Goal: Task Accomplishment & Management: Use online tool/utility

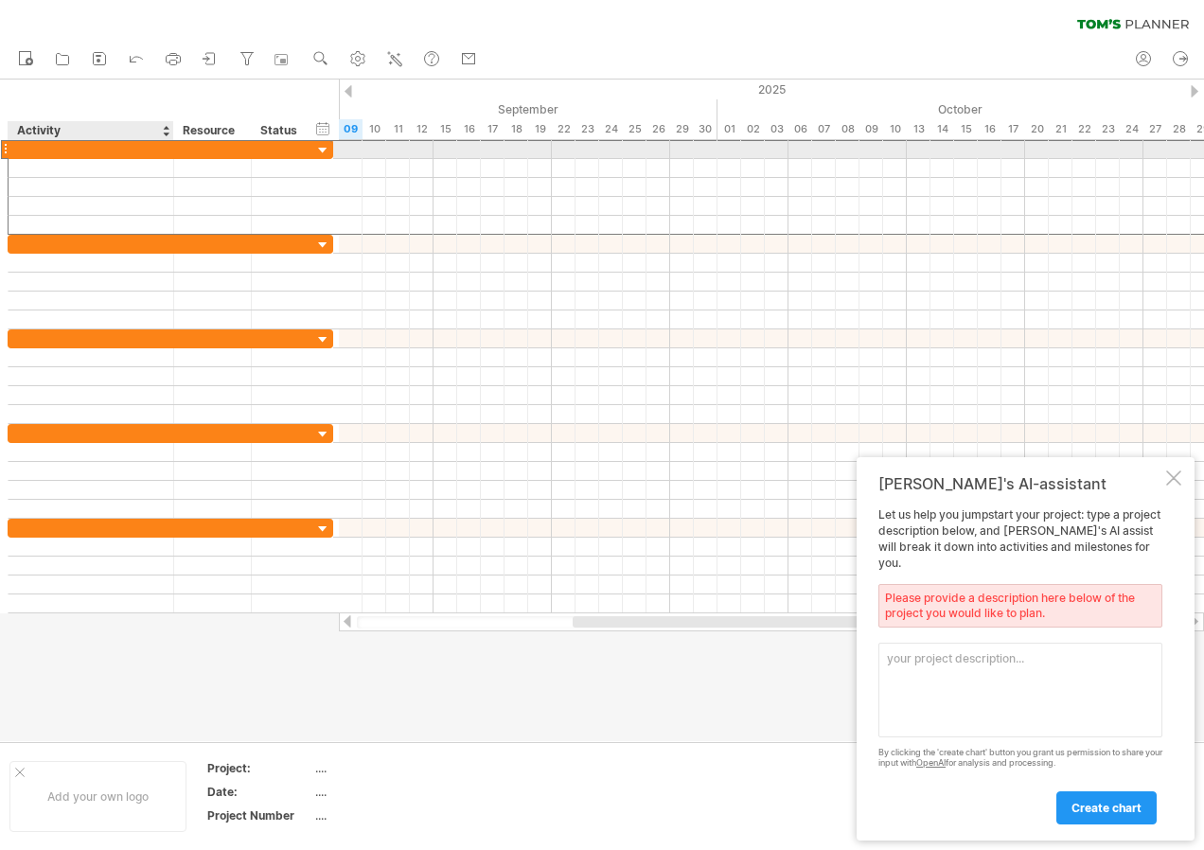
click at [139, 148] on div at bounding box center [91, 149] width 146 height 18
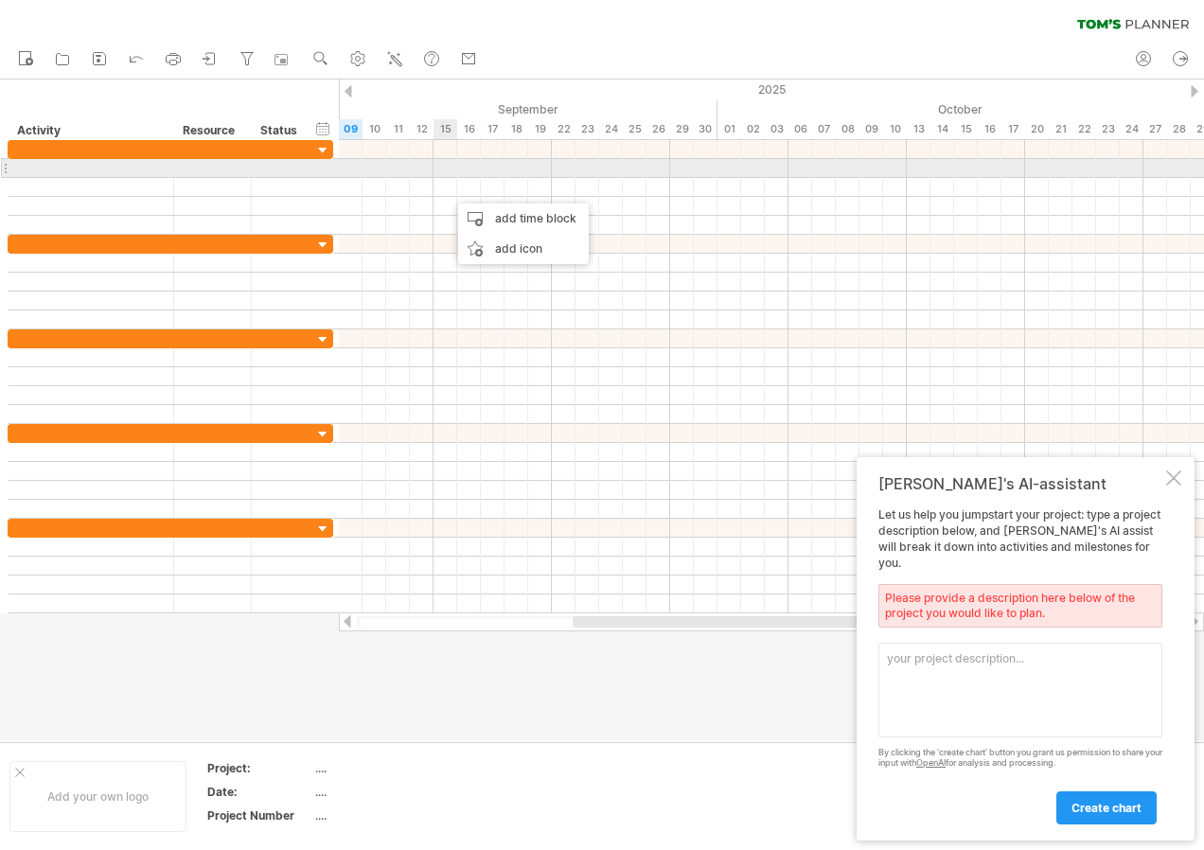
click at [442, 168] on div at bounding box center [771, 168] width 865 height 19
click at [311, 168] on div at bounding box center [310, 168] width 9 height 19
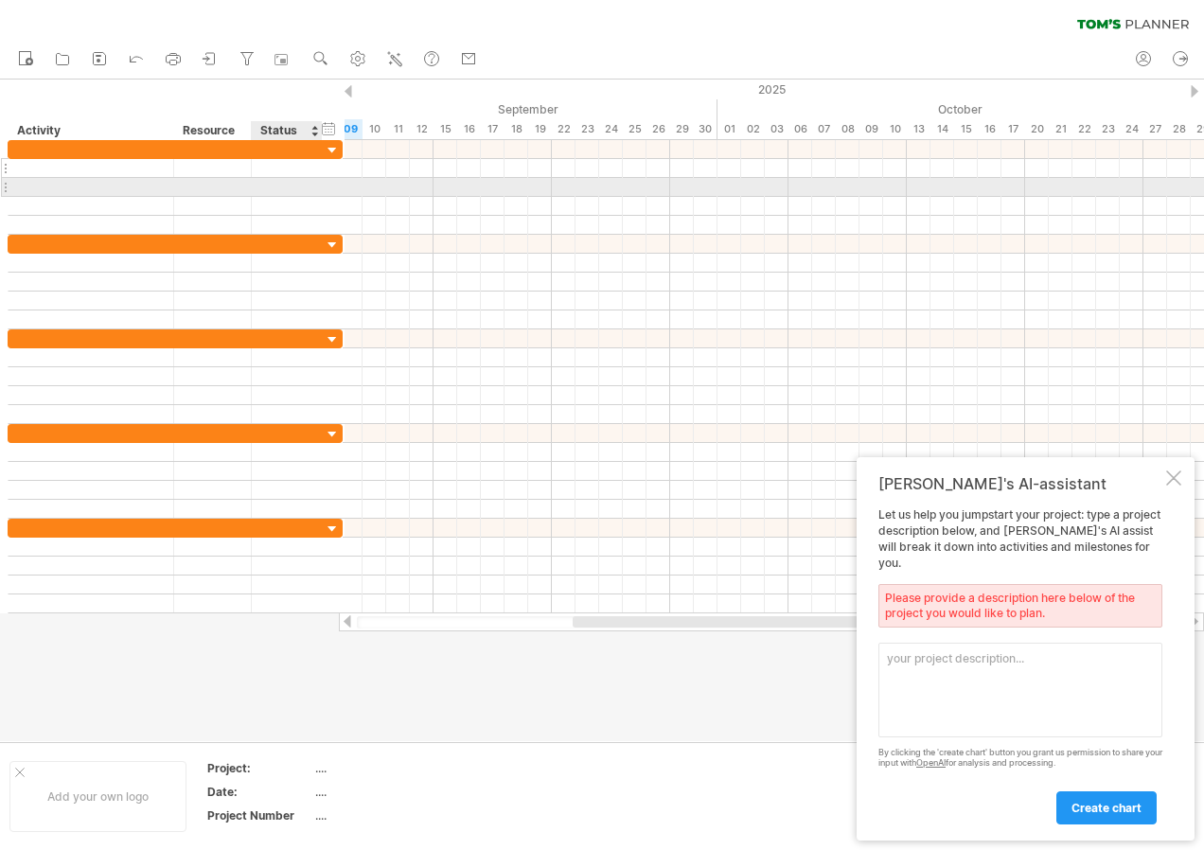
drag, startPoint x: 306, startPoint y: 187, endPoint x: 314, endPoint y: 177, distance: 13.5
click at [314, 177] on div at bounding box center [175, 187] width 335 height 95
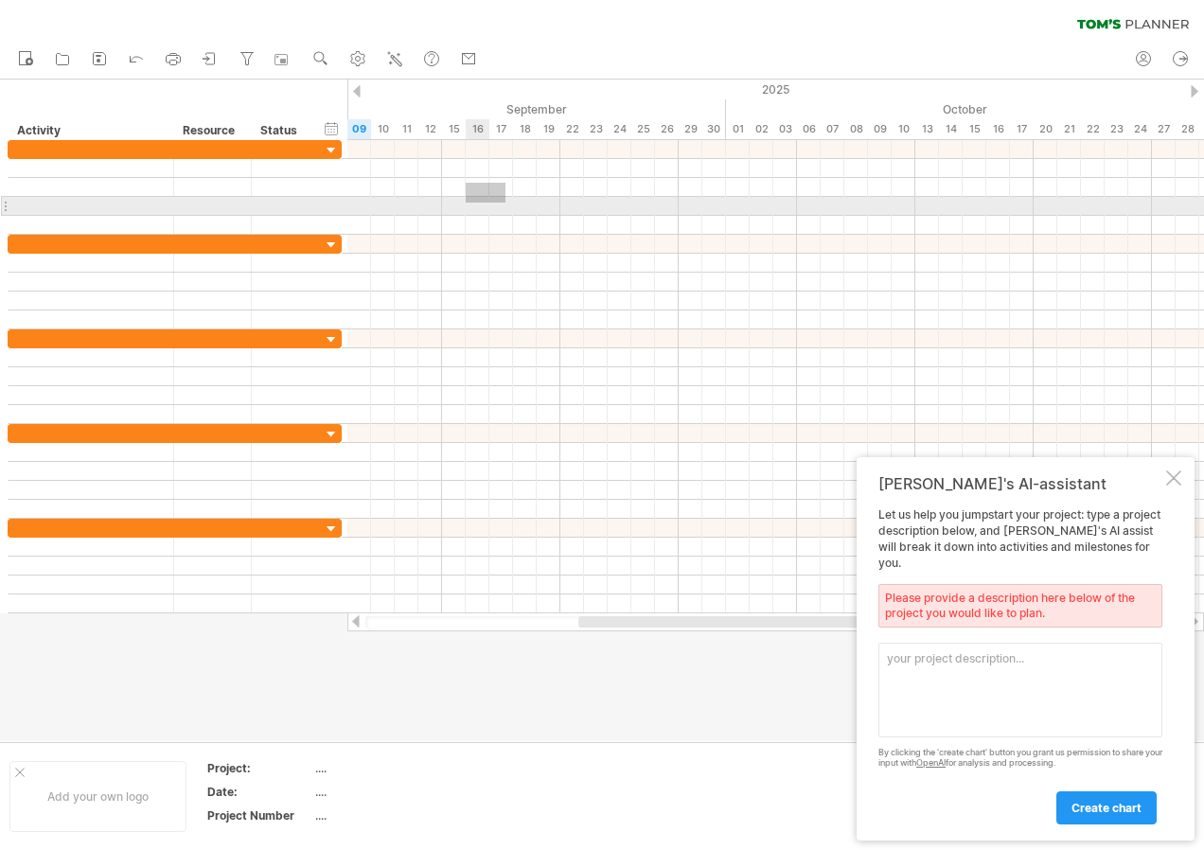
drag, startPoint x: 505, startPoint y: 183, endPoint x: 466, endPoint y: 204, distance: 45.3
click at [466, 204] on div at bounding box center [775, 187] width 857 height 95
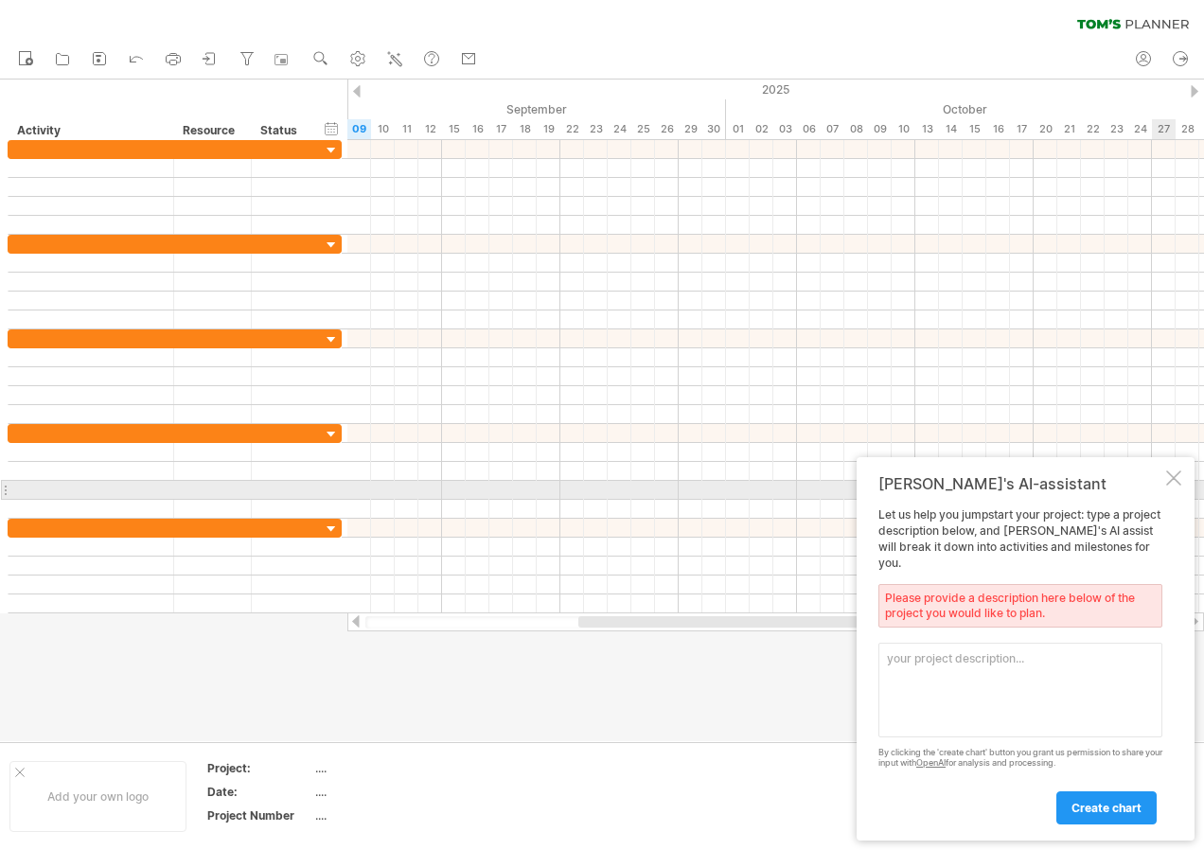
click at [1176, 486] on div at bounding box center [1173, 477] width 15 height 15
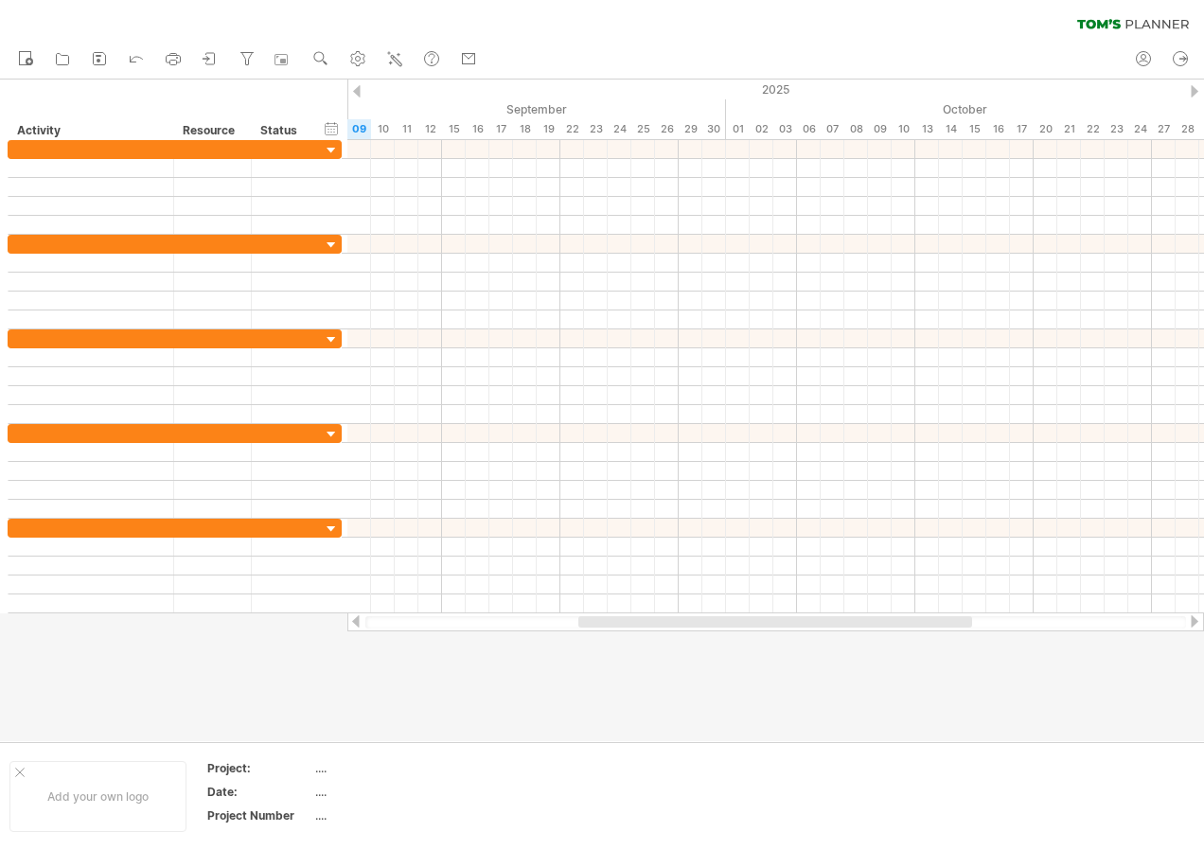
drag, startPoint x: 1196, startPoint y: 621, endPoint x: 1148, endPoint y: 622, distance: 48.3
click at [1148, 622] on div at bounding box center [775, 621] width 857 height 19
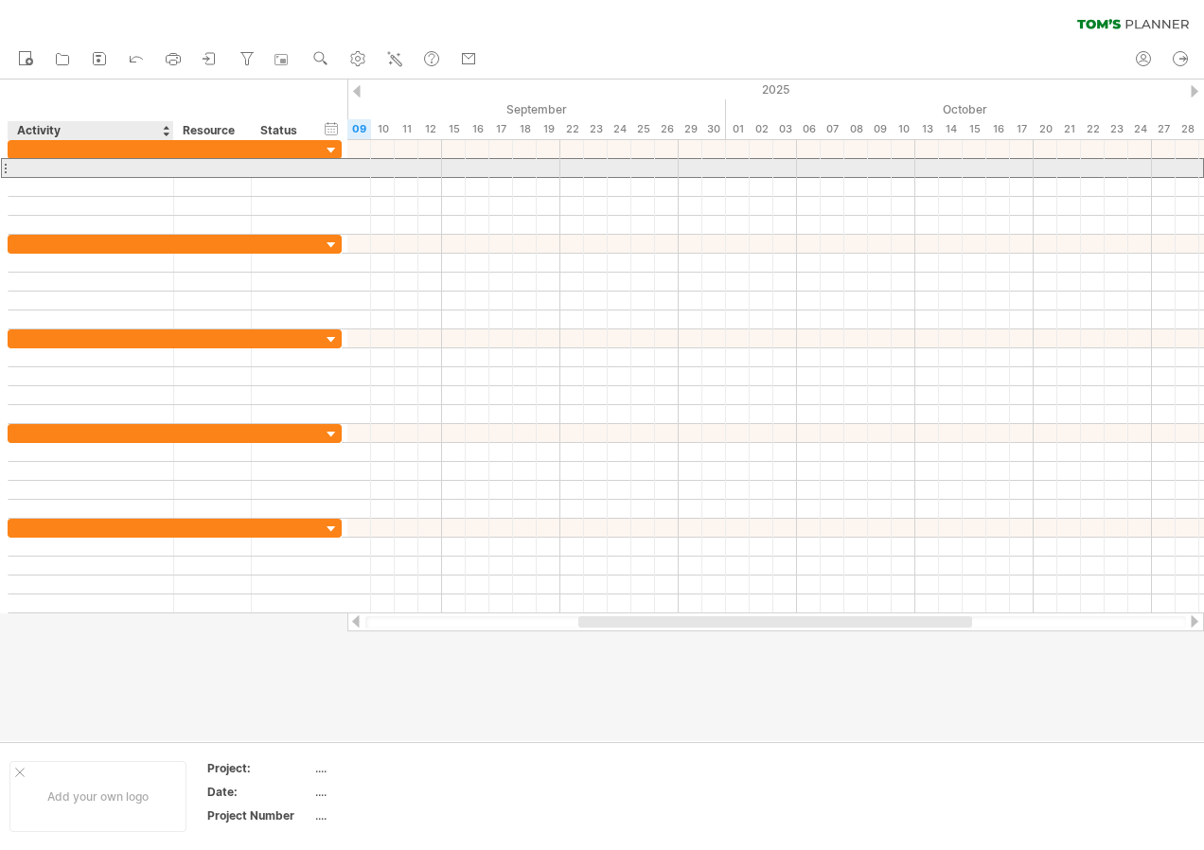
click at [62, 169] on div at bounding box center [91, 168] width 146 height 18
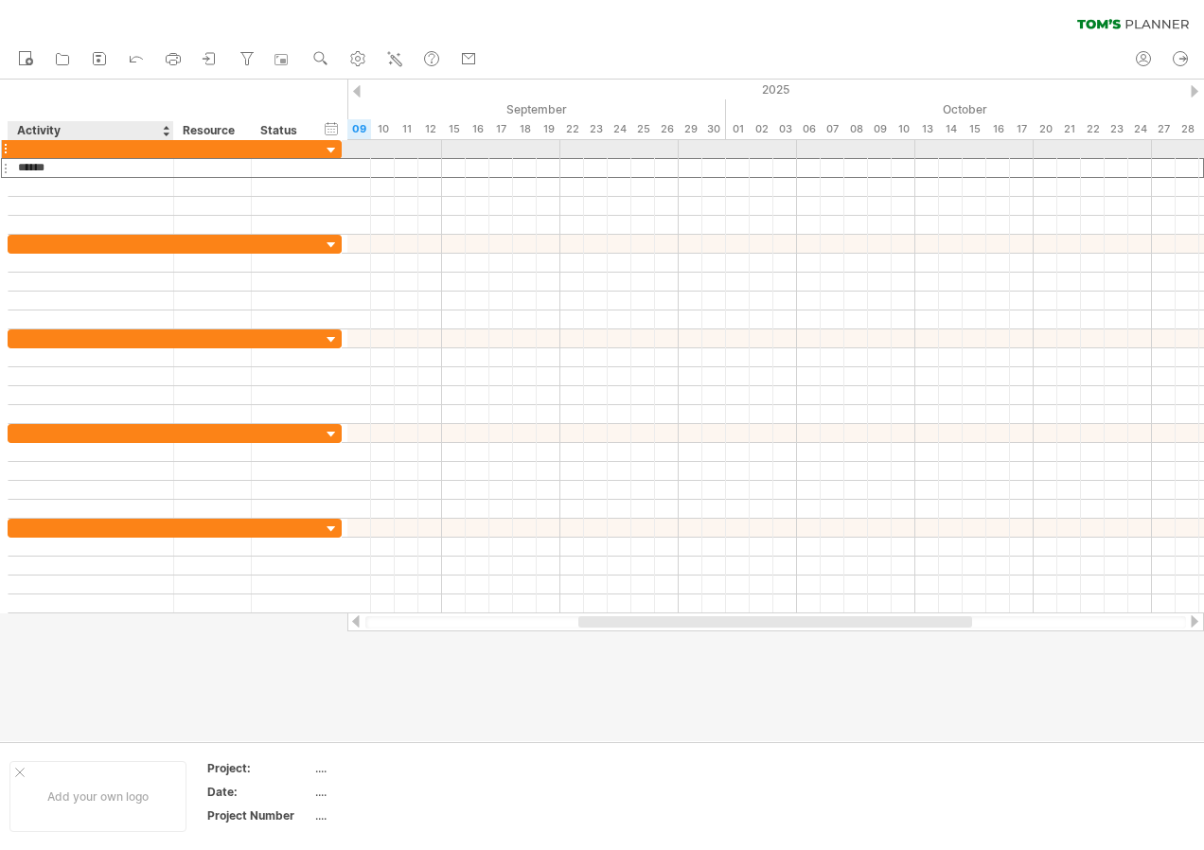
type input "*******"
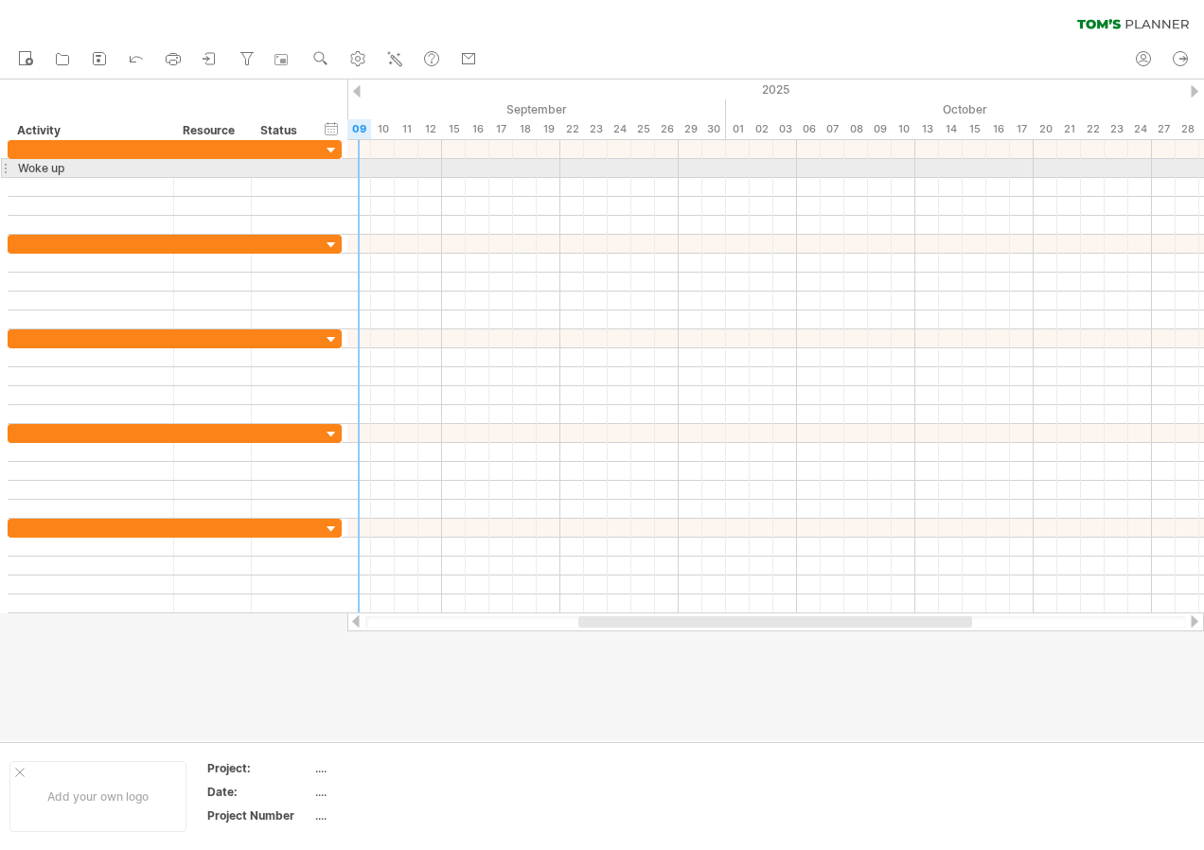
click at [359, 170] on div at bounding box center [775, 168] width 857 height 19
drag, startPoint x: 359, startPoint y: 166, endPoint x: 377, endPoint y: 166, distance: 18.0
click at [377, 166] on div at bounding box center [775, 168] width 857 height 19
click at [354, 167] on div at bounding box center [775, 168] width 857 height 19
click at [363, 164] on div at bounding box center [775, 168] width 857 height 19
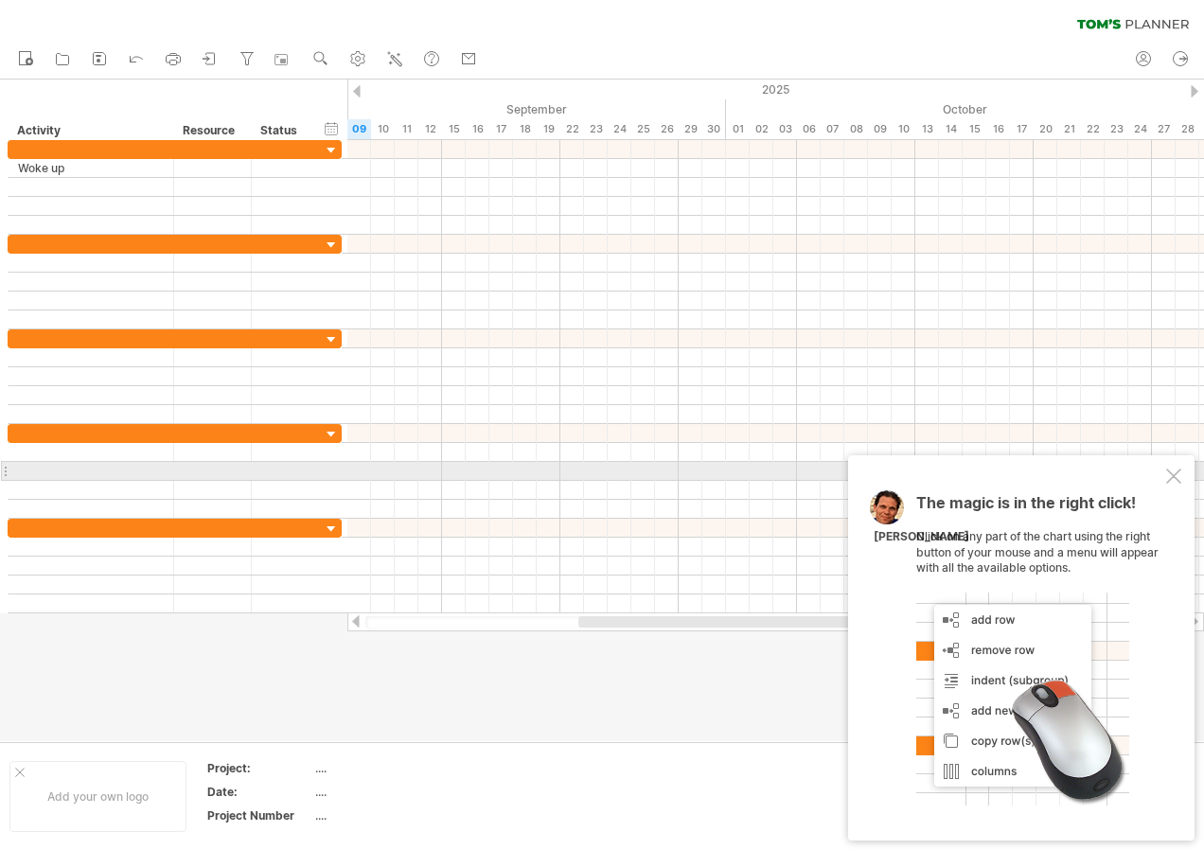
click at [1177, 475] on div at bounding box center [1173, 476] width 15 height 15
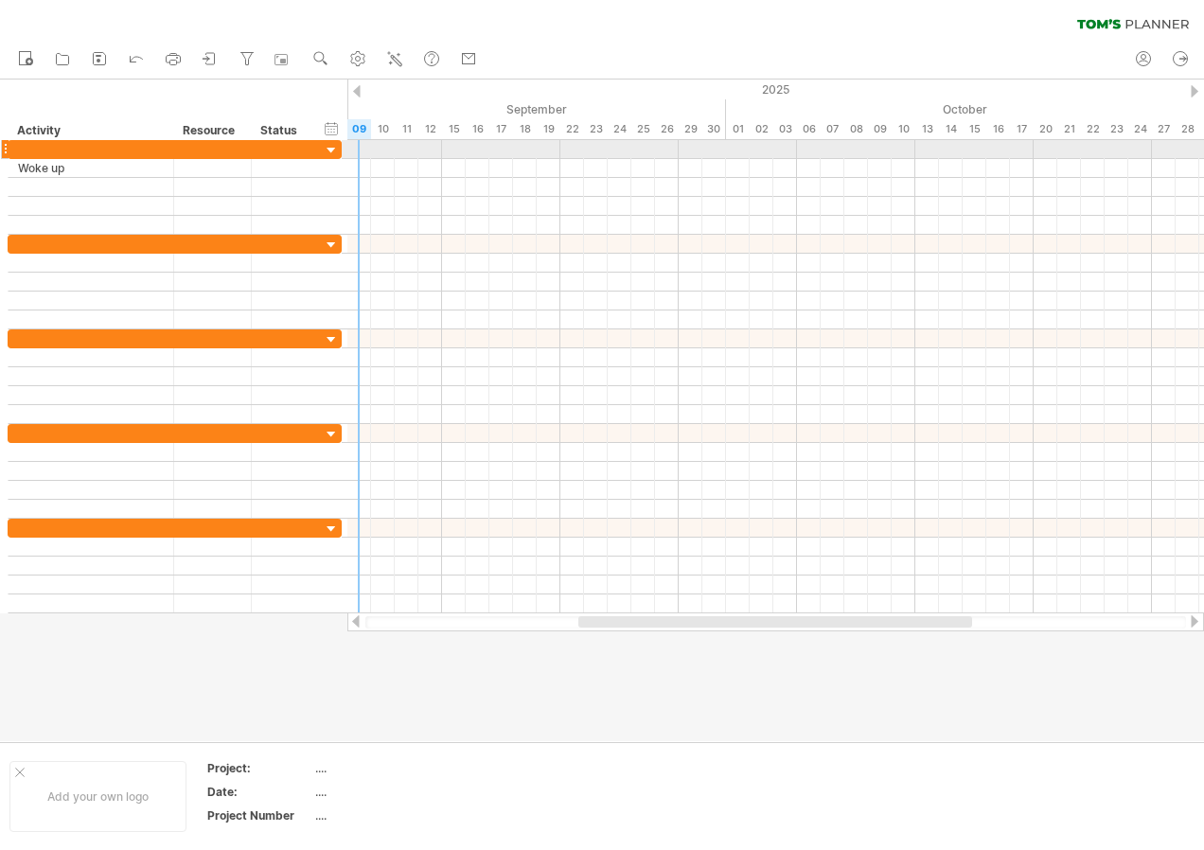
click at [365, 145] on div at bounding box center [775, 149] width 857 height 19
click at [375, 146] on div at bounding box center [775, 149] width 857 height 19
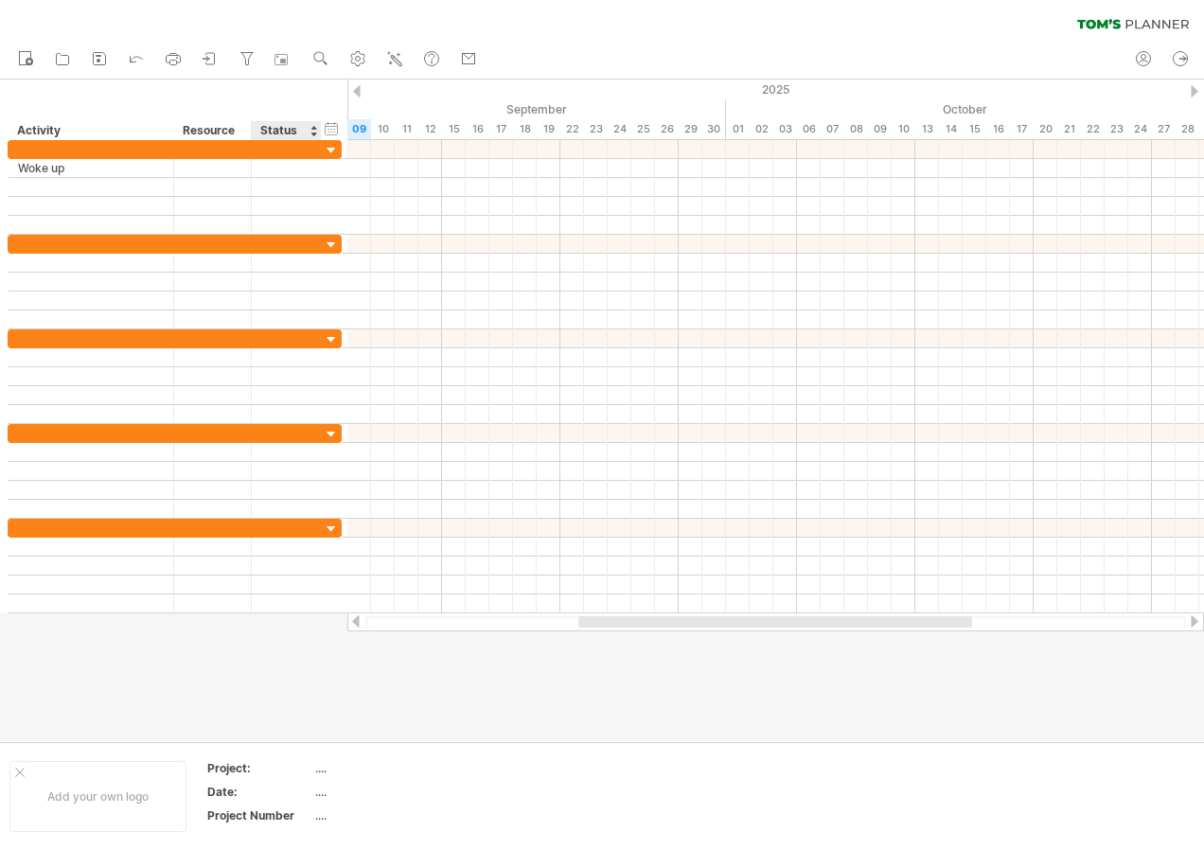
click at [296, 133] on div "Status" at bounding box center [285, 130] width 50 height 19
click at [317, 129] on div at bounding box center [320, 130] width 7 height 19
click at [326, 132] on div "hide start/end/duration show start/end/duration" at bounding box center [332, 128] width 18 height 20
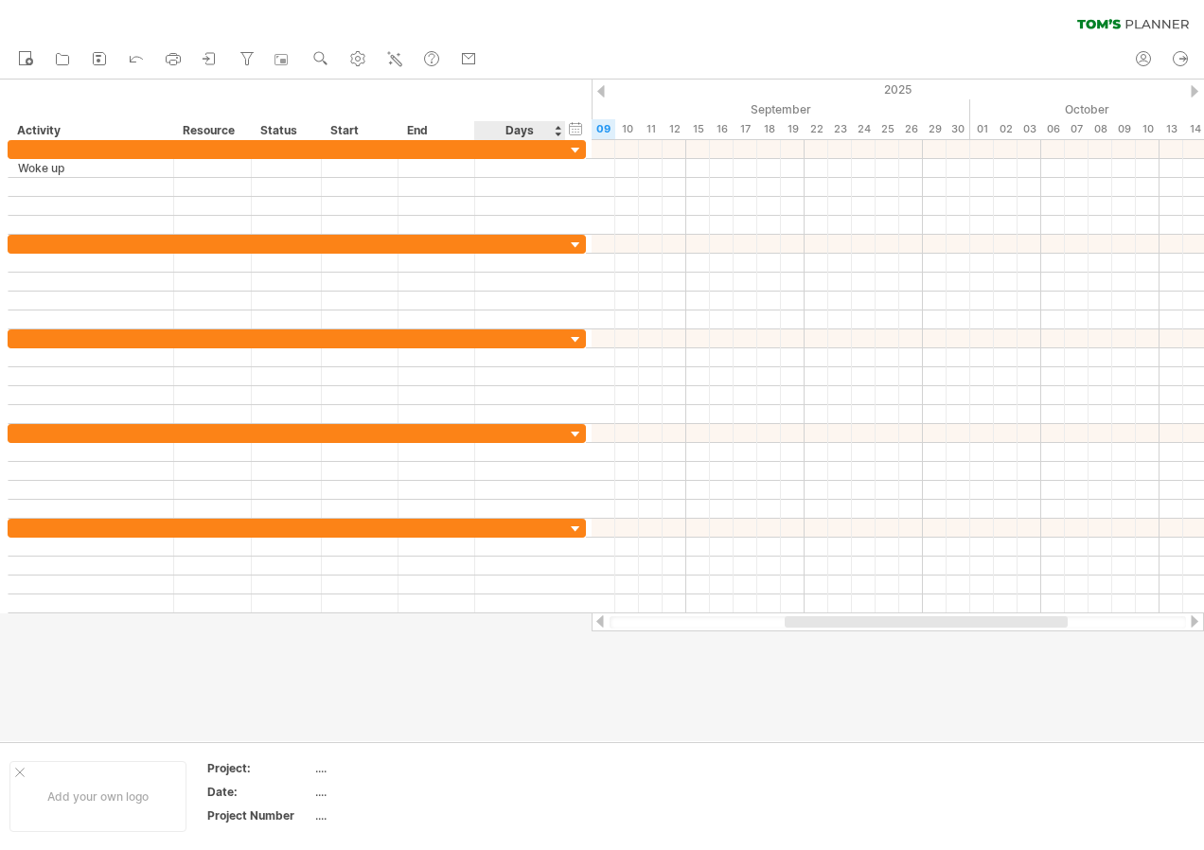
click at [554, 133] on div "Days" at bounding box center [519, 130] width 90 height 19
click at [580, 125] on div "hide start/end/duration show start/end/duration" at bounding box center [576, 128] width 18 height 20
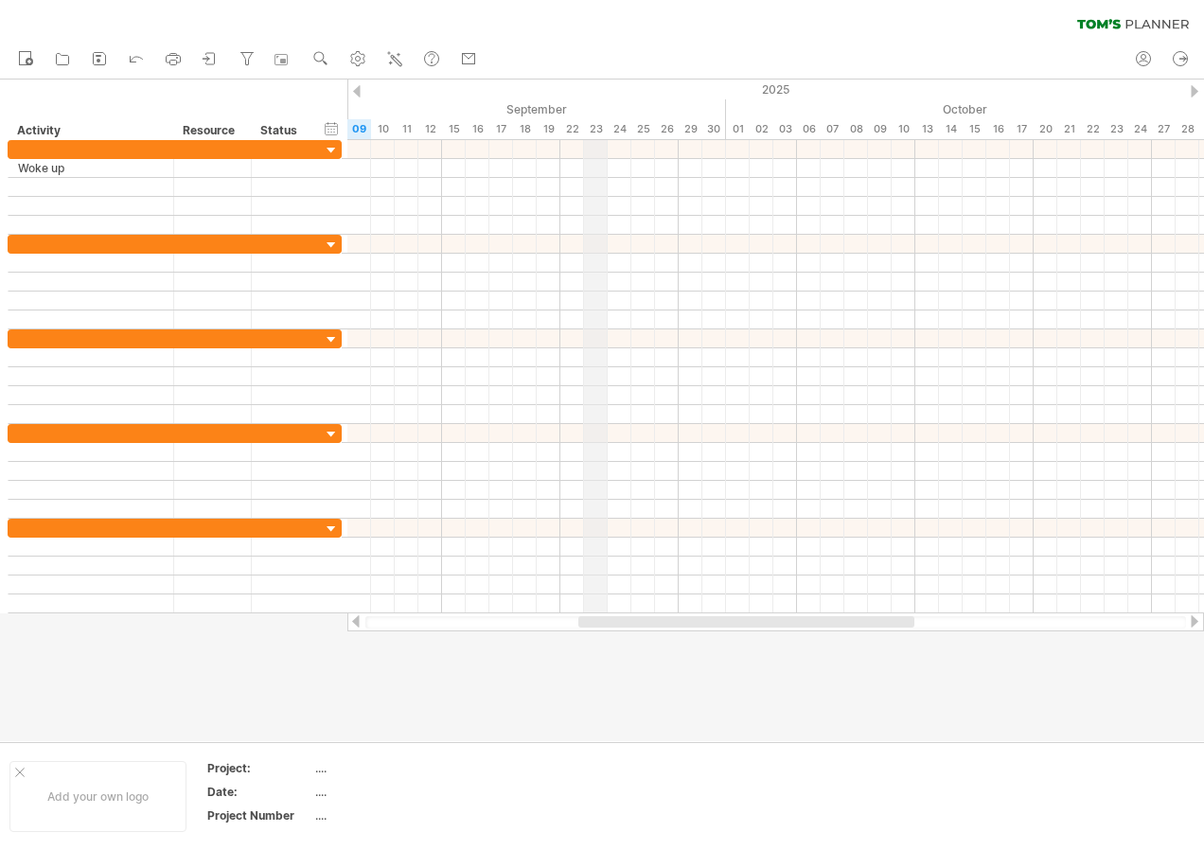
click at [586, 111] on div "September" at bounding box center [465, 109] width 521 height 20
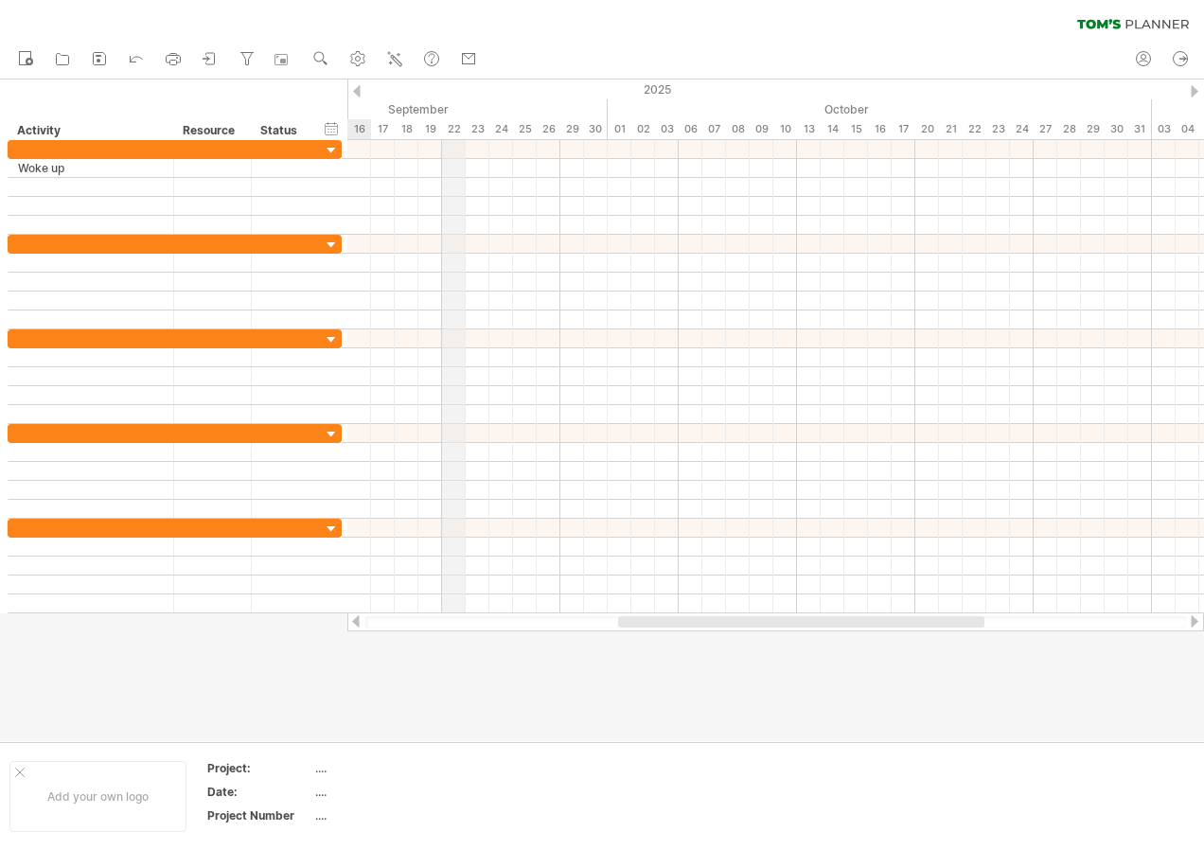
drag, startPoint x: 569, startPoint y: 104, endPoint x: 448, endPoint y: 103, distance: 121.2
click at [448, 103] on div "September" at bounding box center [347, 109] width 521 height 20
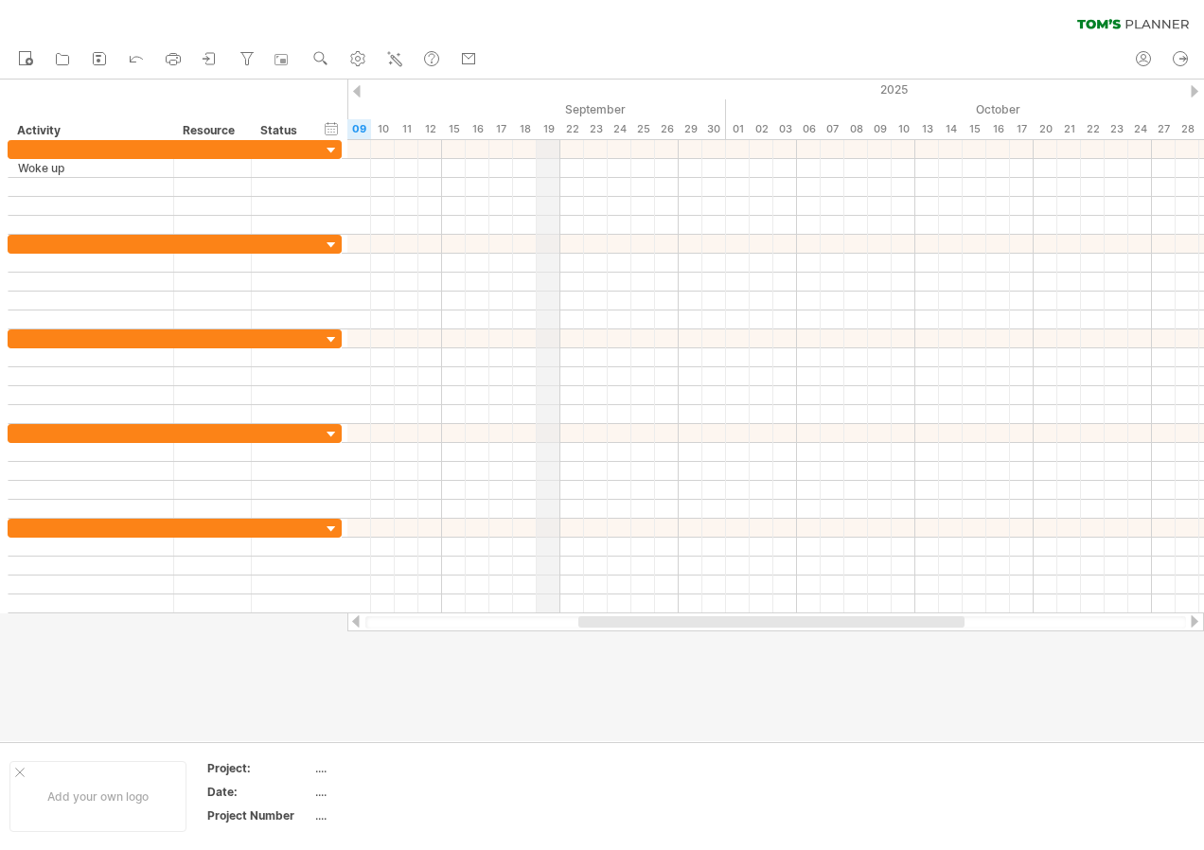
drag, startPoint x: 448, startPoint y: 103, endPoint x: 556, endPoint y: 108, distance: 108.0
click at [556, 108] on div "September" at bounding box center [465, 109] width 521 height 20
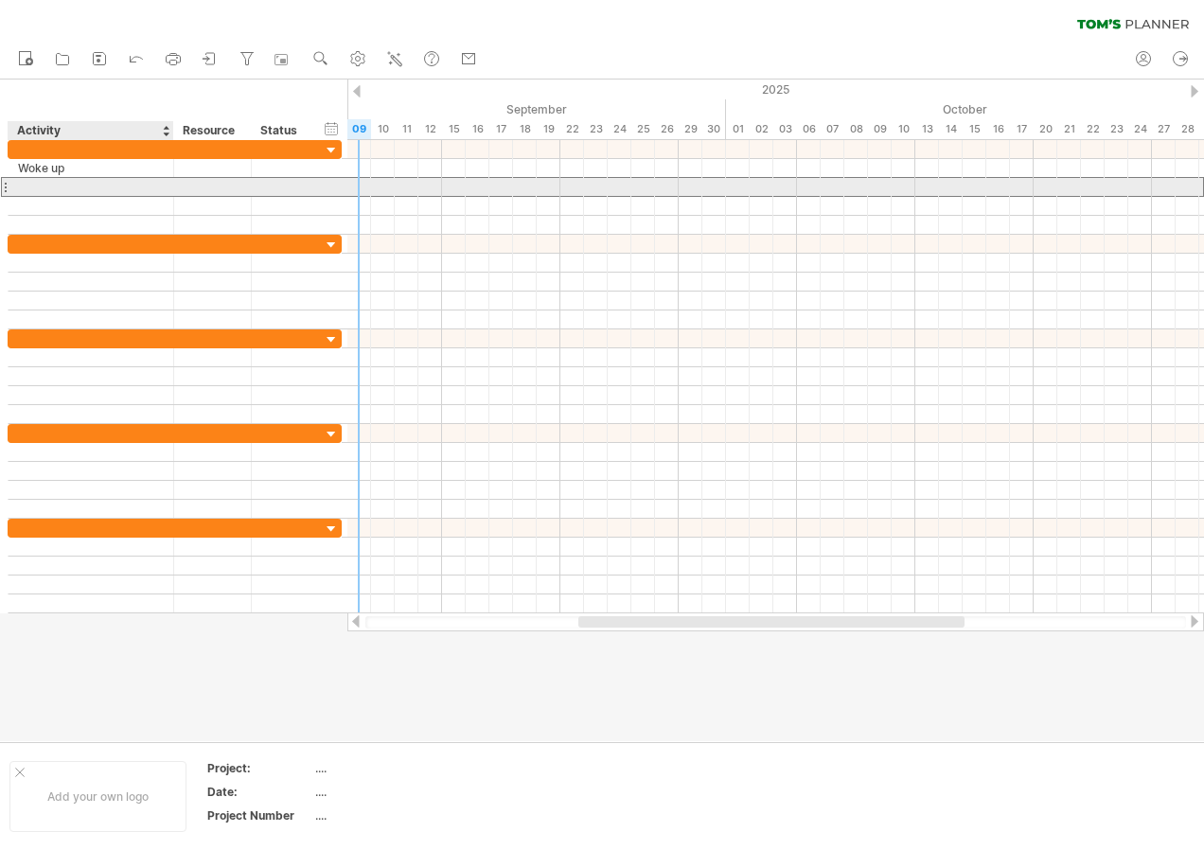
click at [90, 185] on div at bounding box center [91, 187] width 146 height 18
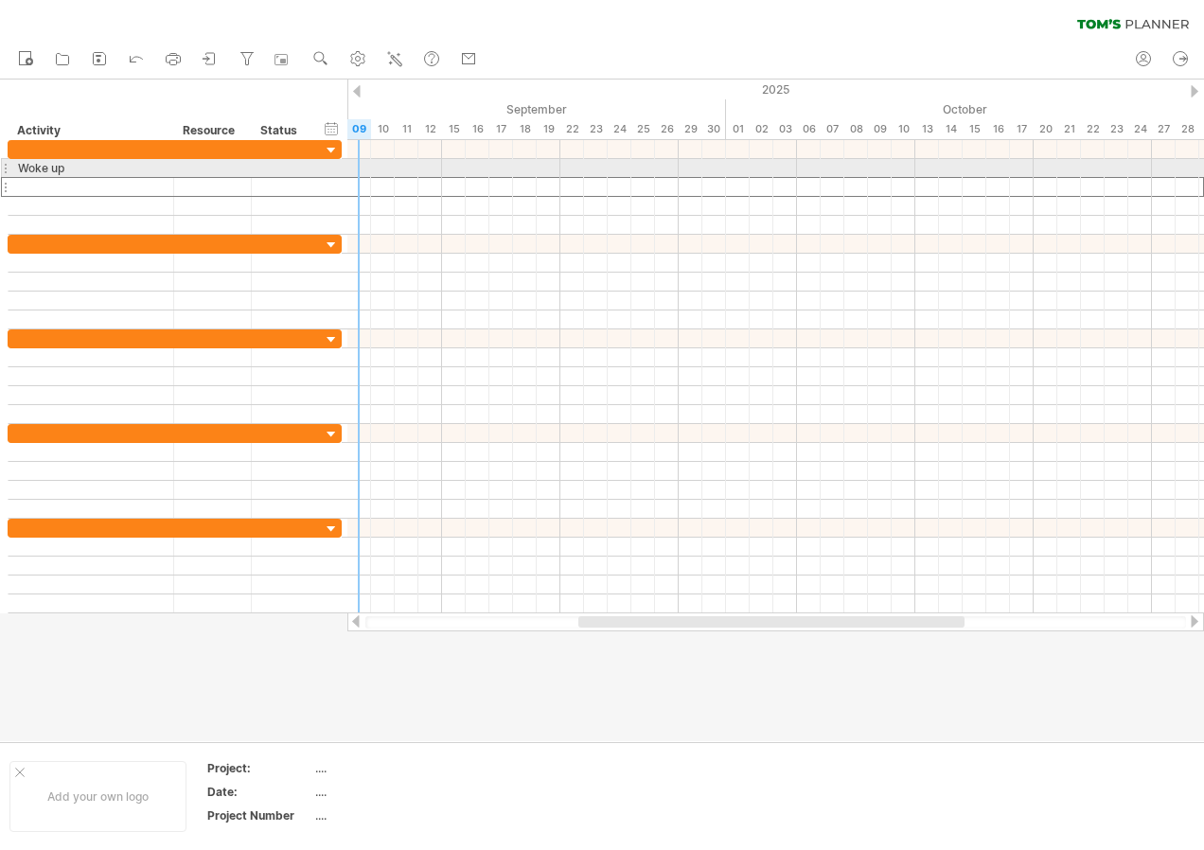
click at [359, 166] on div at bounding box center [775, 168] width 857 height 19
drag, startPoint x: 369, startPoint y: 166, endPoint x: 388, endPoint y: 166, distance: 18.9
click at [388, 166] on div at bounding box center [775, 168] width 857 height 19
drag, startPoint x: 430, startPoint y: 168, endPoint x: 576, endPoint y: 165, distance: 145.8
click at [576, 165] on div at bounding box center [775, 168] width 857 height 19
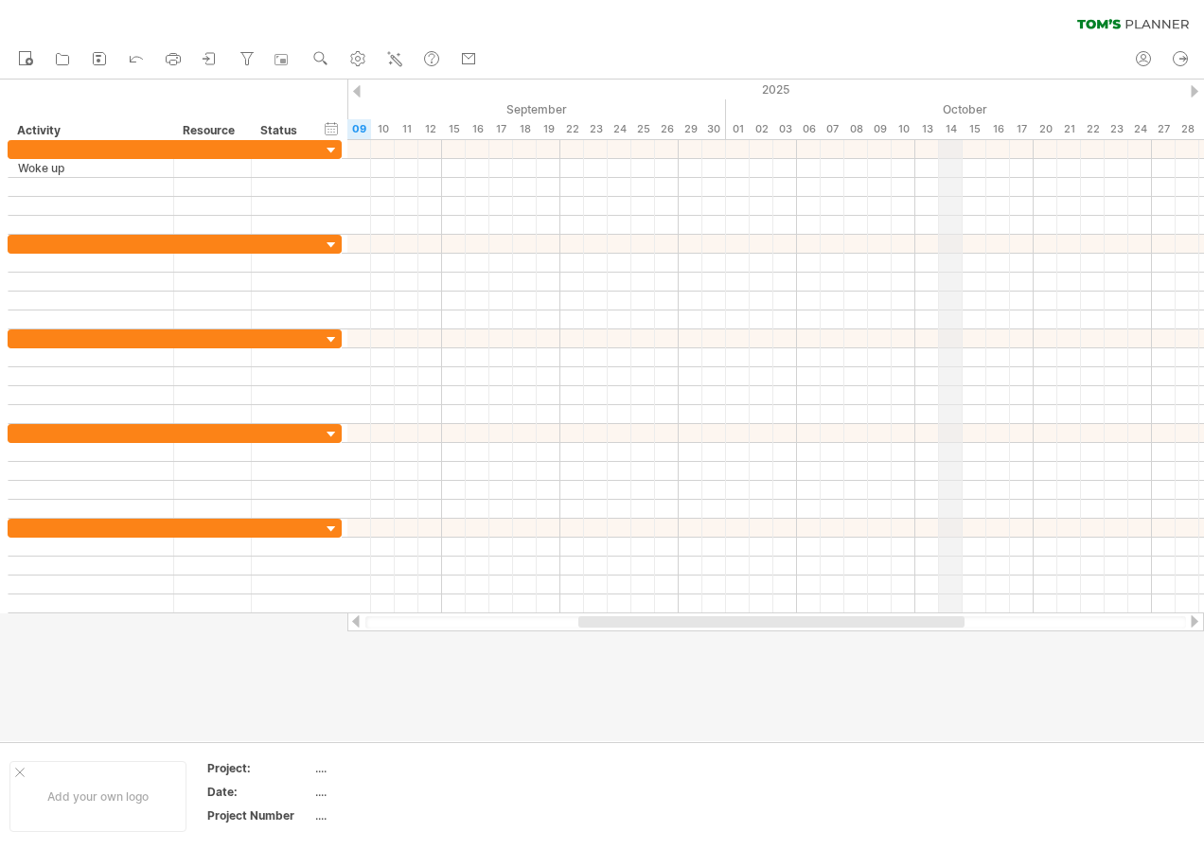
drag, startPoint x: 936, startPoint y: 135, endPoint x: 945, endPoint y: 131, distance: 9.7
click at [370, 127] on div "09" at bounding box center [359, 129] width 24 height 20
click at [355, 129] on div "09" at bounding box center [359, 129] width 24 height 20
click at [226, 120] on div "hide start/end/duration show start/end/duration ******** Activity ******** Reso…" at bounding box center [173, 110] width 347 height 61
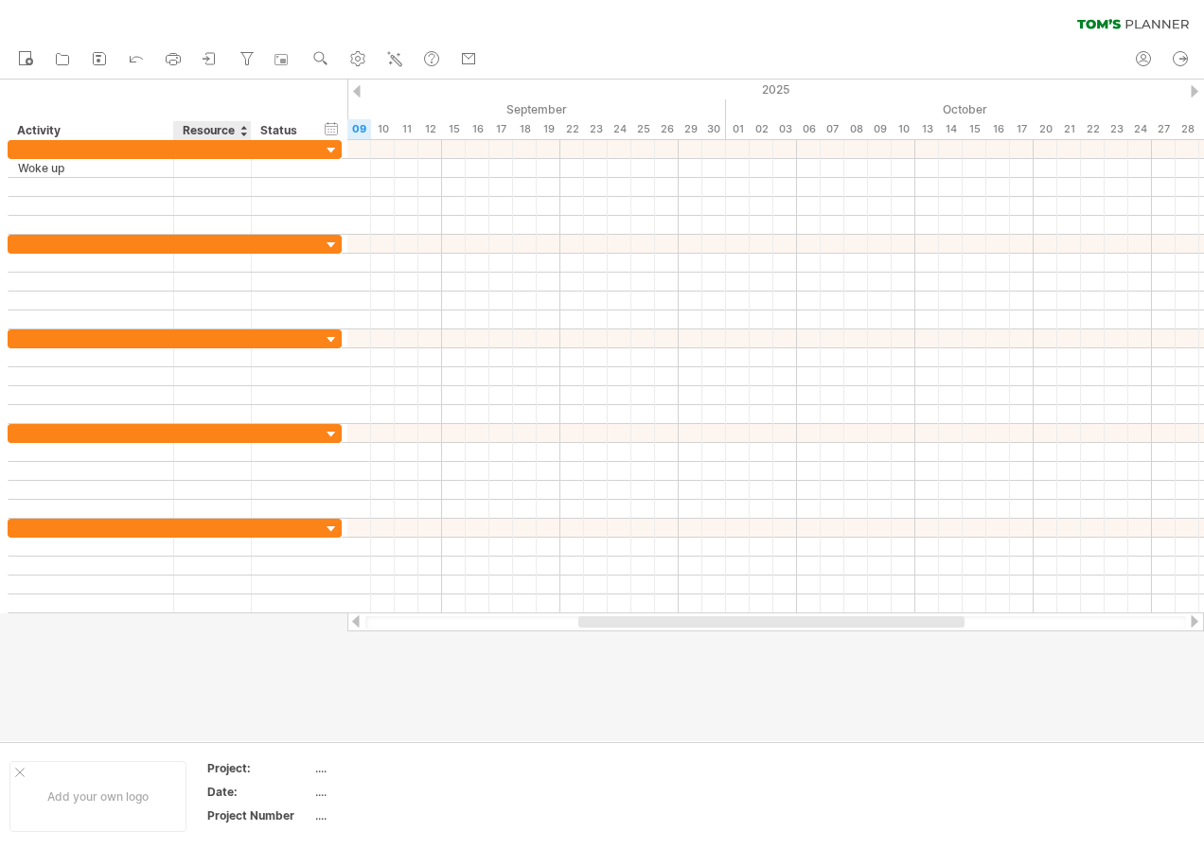
click at [227, 126] on div "Resource" at bounding box center [212, 130] width 58 height 19
click at [243, 132] on div at bounding box center [243, 130] width 8 height 19
click at [289, 108] on div "hide start/end/duration show start/end/duration ******** Activity ******** Reso…" at bounding box center [173, 110] width 347 height 61
click at [360, 131] on div "09" at bounding box center [359, 129] width 24 height 20
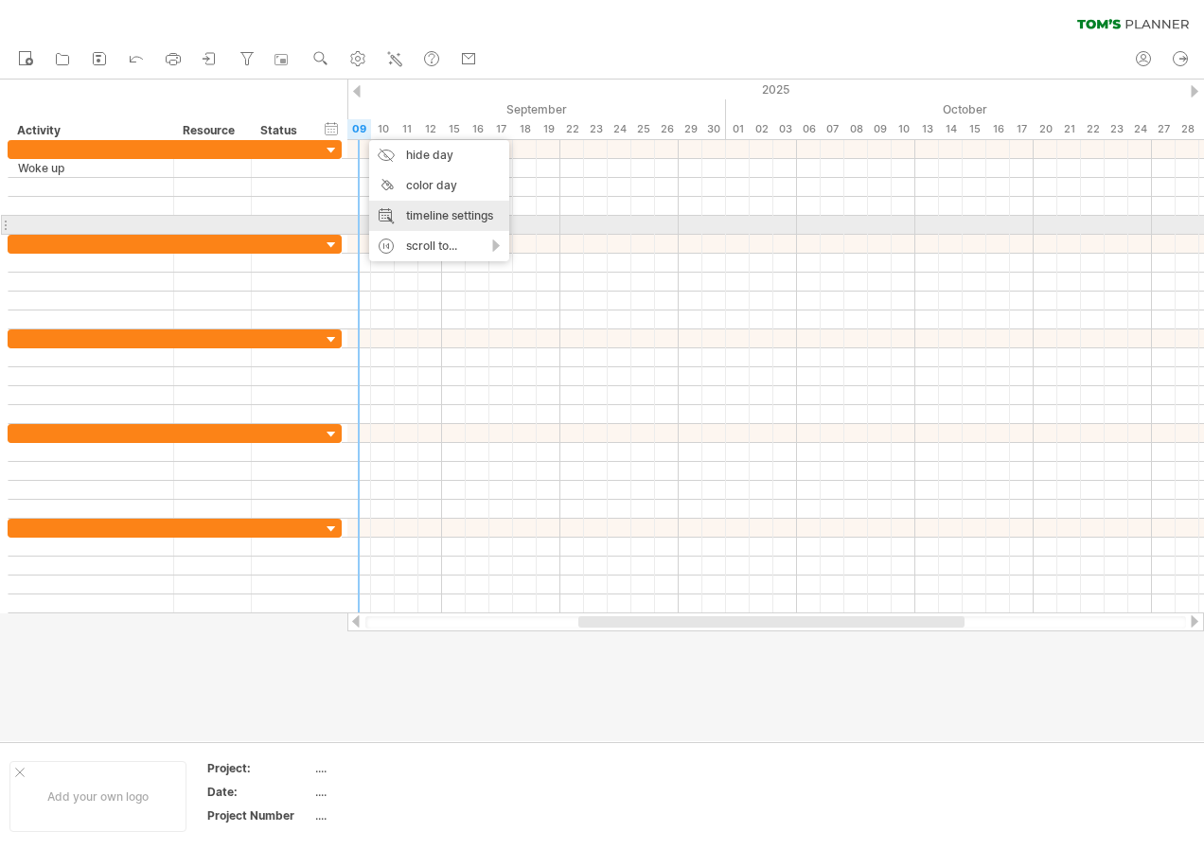
click at [461, 223] on div "timeline settings" at bounding box center [439, 216] width 140 height 30
select select "*"
select select "**"
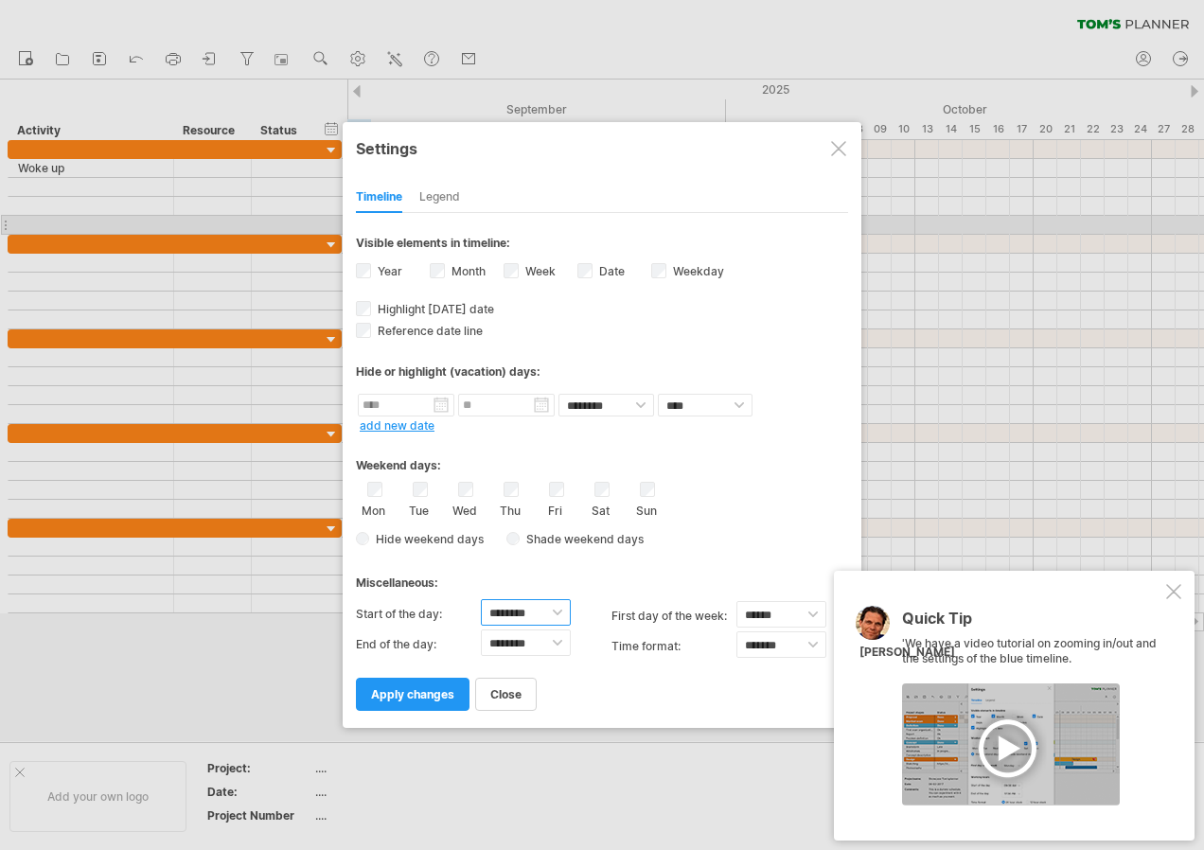
click at [543, 613] on select "******** ******** ******** ******** ******** ******** ******** ******** *******…" at bounding box center [526, 612] width 90 height 27
select select "*"
click at [481, 599] on select "******** ******** ******** ******** ******** ******** ******** ******** *******…" at bounding box center [526, 612] width 90 height 27
click at [516, 646] on select "******** ******** ******** ******** ******** ******** ******** ******** *******…" at bounding box center [526, 642] width 90 height 27
select select "**"
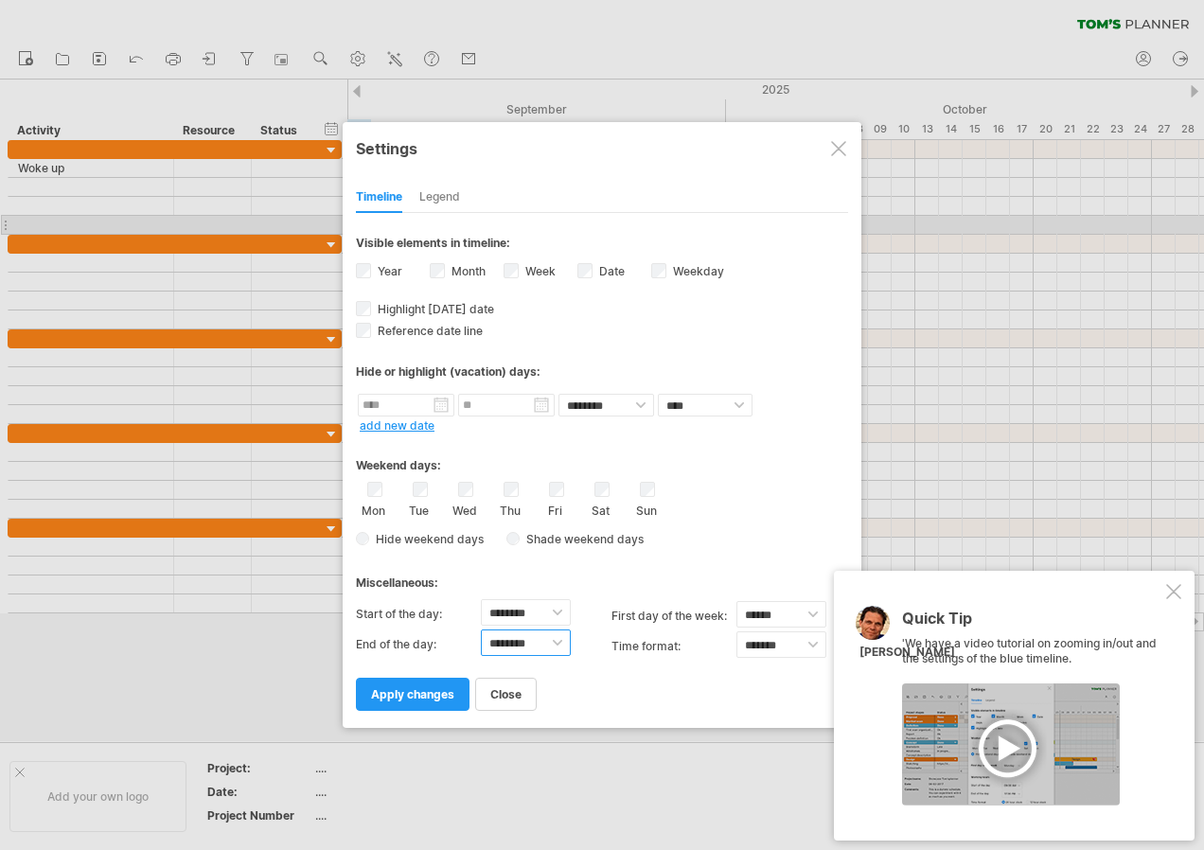
click at [481, 629] on select "******** ******** ******** ******** ******** ******** ******** ******** *******…" at bounding box center [526, 642] width 90 height 27
click at [788, 644] on select "******* *******" at bounding box center [781, 644] width 90 height 27
click at [789, 644] on select "******* *******" at bounding box center [781, 644] width 90 height 27
click at [412, 691] on span "apply changes" at bounding box center [412, 694] width 83 height 14
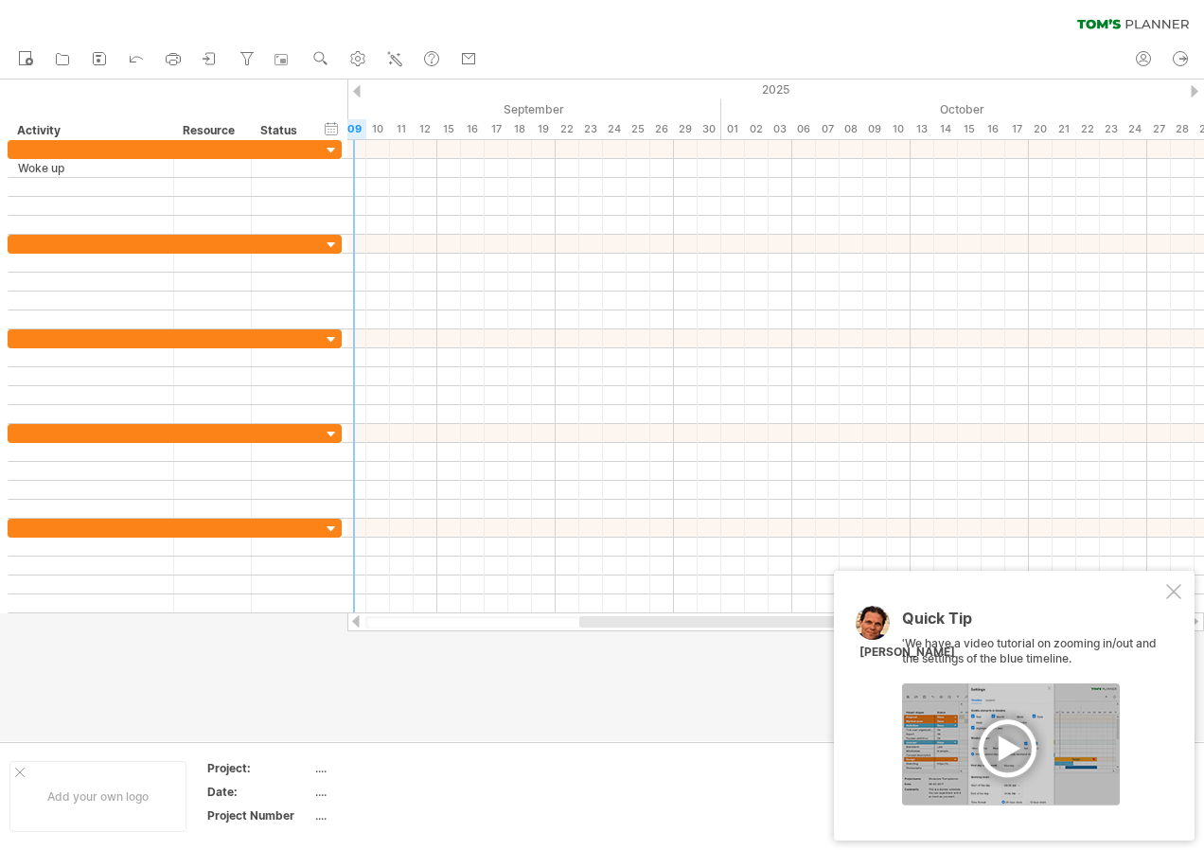
click at [1024, 737] on div at bounding box center [1011, 744] width 218 height 122
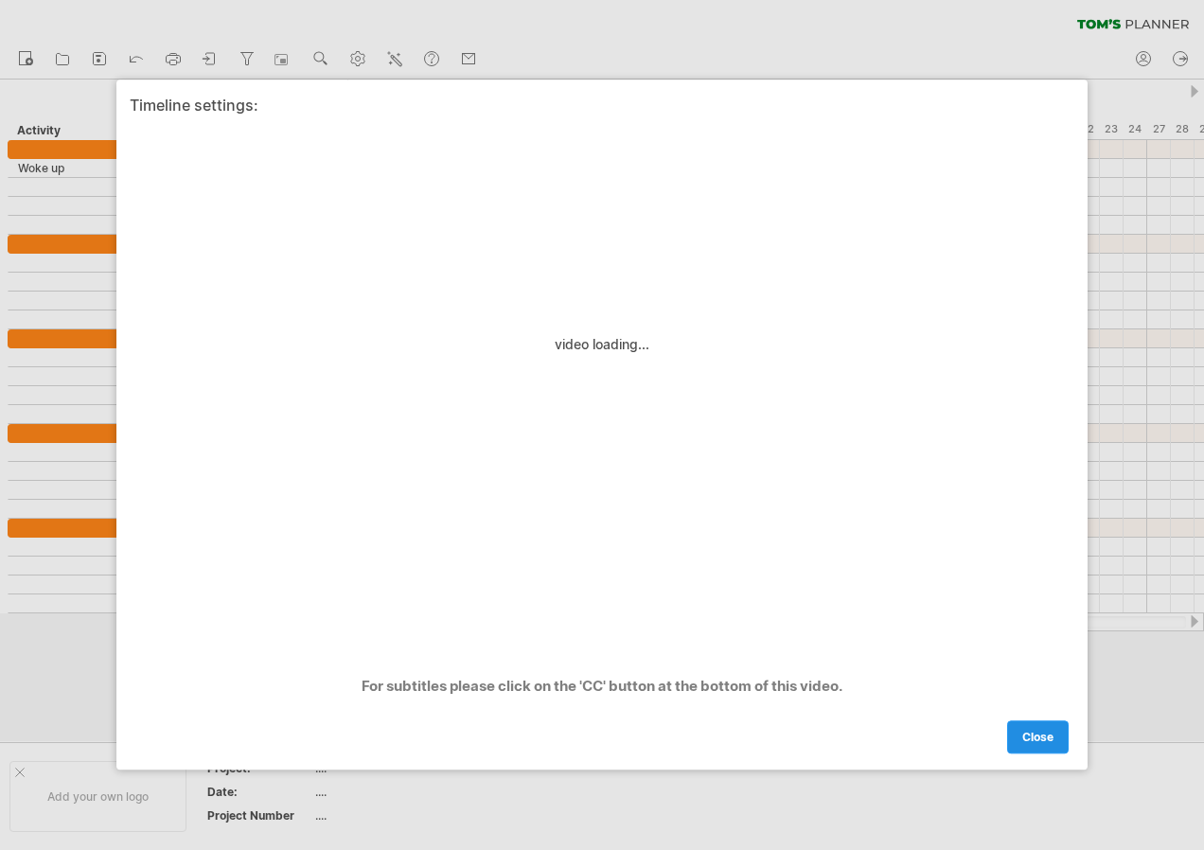
click at [1036, 735] on span "close" at bounding box center [1037, 738] width 31 height 14
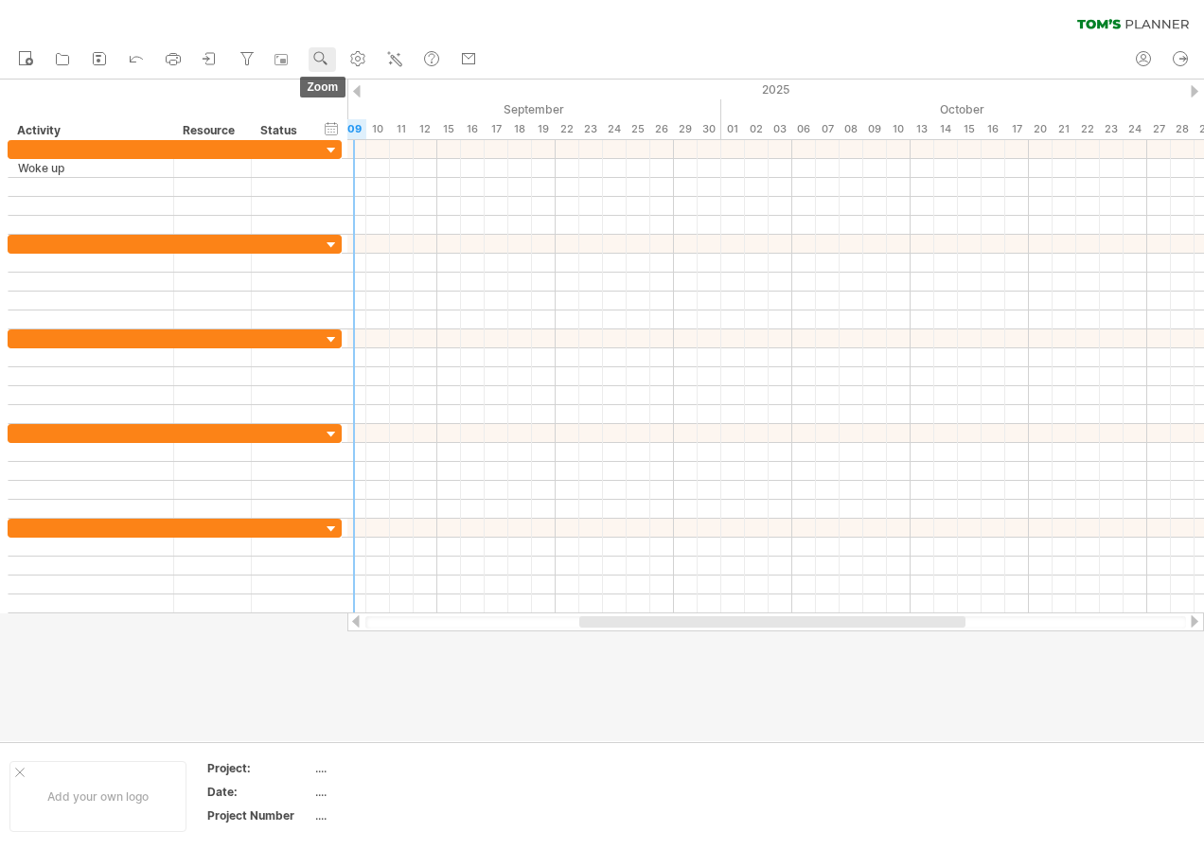
click at [324, 69] on link "zoom" at bounding box center [322, 59] width 27 height 25
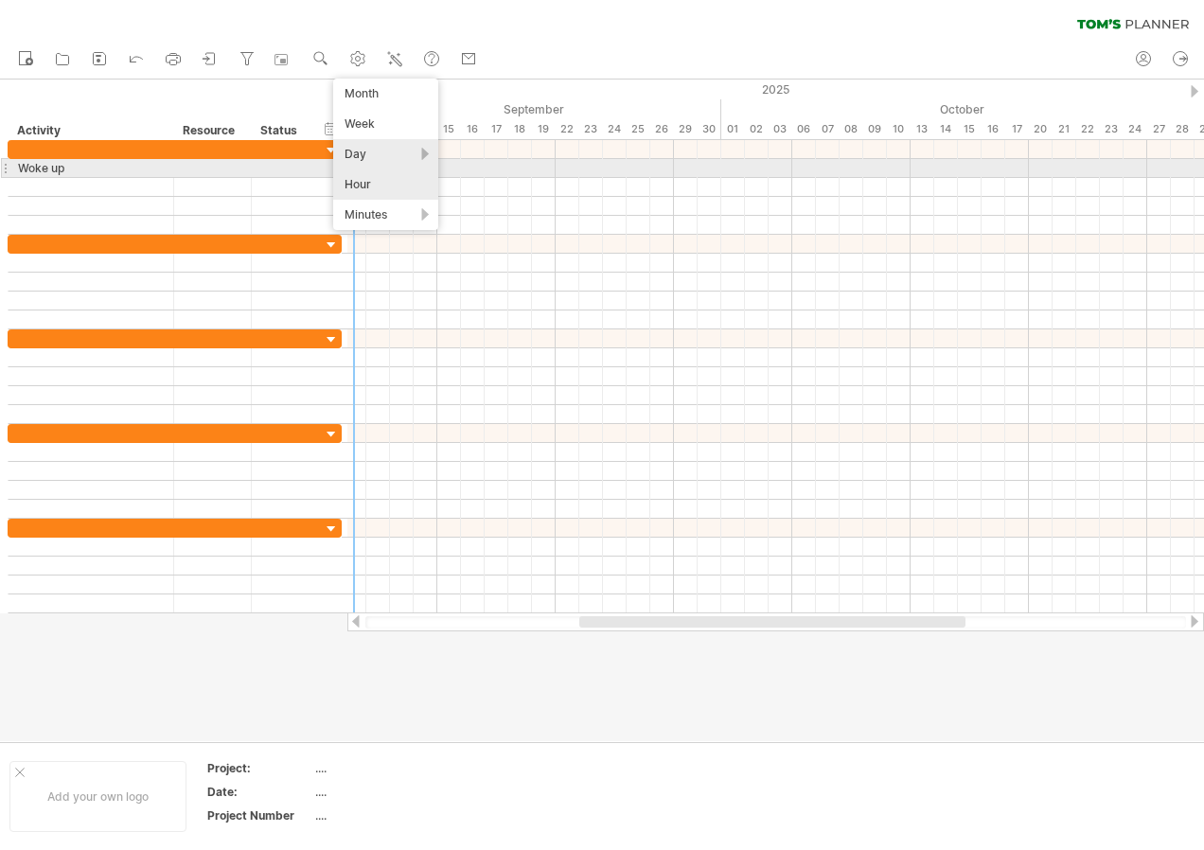
click at [362, 178] on div "Hour" at bounding box center [385, 184] width 105 height 30
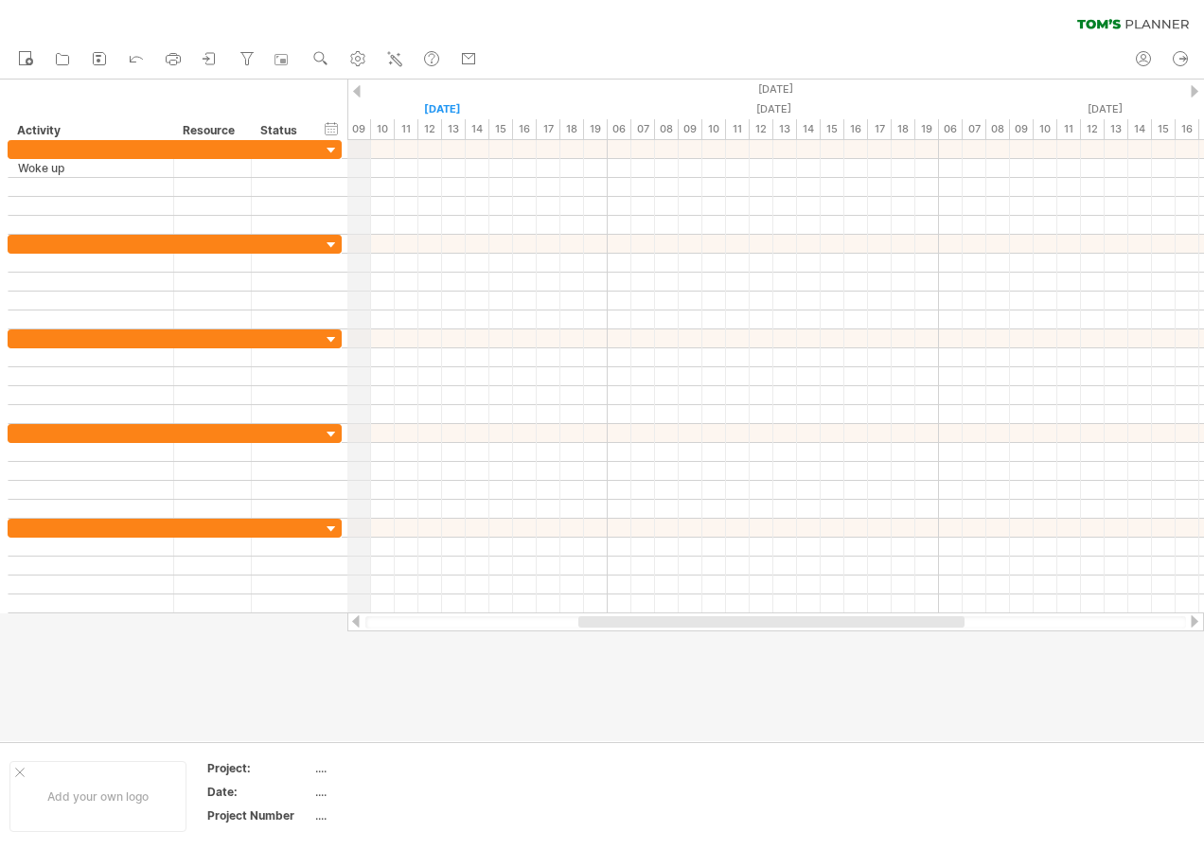
drag, startPoint x: 361, startPoint y: 124, endPoint x: 370, endPoint y: 125, distance: 9.5
click at [370, 125] on div "09" at bounding box center [359, 129] width 24 height 20
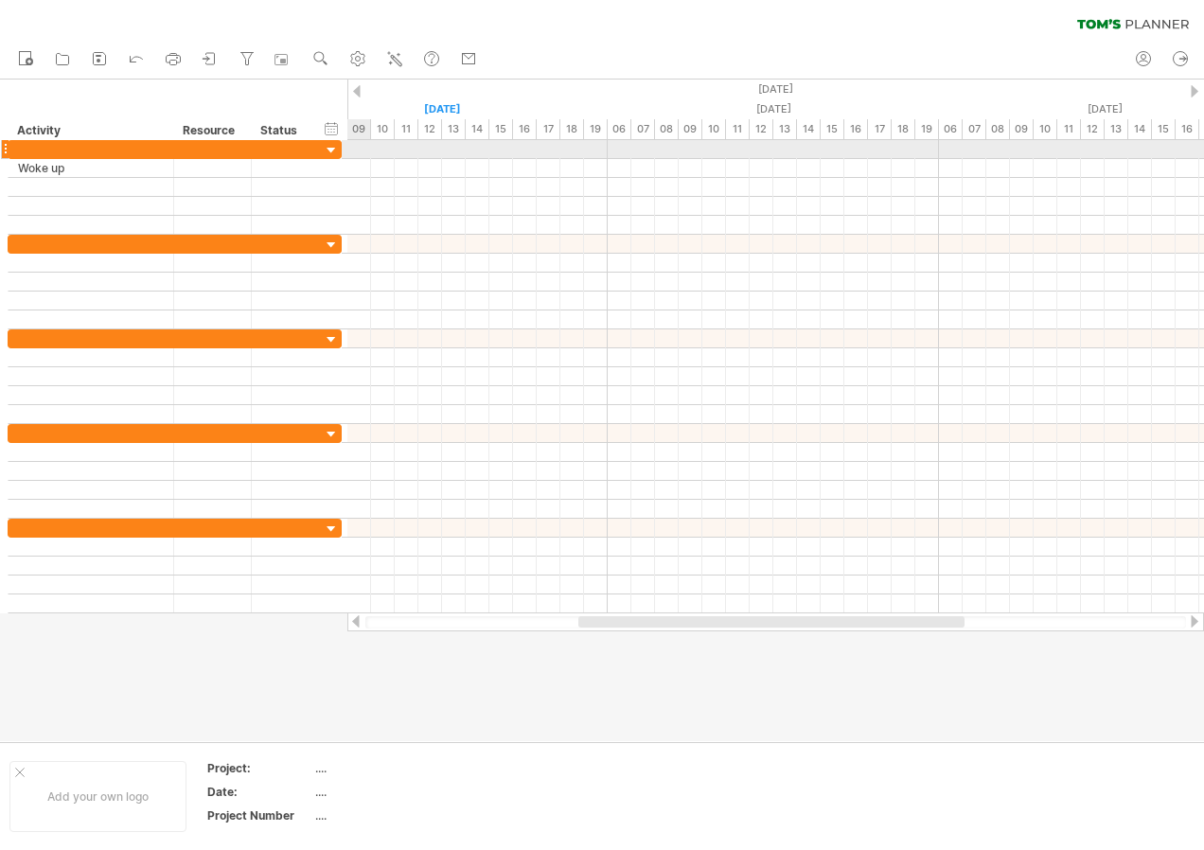
click at [348, 159] on div at bounding box center [775, 168] width 857 height 19
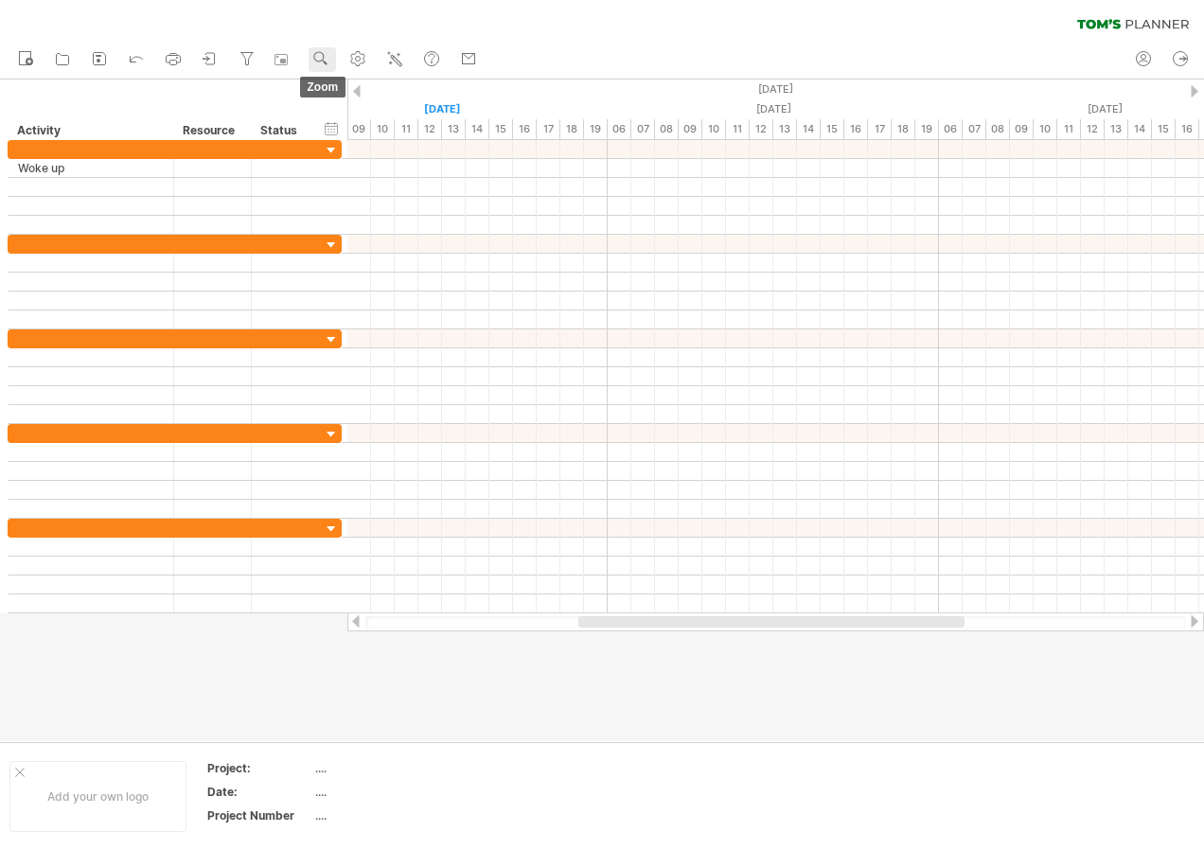
click at [313, 56] on use at bounding box center [320, 58] width 19 height 19
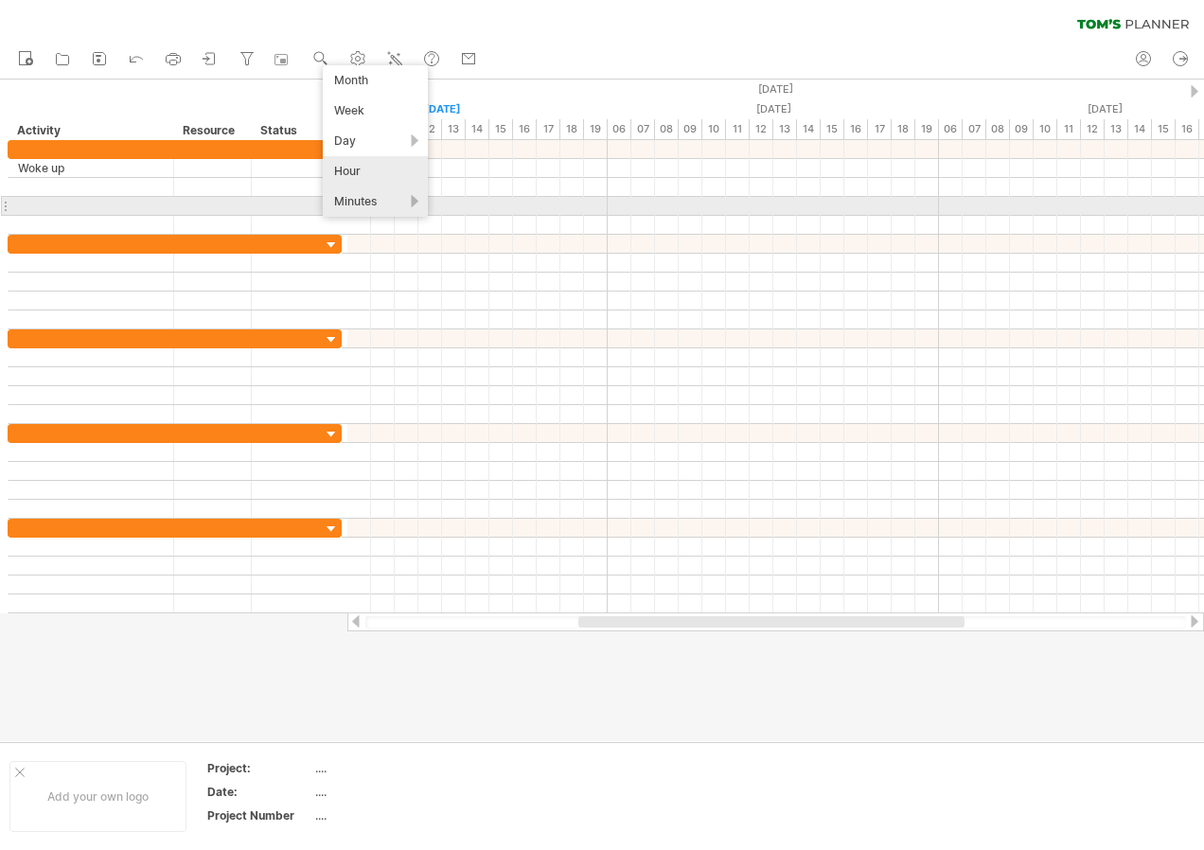
click at [356, 200] on div "Minutes" at bounding box center [375, 201] width 105 height 30
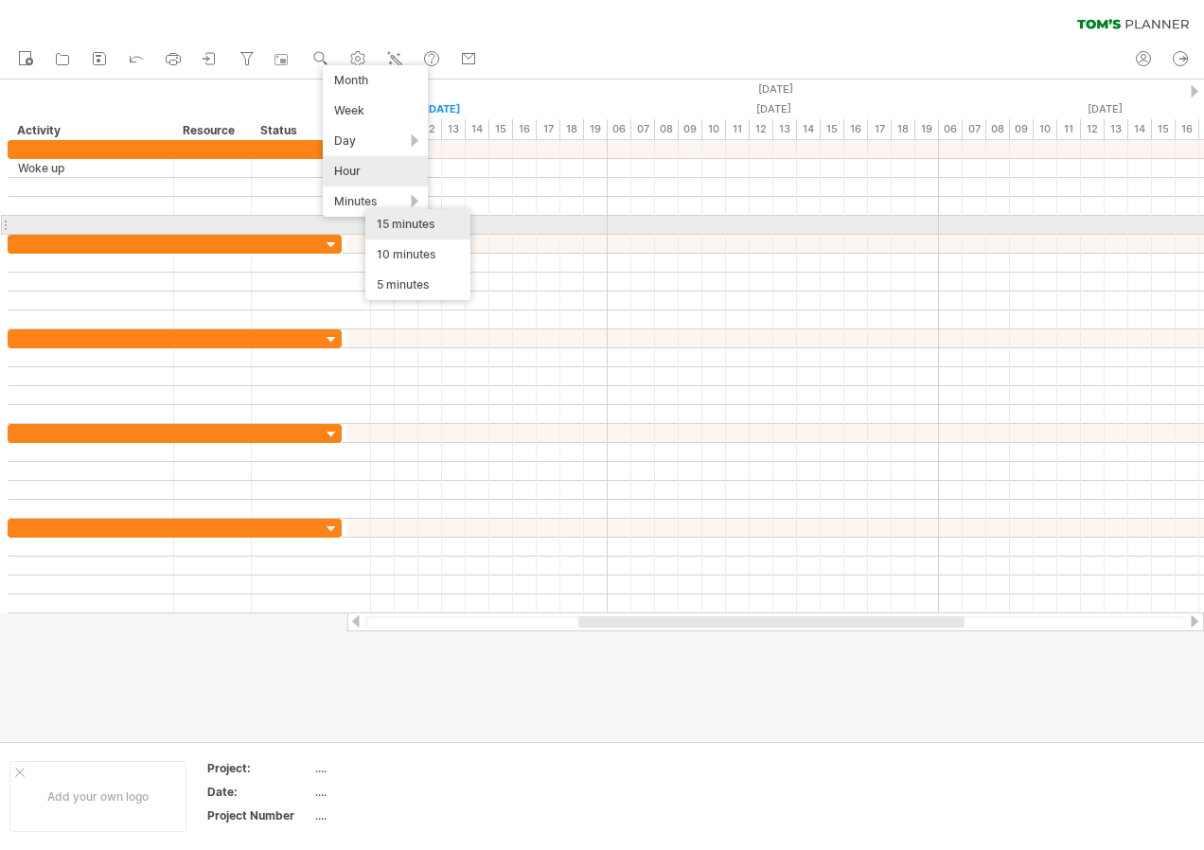
click at [405, 221] on div "15 minutes" at bounding box center [417, 224] width 105 height 30
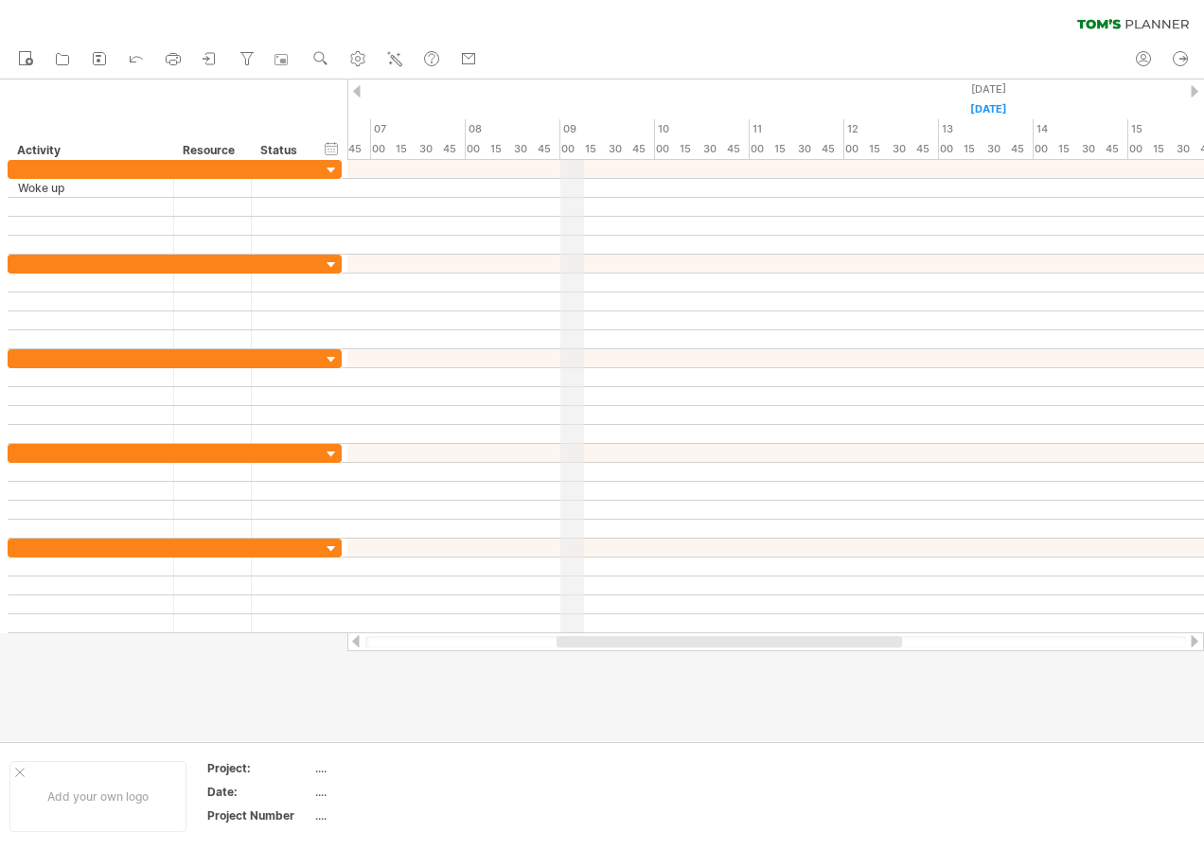
drag, startPoint x: 356, startPoint y: 117, endPoint x: 567, endPoint y: 123, distance: 211.2
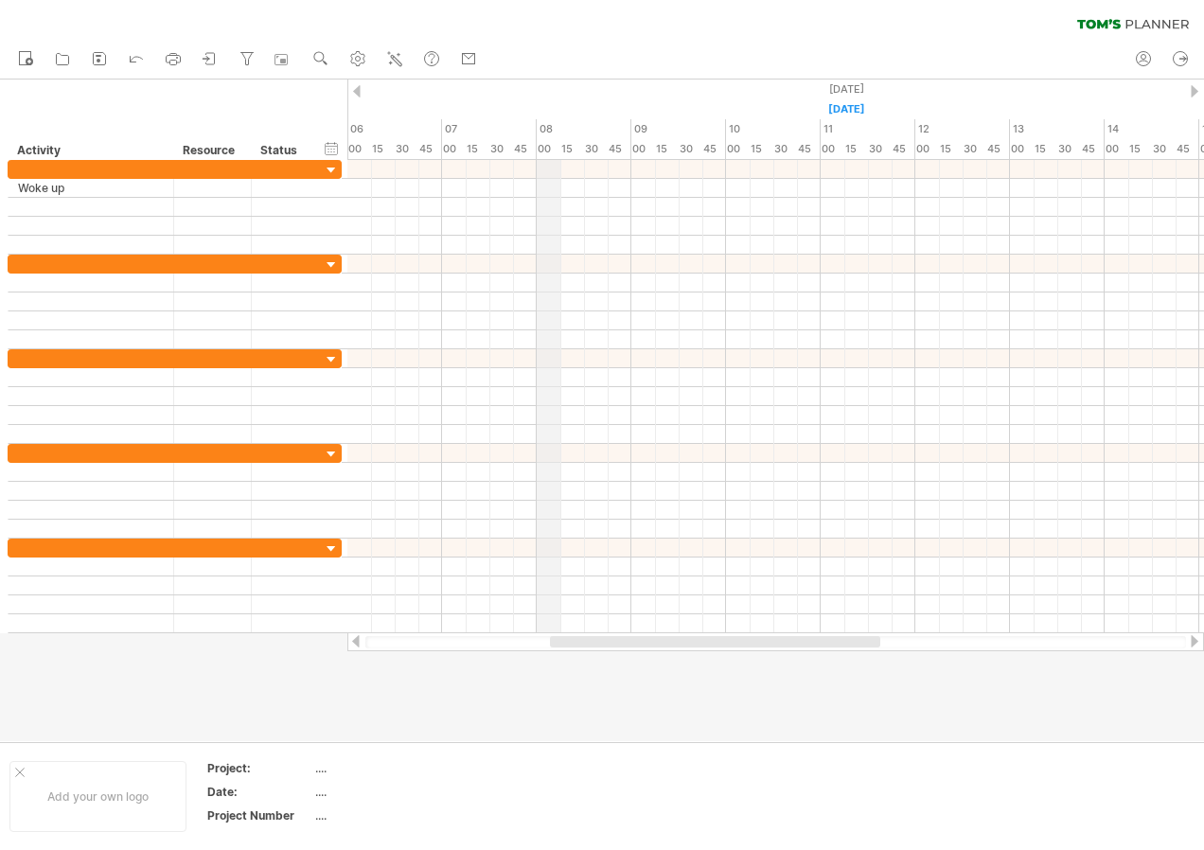
drag, startPoint x: 467, startPoint y: 122, endPoint x: 549, endPoint y: 149, distance: 86.5
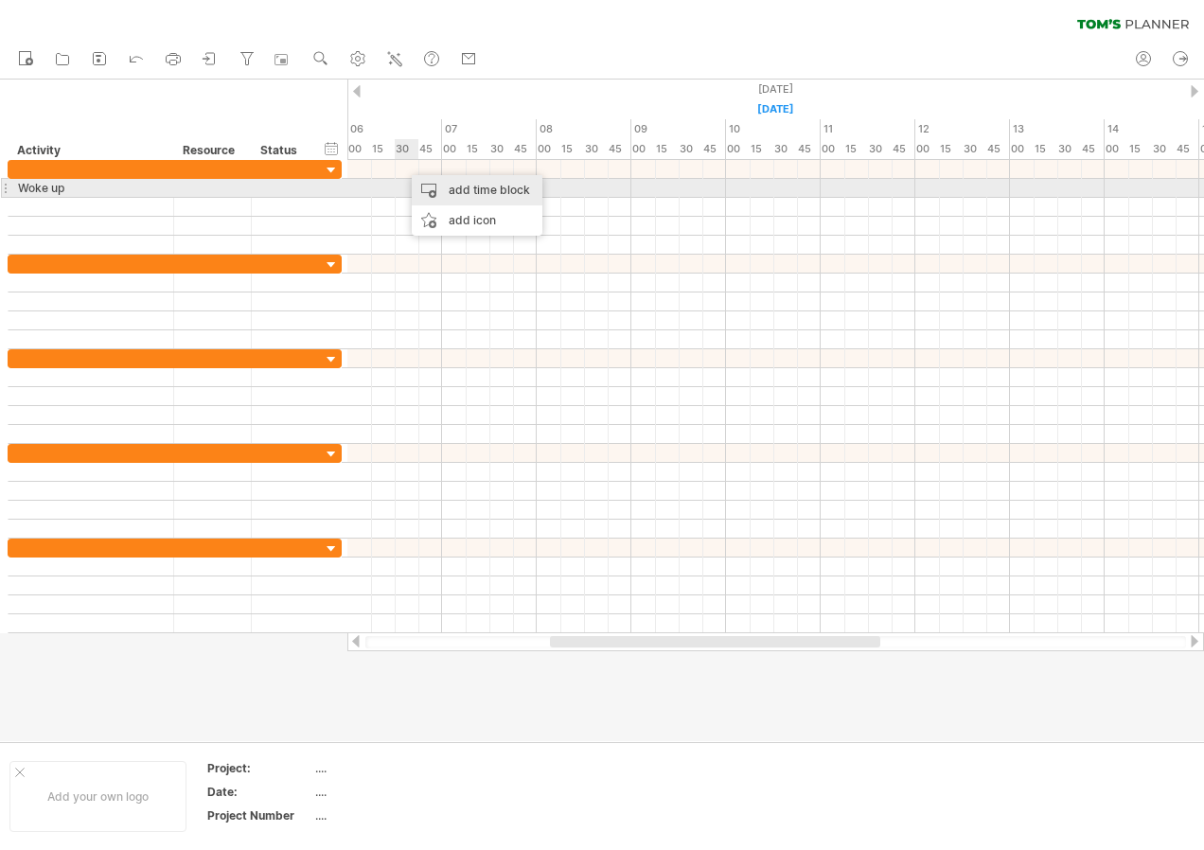
click at [505, 187] on div "add time block" at bounding box center [477, 190] width 131 height 30
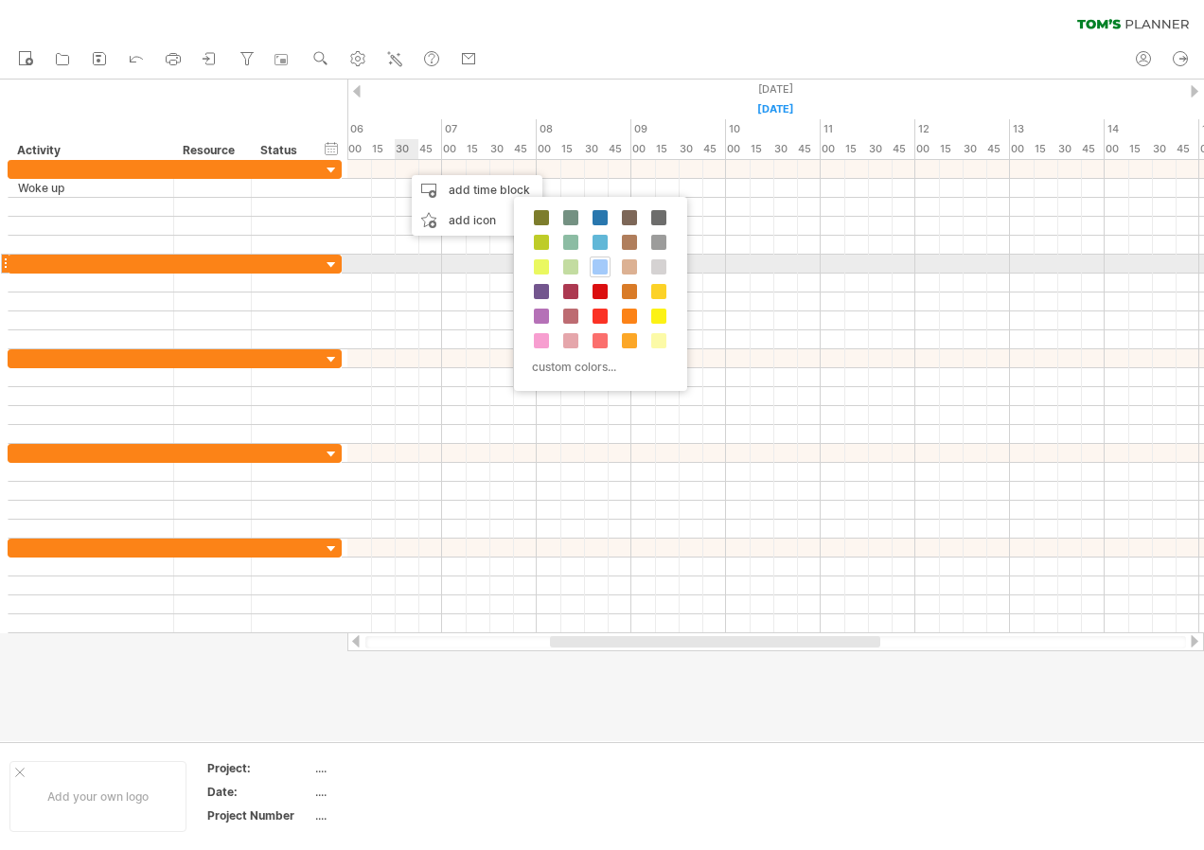
click at [602, 262] on span at bounding box center [600, 266] width 15 height 15
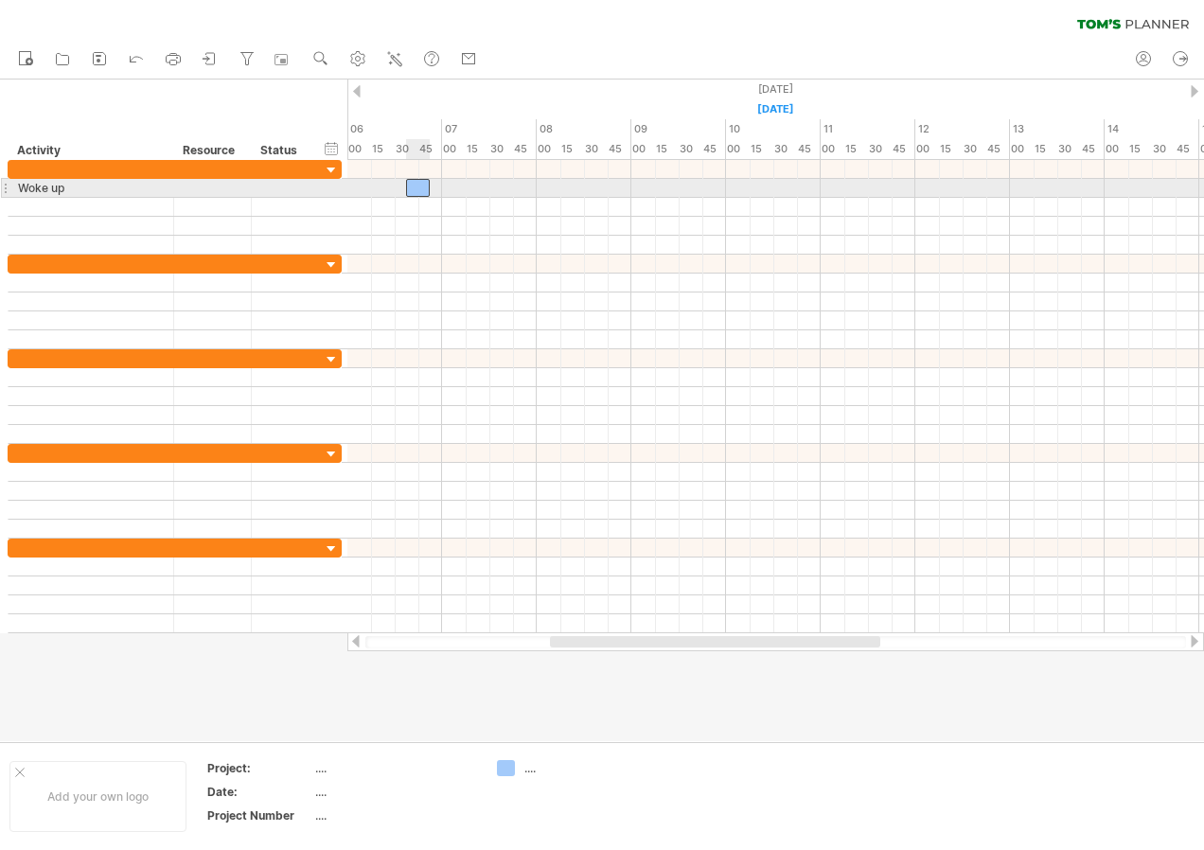
drag, startPoint x: 418, startPoint y: 168, endPoint x: 419, endPoint y: 193, distance: 24.6
drag, startPoint x: 418, startPoint y: 187, endPoint x: 405, endPoint y: 187, distance: 13.3
click at [405, 187] on div at bounding box center [407, 188] width 24 height 18
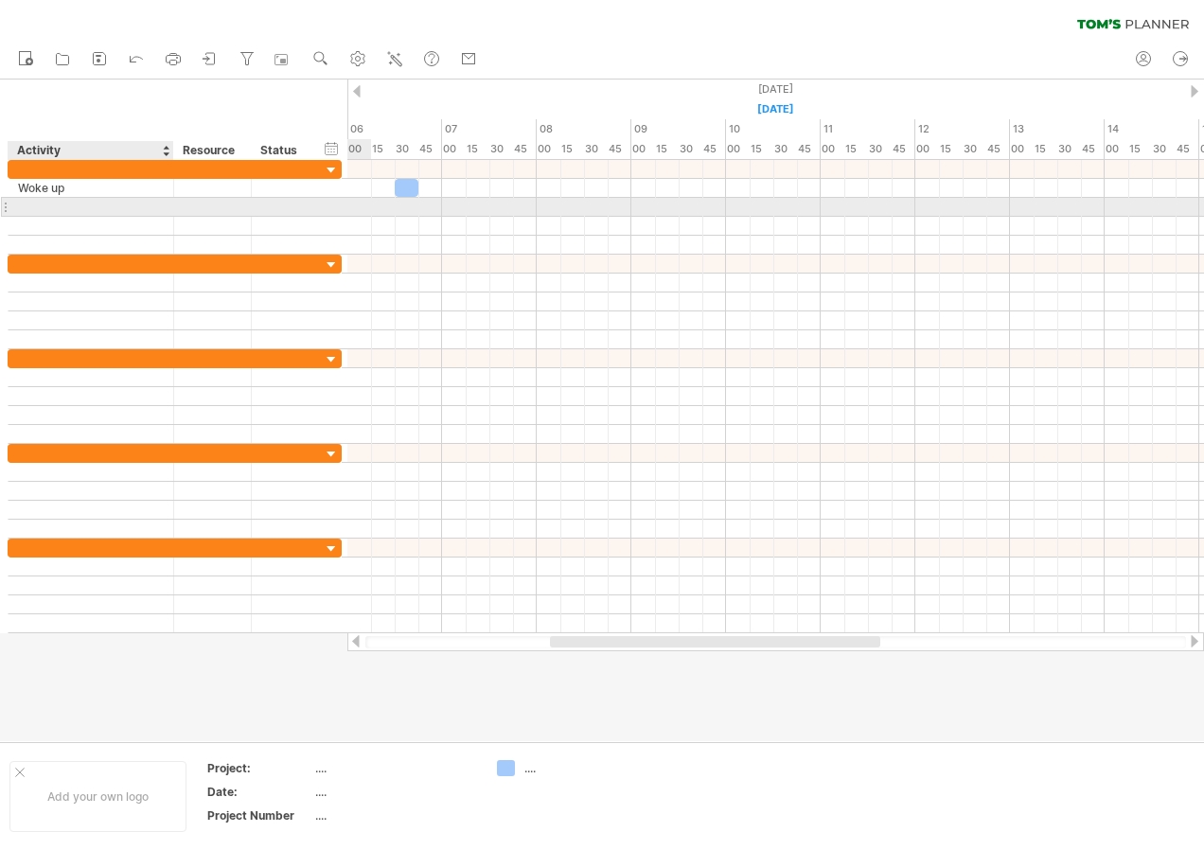
click at [63, 211] on div at bounding box center [91, 207] width 146 height 18
type input "**********"
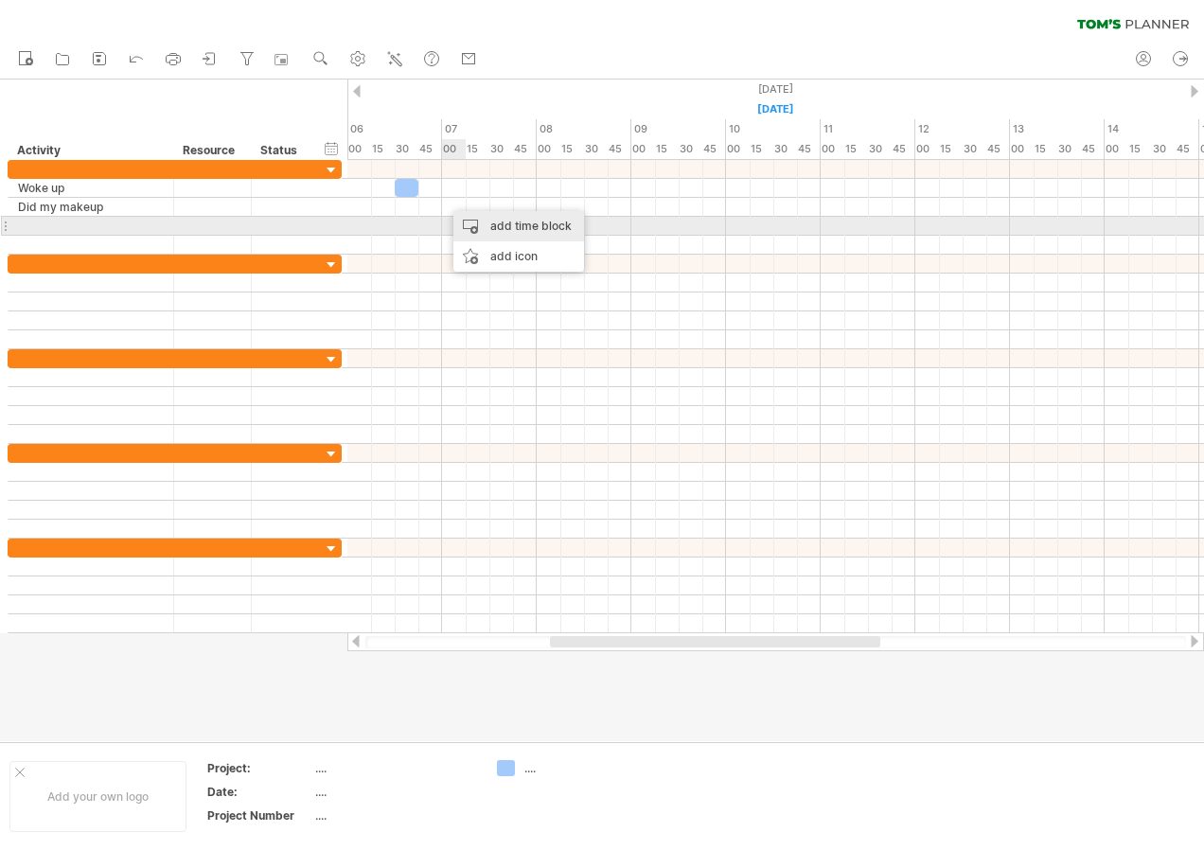
click at [527, 226] on div "add time block" at bounding box center [518, 226] width 131 height 30
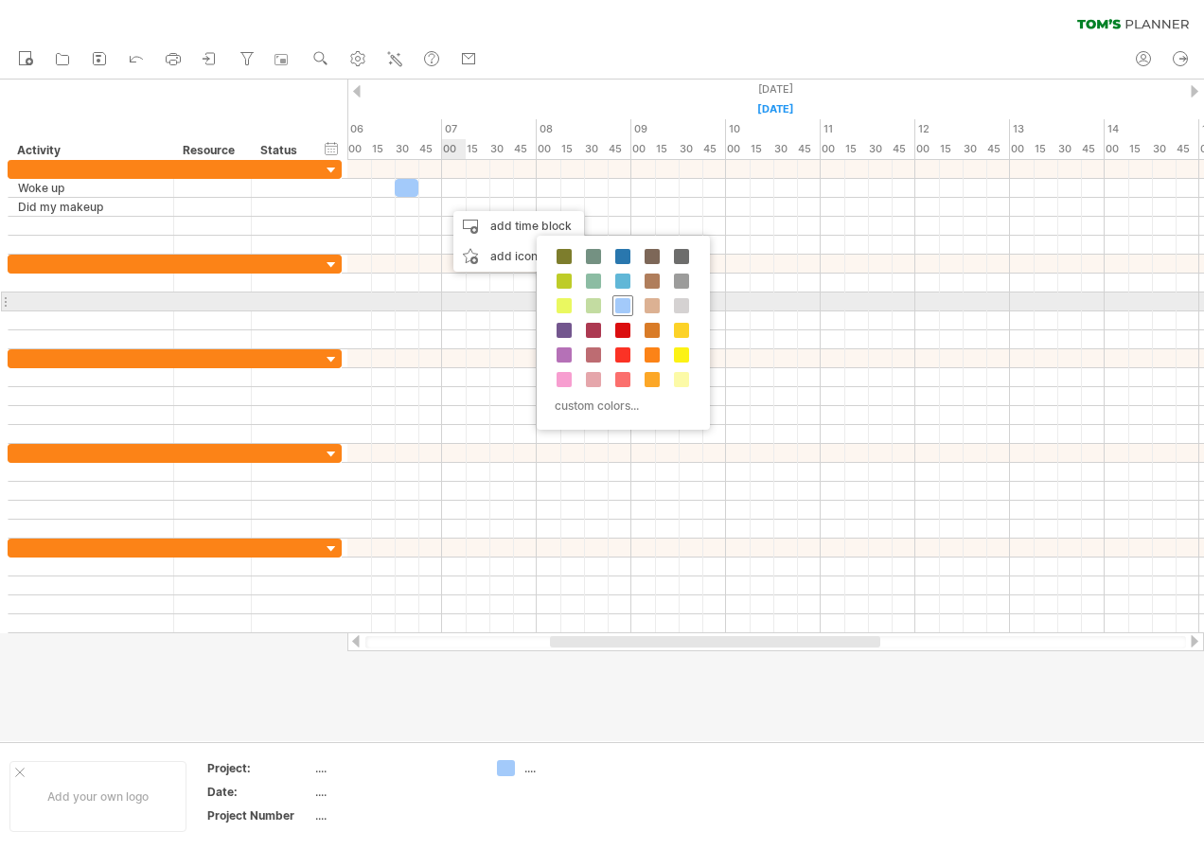
click at [621, 303] on span at bounding box center [622, 305] width 15 height 15
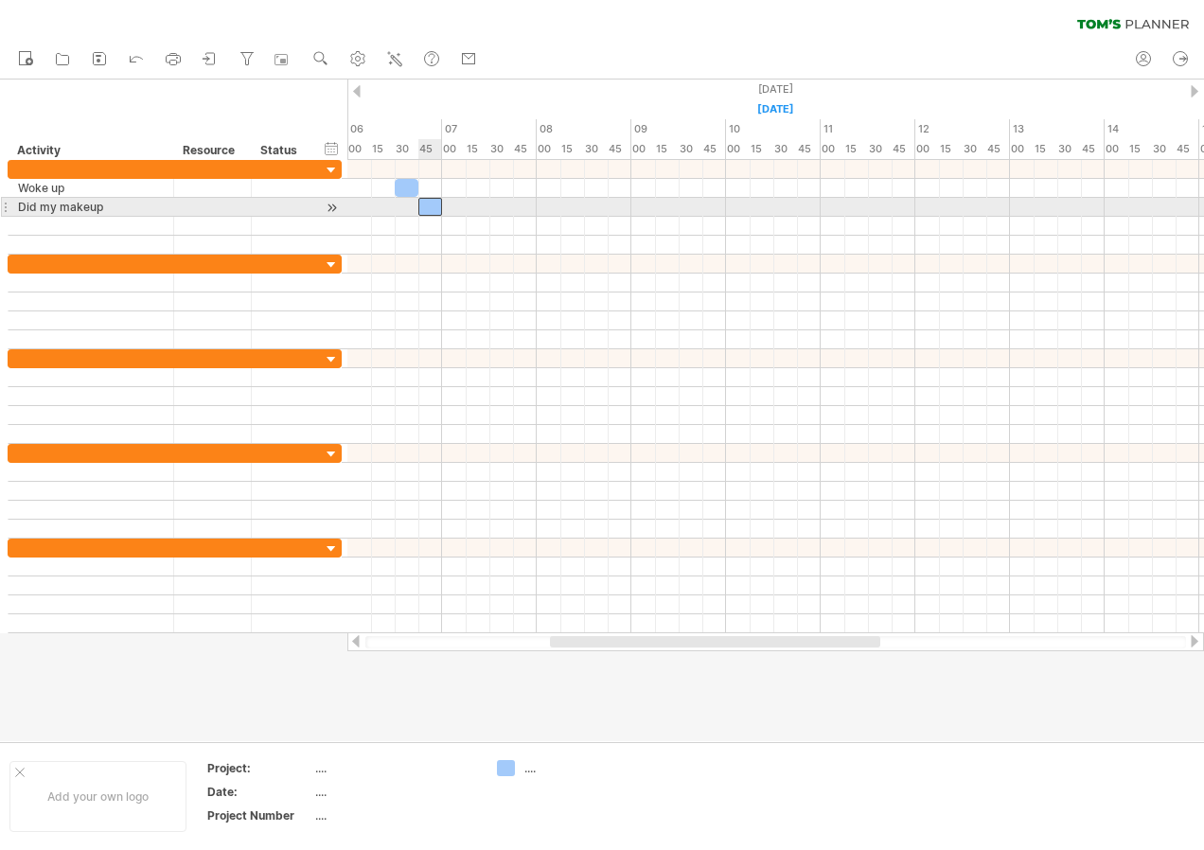
drag, startPoint x: 449, startPoint y: 207, endPoint x: 421, endPoint y: 207, distance: 27.5
click at [421, 207] on div at bounding box center [430, 207] width 24 height 18
click at [437, 205] on div at bounding box center [430, 207] width 24 height 18
drag, startPoint x: 441, startPoint y: 205, endPoint x: 474, endPoint y: 202, distance: 33.3
click at [474, 202] on span at bounding box center [478, 207] width 8 height 18
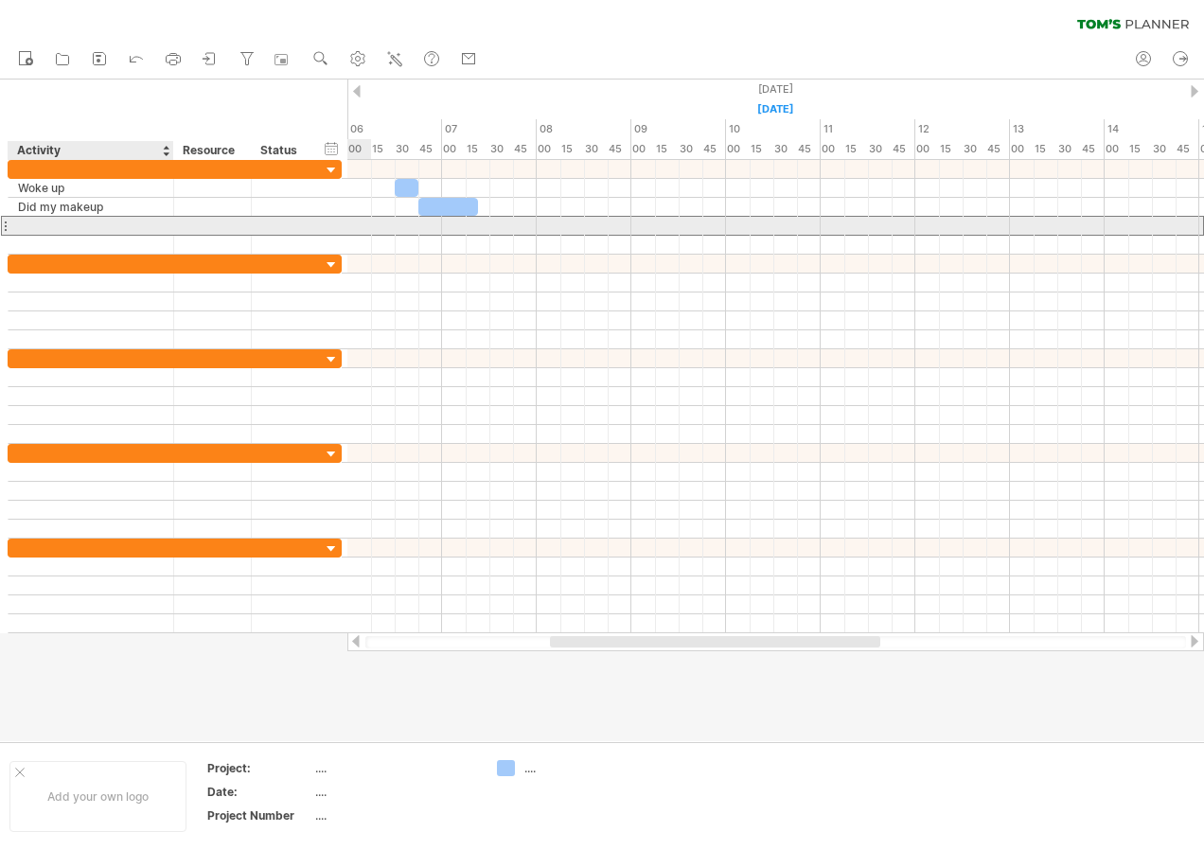
click at [86, 227] on div at bounding box center [91, 226] width 146 height 18
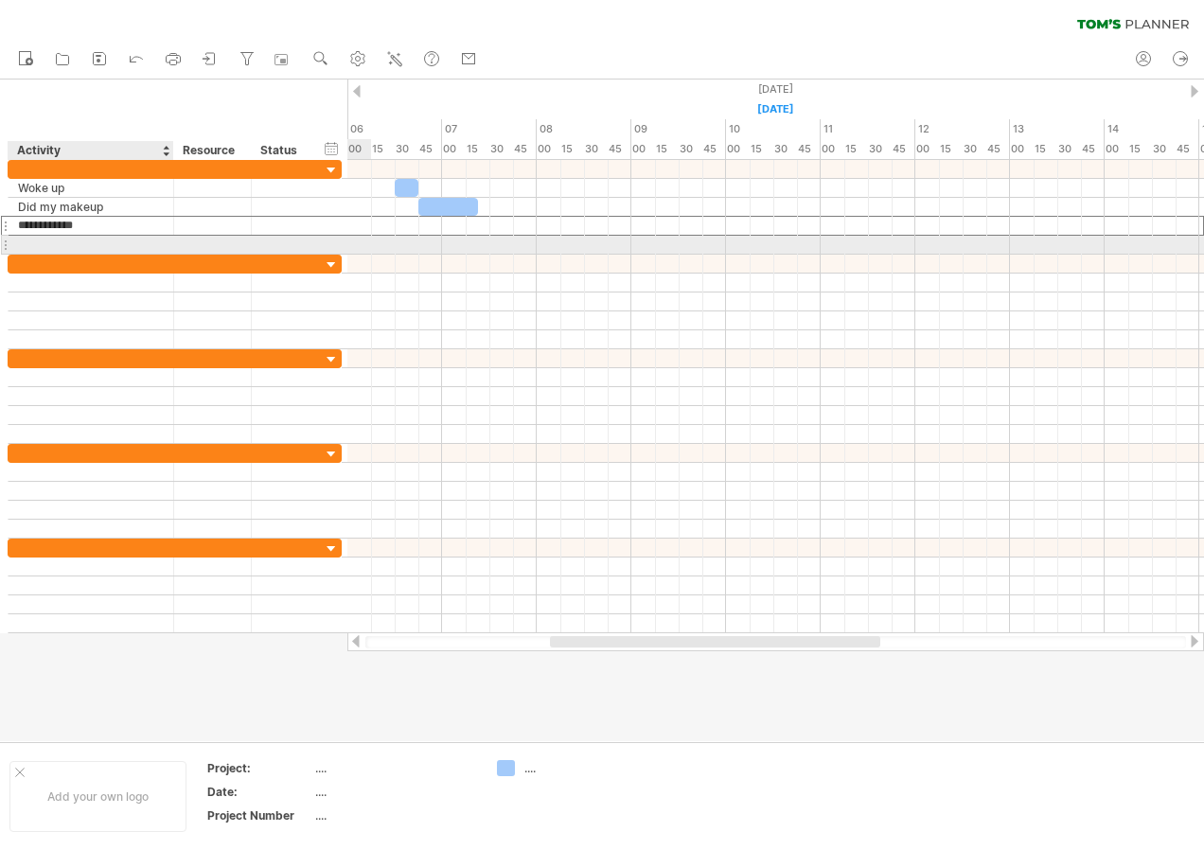
type input "**********"
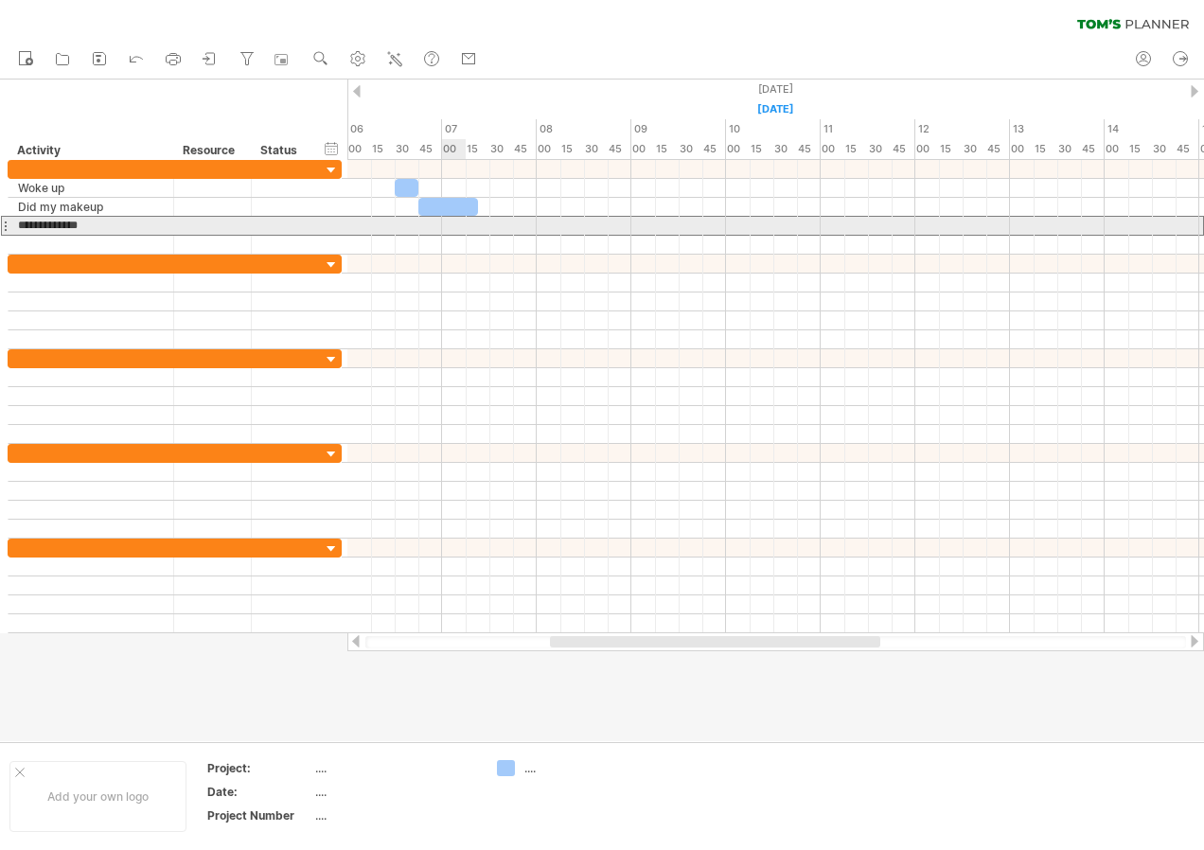
click at [460, 226] on div at bounding box center [775, 226] width 857 height 20
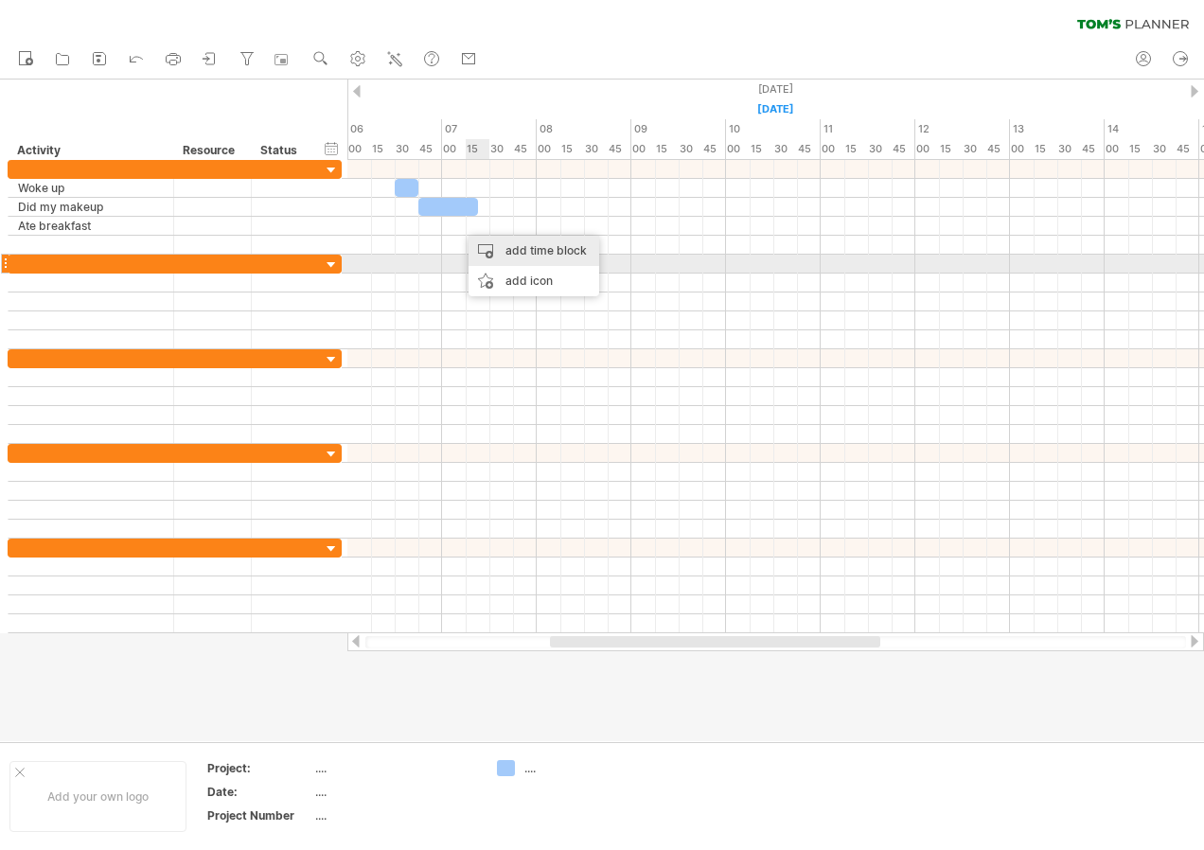
click at [512, 255] on div "add time block" at bounding box center [534, 251] width 131 height 30
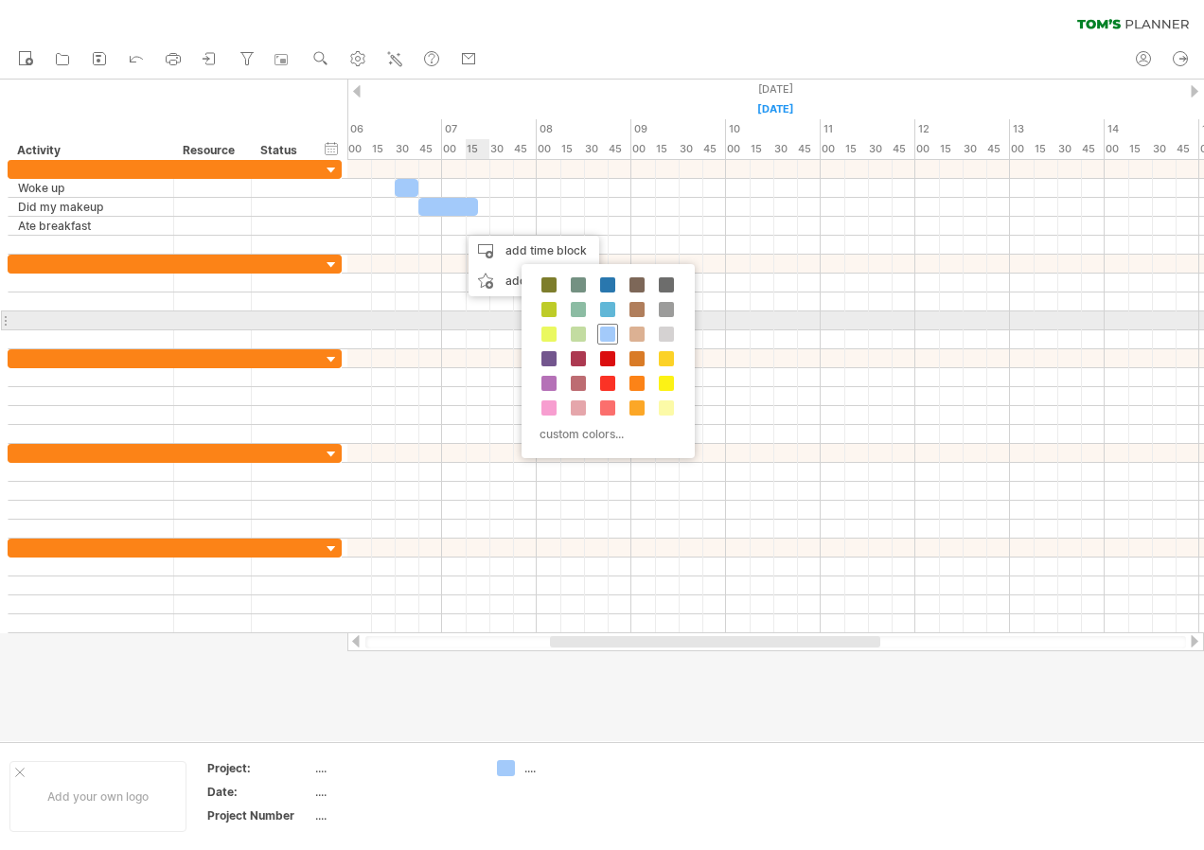
click at [601, 328] on span at bounding box center [607, 334] width 15 height 15
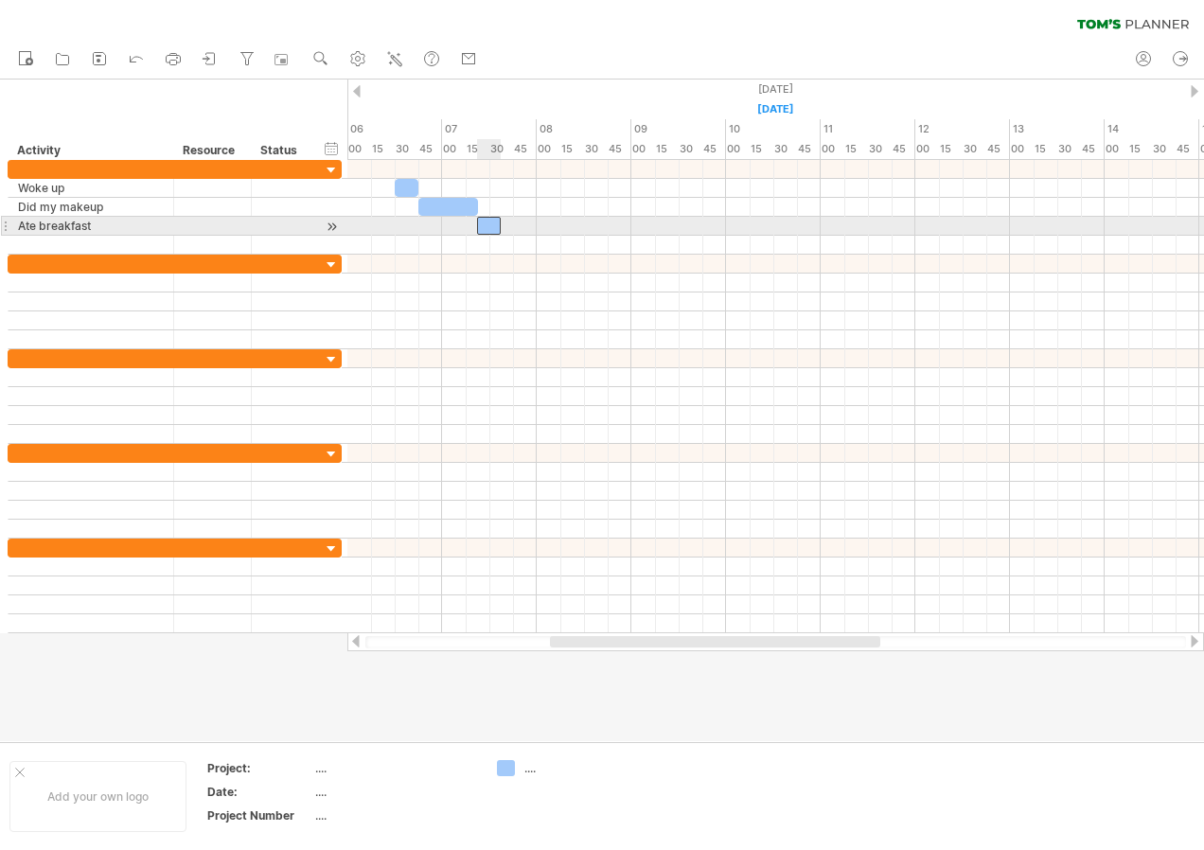
drag, startPoint x: 466, startPoint y: 225, endPoint x: 488, endPoint y: 223, distance: 22.8
click at [488, 223] on div at bounding box center [489, 226] width 24 height 18
click at [507, 230] on div at bounding box center [495, 226] width 36 height 18
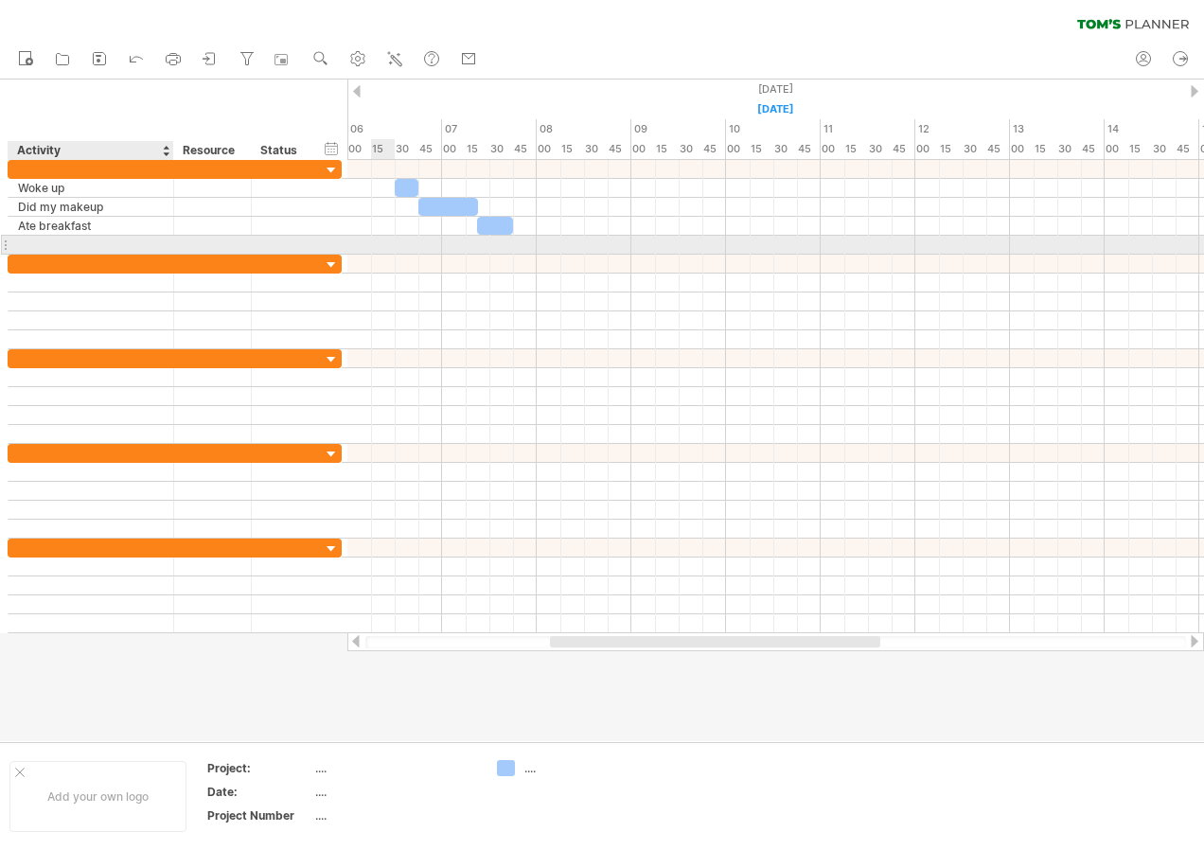
click at [108, 249] on div at bounding box center [91, 245] width 146 height 18
type input "*"
click at [19, 244] on input "**********" at bounding box center [91, 245] width 146 height 18
click at [156, 244] on input "**********" at bounding box center [91, 245] width 146 height 18
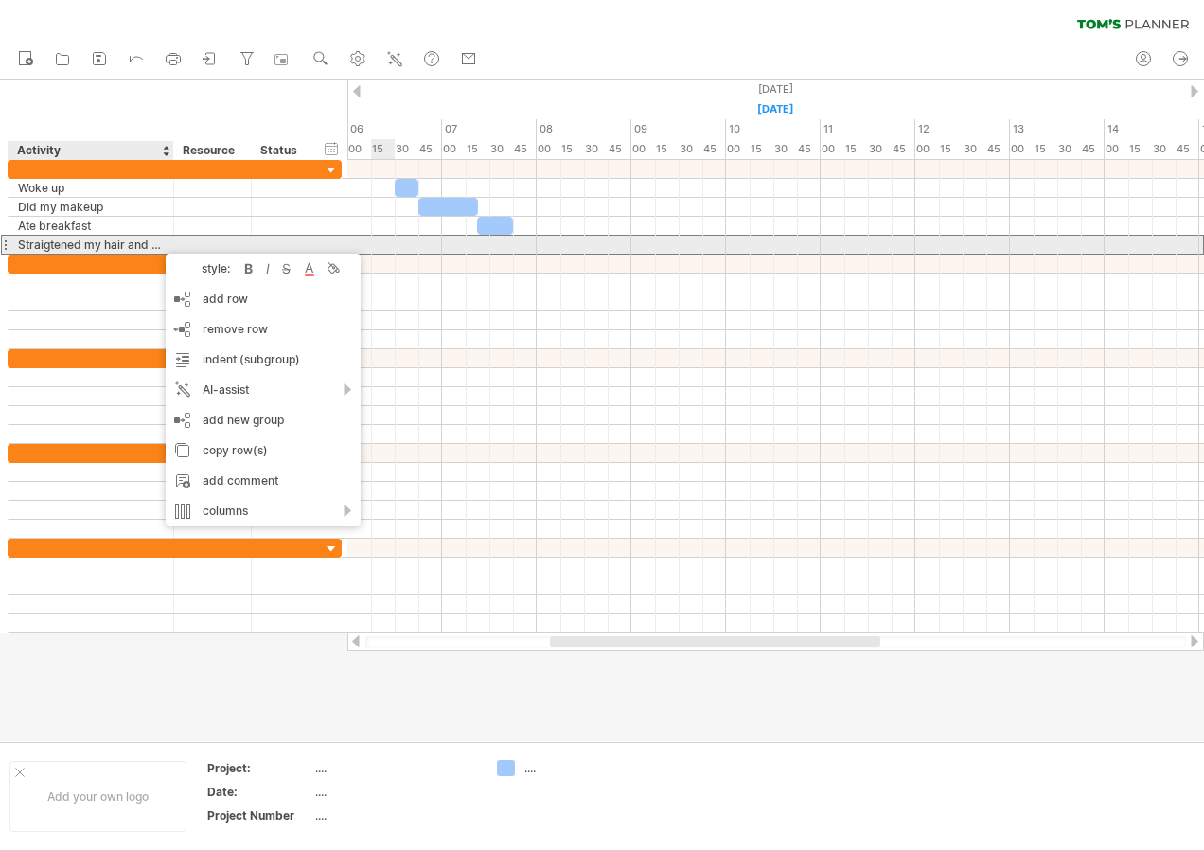
click at [140, 235] on div "**********" at bounding box center [175, 245] width 334 height 20
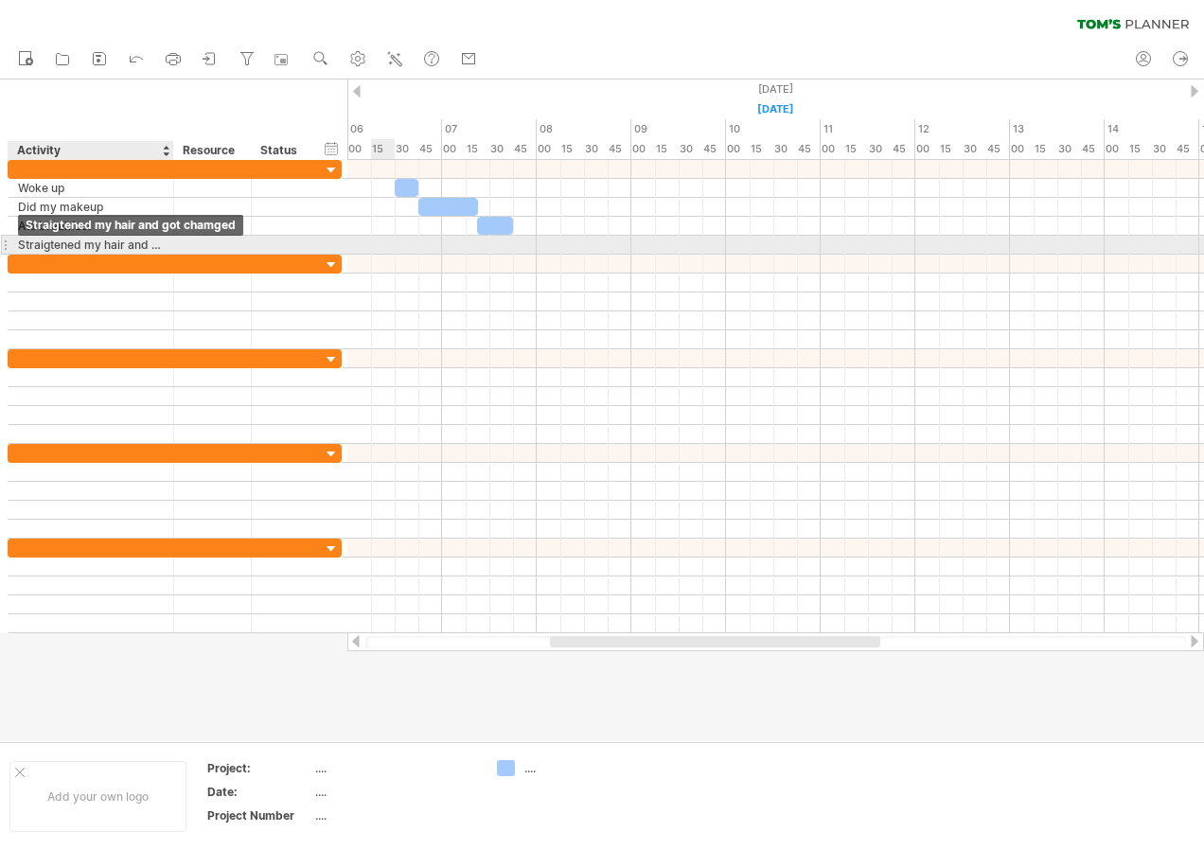
click at [129, 243] on div "Straigtened my hair and got chamged" at bounding box center [91, 245] width 146 height 18
click at [165, 242] on div "**********" at bounding box center [92, 245] width 166 height 18
click at [151, 241] on div "Straigtened my hair and got chamged" at bounding box center [91, 245] width 146 height 18
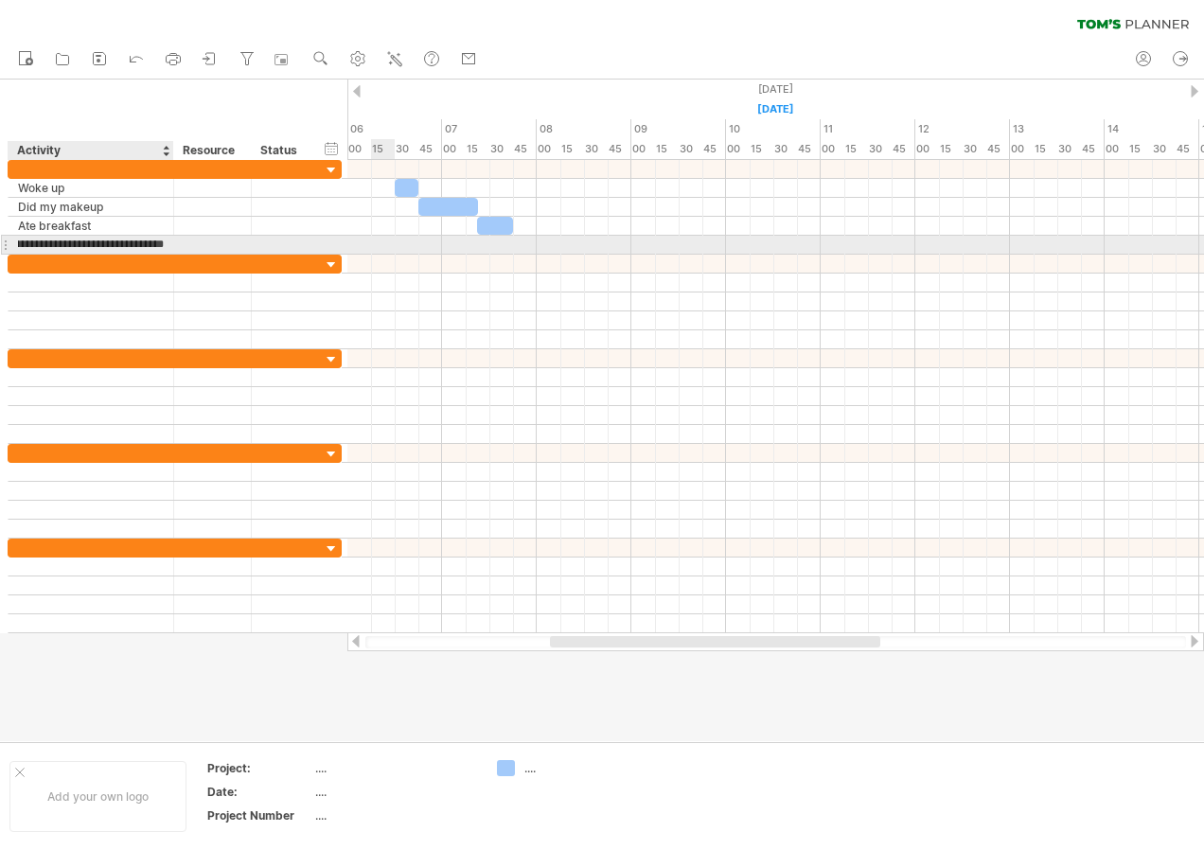
click at [32, 241] on input "**********" at bounding box center [91, 245] width 146 height 18
click at [22, 244] on div "Straigtened my hair and got changed" at bounding box center [91, 245] width 146 height 18
click at [56, 245] on input "**********" at bounding box center [91, 245] width 146 height 18
type input "**********"
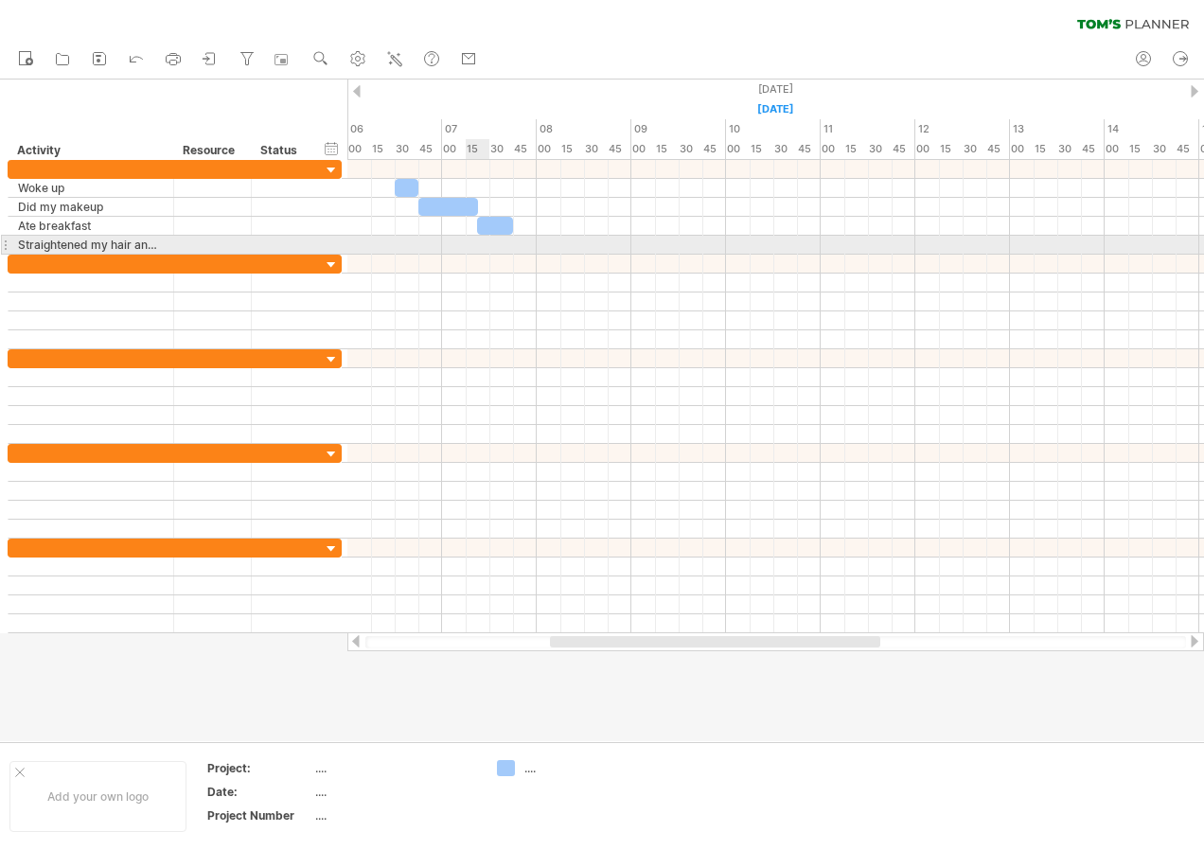
click at [476, 250] on div at bounding box center [775, 245] width 857 height 19
click at [103, 249] on div "Straightened my hair and got changed" at bounding box center [91, 245] width 146 height 18
click at [133, 245] on input "**********" at bounding box center [91, 245] width 146 height 18
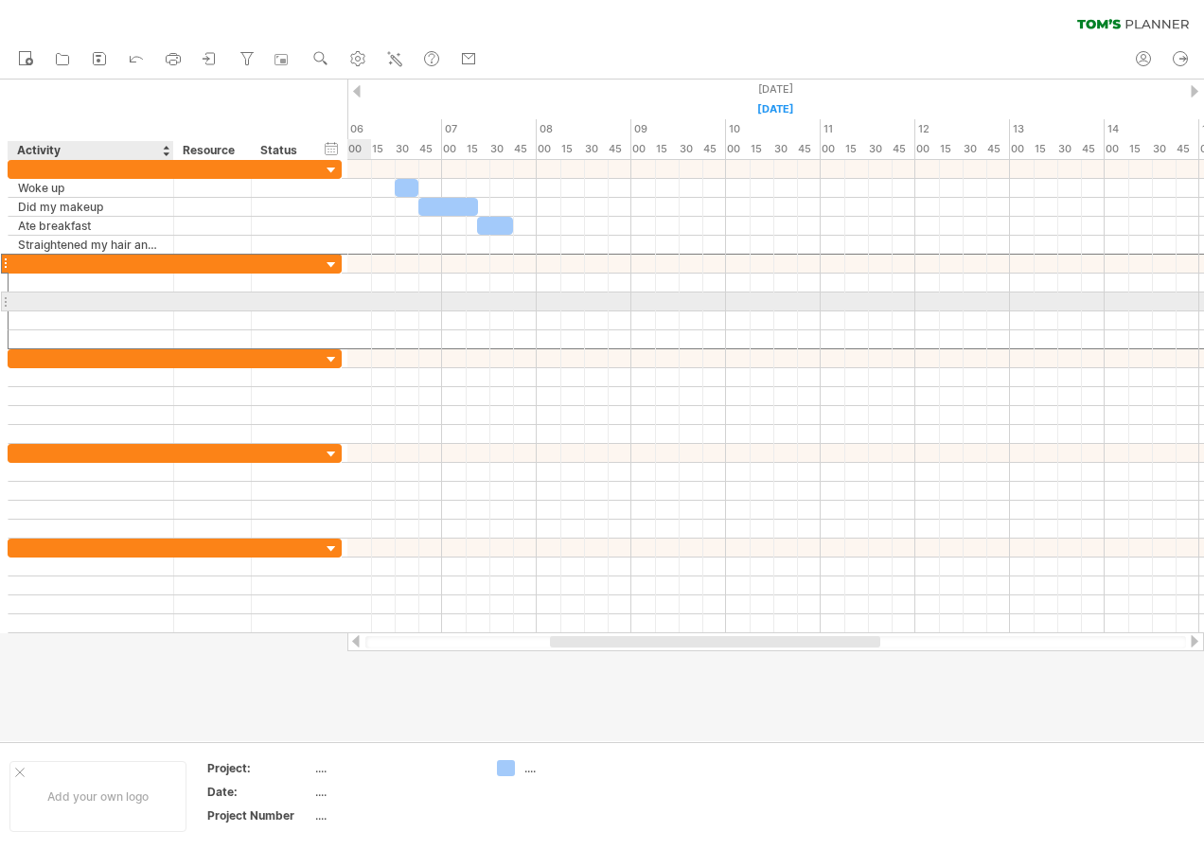
drag, startPoint x: 119, startPoint y: 262, endPoint x: 114, endPoint y: 302, distance: 40.2
click at [114, 302] on div at bounding box center [175, 302] width 334 height 96
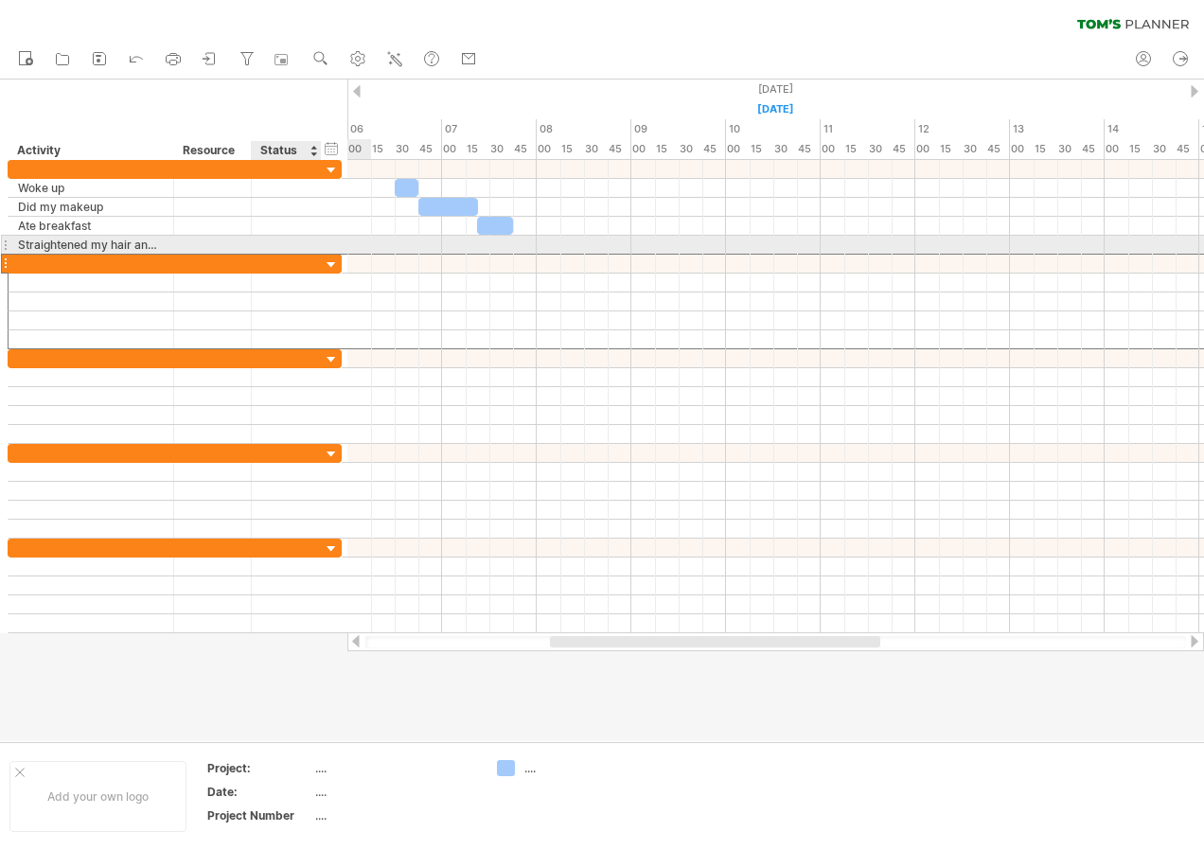
click at [273, 243] on div at bounding box center [286, 245] width 50 height 18
click at [493, 246] on div at bounding box center [775, 245] width 857 height 19
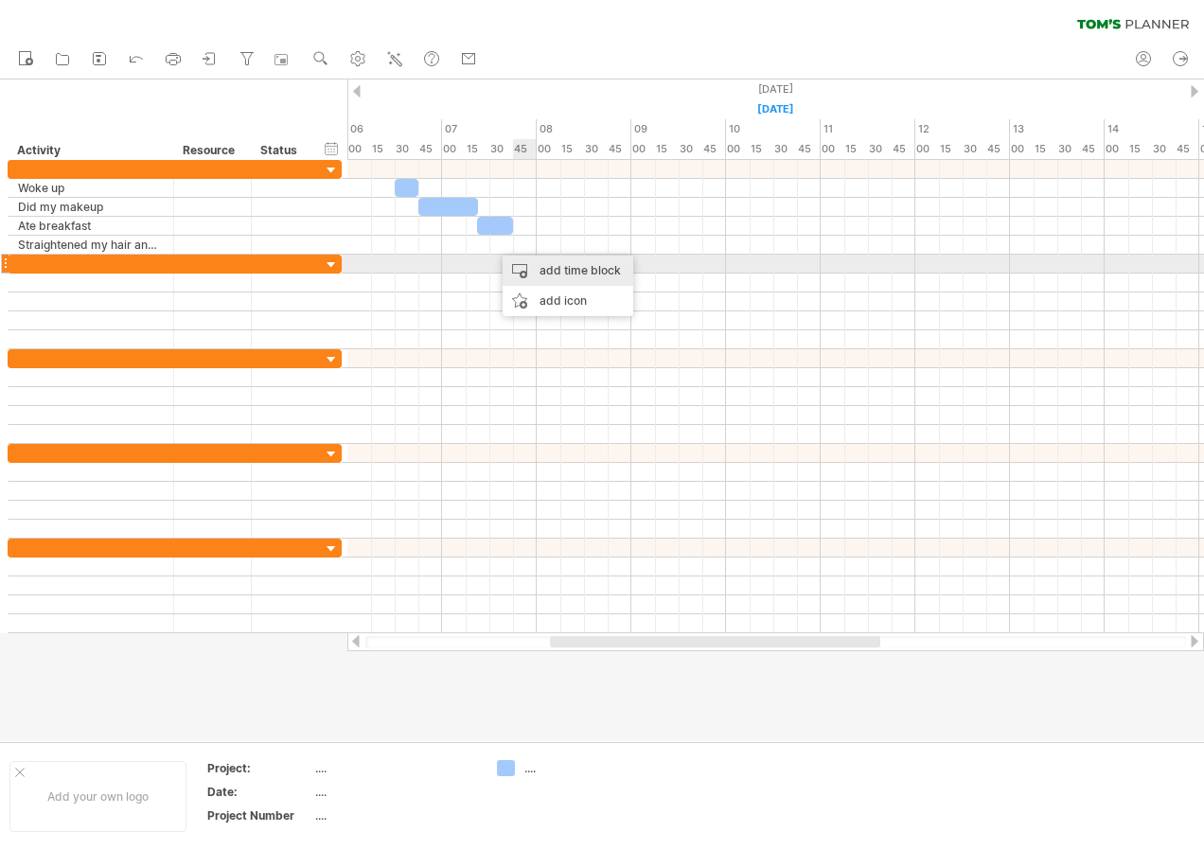
click at [547, 266] on div "add time block" at bounding box center [568, 271] width 131 height 30
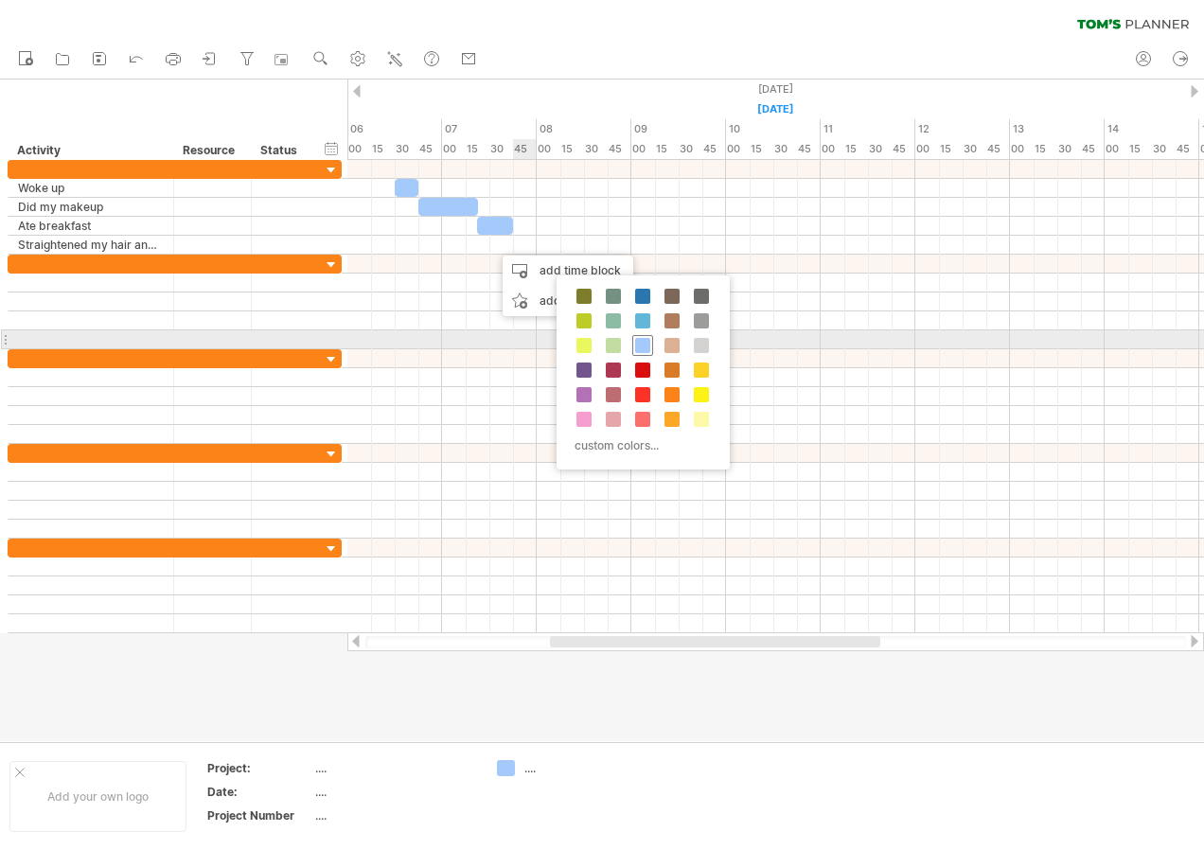
click at [651, 349] on div at bounding box center [642, 345] width 21 height 21
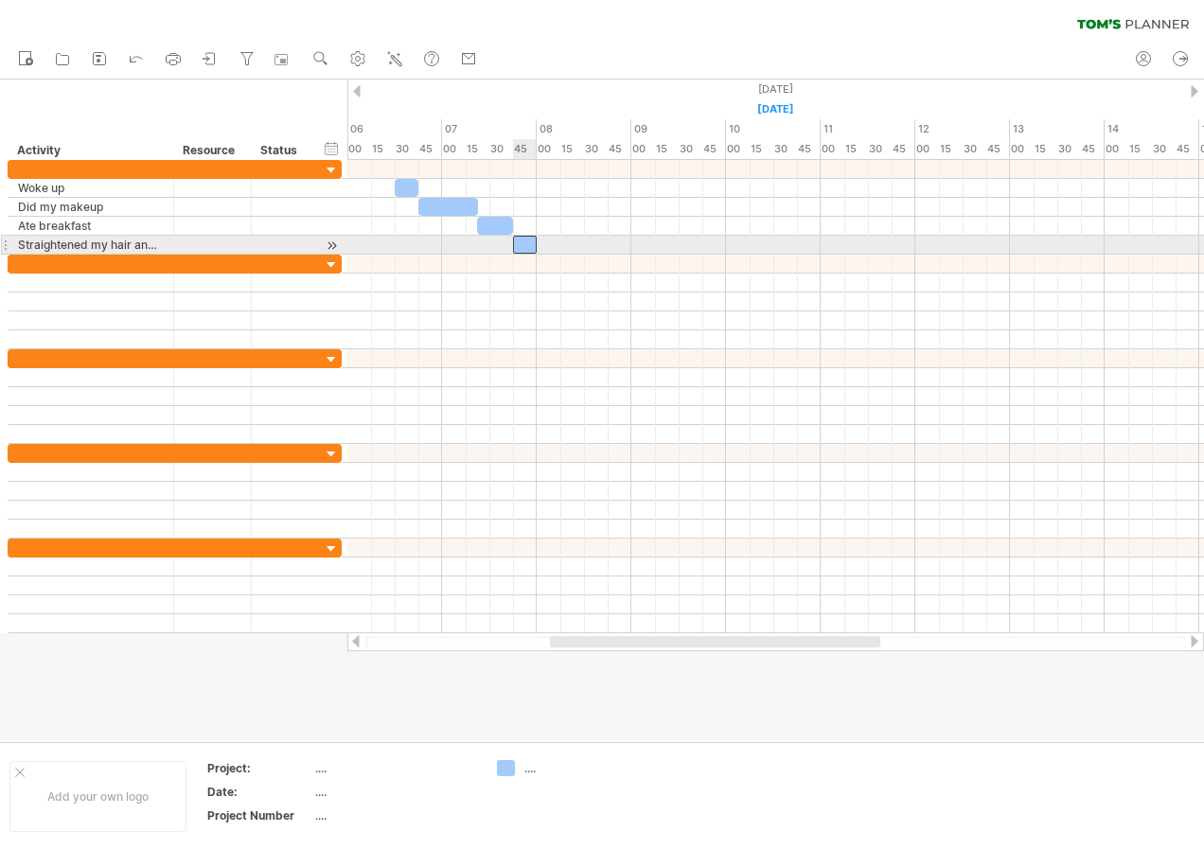
drag, startPoint x: 498, startPoint y: 244, endPoint x: 523, endPoint y: 243, distance: 25.6
click at [523, 243] on div at bounding box center [525, 245] width 24 height 18
click at [535, 244] on span at bounding box center [537, 245] width 8 height 18
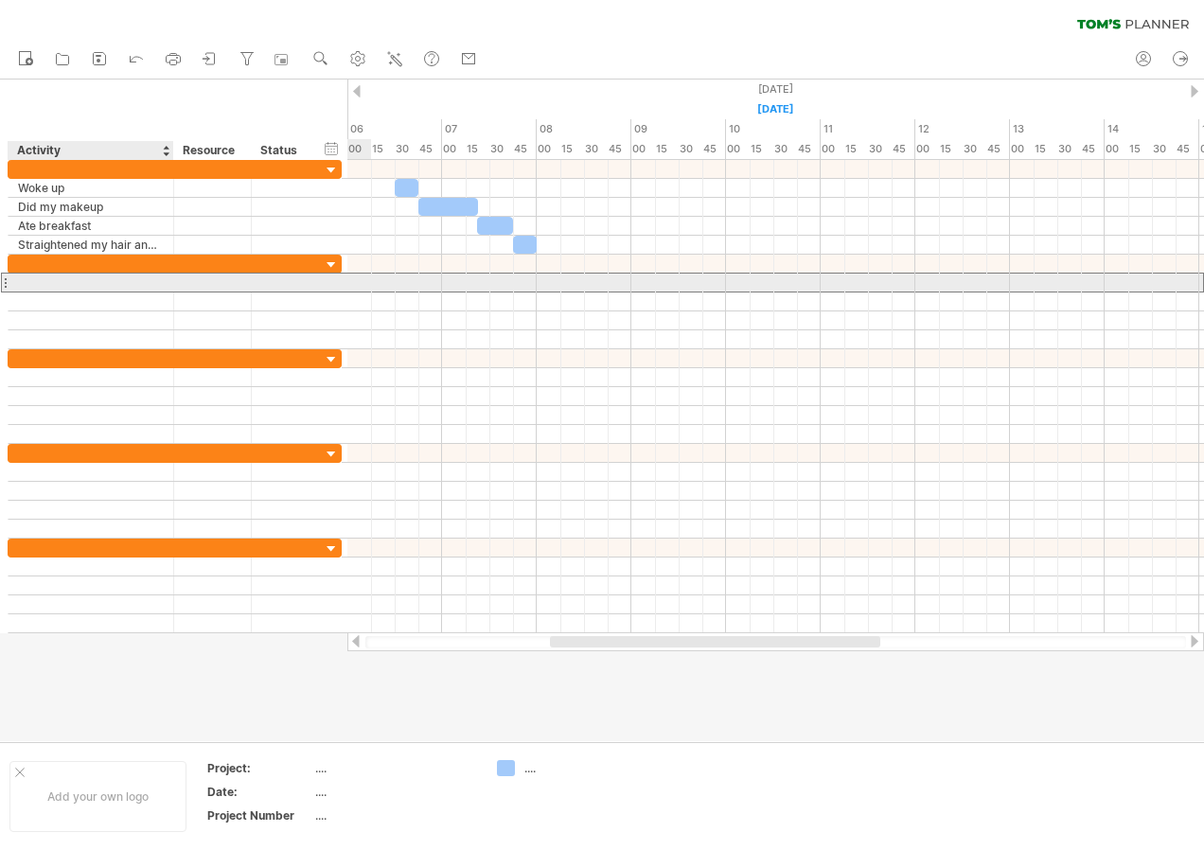
click at [173, 285] on div at bounding box center [92, 283] width 166 height 18
click at [188, 286] on div at bounding box center [213, 283] width 58 height 18
click at [188, 283] on input "text" at bounding box center [213, 283] width 58 height 18
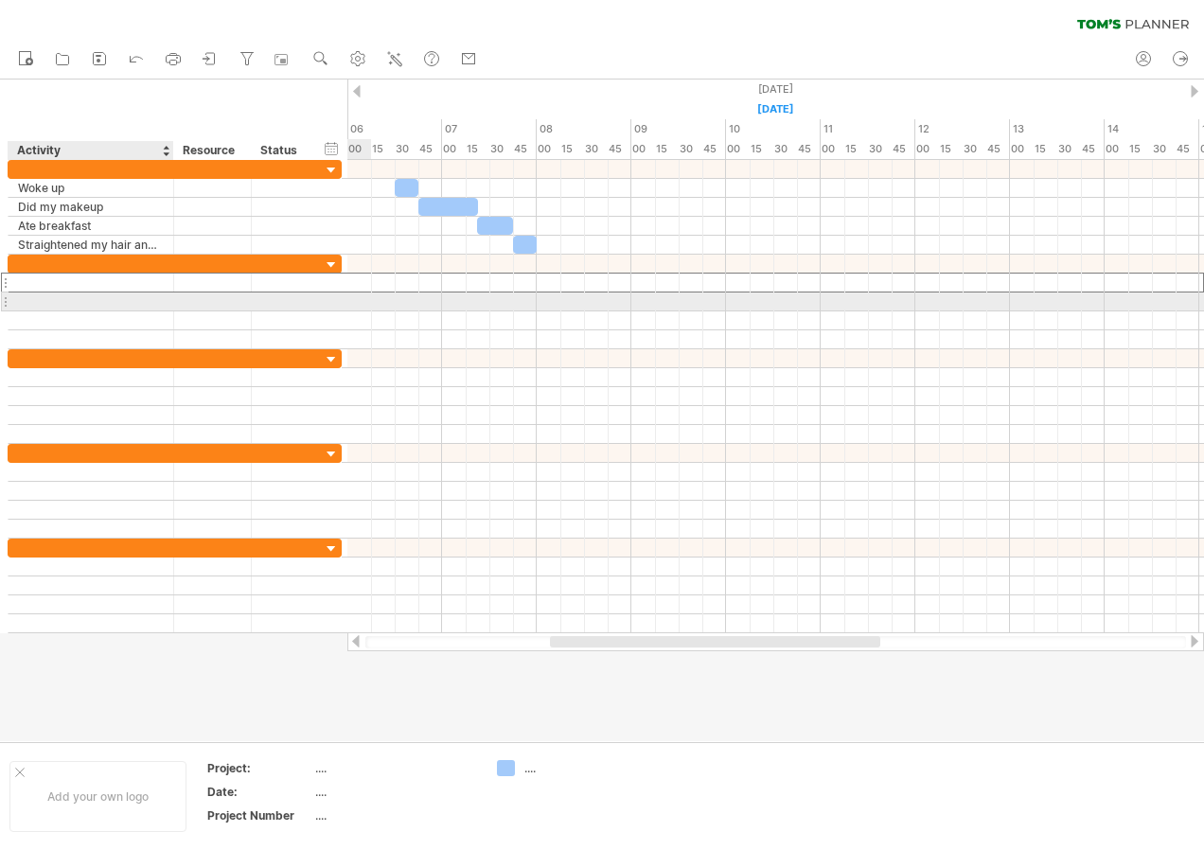
type input "*"
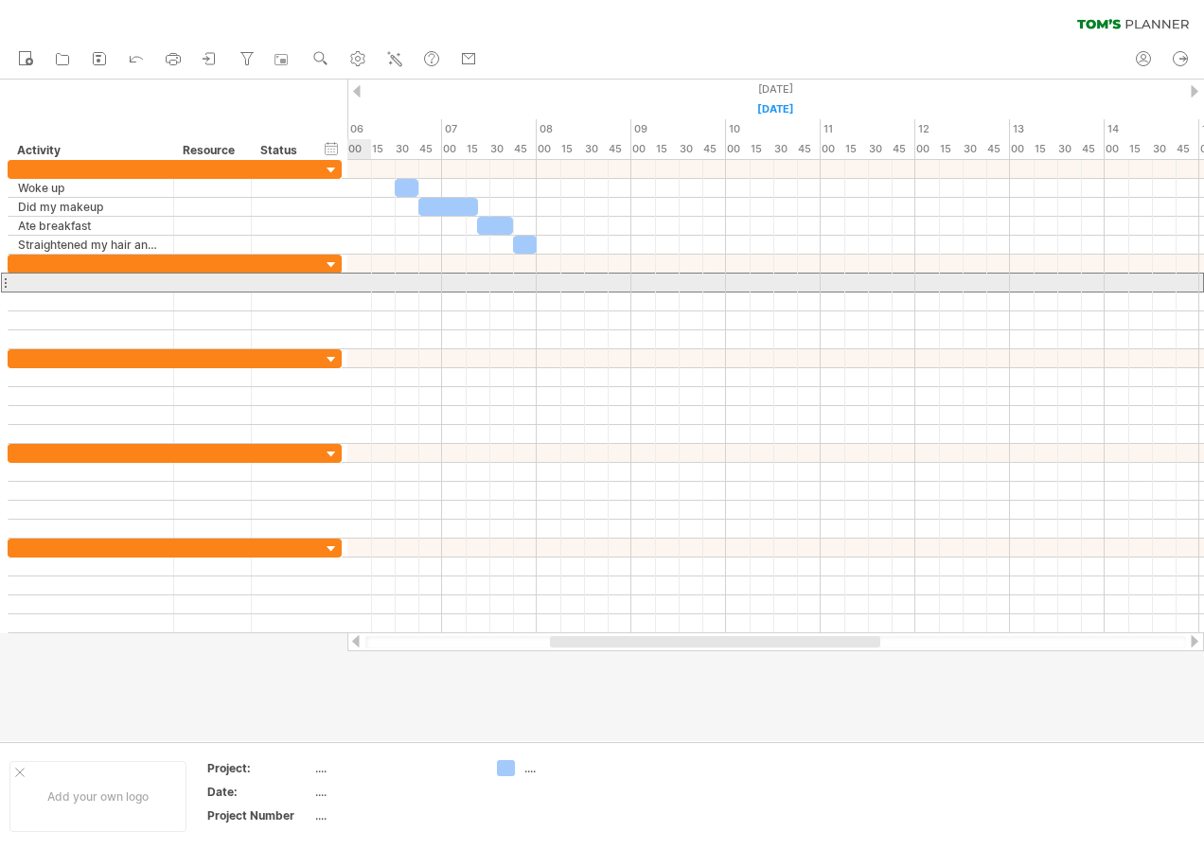
click at [11, 277] on div at bounding box center [92, 283] width 166 height 18
click at [21, 278] on div at bounding box center [91, 283] width 146 height 18
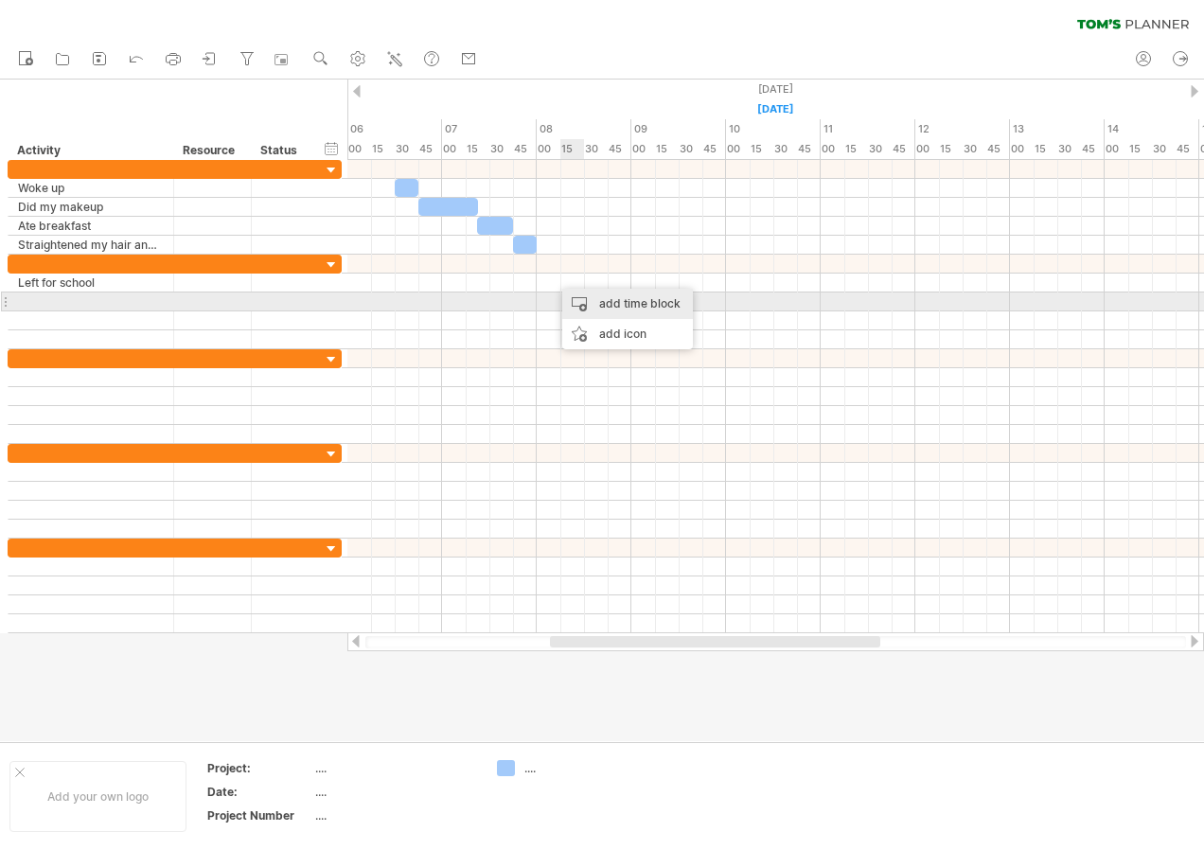
click at [613, 307] on div "add time block" at bounding box center [627, 304] width 131 height 30
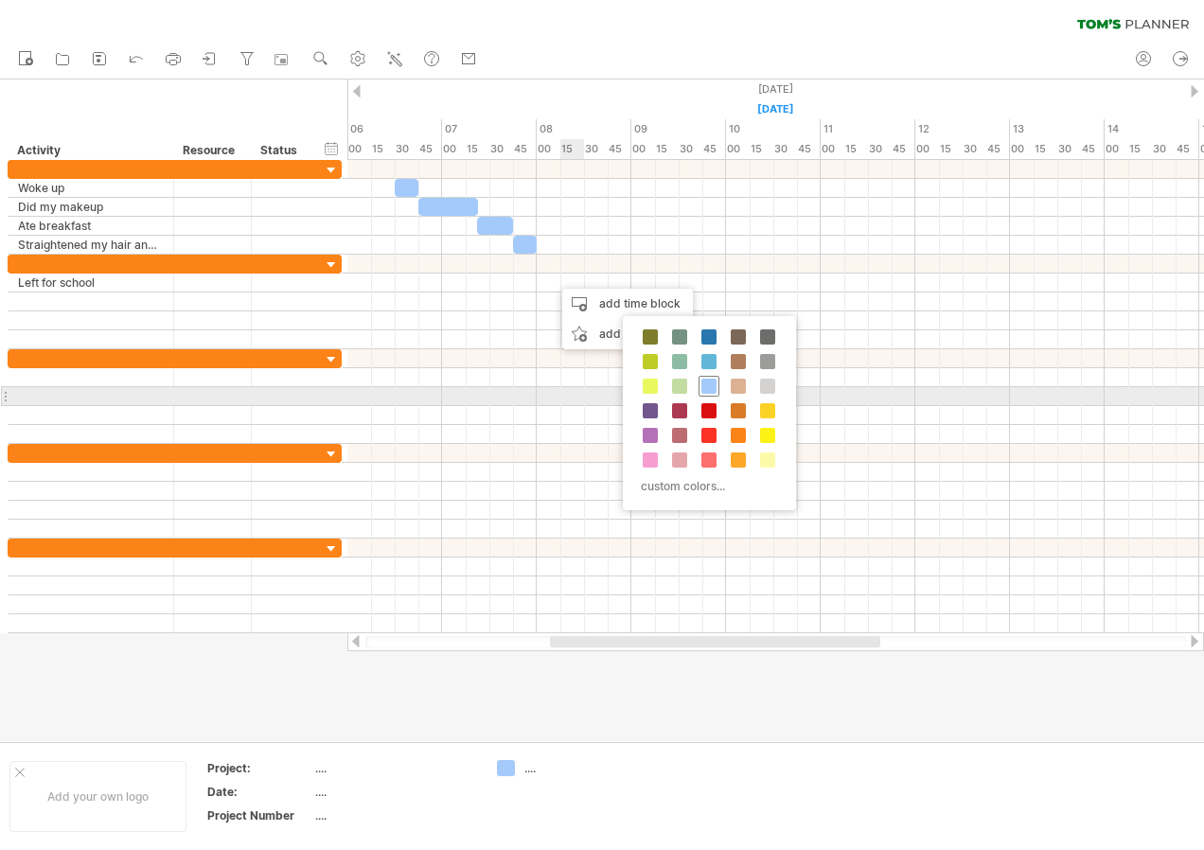
click at [714, 390] on span at bounding box center [708, 386] width 15 height 15
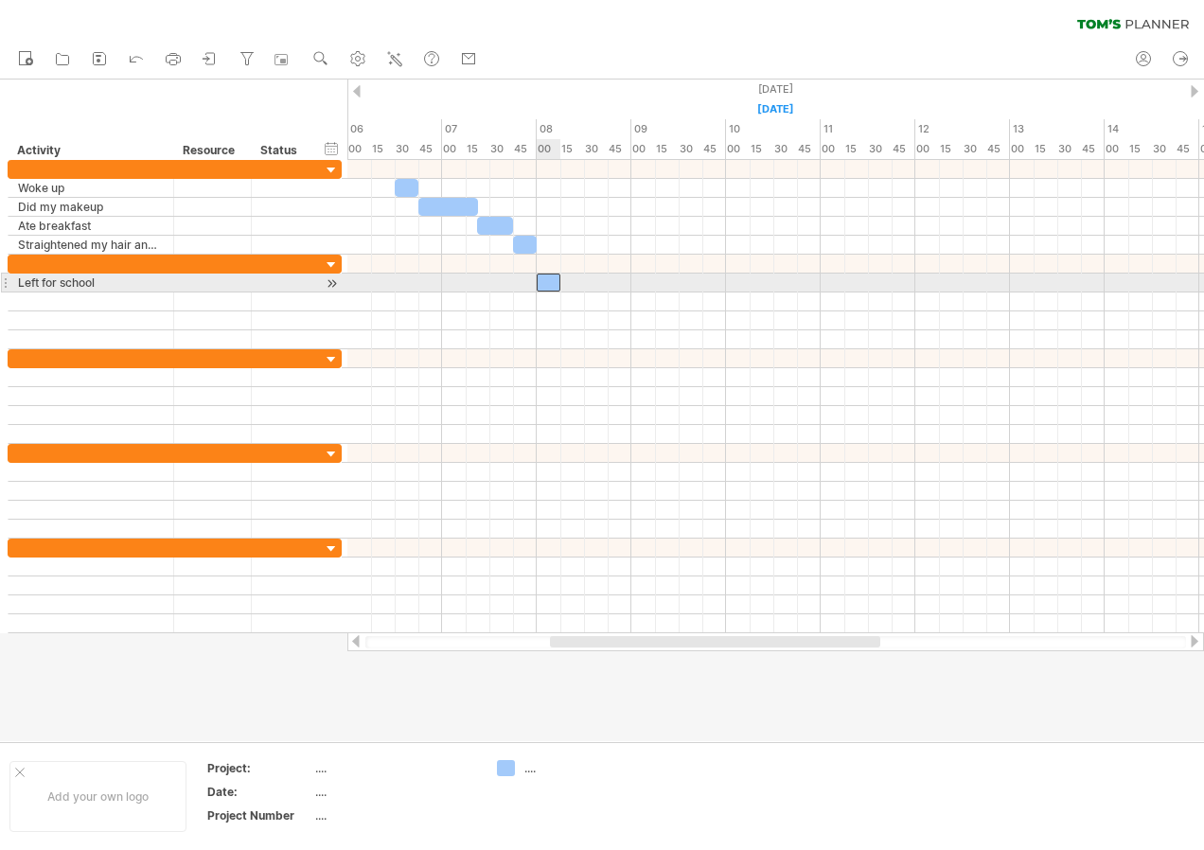
click at [556, 288] on div at bounding box center [549, 283] width 24 height 18
click at [22, 283] on div "Left for school" at bounding box center [91, 283] width 146 height 18
click at [39, 278] on input "**********" at bounding box center [91, 283] width 146 height 18
type input "**********"
click at [547, 282] on div at bounding box center [549, 283] width 24 height 18
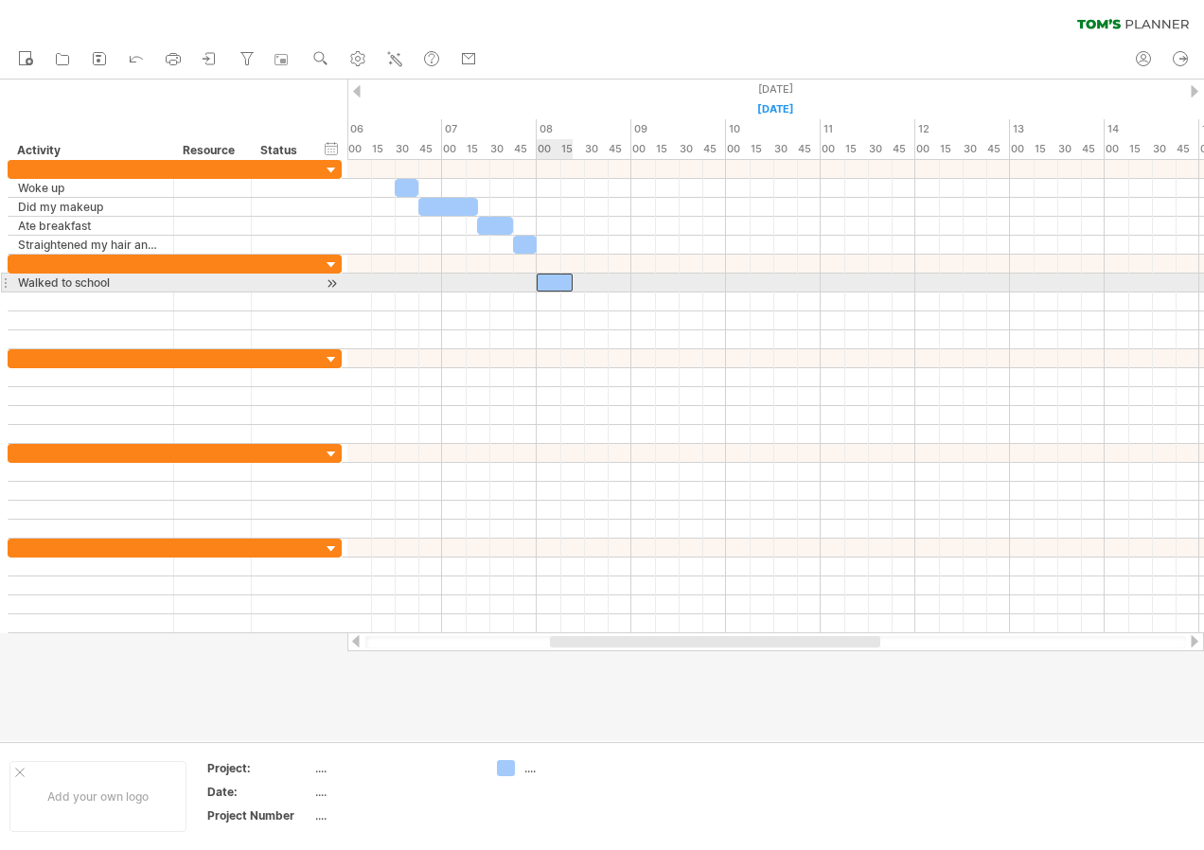
click at [567, 286] on div at bounding box center [555, 283] width 36 height 18
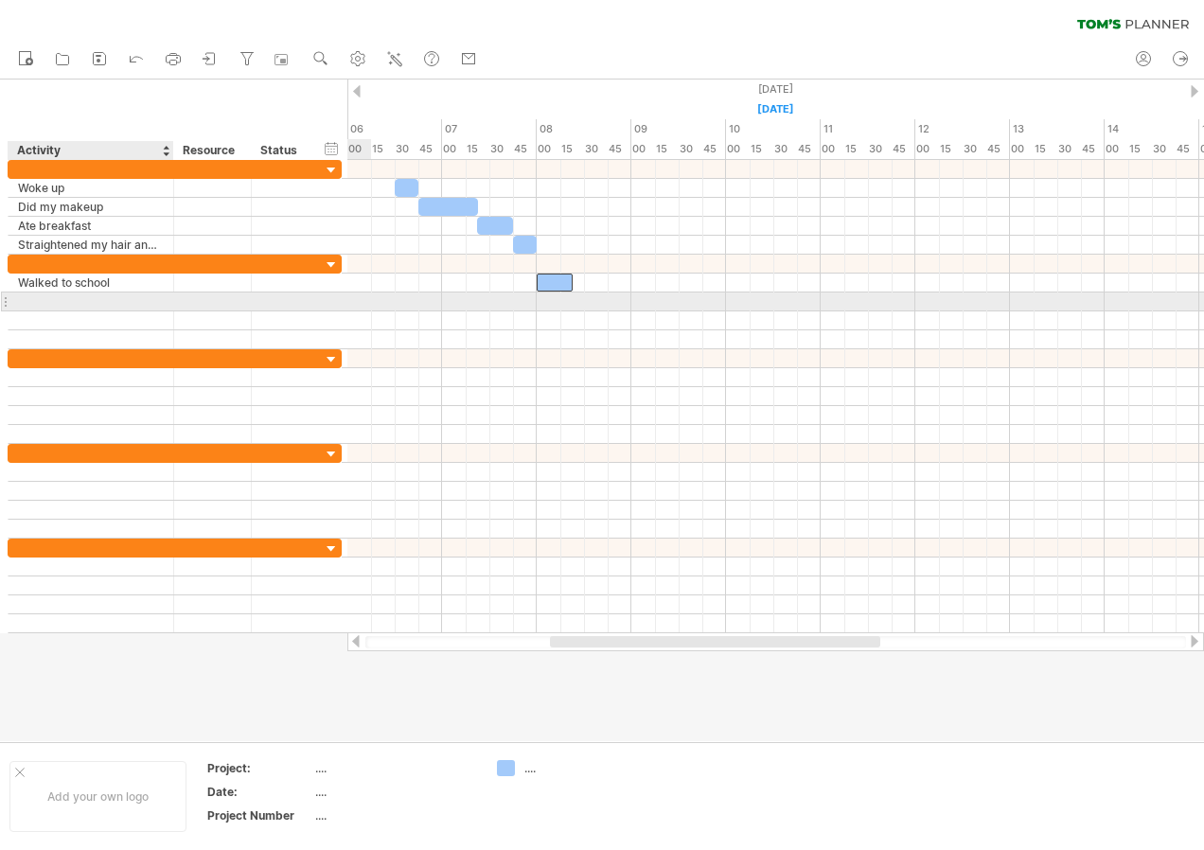
click at [39, 305] on div at bounding box center [91, 301] width 146 height 18
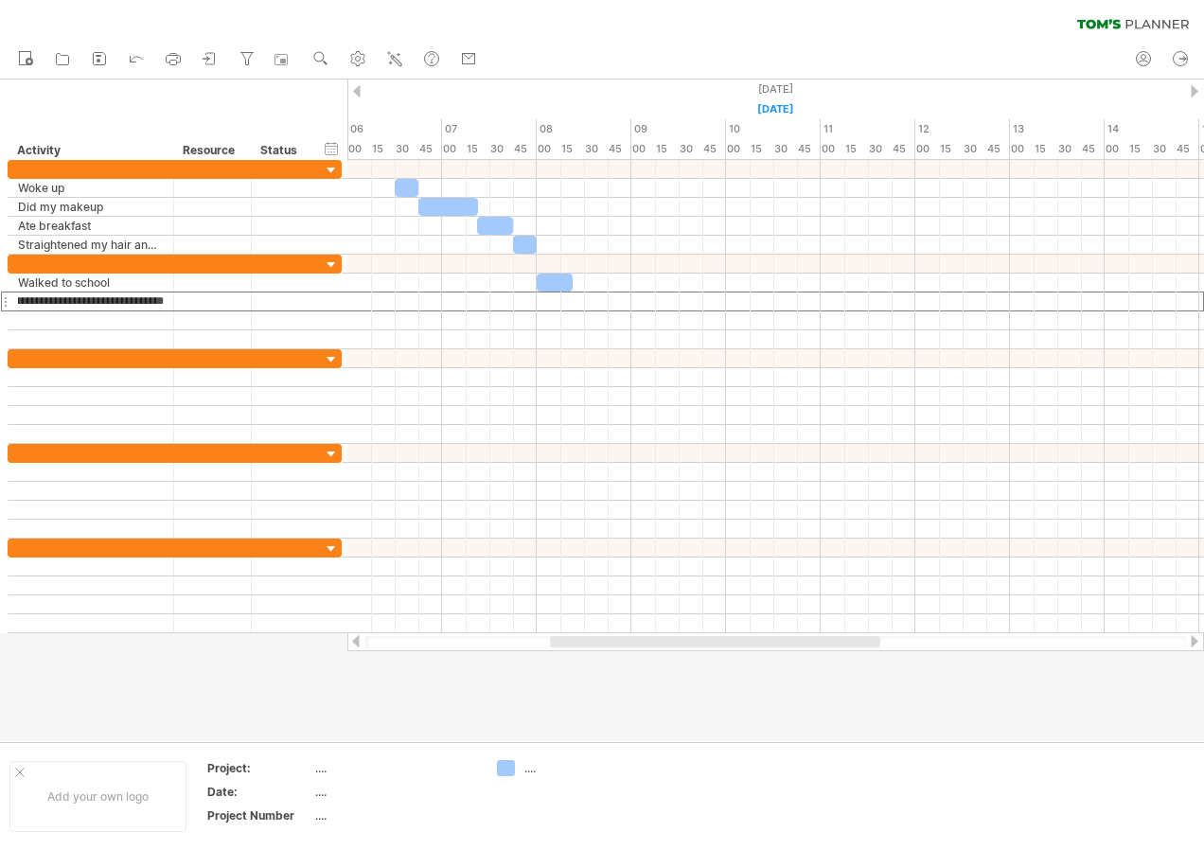
type input "**********"
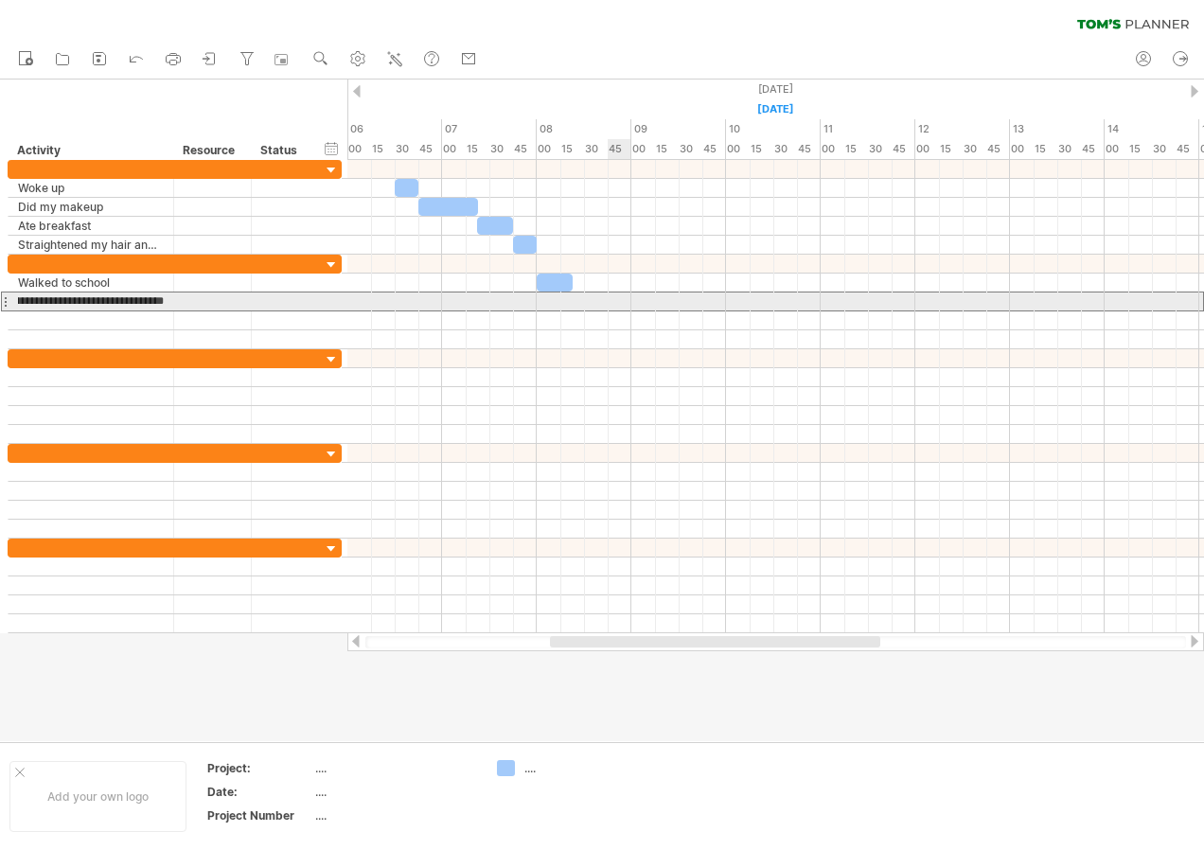
click at [611, 297] on div at bounding box center [775, 302] width 857 height 20
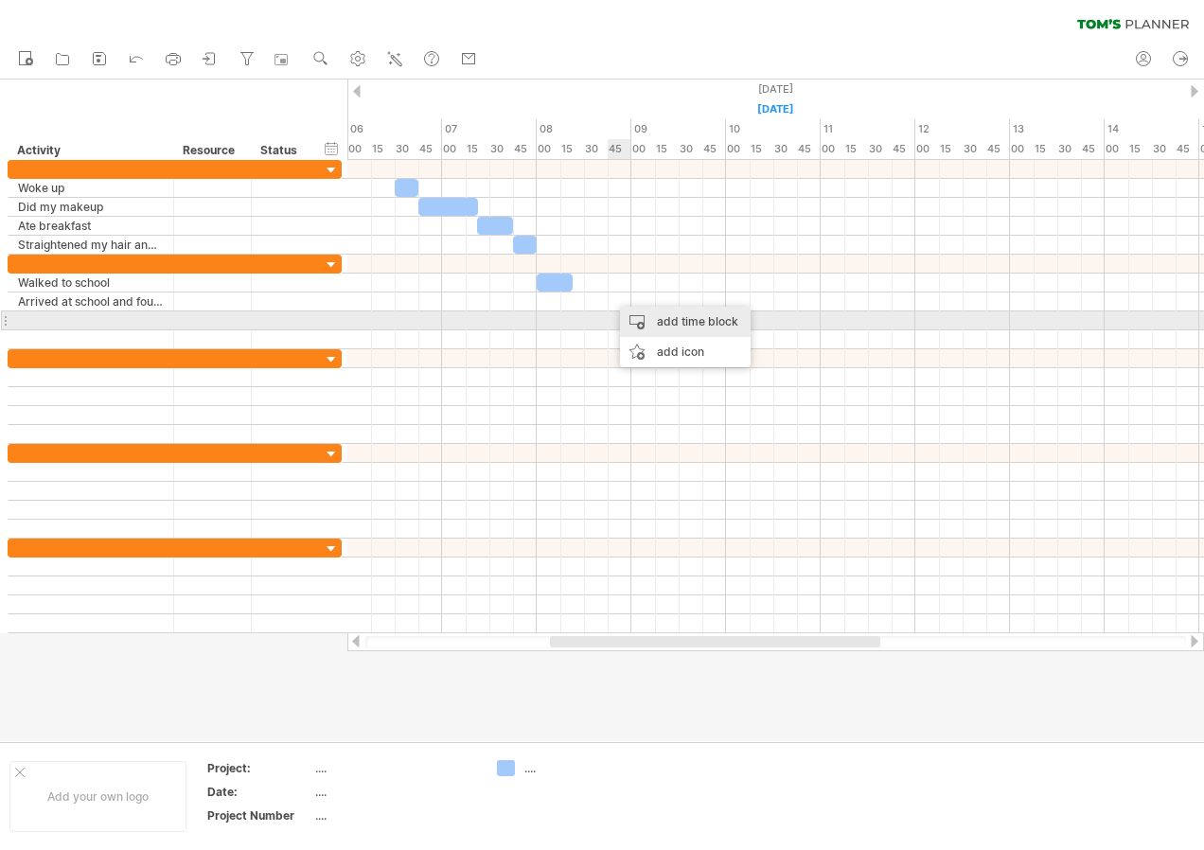
click at [707, 324] on div "add time block" at bounding box center [685, 322] width 131 height 30
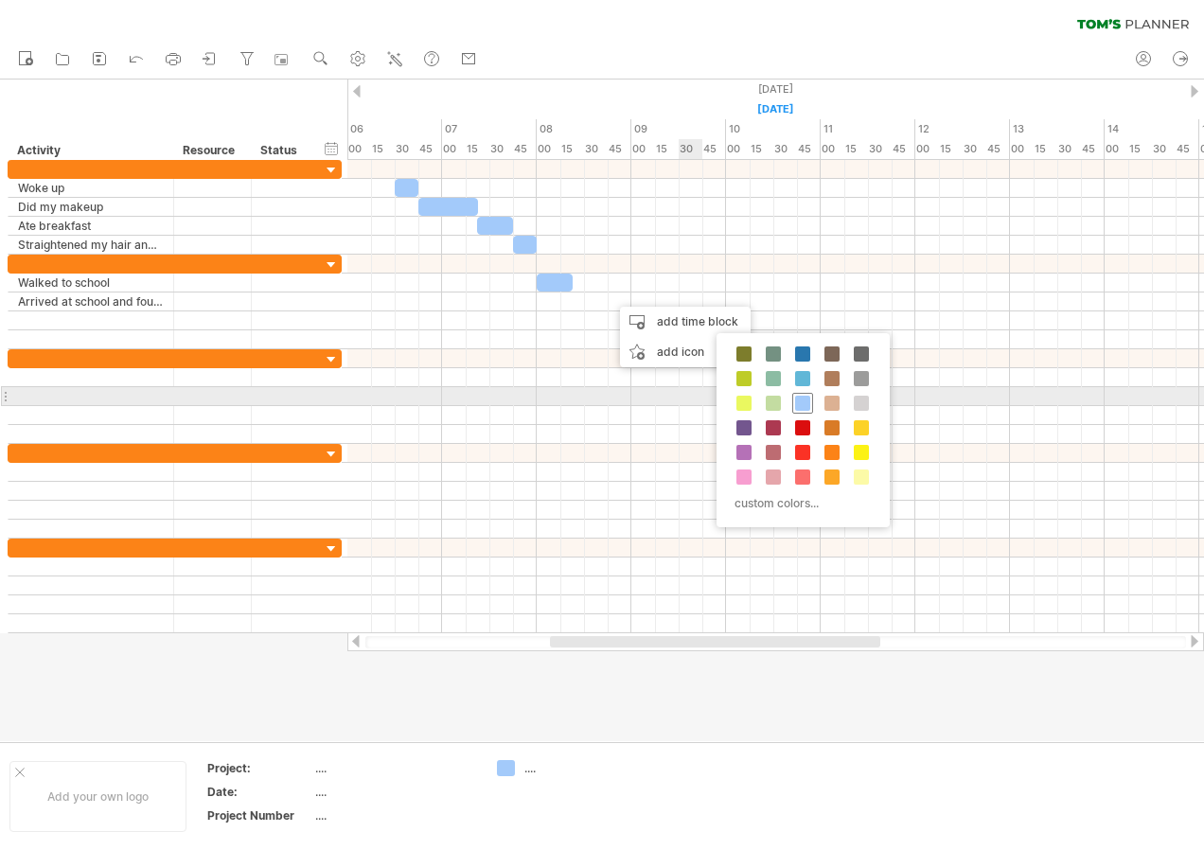
click at [801, 403] on span at bounding box center [802, 403] width 15 height 15
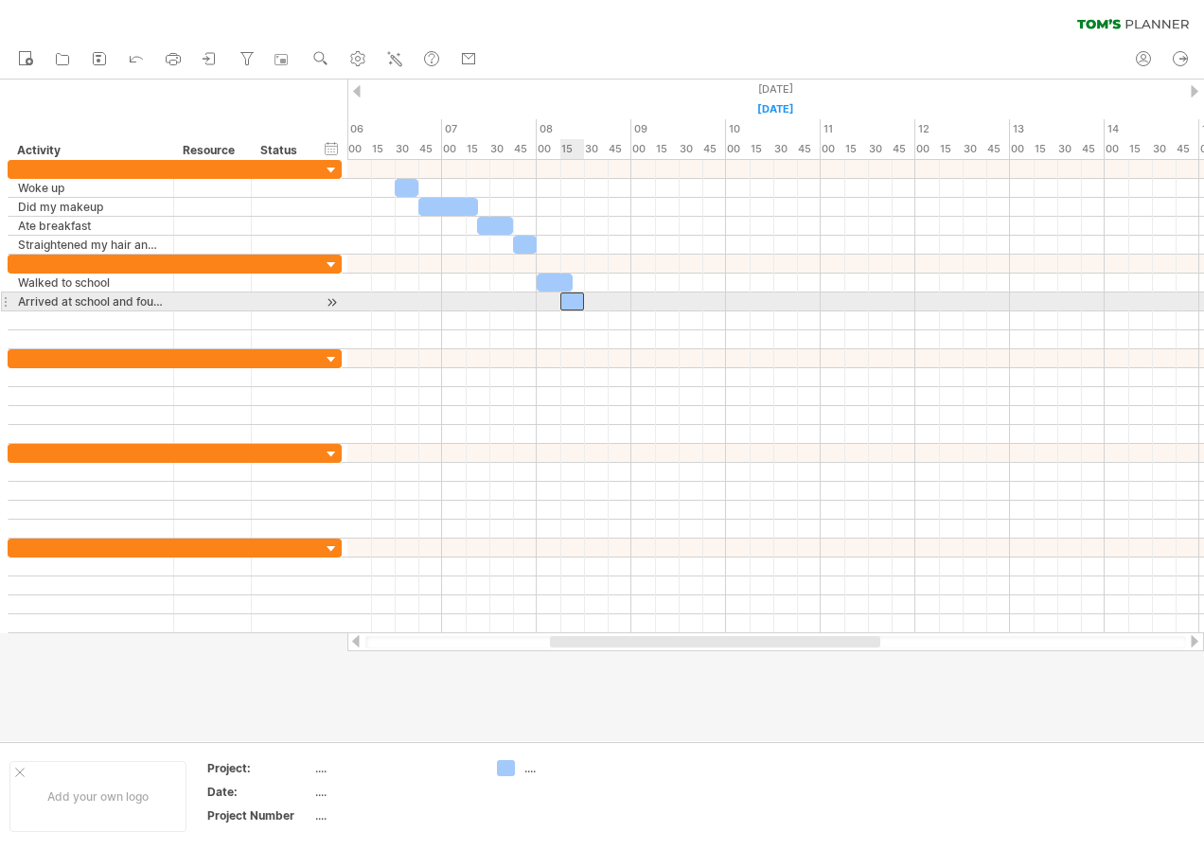
drag, startPoint x: 618, startPoint y: 305, endPoint x: 570, endPoint y: 307, distance: 48.3
click at [570, 307] on div at bounding box center [572, 301] width 24 height 18
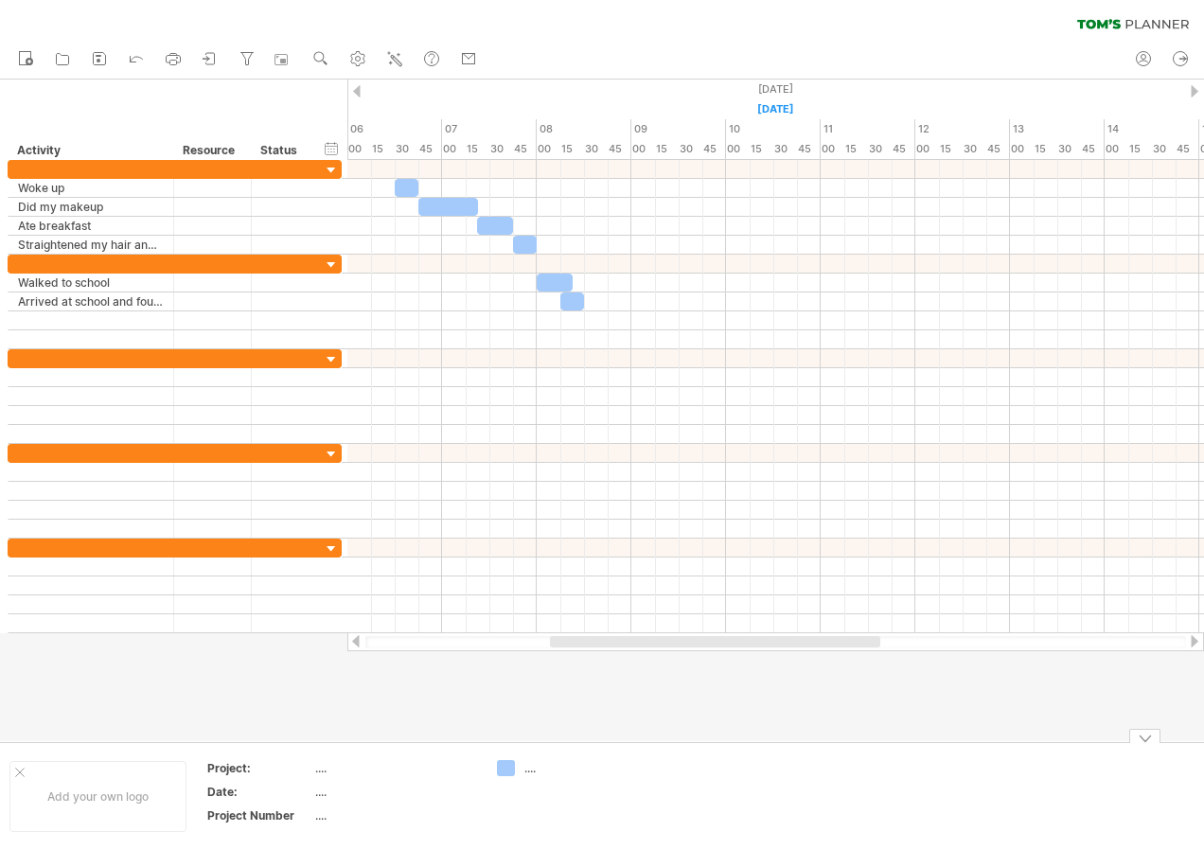
click at [473, 726] on div at bounding box center [602, 411] width 1204 height 662
click at [591, 741] on div "Trying to reach [DOMAIN_NAME] Connected again... 0% clear filter new" at bounding box center [602, 425] width 1204 height 850
click at [597, 773] on div "...." at bounding box center [575, 768] width 103 height 16
click at [320, 49] on use at bounding box center [320, 58] width 19 height 19
click at [568, 73] on div "new" at bounding box center [602, 60] width 1204 height 40
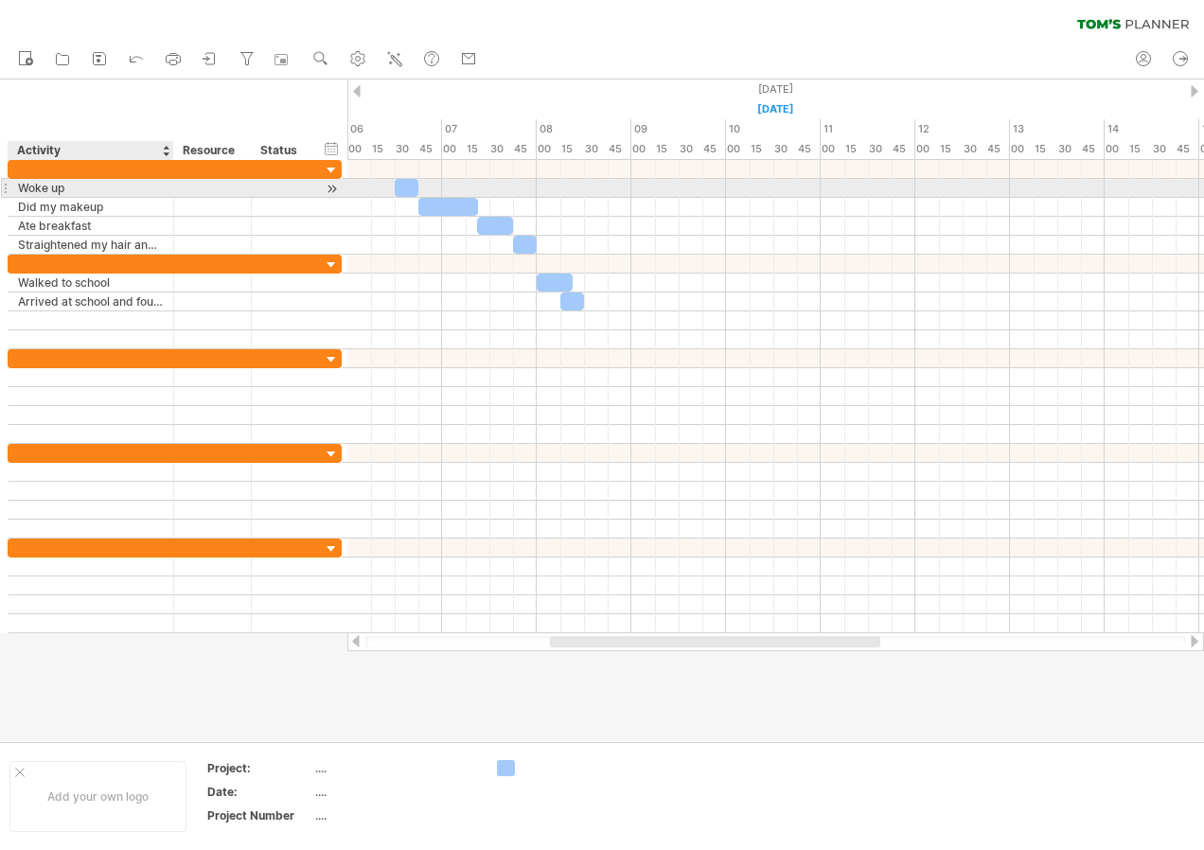
click at [27, 186] on div "Woke up" at bounding box center [91, 188] width 146 height 18
click at [42, 186] on input "*******" at bounding box center [91, 188] width 146 height 18
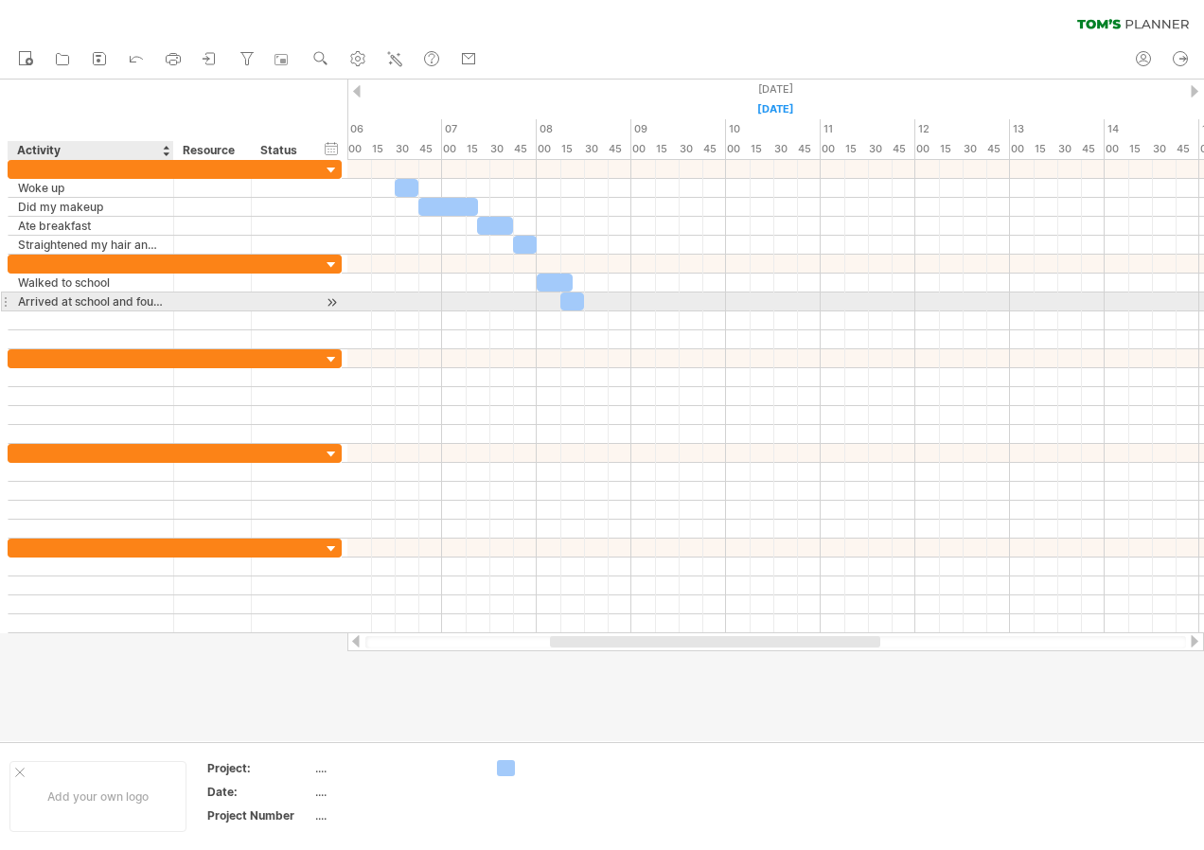
click at [169, 310] on div at bounding box center [171, 301] width 9 height 19
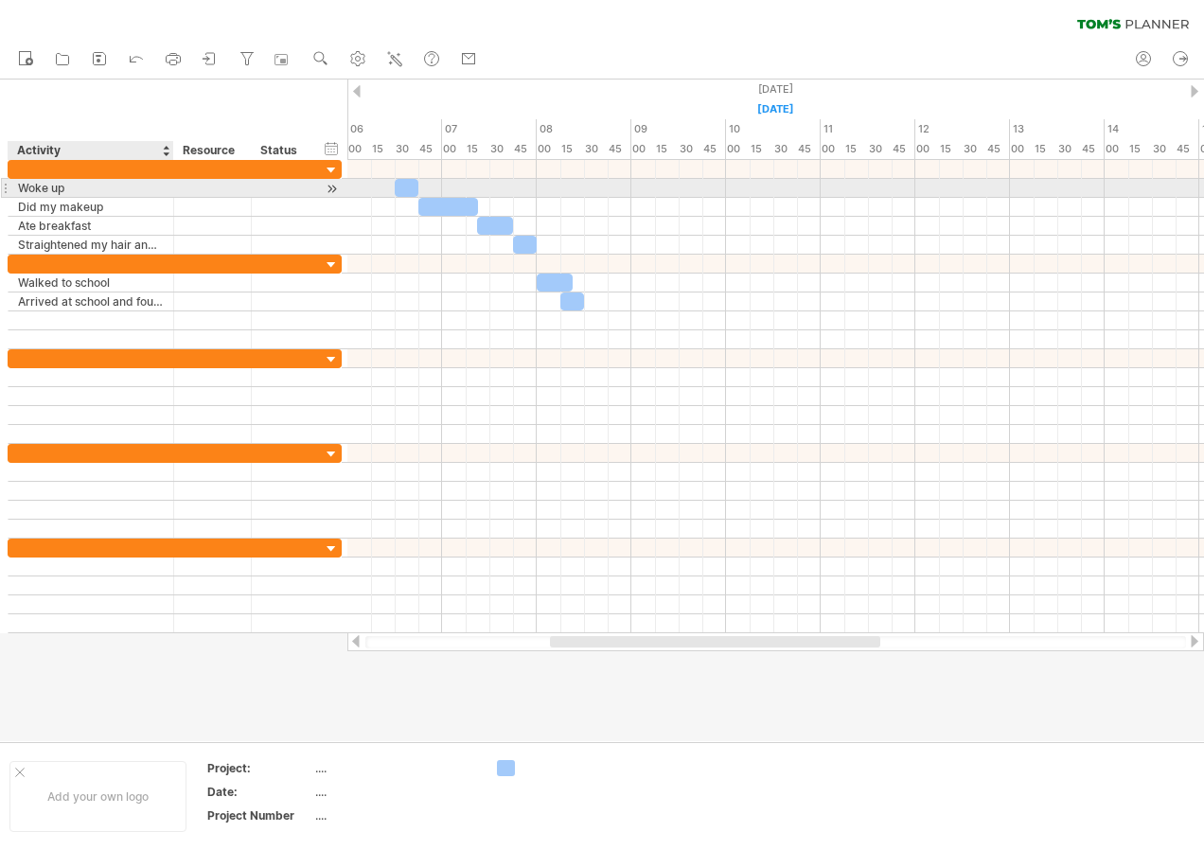
click at [26, 187] on div "Woke up" at bounding box center [91, 188] width 146 height 18
click at [20, 186] on input "*******" at bounding box center [91, 188] width 146 height 18
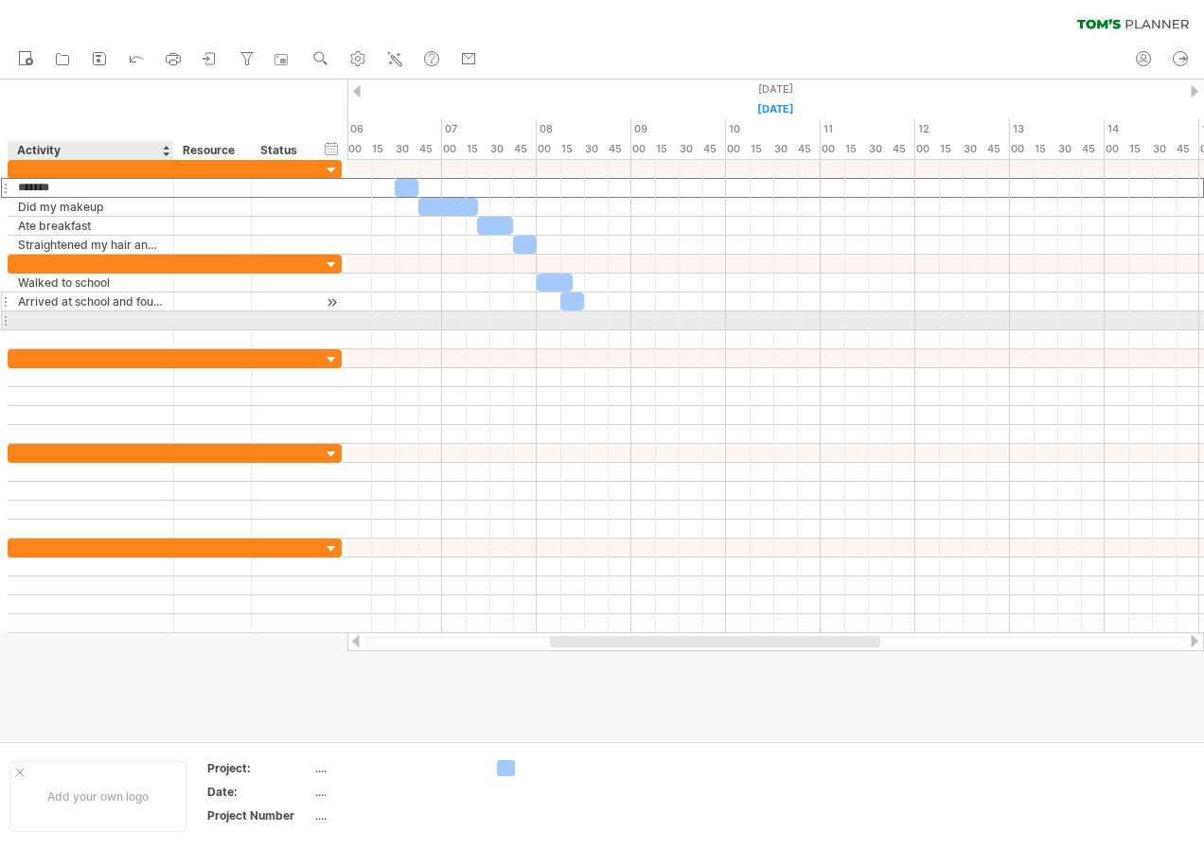
drag, startPoint x: 24, startPoint y: 186, endPoint x: 124, endPoint y: 302, distance: 153.7
click at [126, 313] on div "**********" at bounding box center [175, 396] width 335 height 473
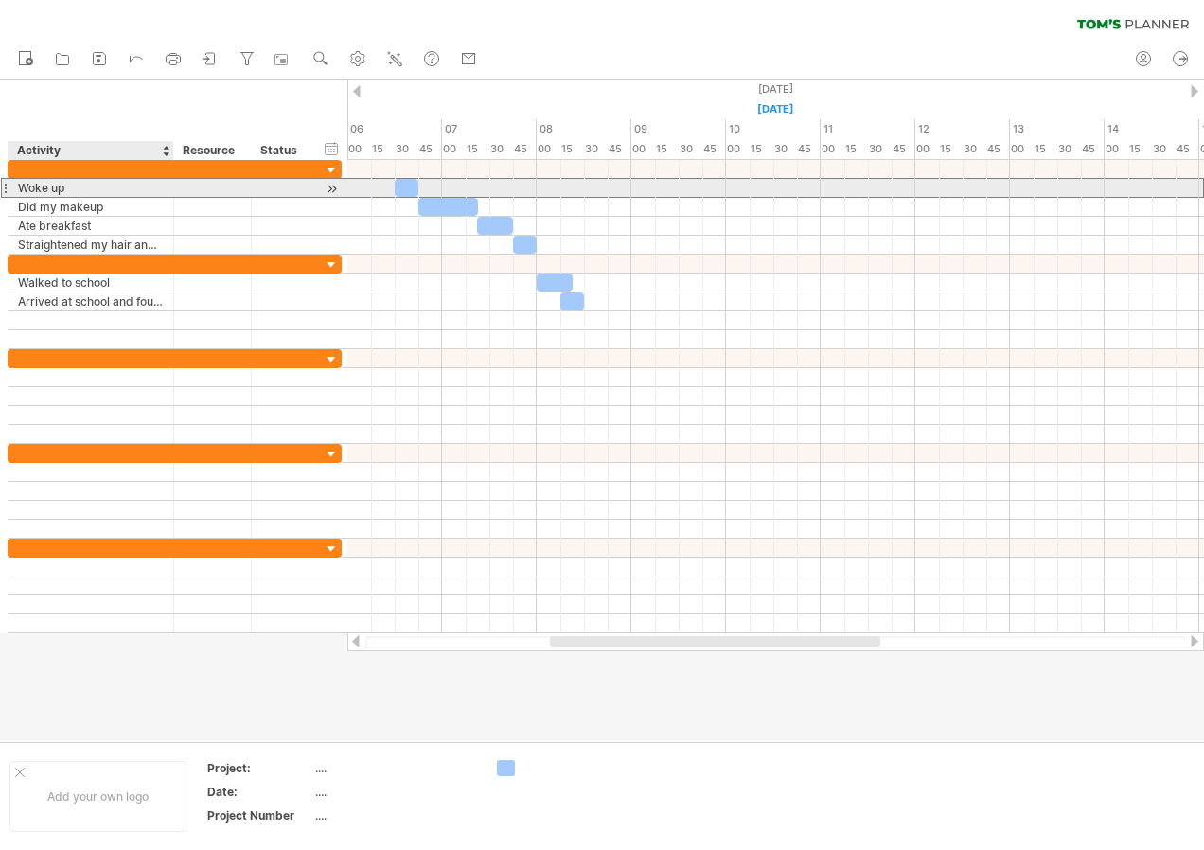
click at [56, 179] on div "Woke up" at bounding box center [91, 188] width 146 height 18
click at [0, 0] on input "*******" at bounding box center [0, 0] width 0 height 0
type input "*"
click at [77, 196] on input "text" at bounding box center [91, 188] width 146 height 18
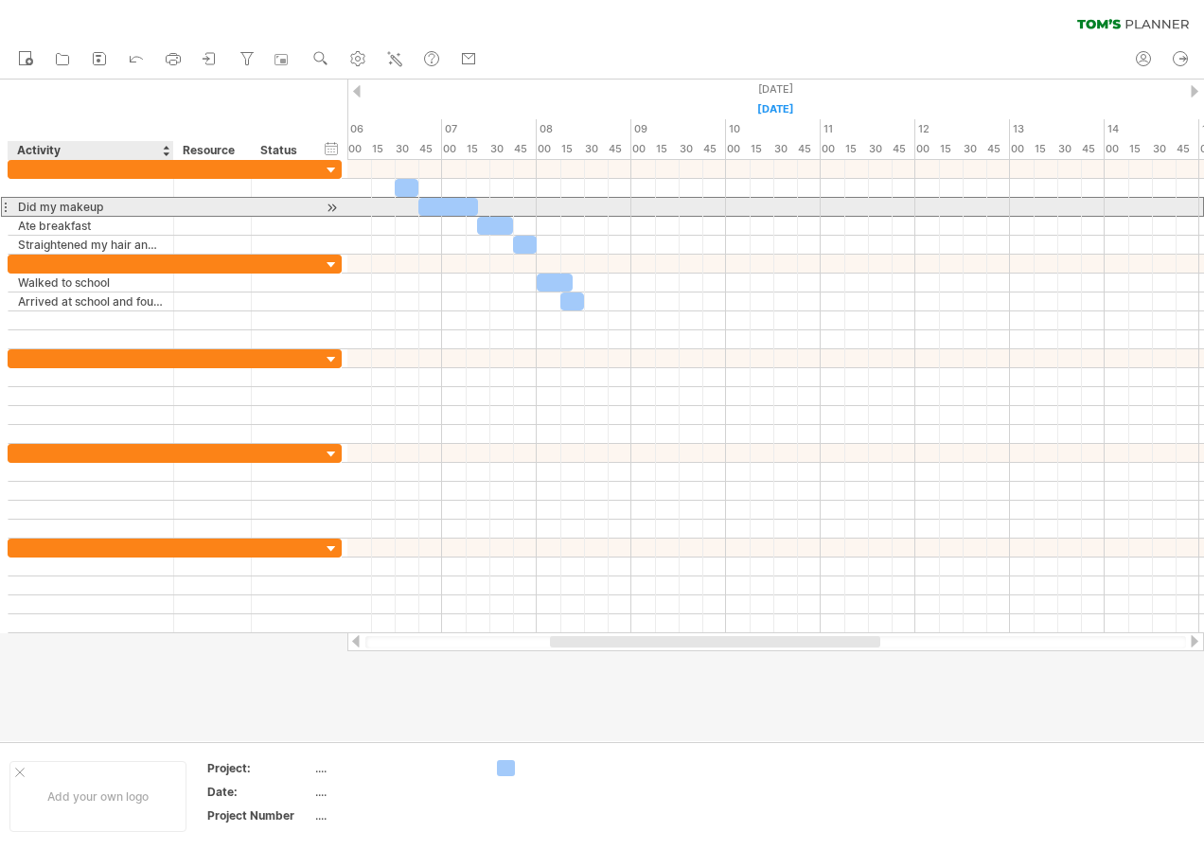
click at [76, 206] on div "Did my makeup" at bounding box center [91, 207] width 146 height 18
click at [76, 206] on input "**********" at bounding box center [91, 207] width 146 height 18
type input "*"
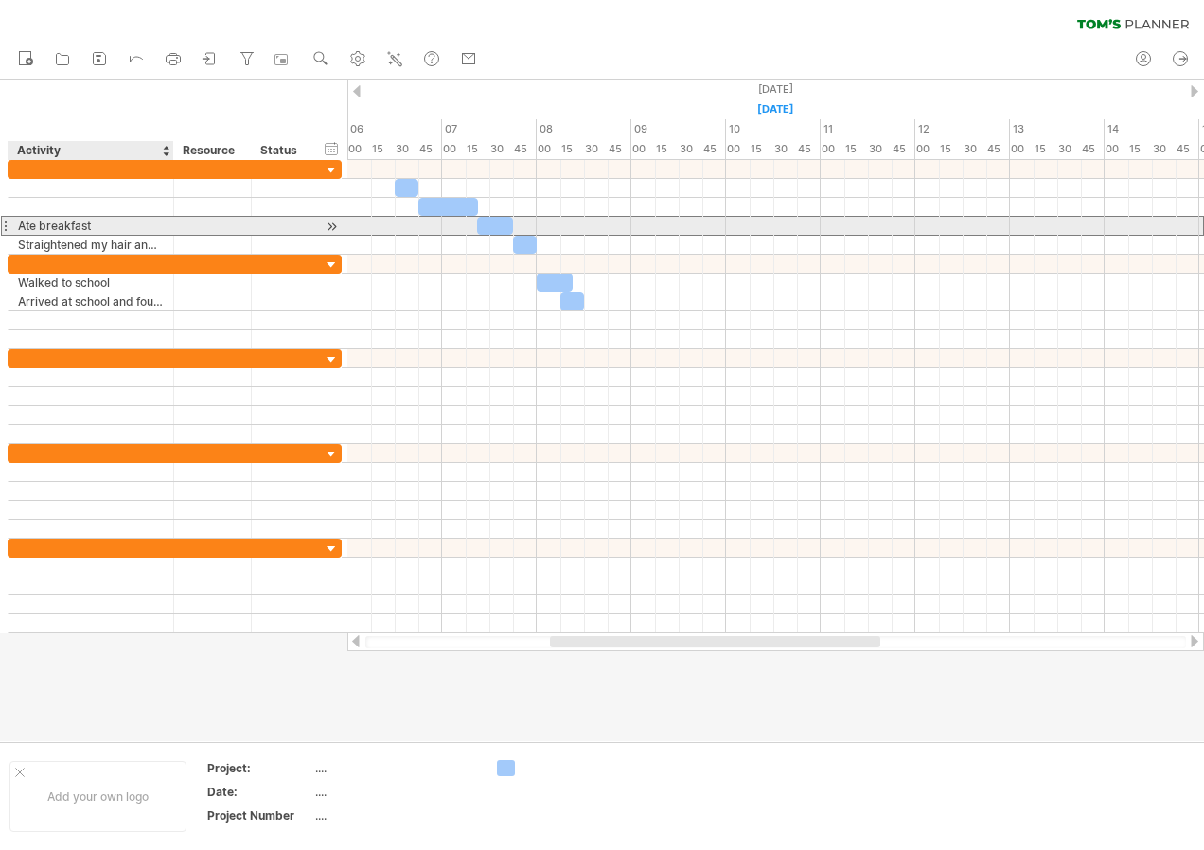
click at [64, 223] on div "Ate breakfast" at bounding box center [91, 226] width 146 height 18
click at [64, 223] on input "**********" at bounding box center [91, 226] width 146 height 18
type input "*"
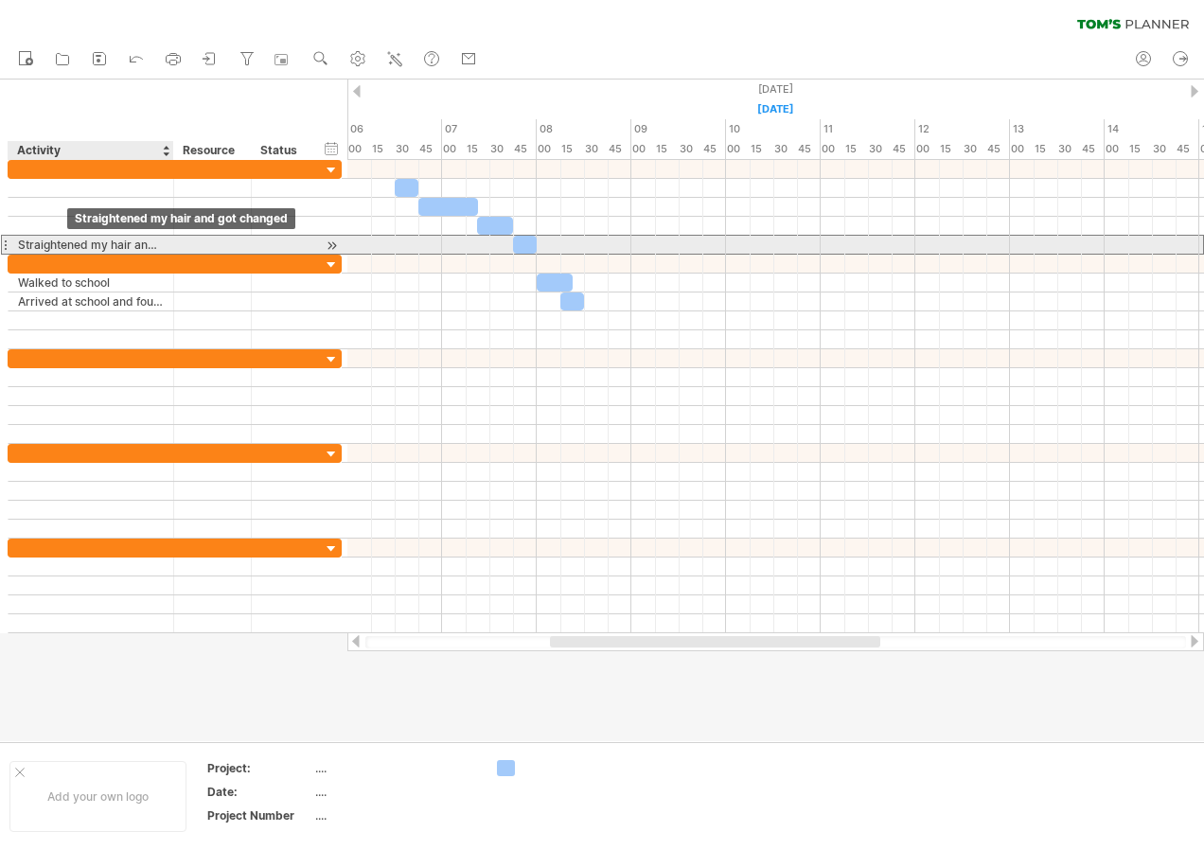
click at [70, 242] on div "Straightened my hair and got changed" at bounding box center [91, 245] width 146 height 18
drag, startPoint x: 70, startPoint y: 242, endPoint x: 75, endPoint y: 260, distance: 18.6
click at [75, 260] on div "**********" at bounding box center [175, 396] width 335 height 473
click at [76, 244] on div "Straightened my hair and got changed" at bounding box center [91, 245] width 146 height 18
click at [0, 0] on input "**********" at bounding box center [0, 0] width 0 height 0
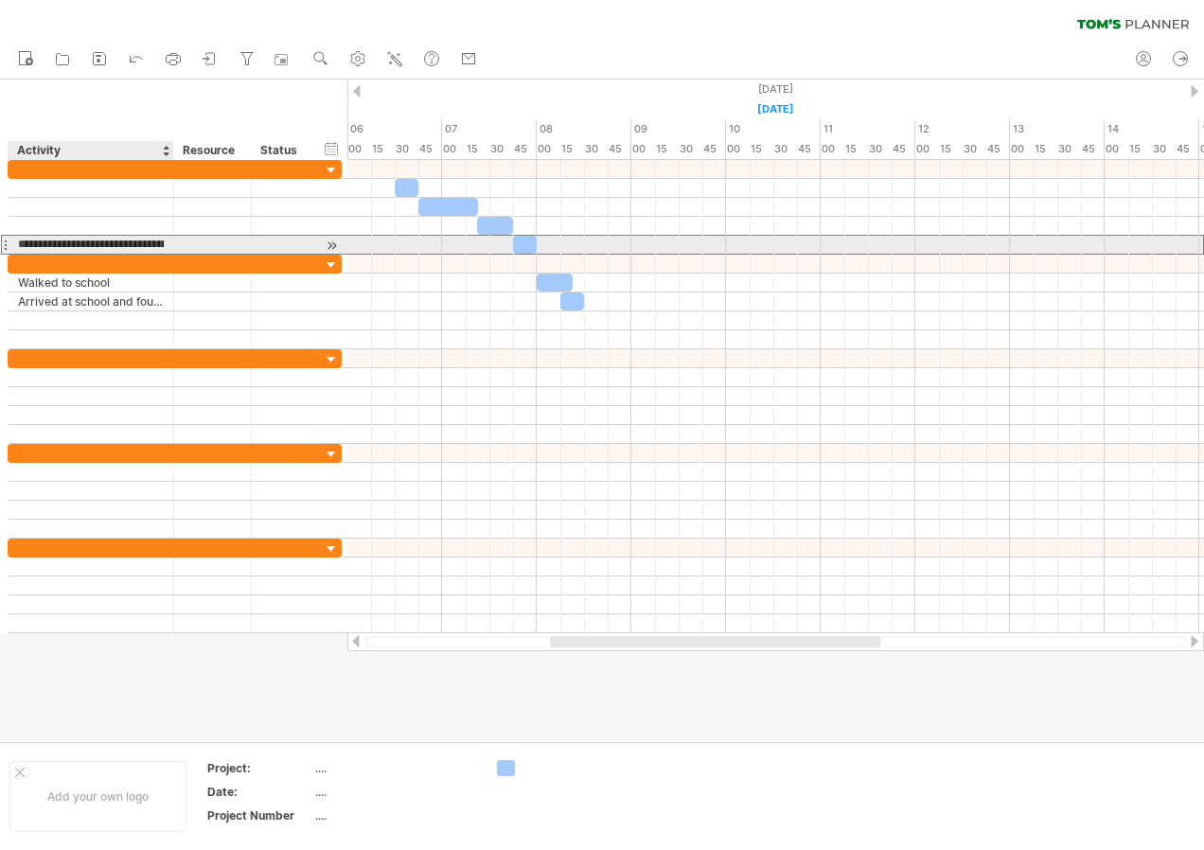
click at [76, 244] on input "**********" at bounding box center [91, 245] width 146 height 18
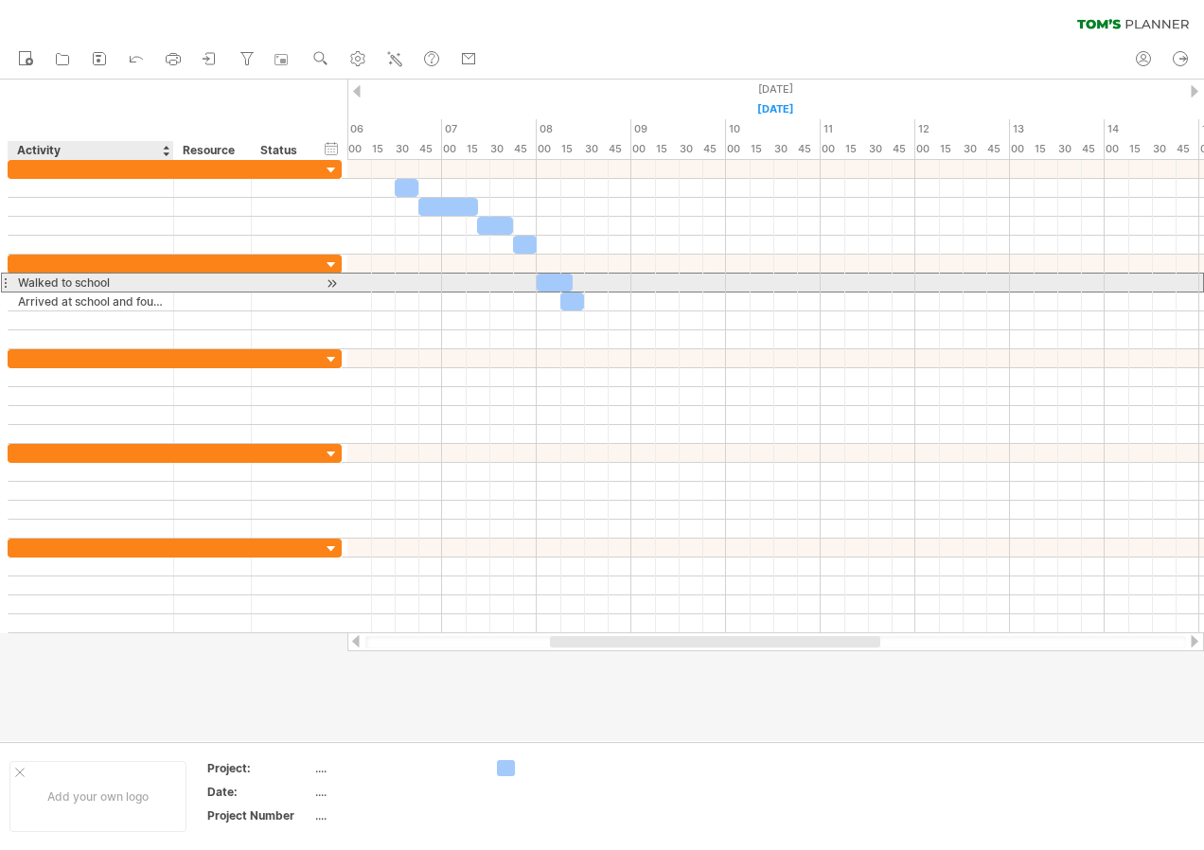
click at [80, 282] on div "Walked to school" at bounding box center [91, 283] width 146 height 18
click at [80, 282] on input "**********" at bounding box center [91, 283] width 146 height 18
click at [82, 292] on div "**********" at bounding box center [175, 283] width 334 height 20
click at [83, 276] on input "**********" at bounding box center [91, 283] width 146 height 18
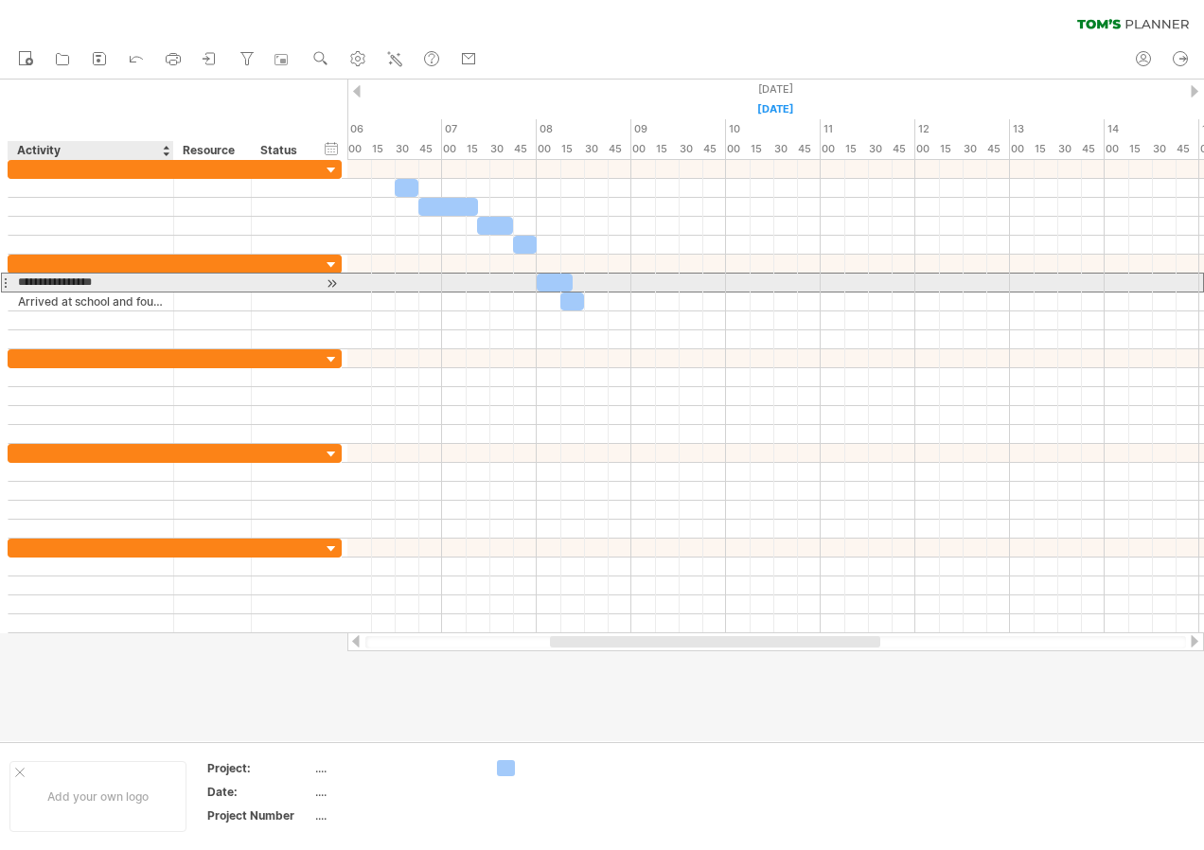
click at [83, 276] on input "**********" at bounding box center [91, 283] width 146 height 18
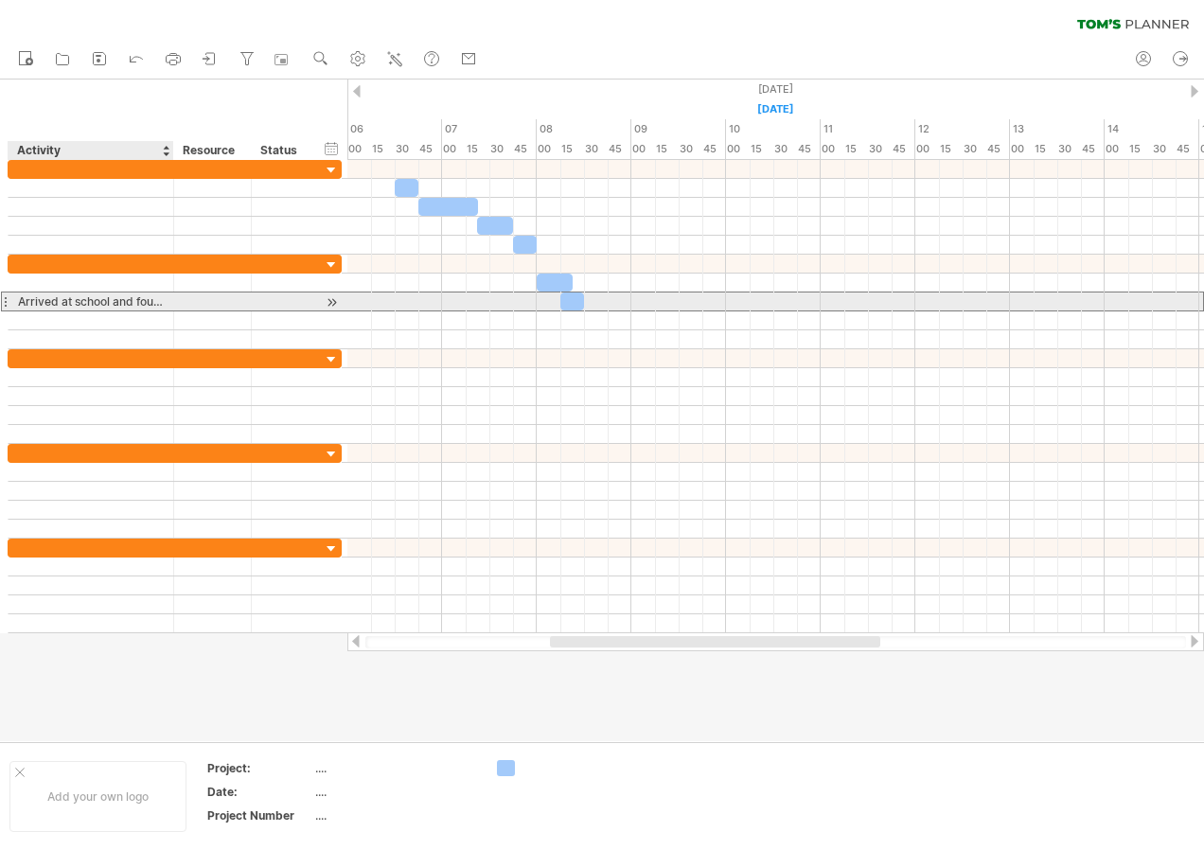
click at [106, 298] on div "Arrived at school and found friends" at bounding box center [91, 301] width 146 height 18
click at [0, 0] on input "**********" at bounding box center [0, 0] width 0 height 0
click at [106, 300] on input "**********" at bounding box center [91, 301] width 146 height 18
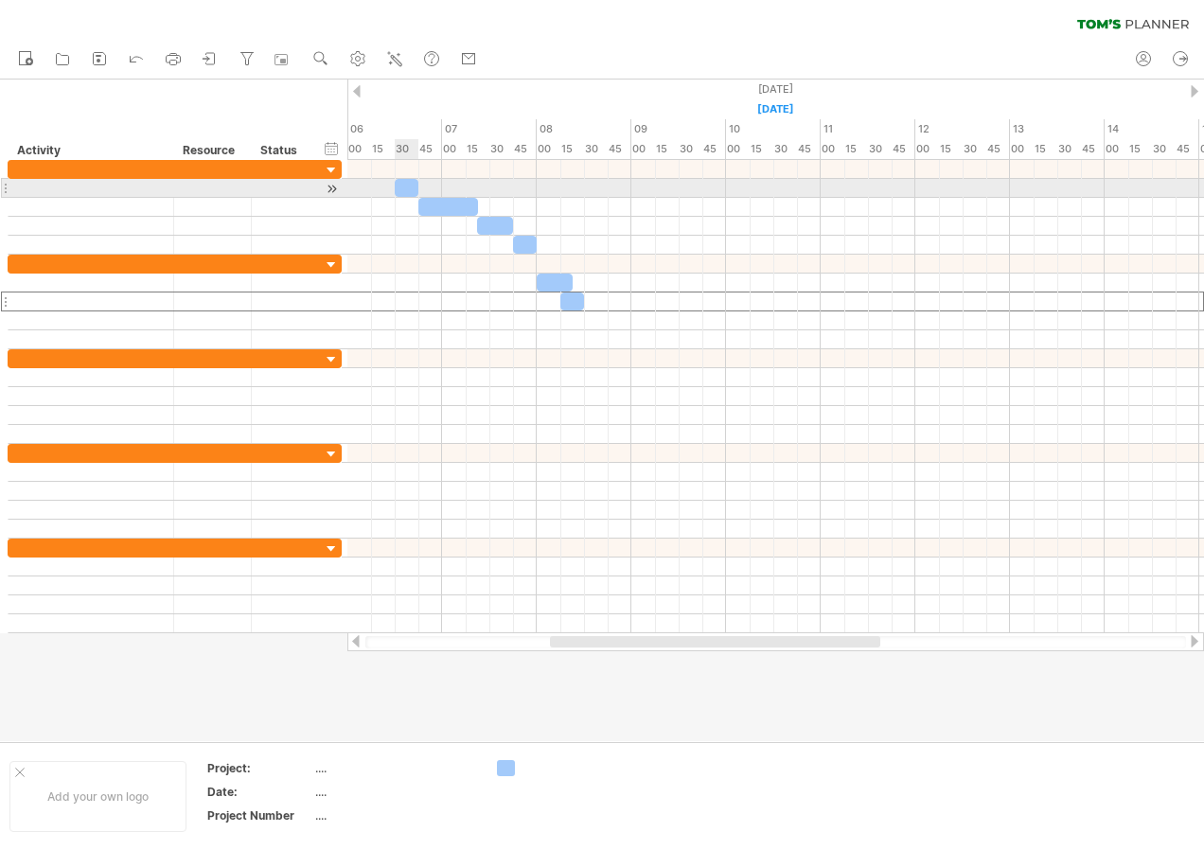
click at [412, 188] on div at bounding box center [407, 188] width 24 height 18
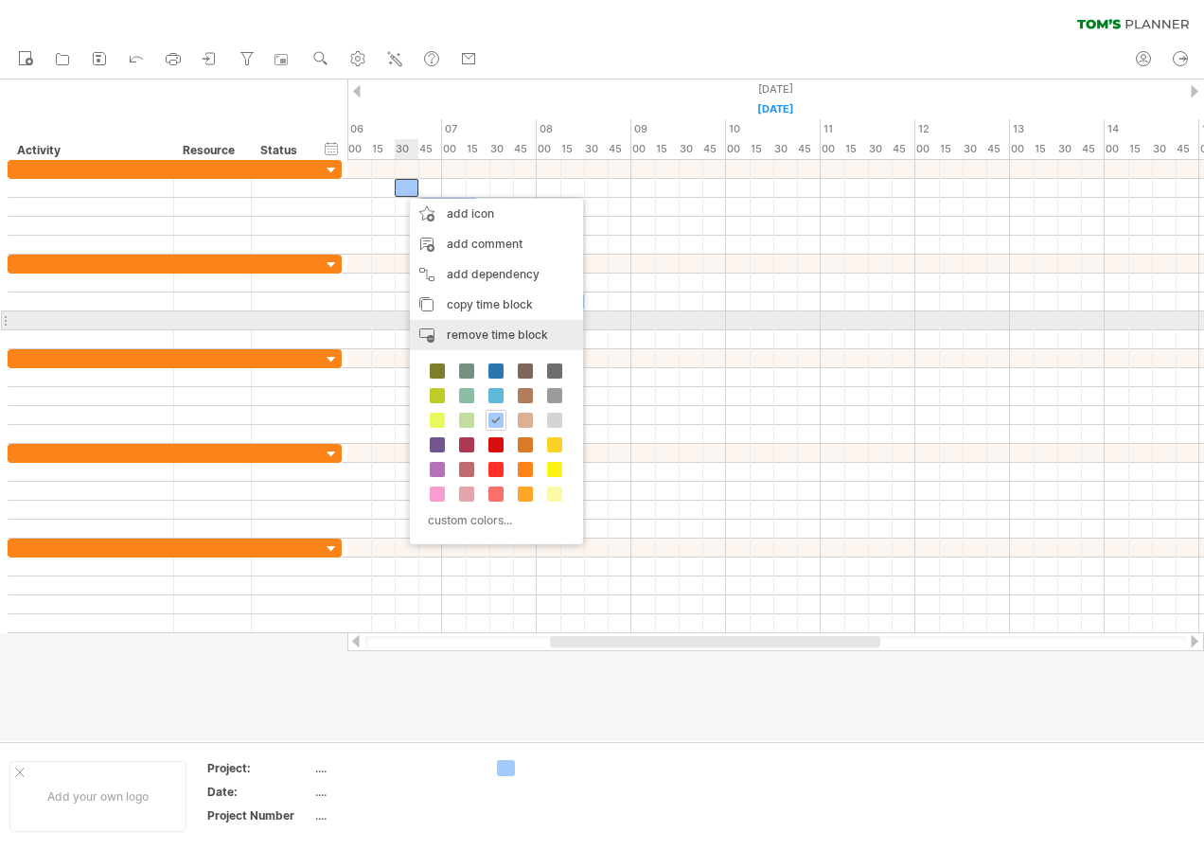
click at [468, 325] on div "remove time block remove selected items" at bounding box center [496, 335] width 173 height 30
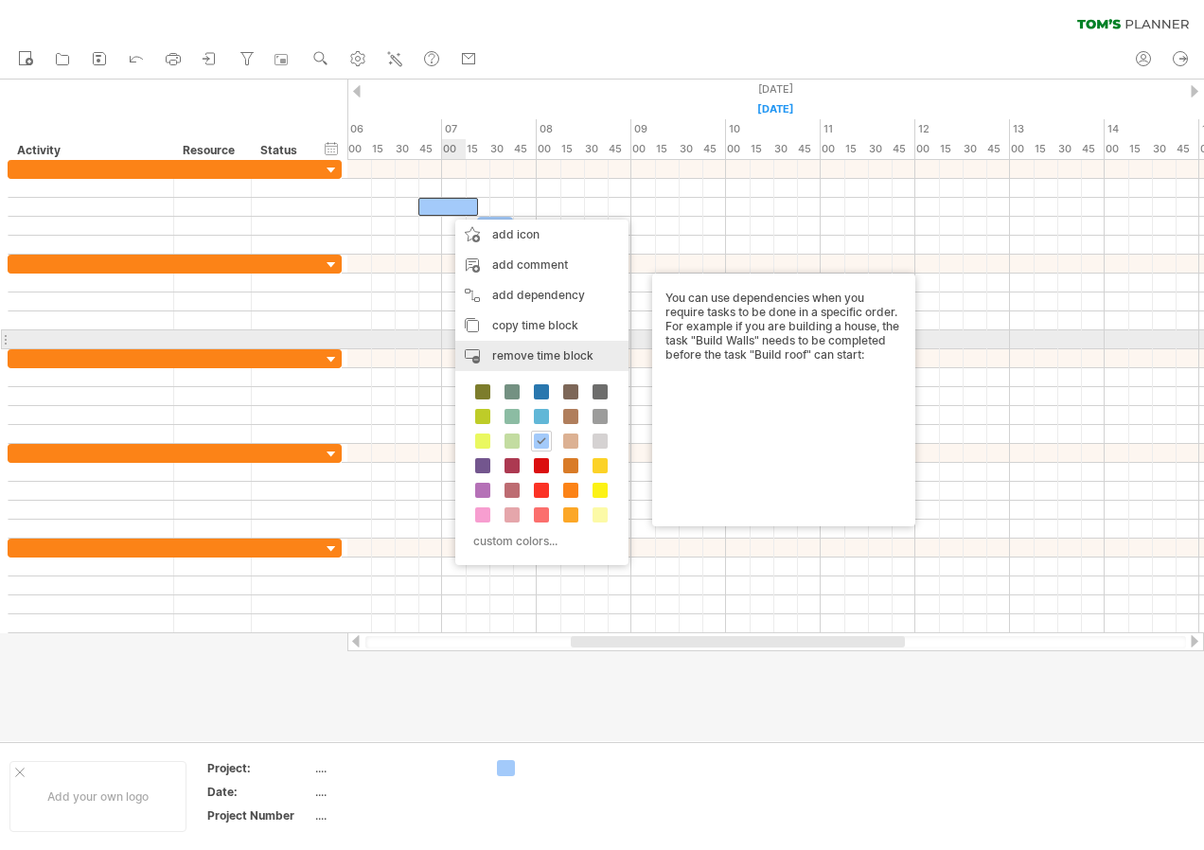
click at [505, 343] on div "remove time block remove selected items" at bounding box center [541, 356] width 173 height 30
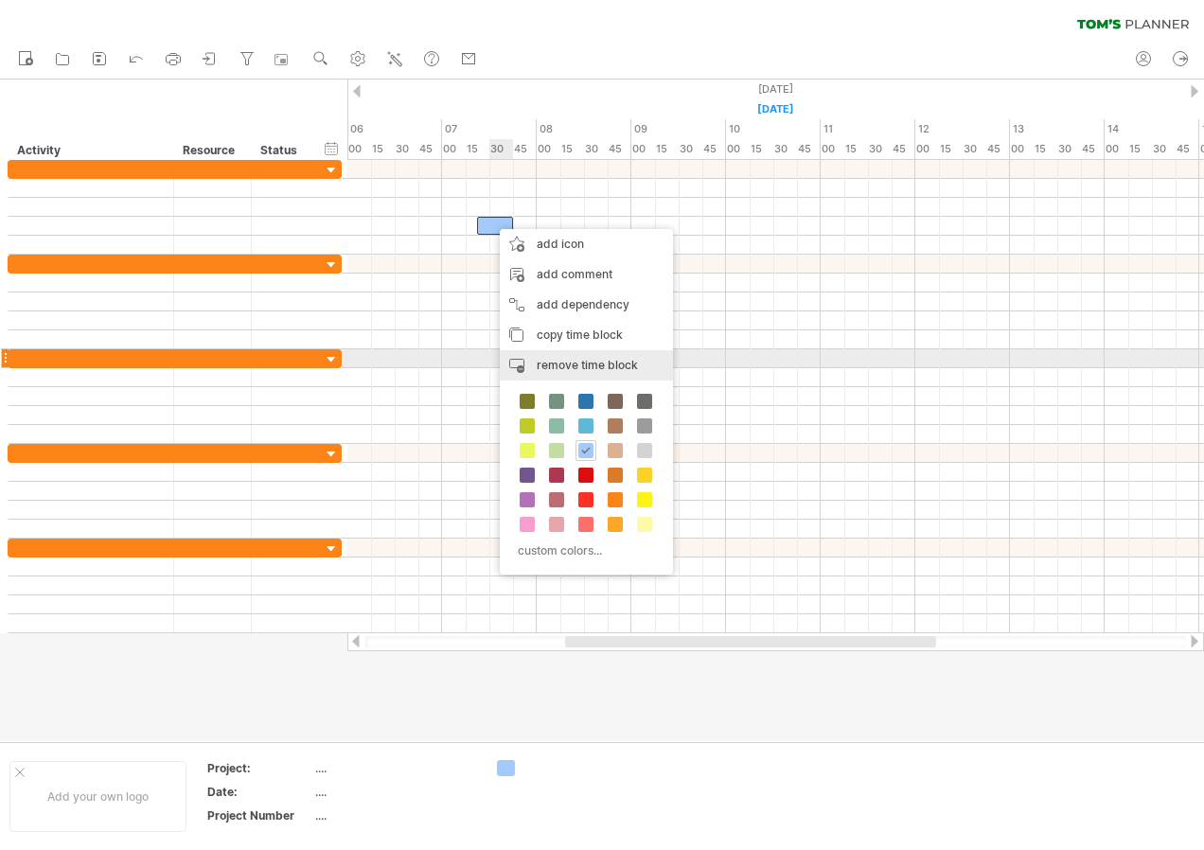
click at [566, 362] on span "remove time block" at bounding box center [587, 365] width 101 height 14
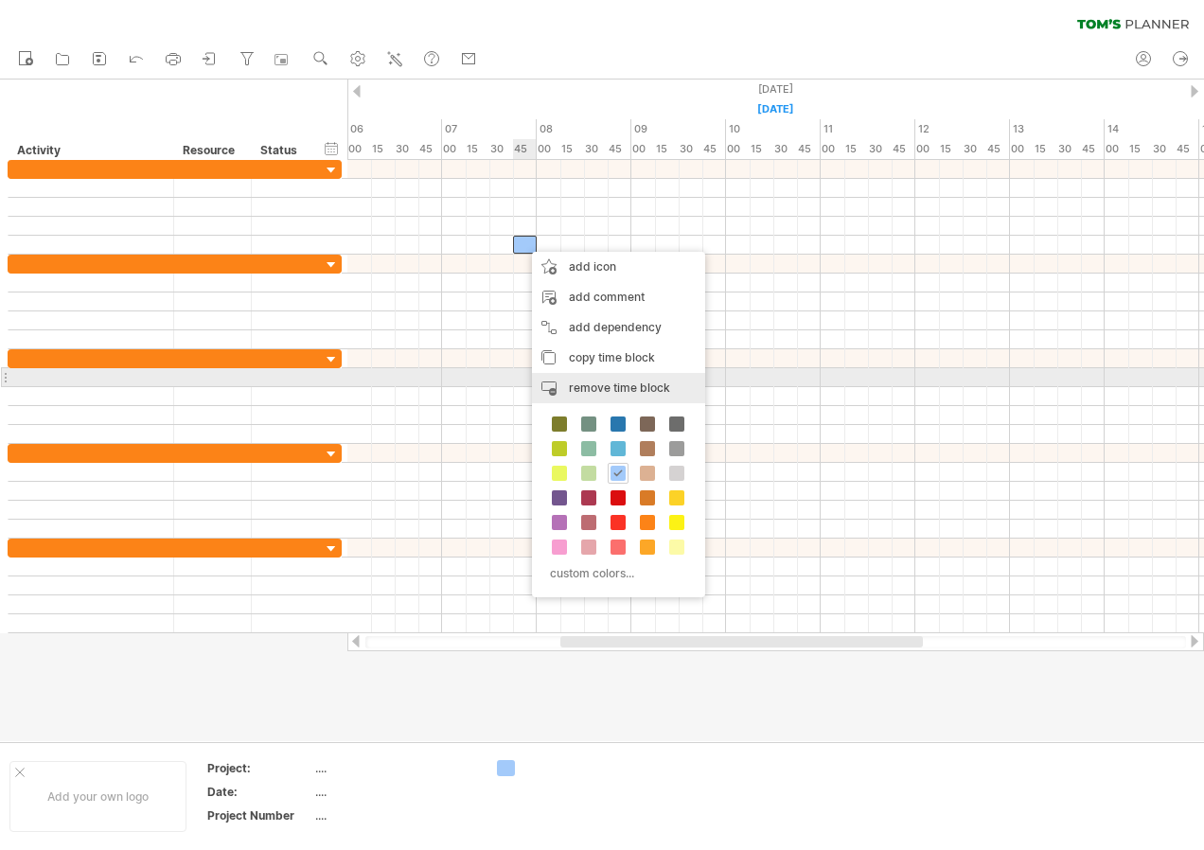
click at [601, 373] on div "remove time block remove selected items" at bounding box center [618, 388] width 173 height 30
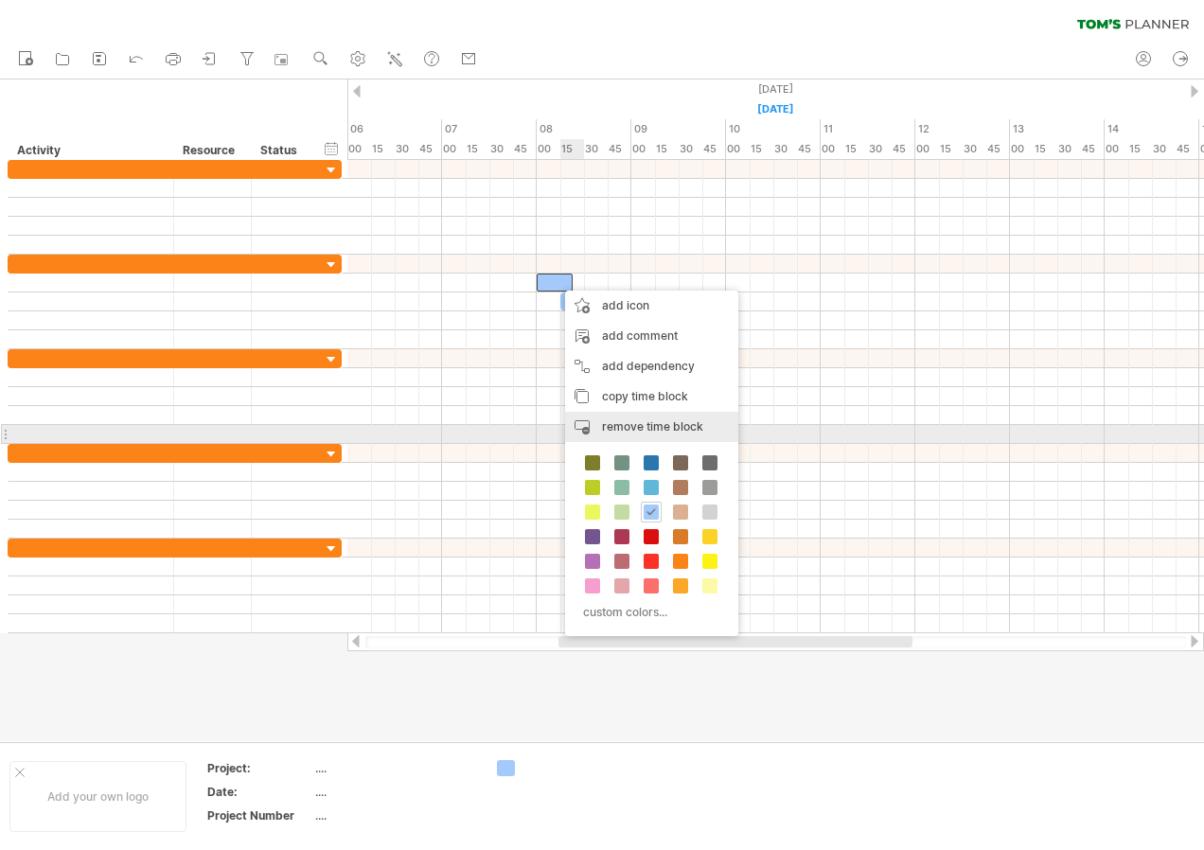
click at [622, 429] on span "remove time block" at bounding box center [652, 426] width 101 height 14
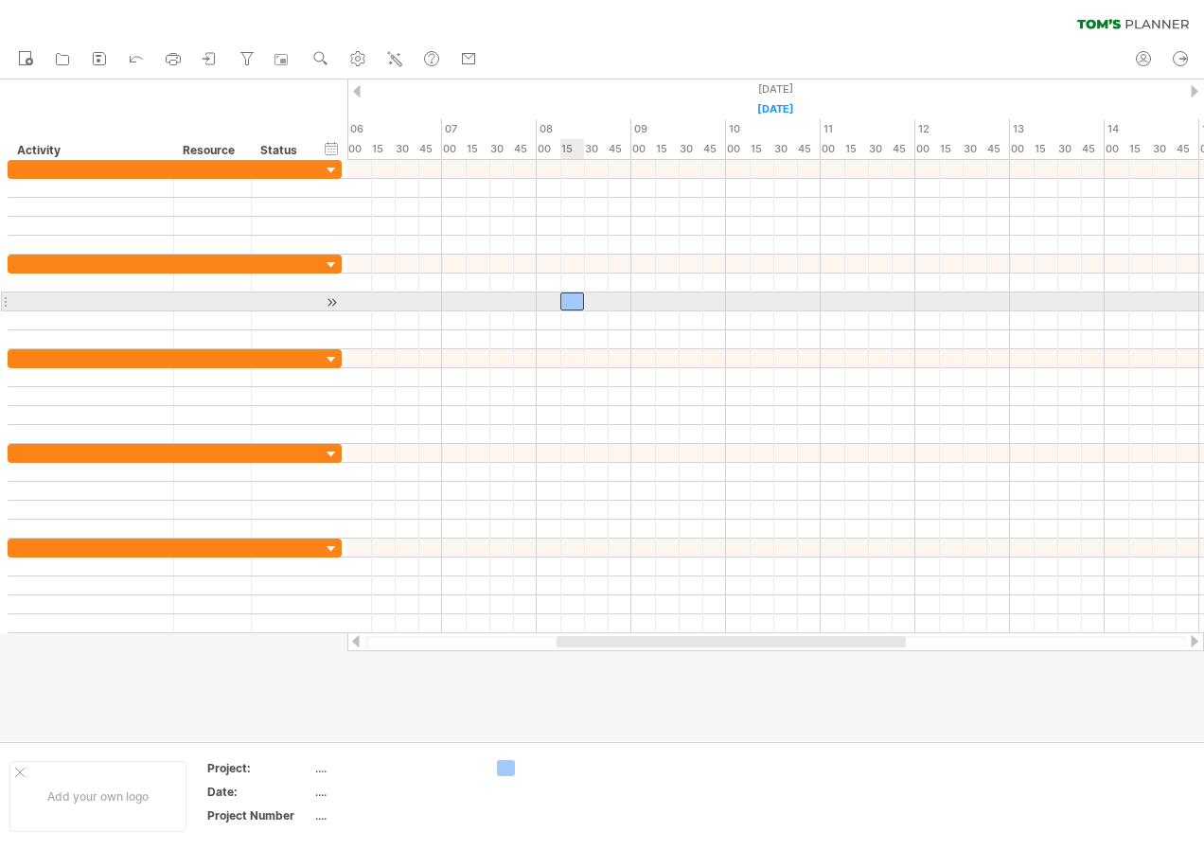
click at [565, 301] on div at bounding box center [572, 301] width 24 height 18
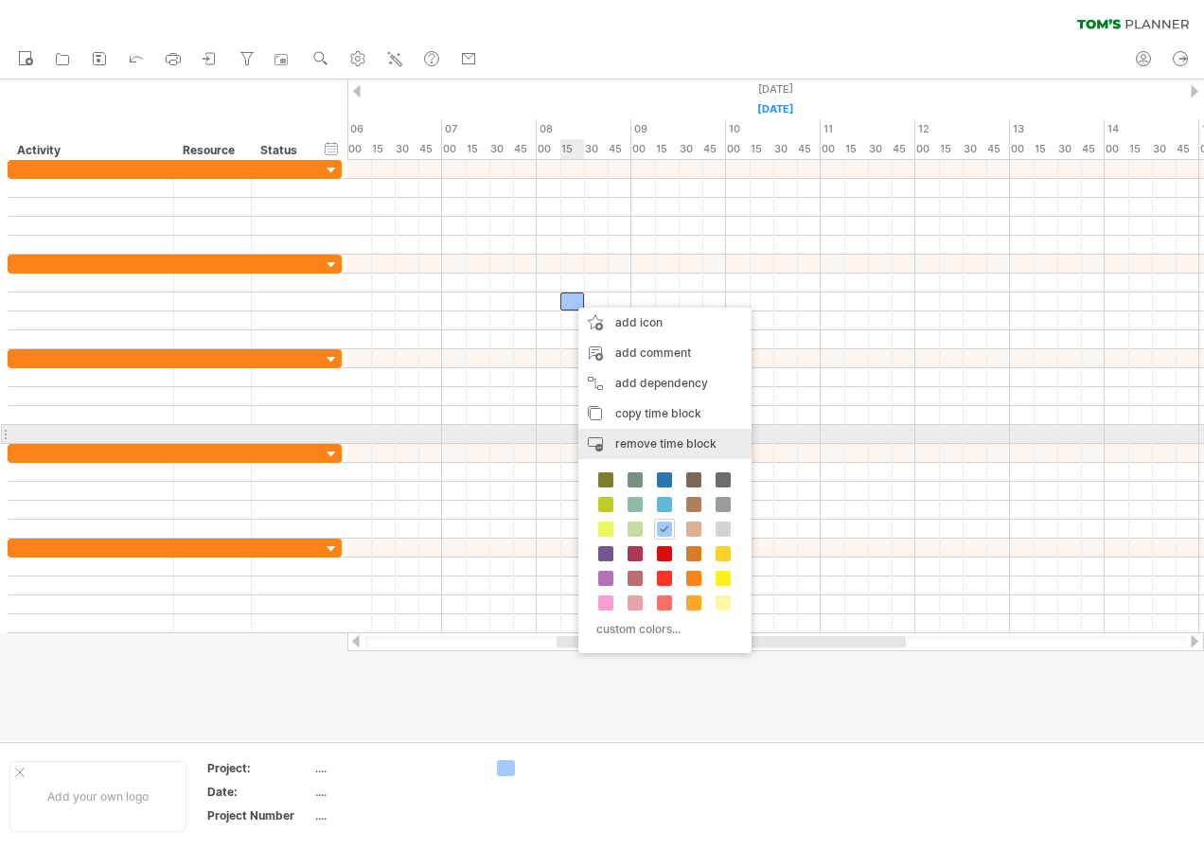
click at [629, 439] on span "remove time block" at bounding box center [665, 443] width 101 height 14
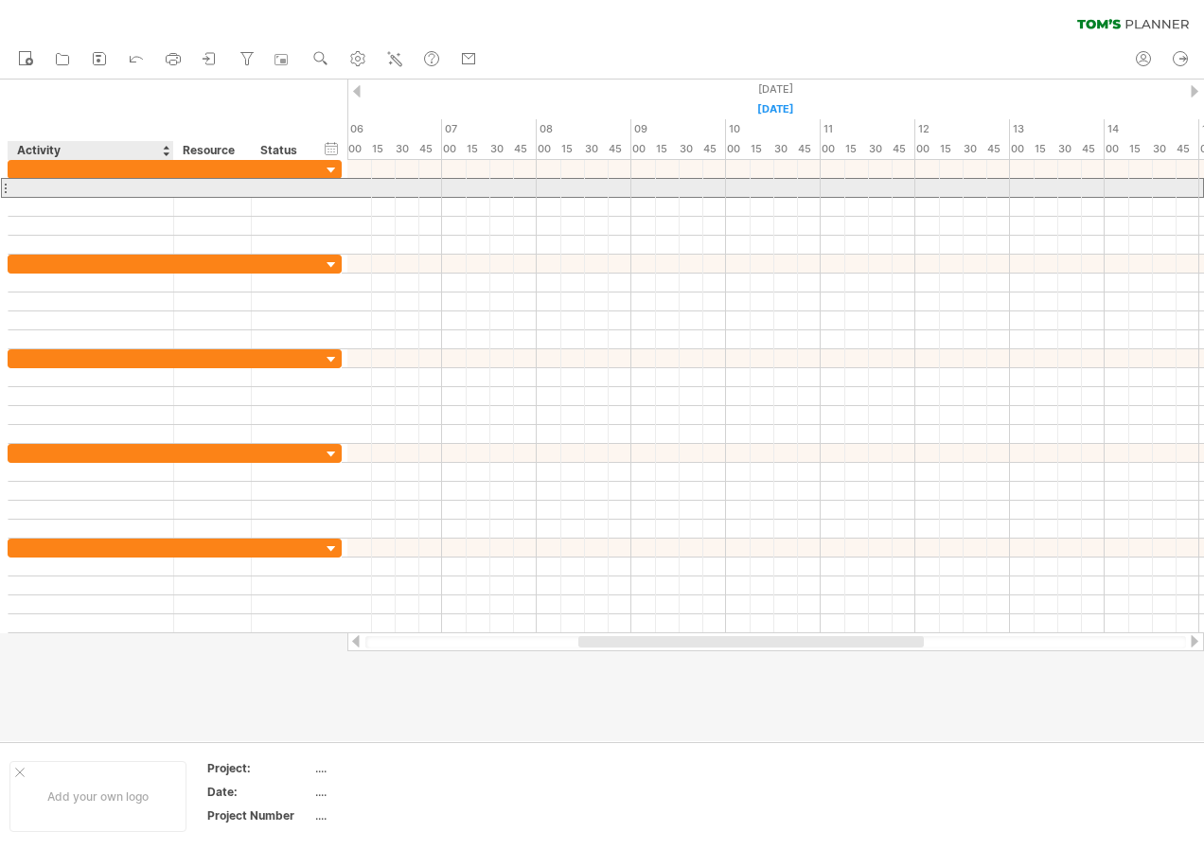
click at [40, 184] on div at bounding box center [91, 188] width 146 height 18
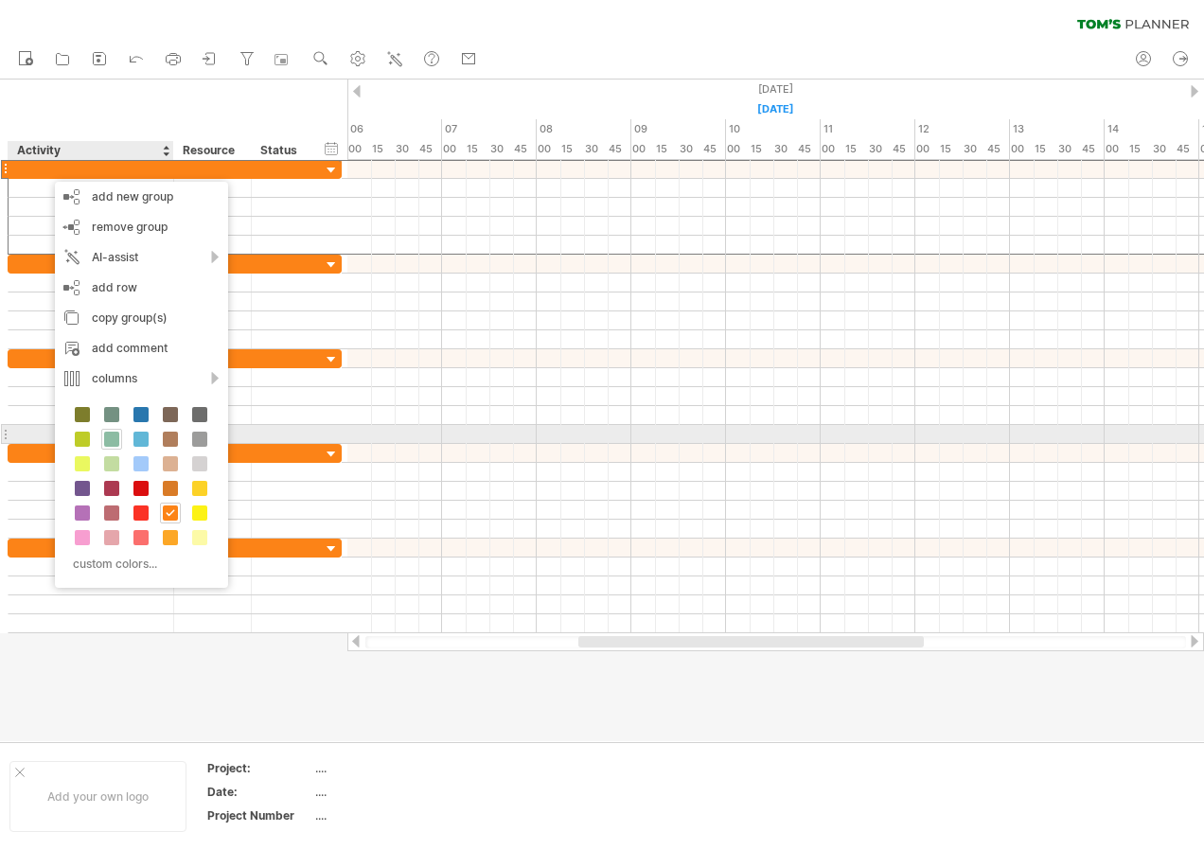
drag, startPoint x: 114, startPoint y: 436, endPoint x: 104, endPoint y: 434, distance: 9.7
click at [105, 434] on span at bounding box center [111, 439] width 15 height 15
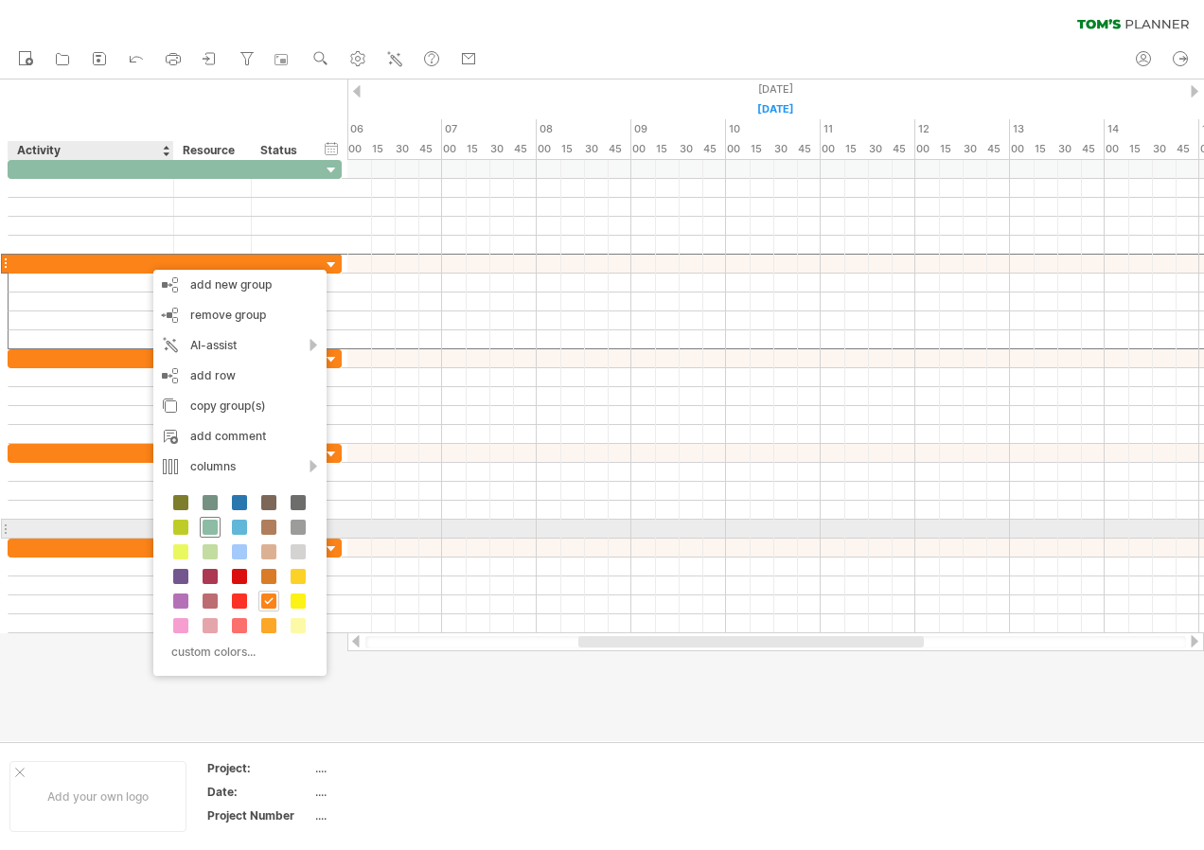
click at [204, 526] on span at bounding box center [210, 527] width 15 height 15
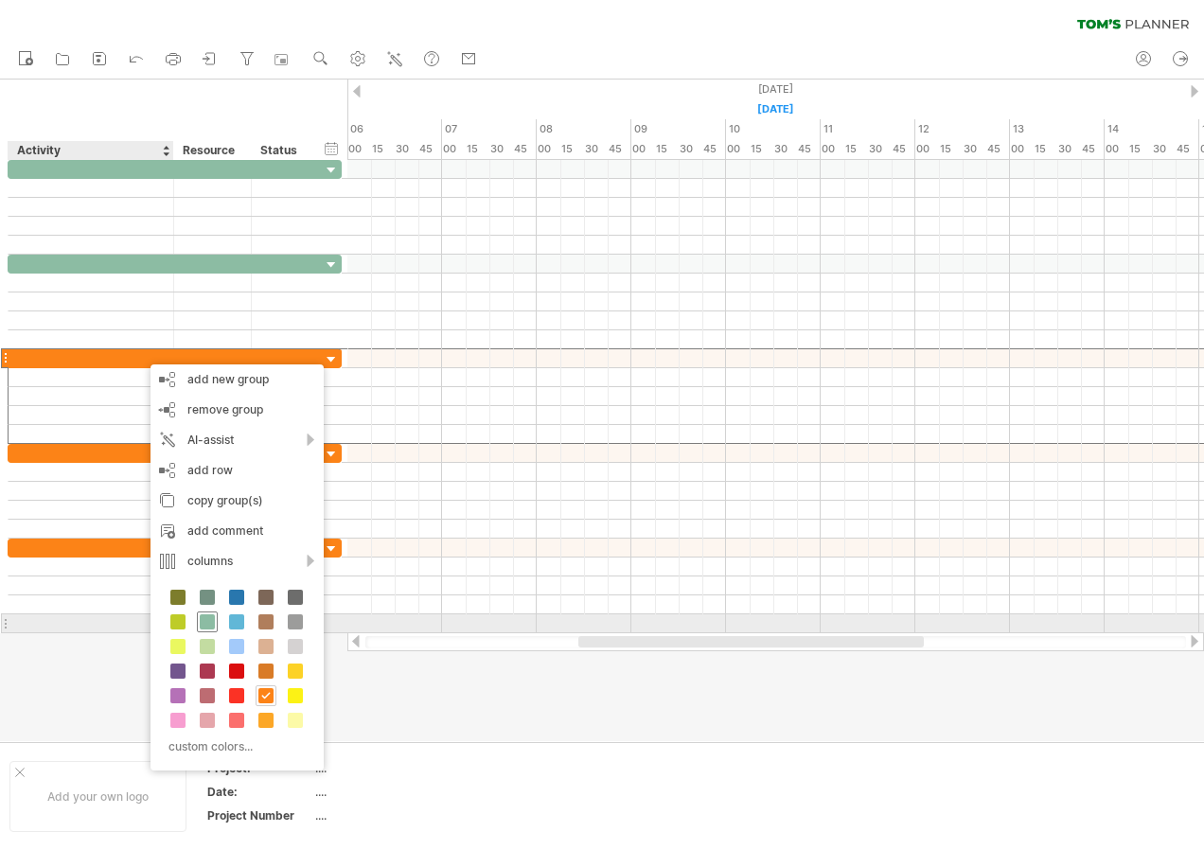
click at [211, 625] on span at bounding box center [207, 621] width 15 height 15
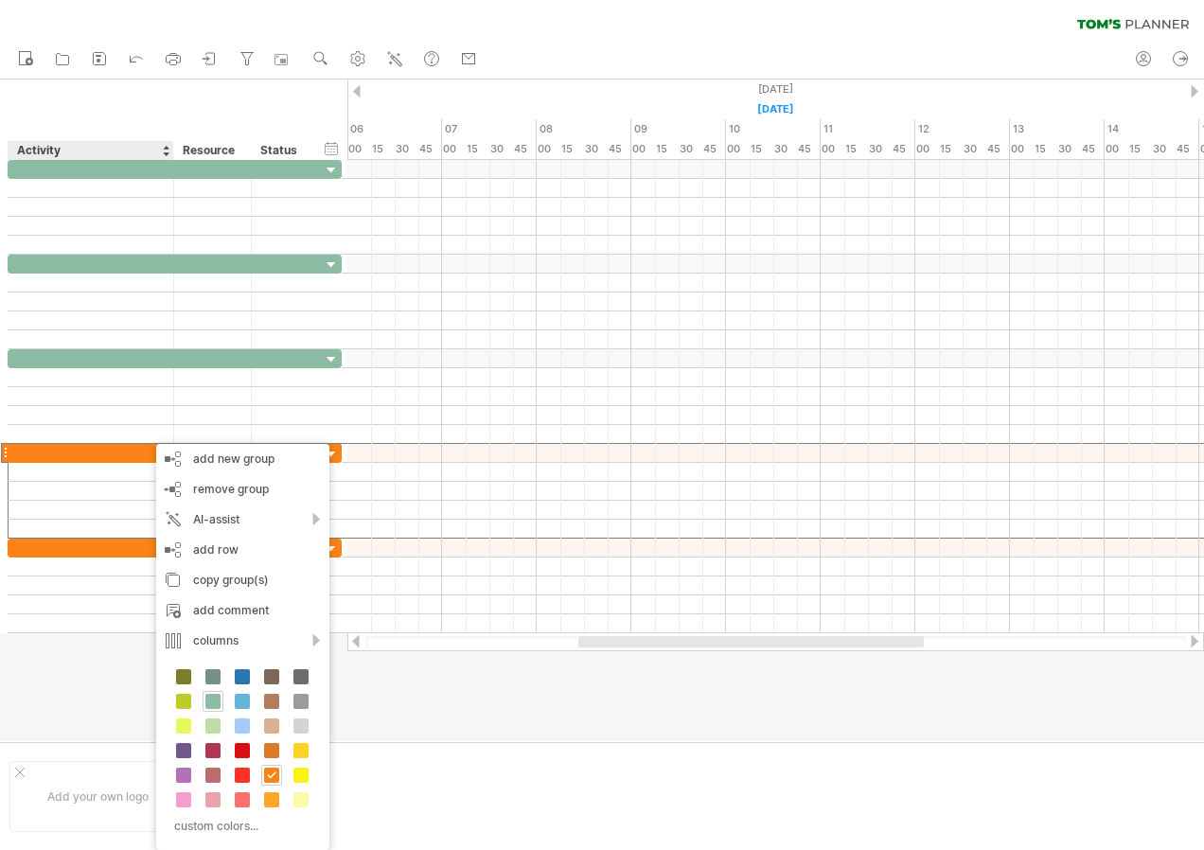
click at [203, 690] on div "custom colors..." at bounding box center [242, 753] width 173 height 194
click at [214, 693] on div at bounding box center [213, 701] width 21 height 21
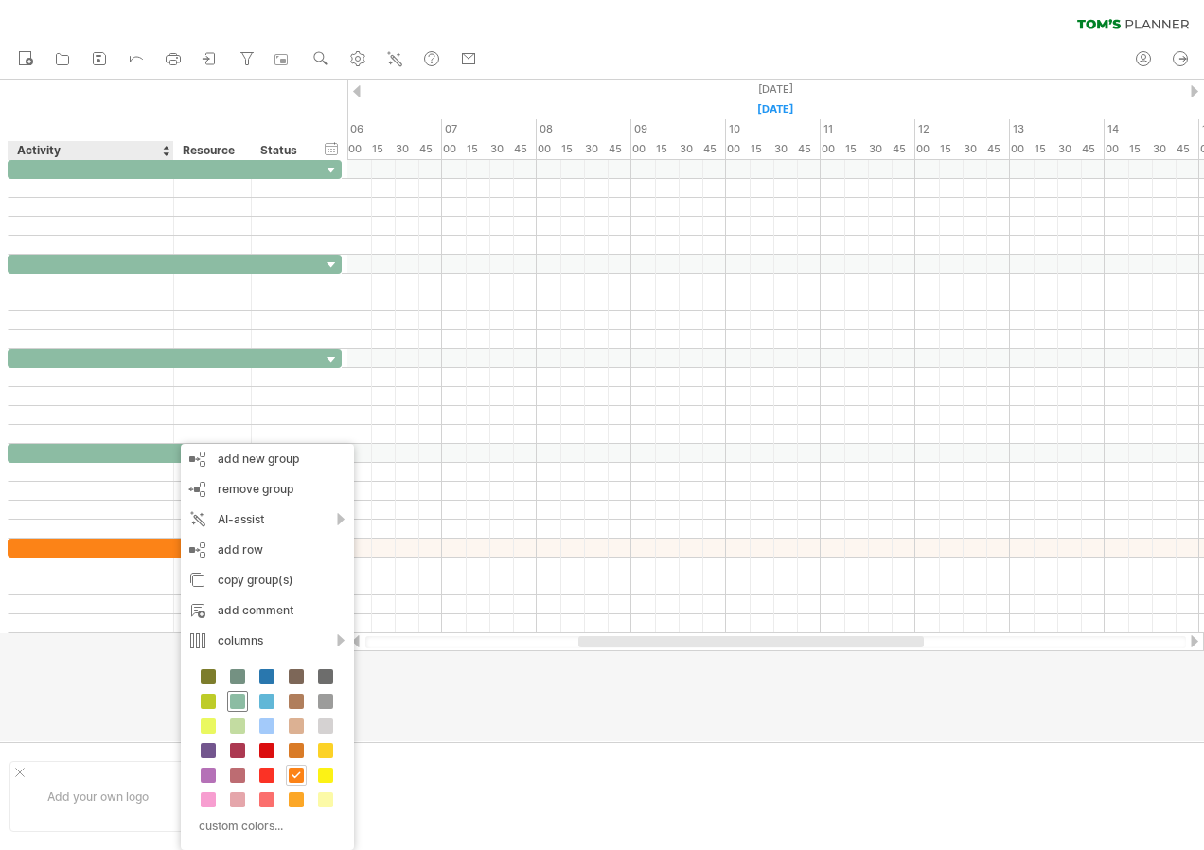
click at [238, 708] on span at bounding box center [237, 701] width 15 height 15
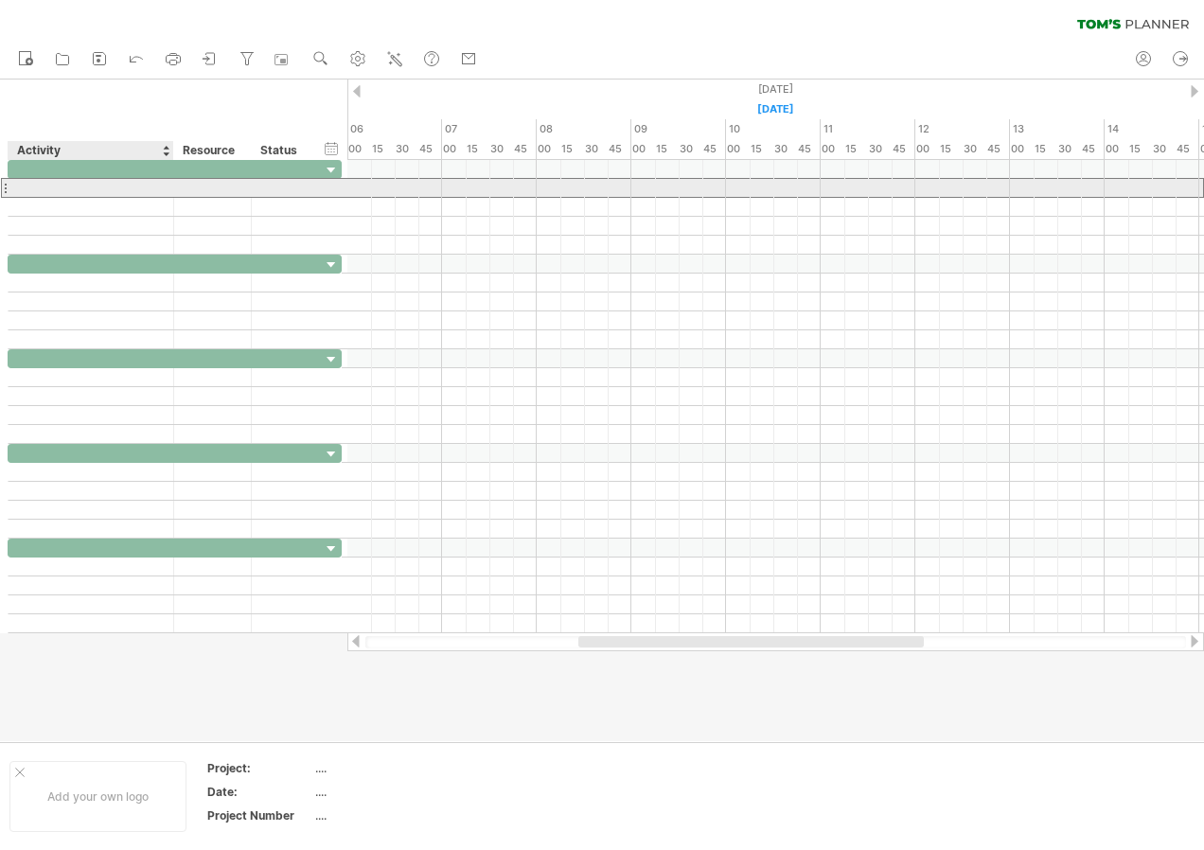
click at [28, 190] on div at bounding box center [91, 188] width 146 height 18
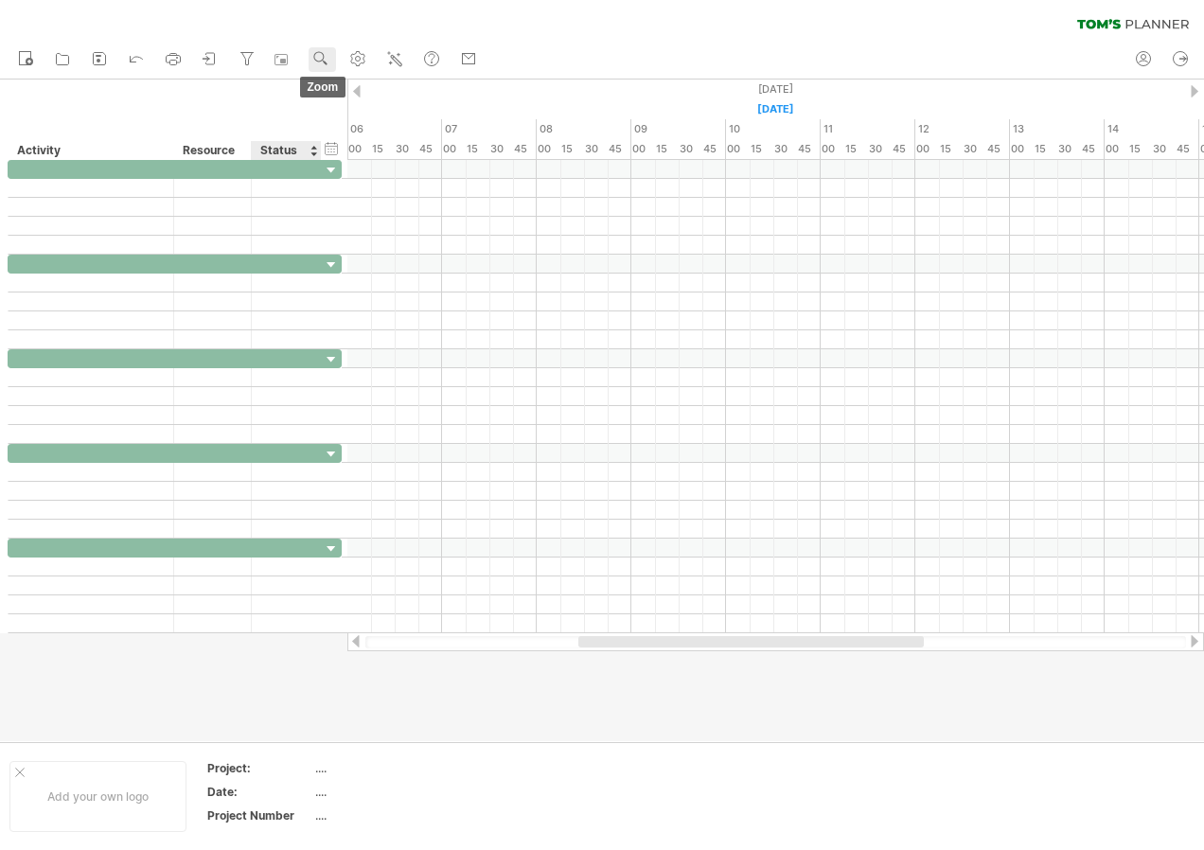
click at [331, 69] on link "zoom" at bounding box center [322, 59] width 27 height 25
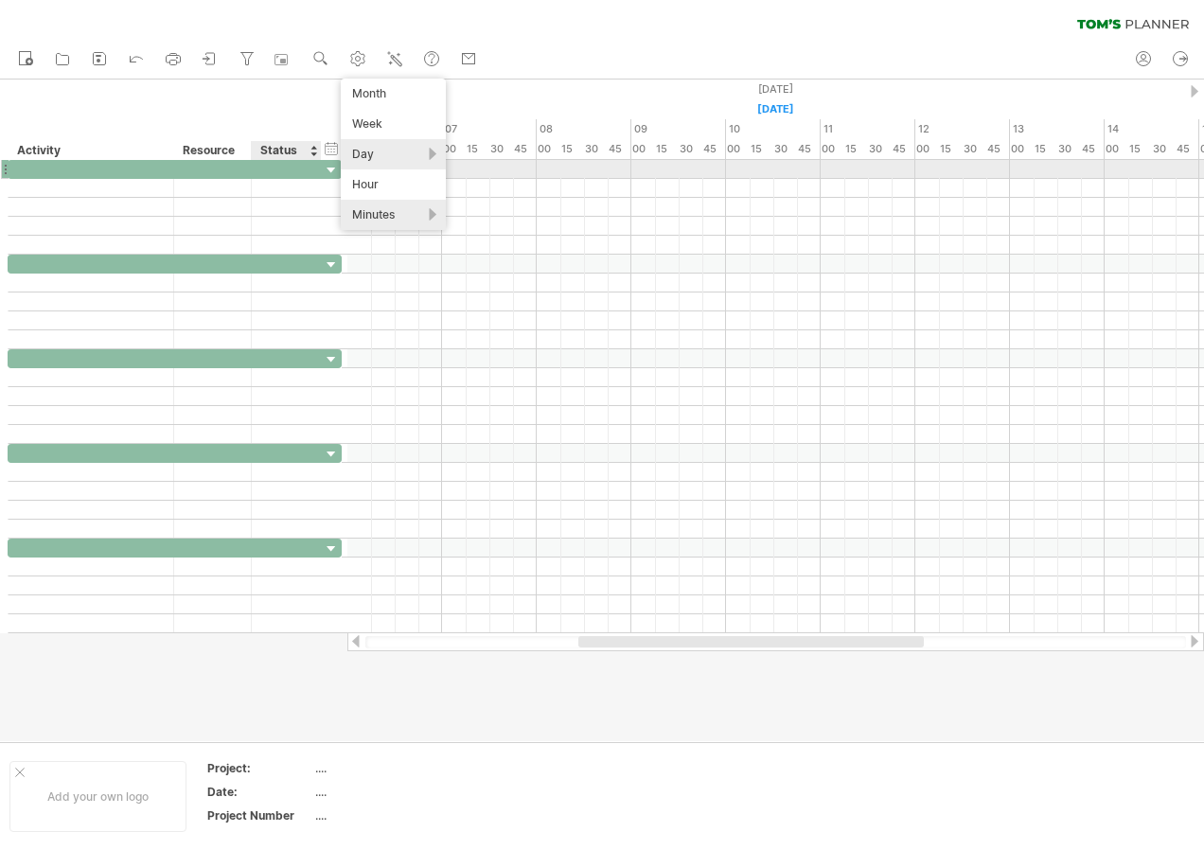
click at [362, 163] on div "Day" at bounding box center [393, 154] width 105 height 30
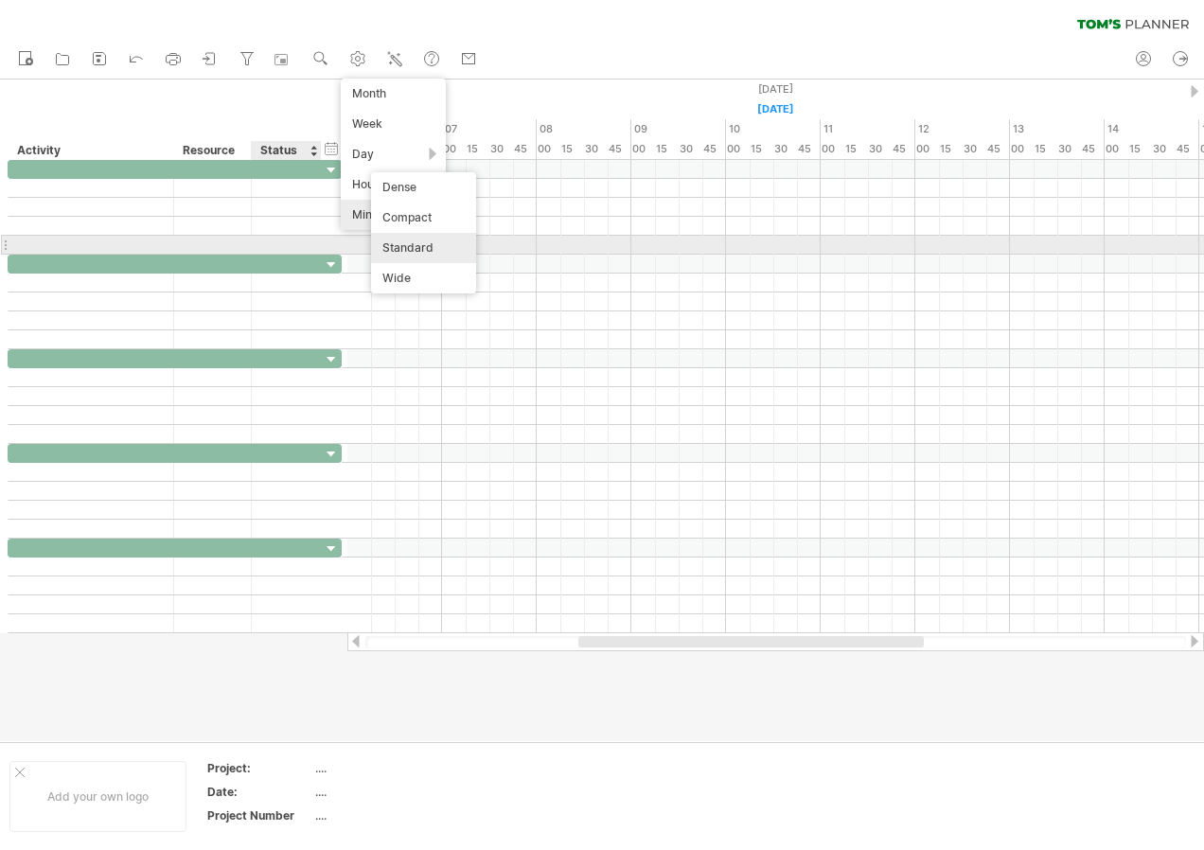
click at [414, 236] on div "Standard" at bounding box center [423, 248] width 105 height 30
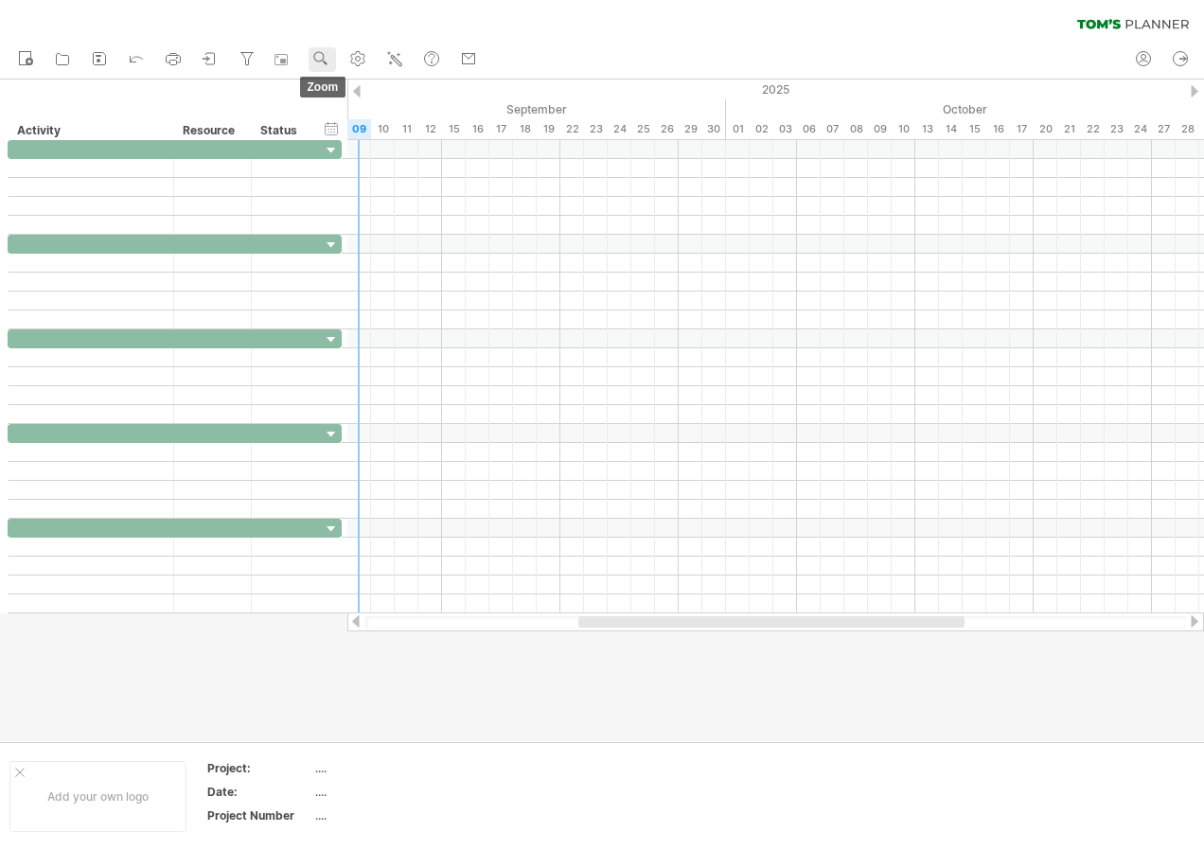
click at [332, 47] on link "zoom" at bounding box center [322, 59] width 27 height 25
click at [363, 130] on div "Day" at bounding box center [394, 132] width 105 height 30
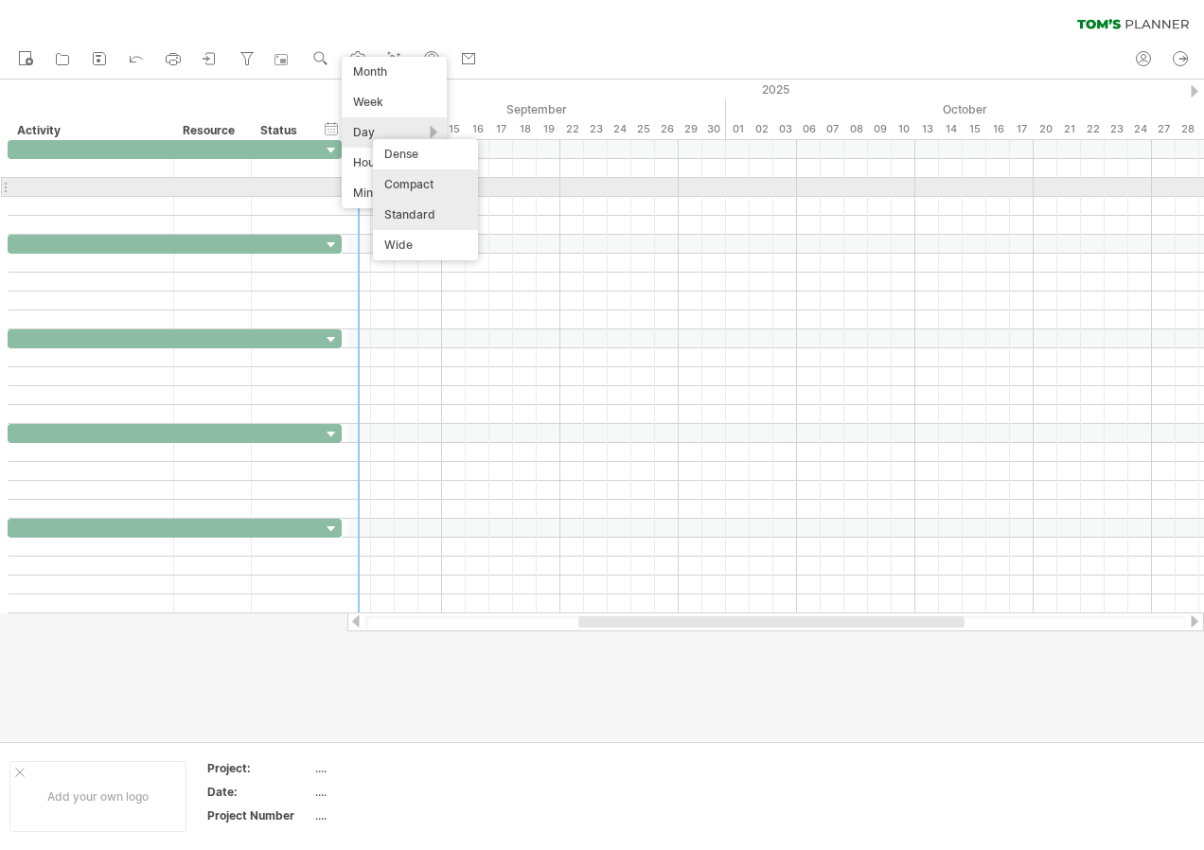
click at [407, 187] on div "Compact" at bounding box center [425, 184] width 105 height 30
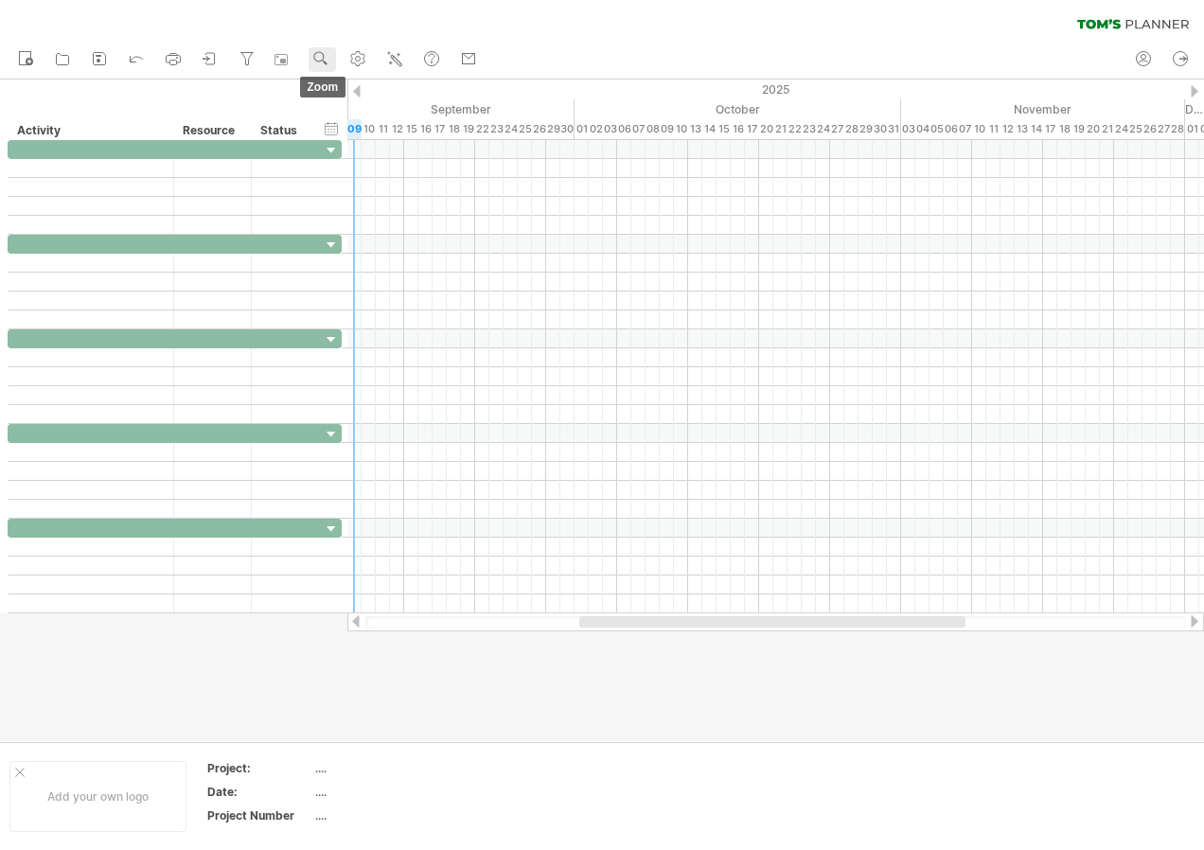
click at [329, 59] on use at bounding box center [320, 58] width 19 height 19
click at [385, 148] on div "Day" at bounding box center [391, 144] width 105 height 30
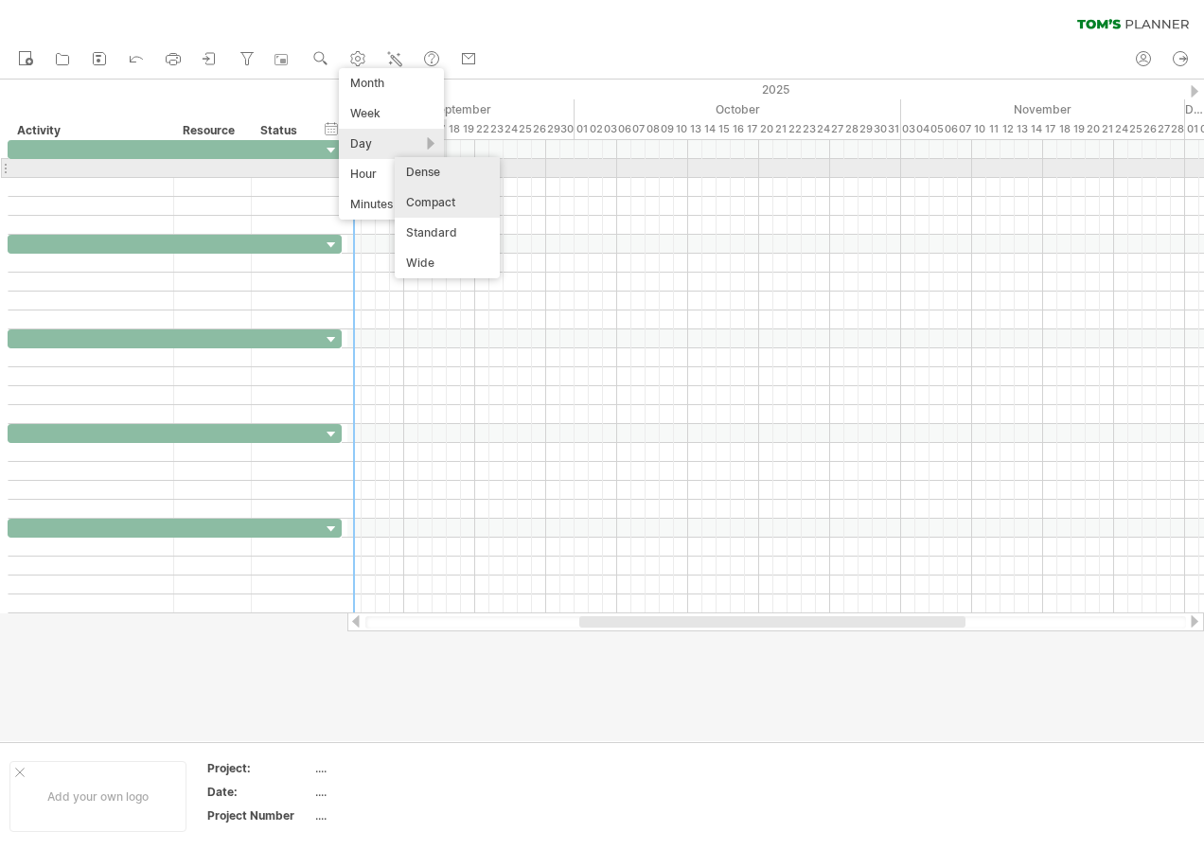
click at [440, 168] on div "Dense" at bounding box center [447, 172] width 105 height 30
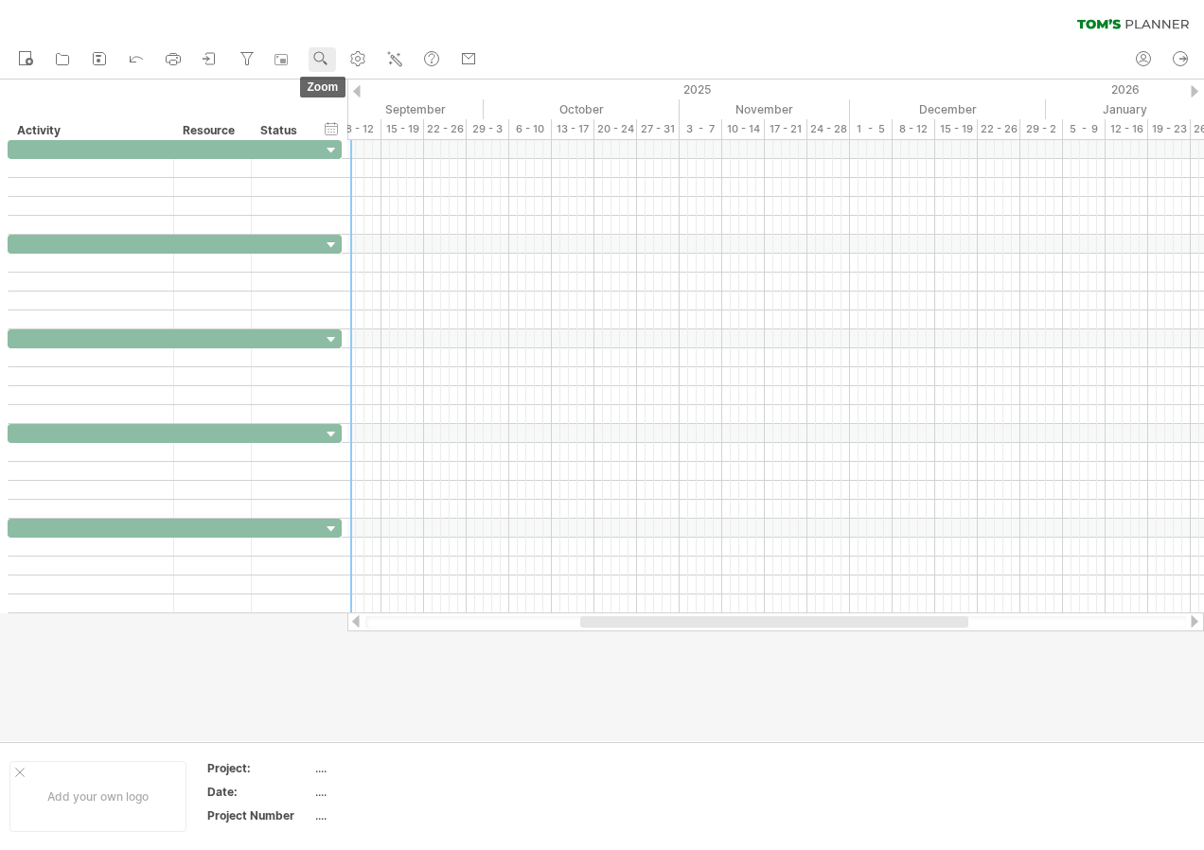
click at [336, 65] on link "zoom" at bounding box center [322, 59] width 27 height 25
click at [375, 155] on div "Day" at bounding box center [398, 150] width 105 height 30
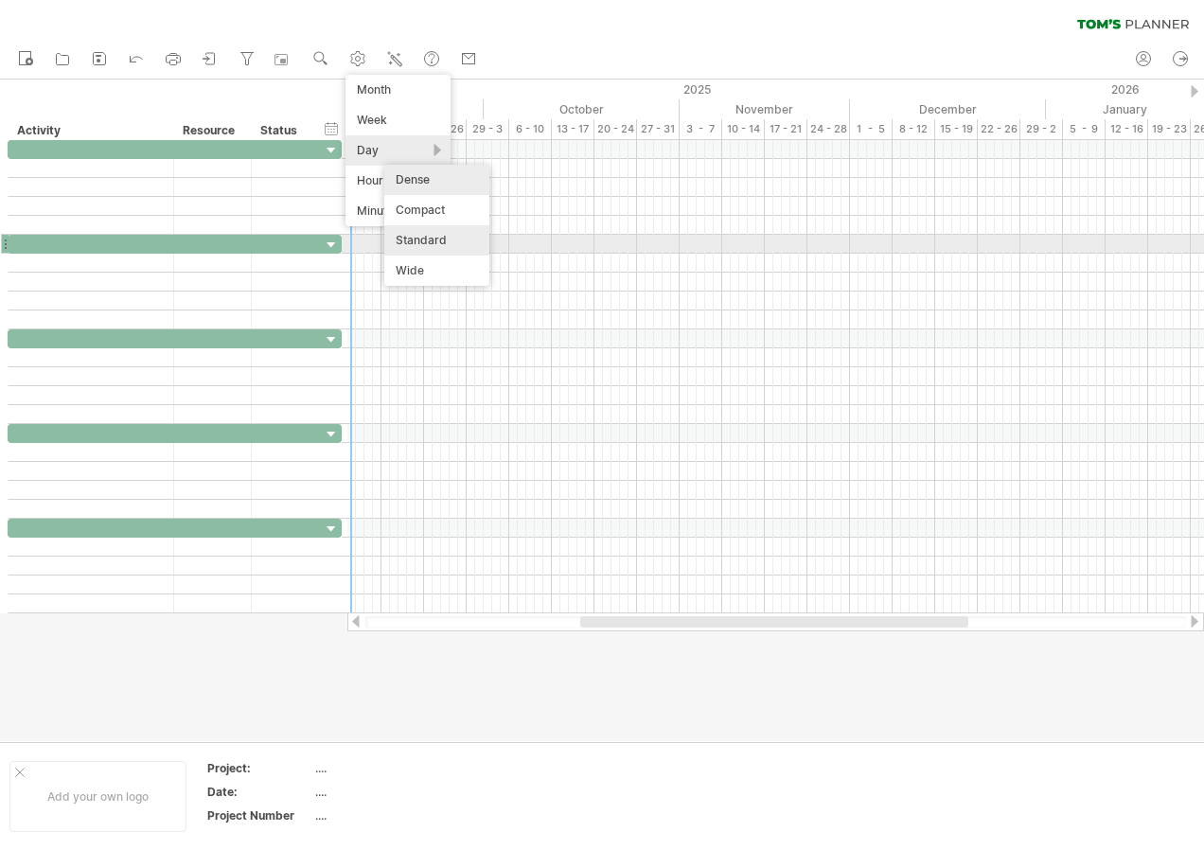
click at [422, 237] on div "Standard" at bounding box center [436, 240] width 105 height 30
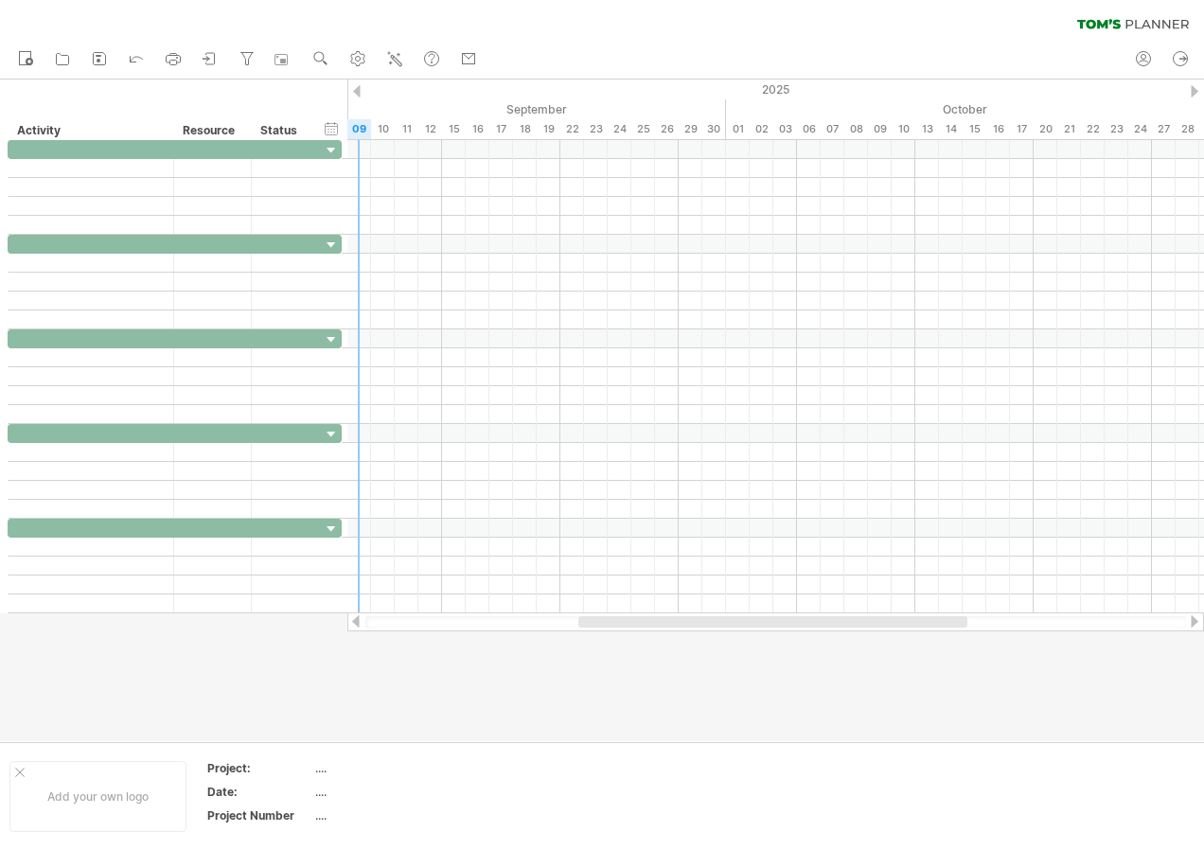
click at [521, 647] on div at bounding box center [602, 411] width 1204 height 662
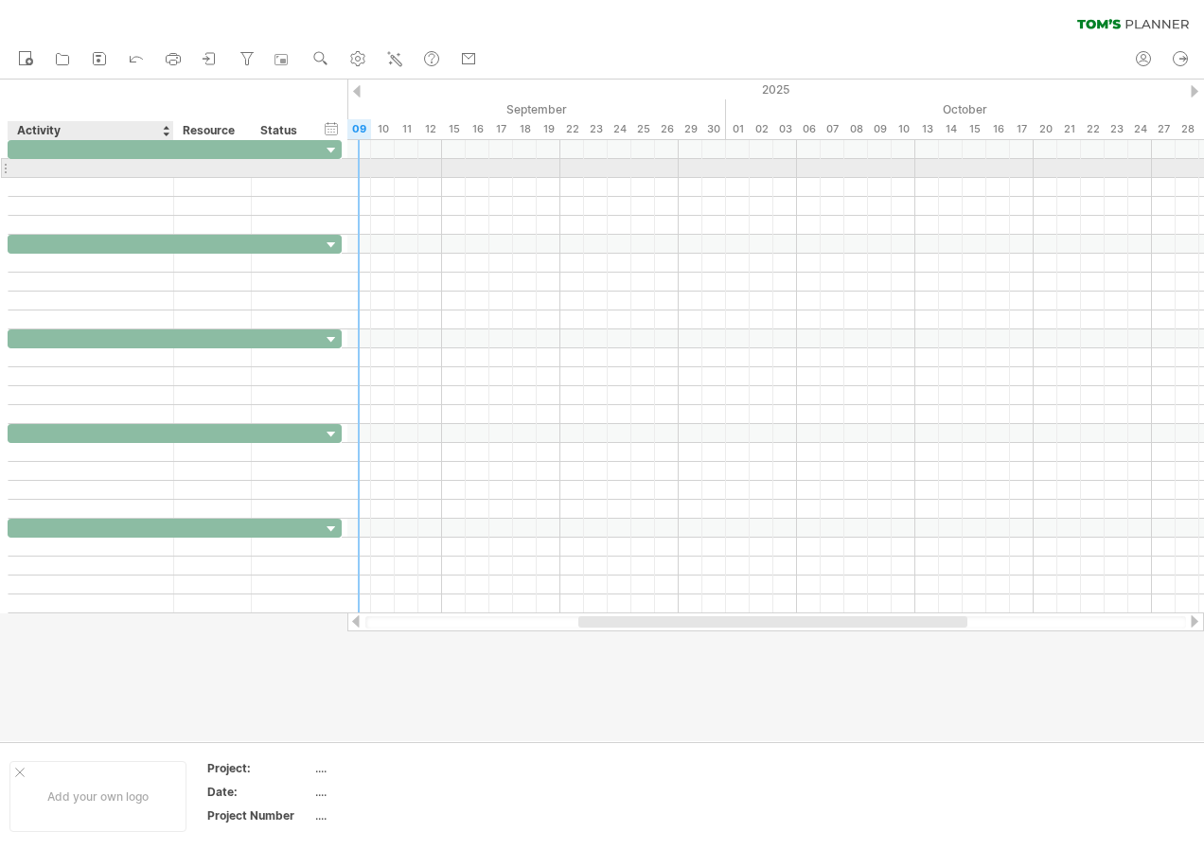
click at [128, 169] on div at bounding box center [91, 168] width 146 height 18
click at [146, 176] on input "text" at bounding box center [91, 168] width 146 height 18
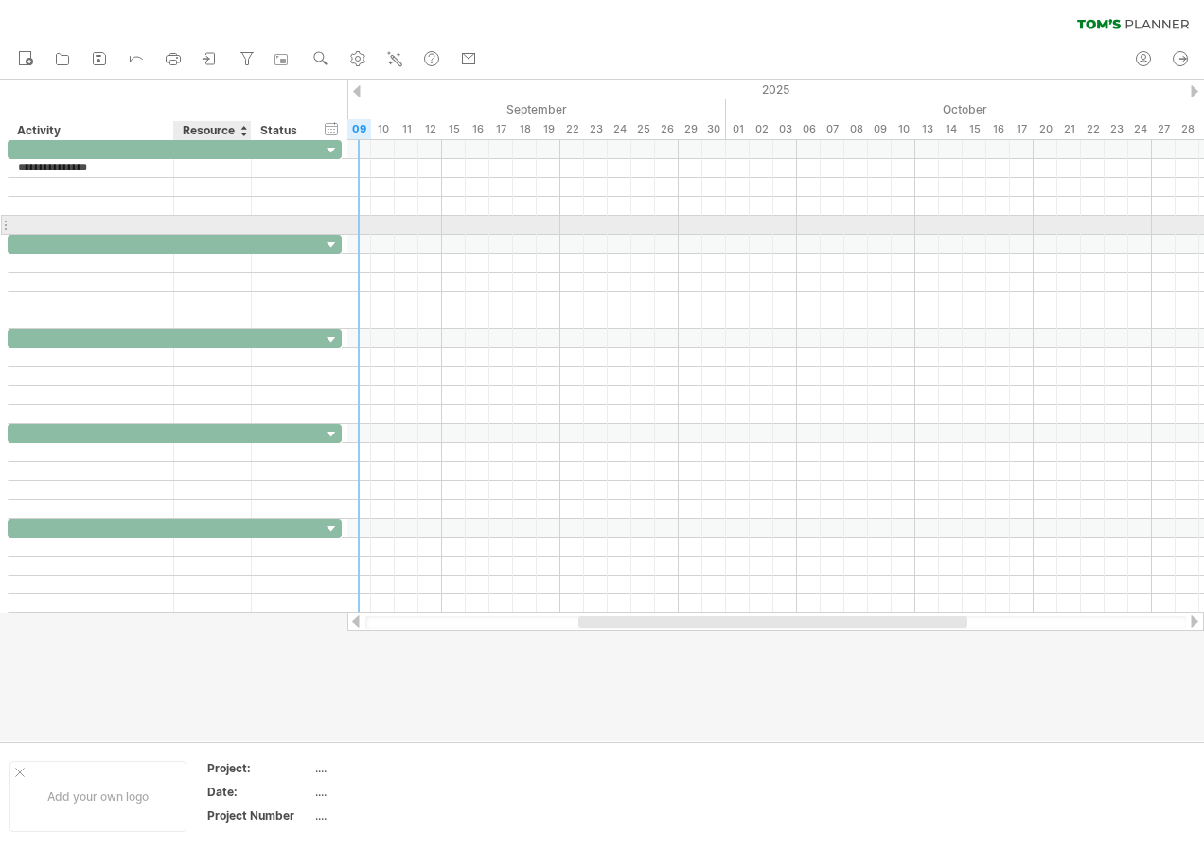
type input "**********"
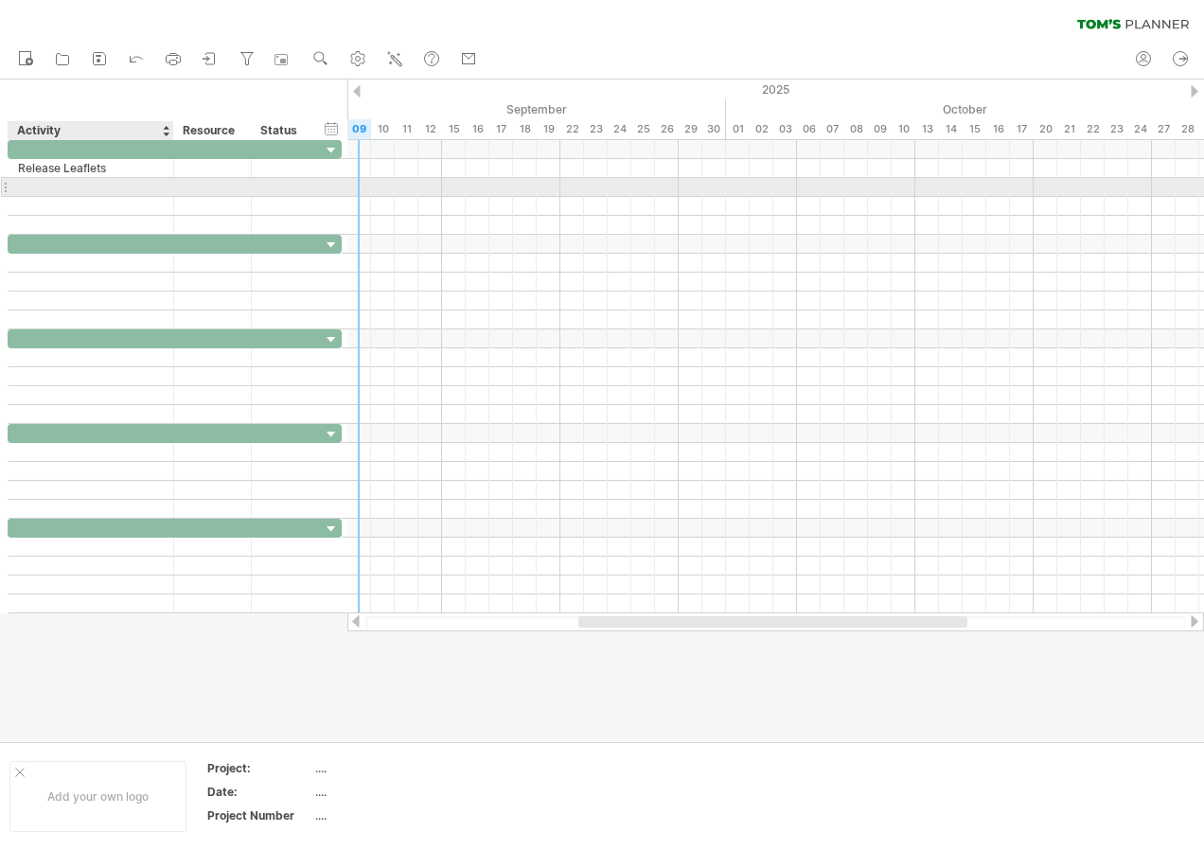
click at [40, 194] on div at bounding box center [91, 187] width 146 height 18
click at [79, 128] on div "Activity" at bounding box center [90, 130] width 146 height 19
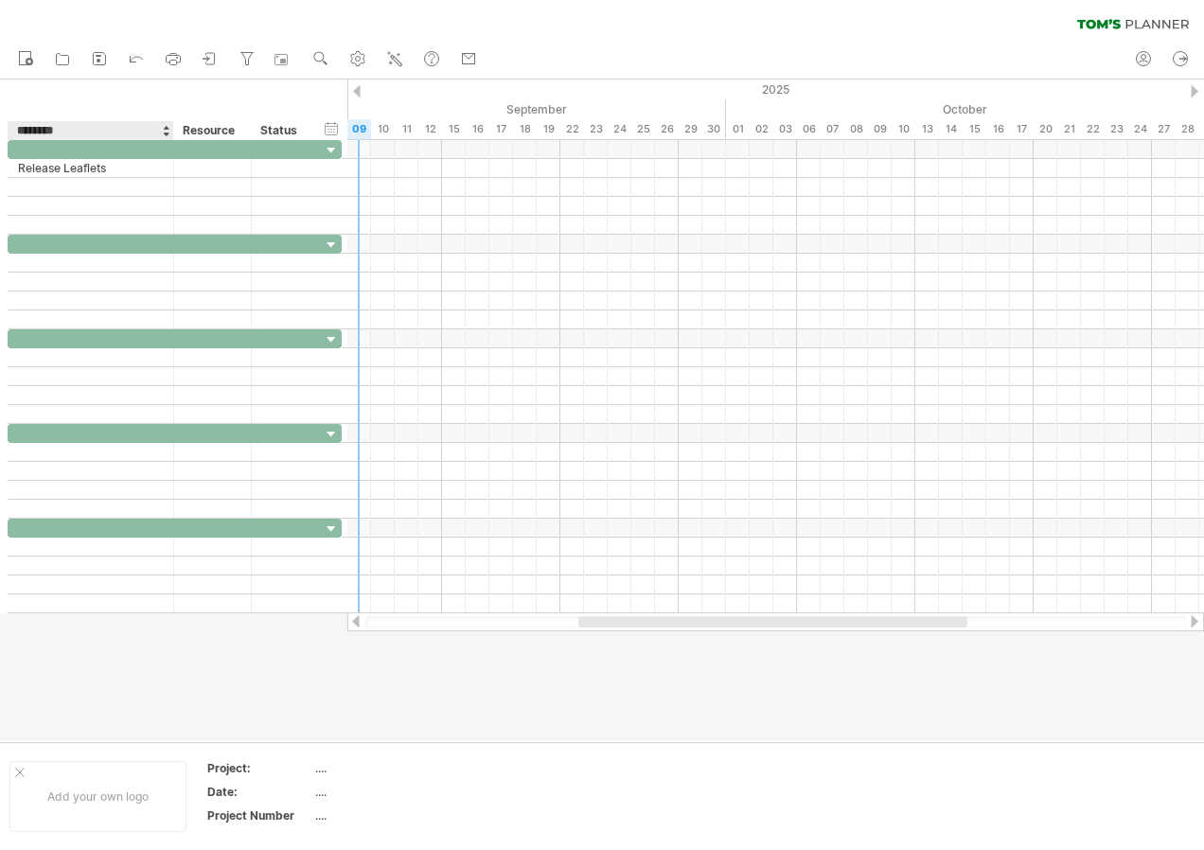
click at [161, 131] on input "********" at bounding box center [90, 130] width 146 height 19
click at [167, 131] on div at bounding box center [166, 130] width 8 height 19
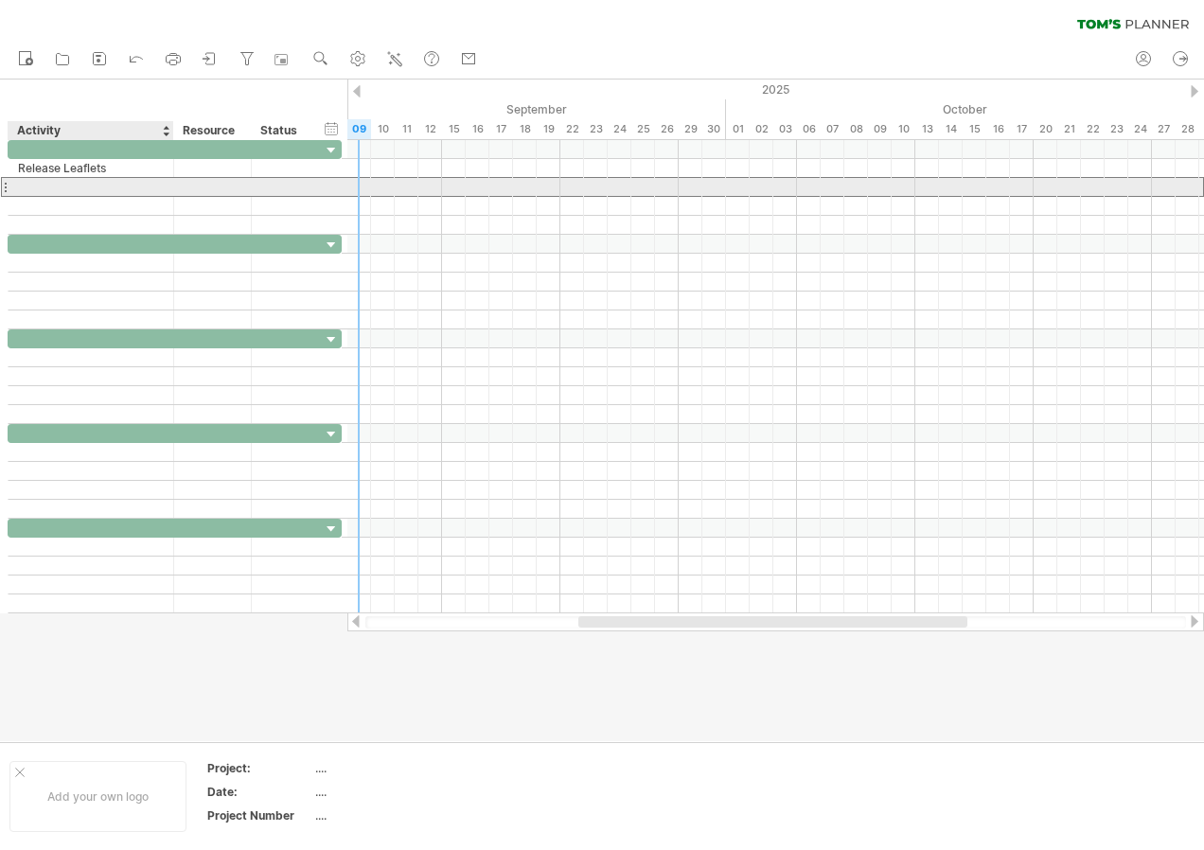
click at [116, 186] on div at bounding box center [91, 187] width 146 height 18
click at [8, 192] on div at bounding box center [5, 187] width 8 height 20
click at [1, 190] on div at bounding box center [5, 187] width 8 height 20
click at [1, 184] on div at bounding box center [5, 187] width 8 height 20
click at [85, 191] on div at bounding box center [91, 187] width 146 height 18
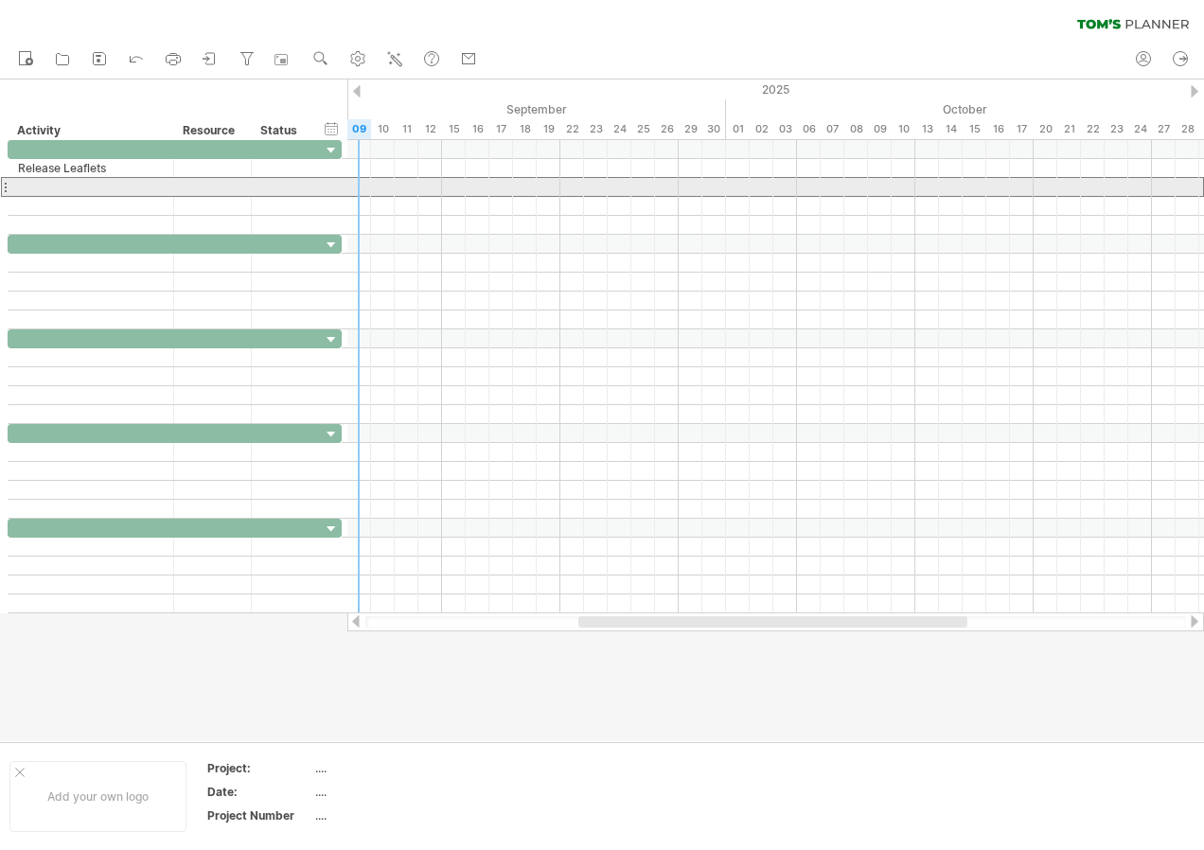
click at [8, 192] on div at bounding box center [5, 187] width 8 height 20
click at [82, 186] on div at bounding box center [91, 187] width 146 height 18
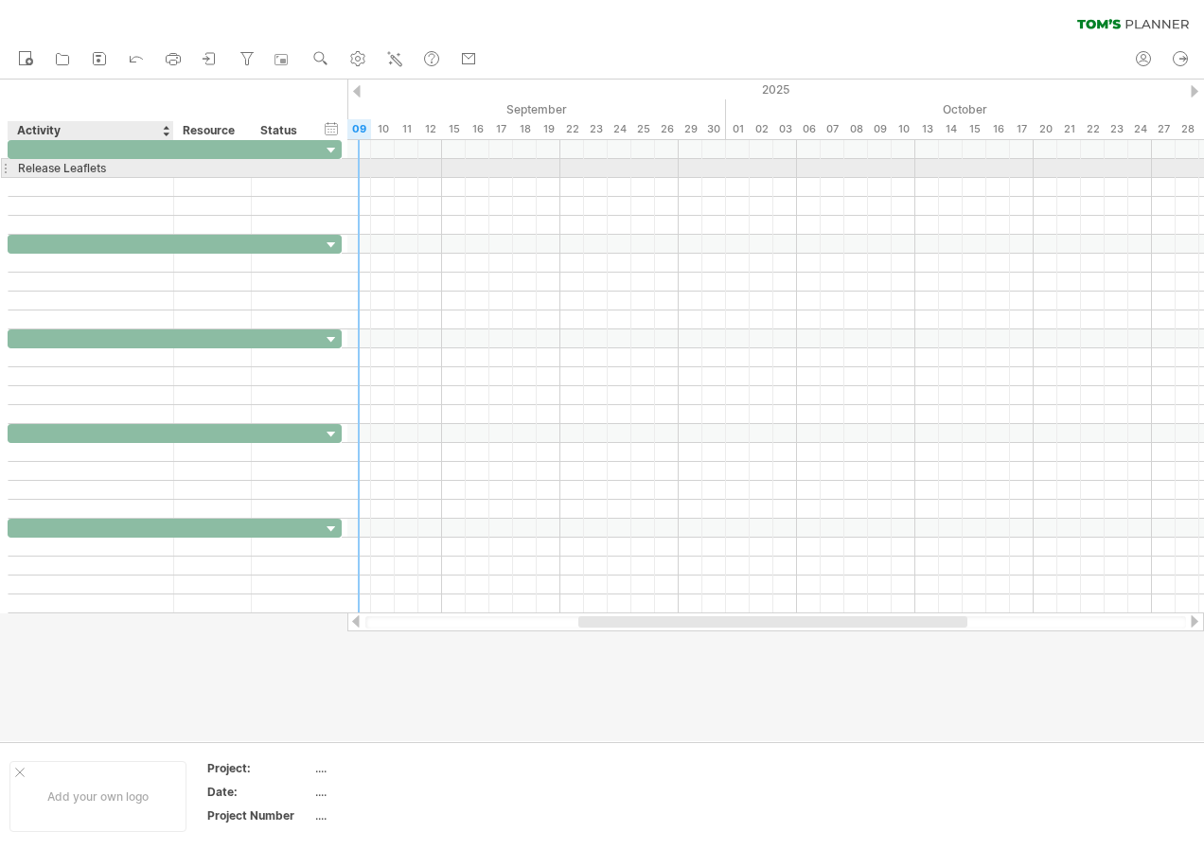
click at [120, 165] on div "Release Leaflets" at bounding box center [91, 168] width 146 height 18
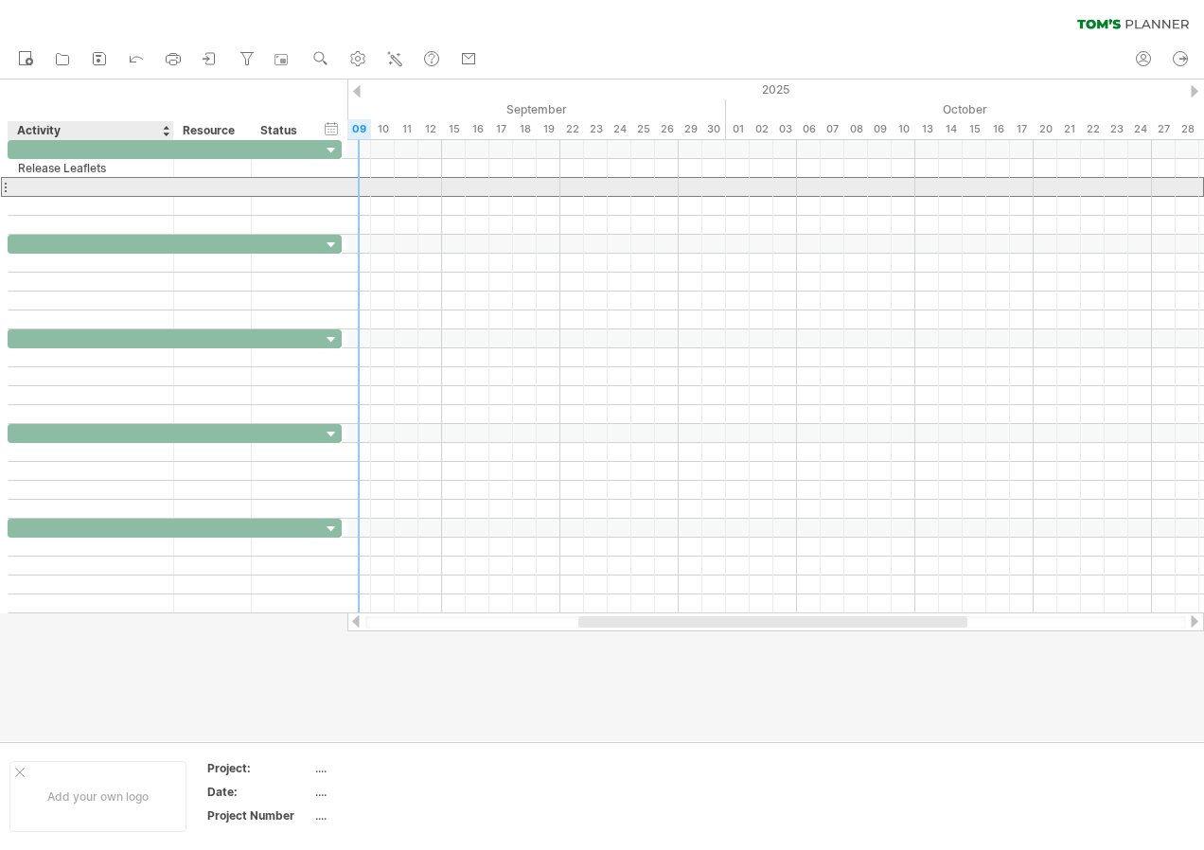
click at [108, 191] on div at bounding box center [91, 187] width 146 height 18
type input "**********"
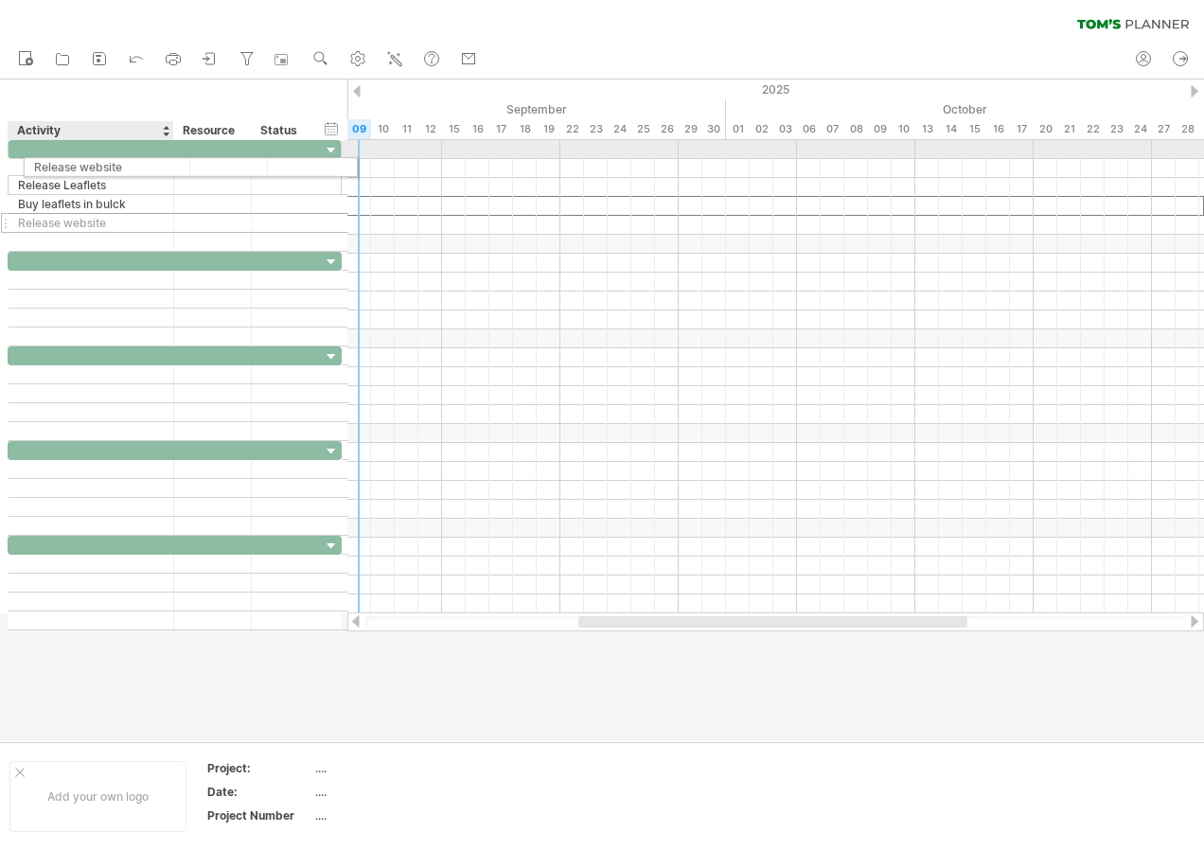
drag, startPoint x: 130, startPoint y: 202, endPoint x: 143, endPoint y: 164, distance: 40.1
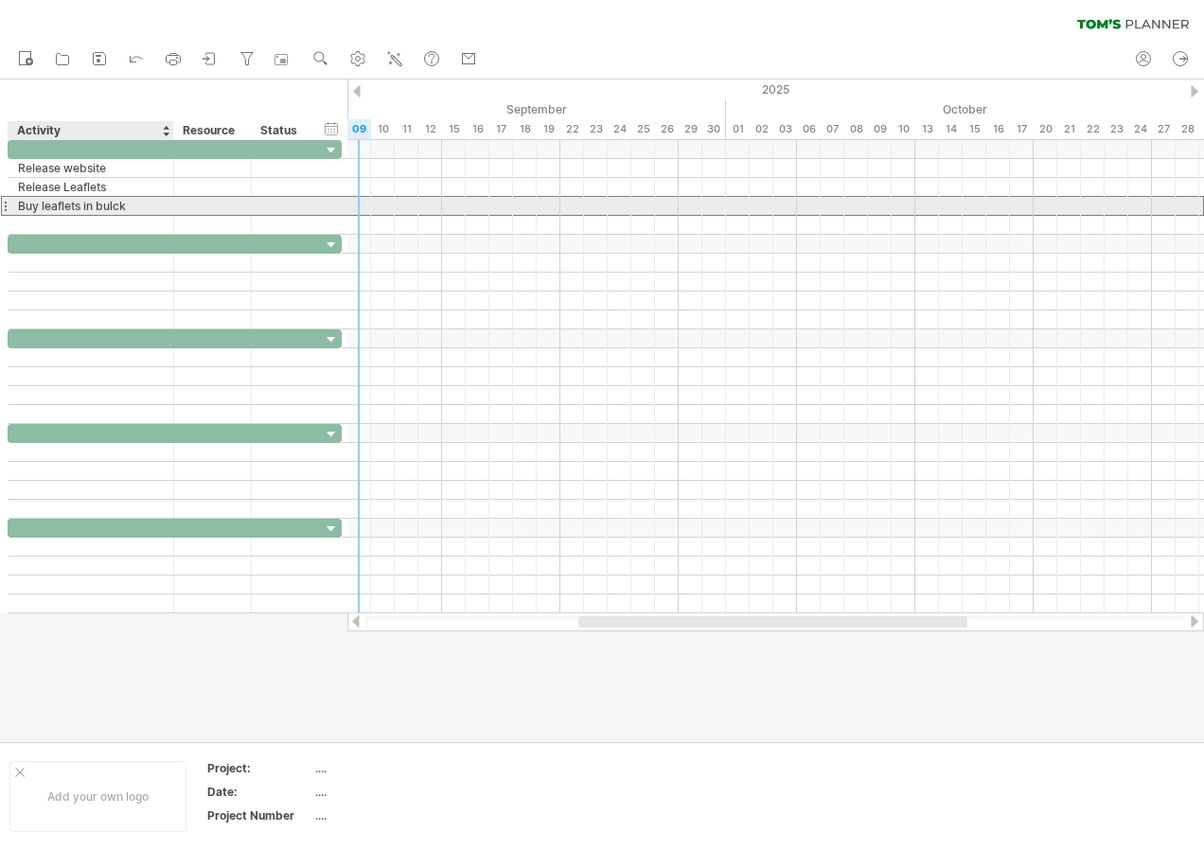
click at [103, 214] on div "Buy leaflets in bulck" at bounding box center [91, 206] width 146 height 18
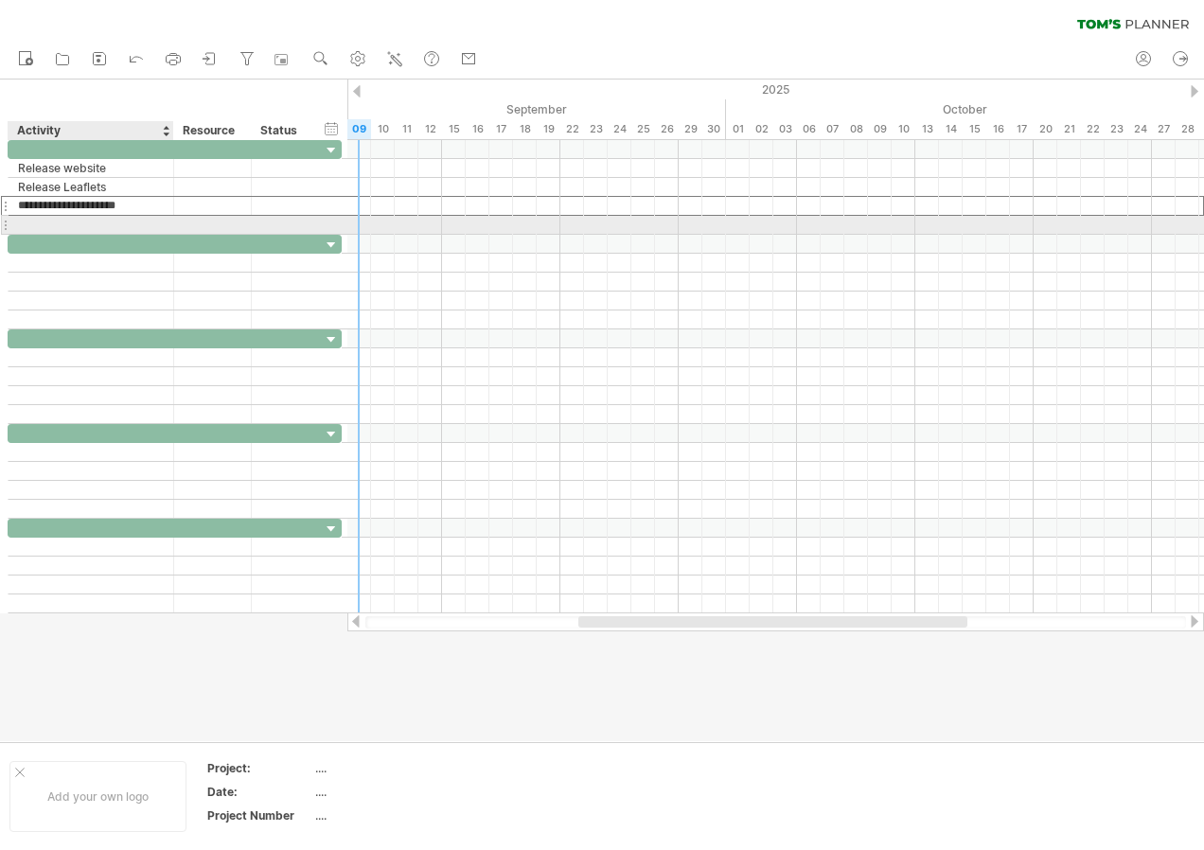
click at [96, 221] on div at bounding box center [91, 225] width 146 height 18
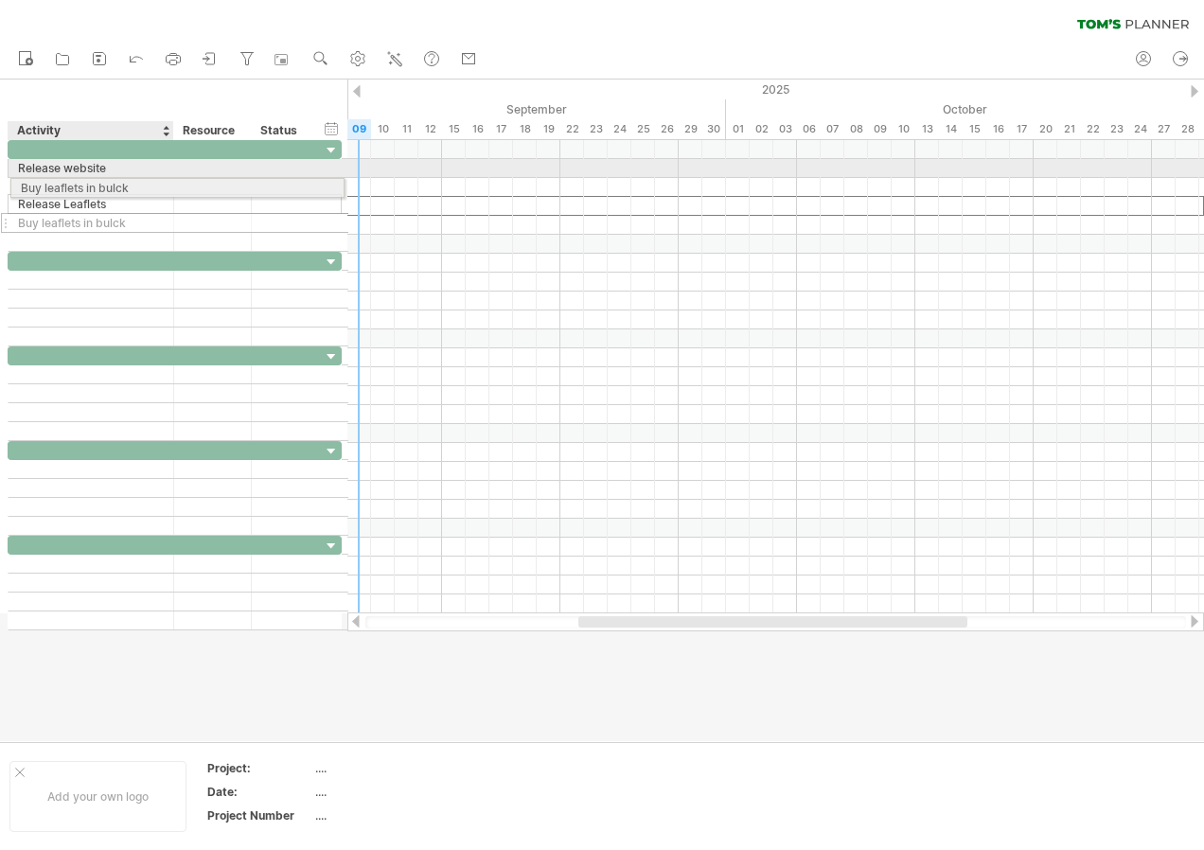
drag, startPoint x: 162, startPoint y: 208, endPoint x: 159, endPoint y: 186, distance: 22.0
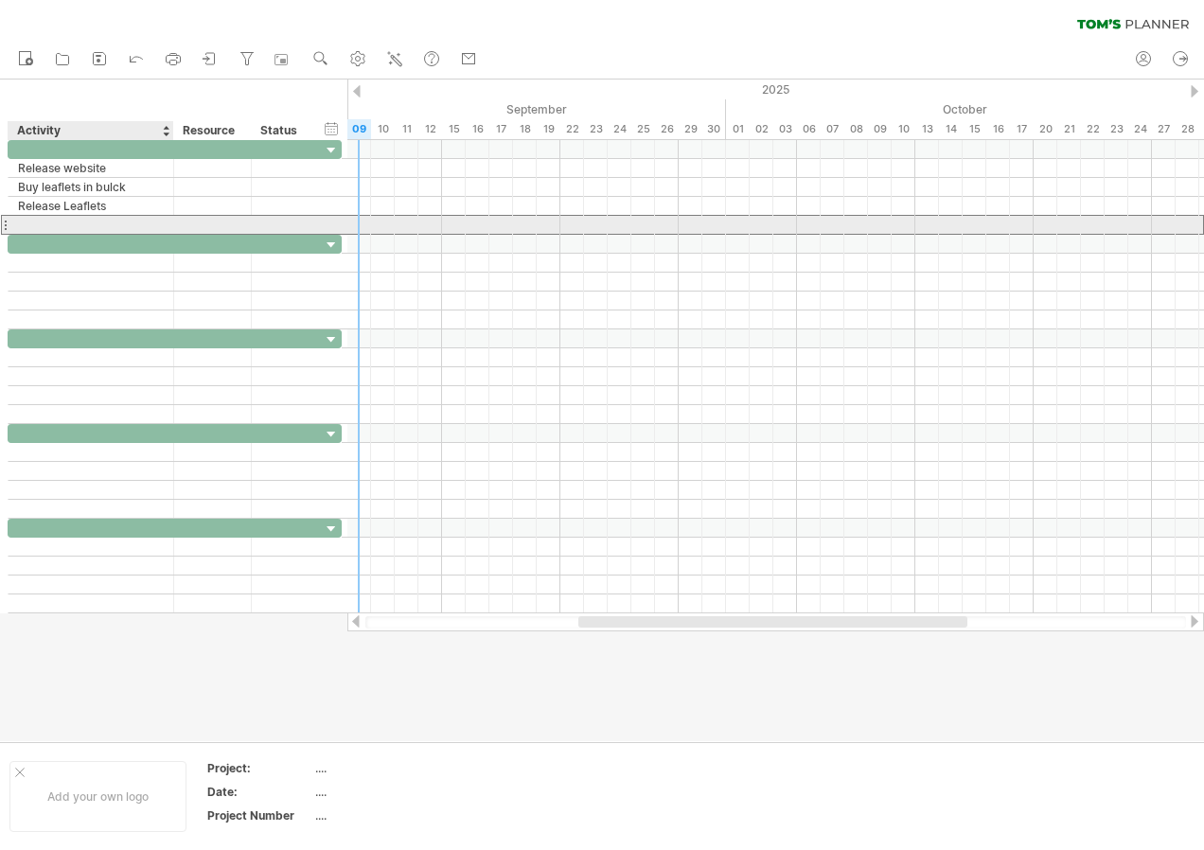
click at [110, 222] on div at bounding box center [91, 225] width 146 height 18
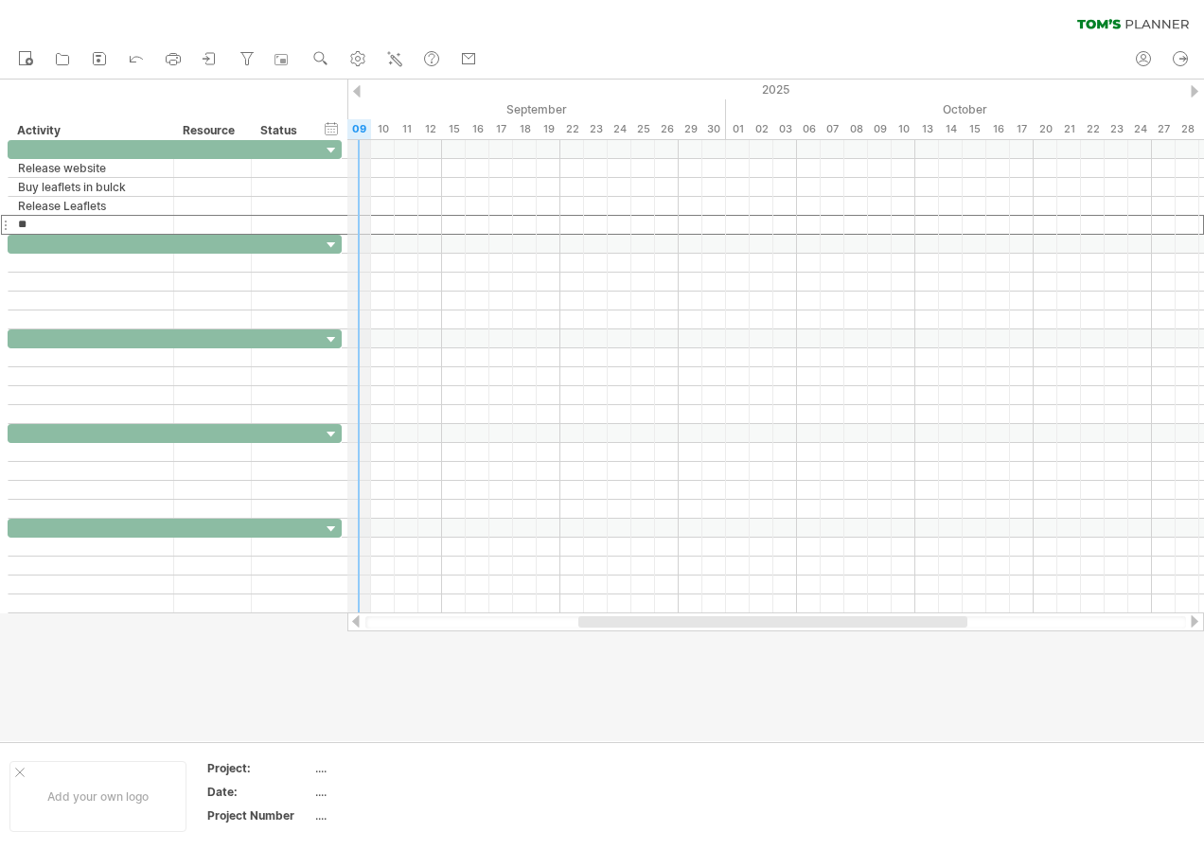
type input "*"
type input "**********"
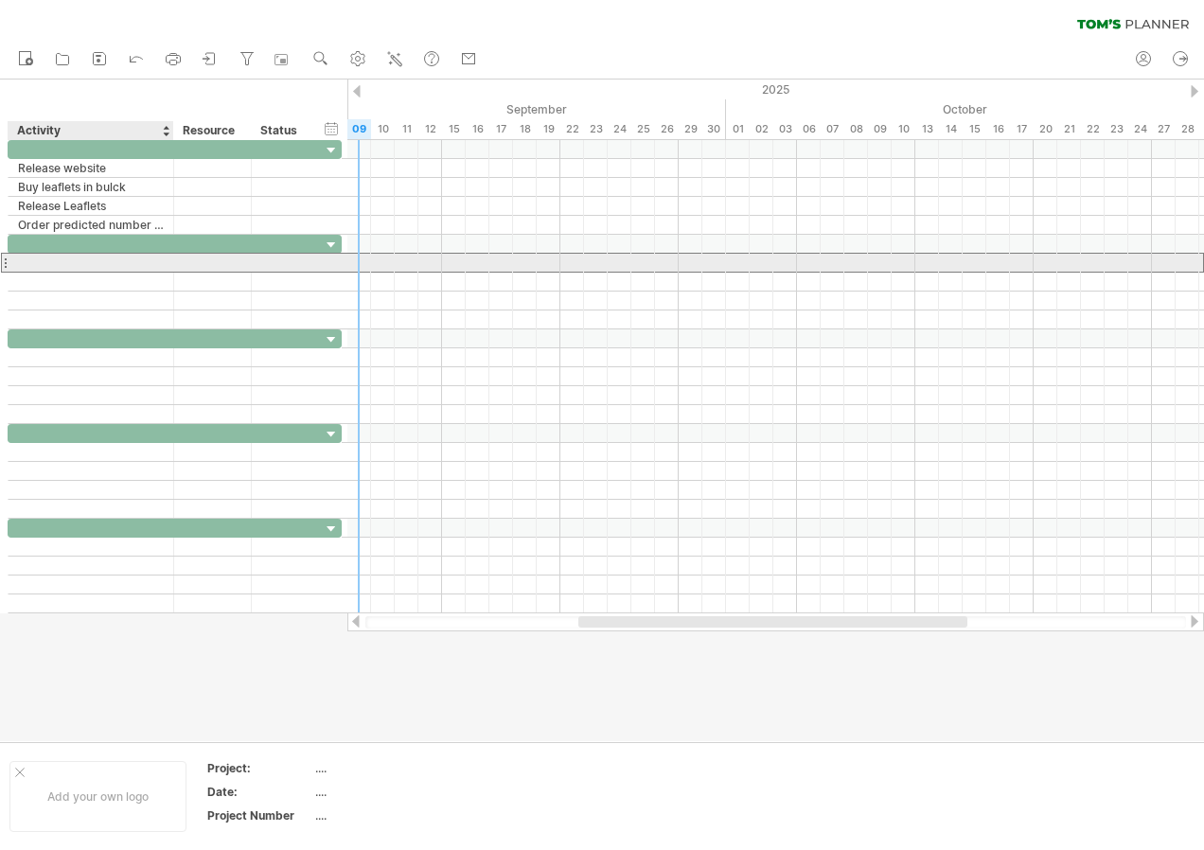
click at [166, 260] on div at bounding box center [92, 263] width 166 height 18
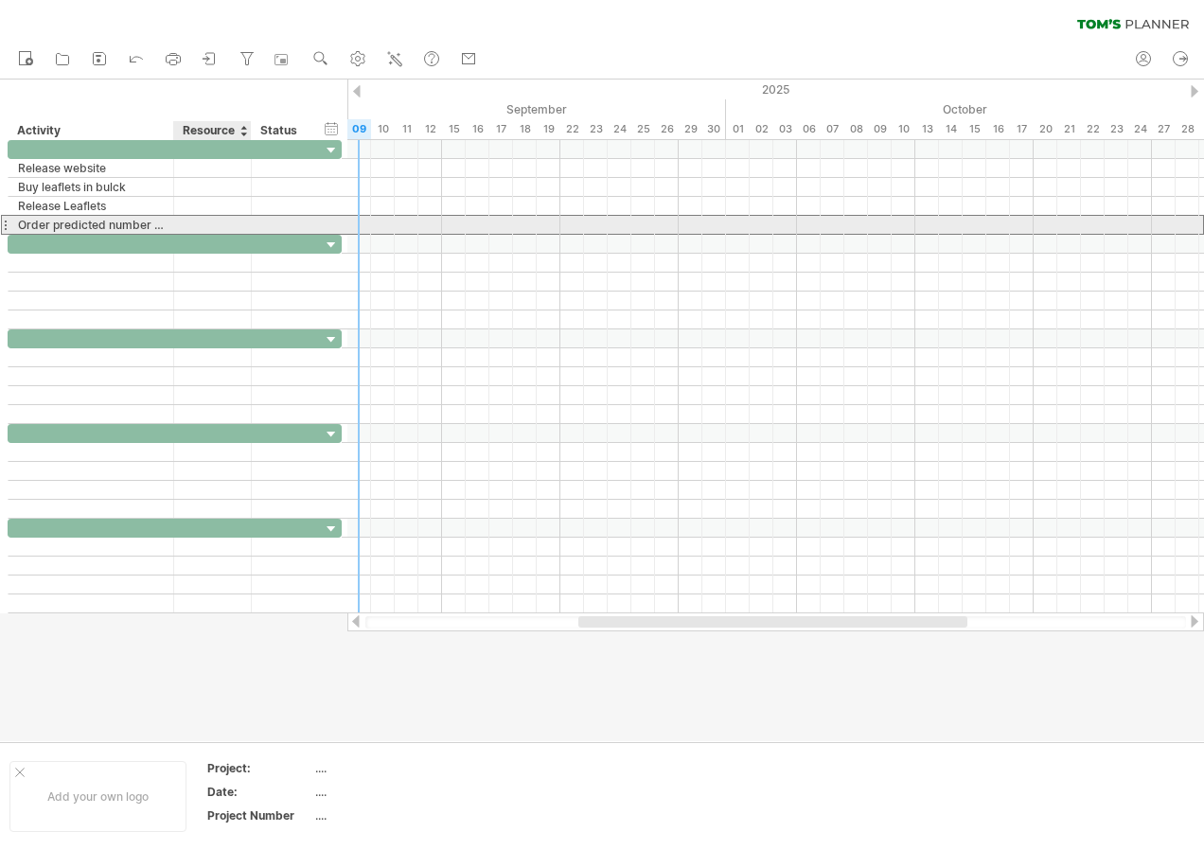
click at [204, 219] on div at bounding box center [213, 225] width 58 height 18
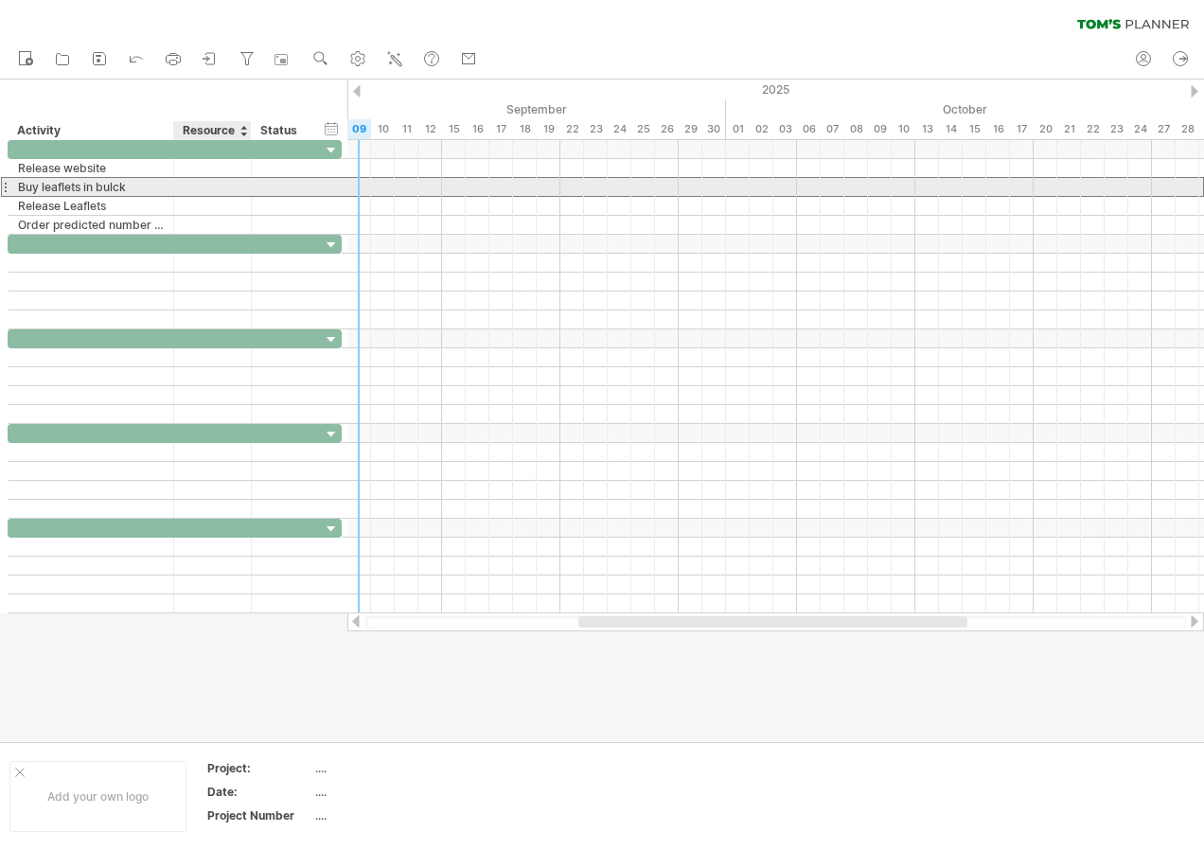
click at [204, 193] on div at bounding box center [213, 187] width 58 height 18
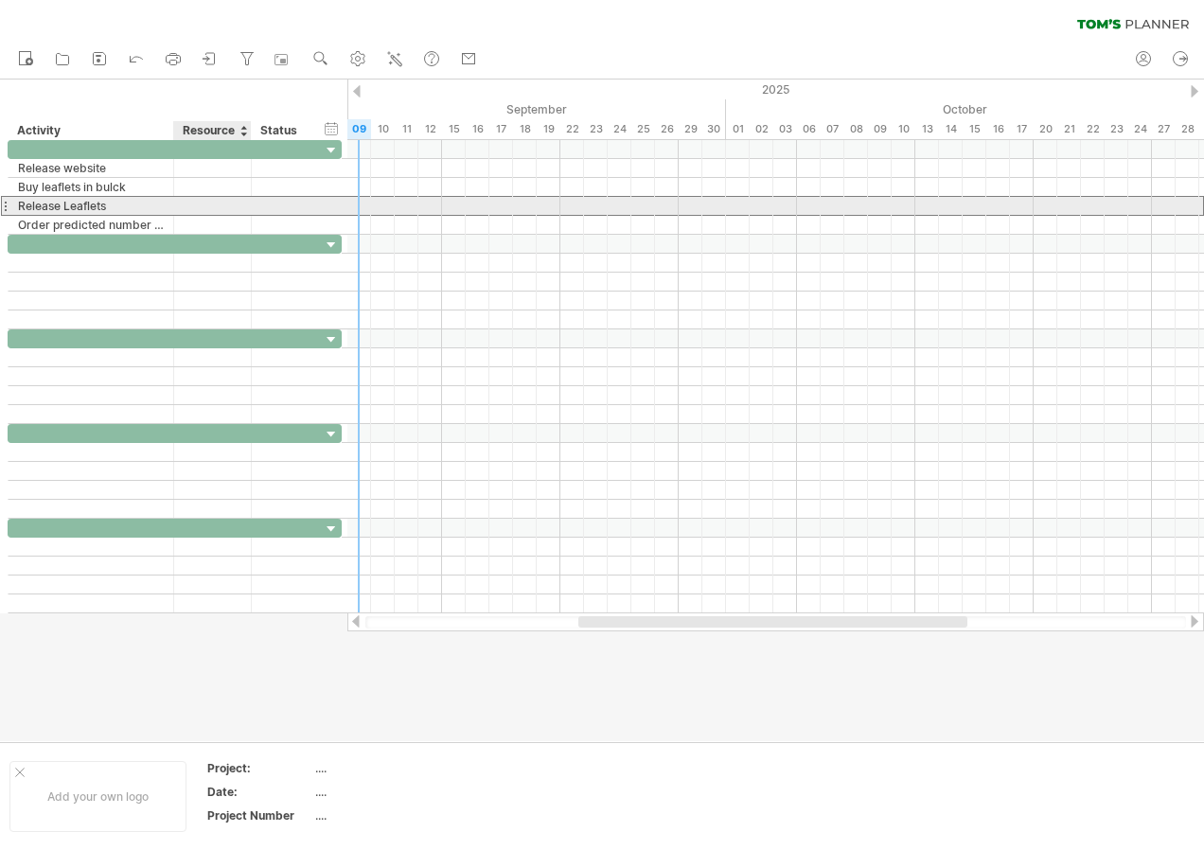
click at [204, 210] on div at bounding box center [213, 206] width 58 height 18
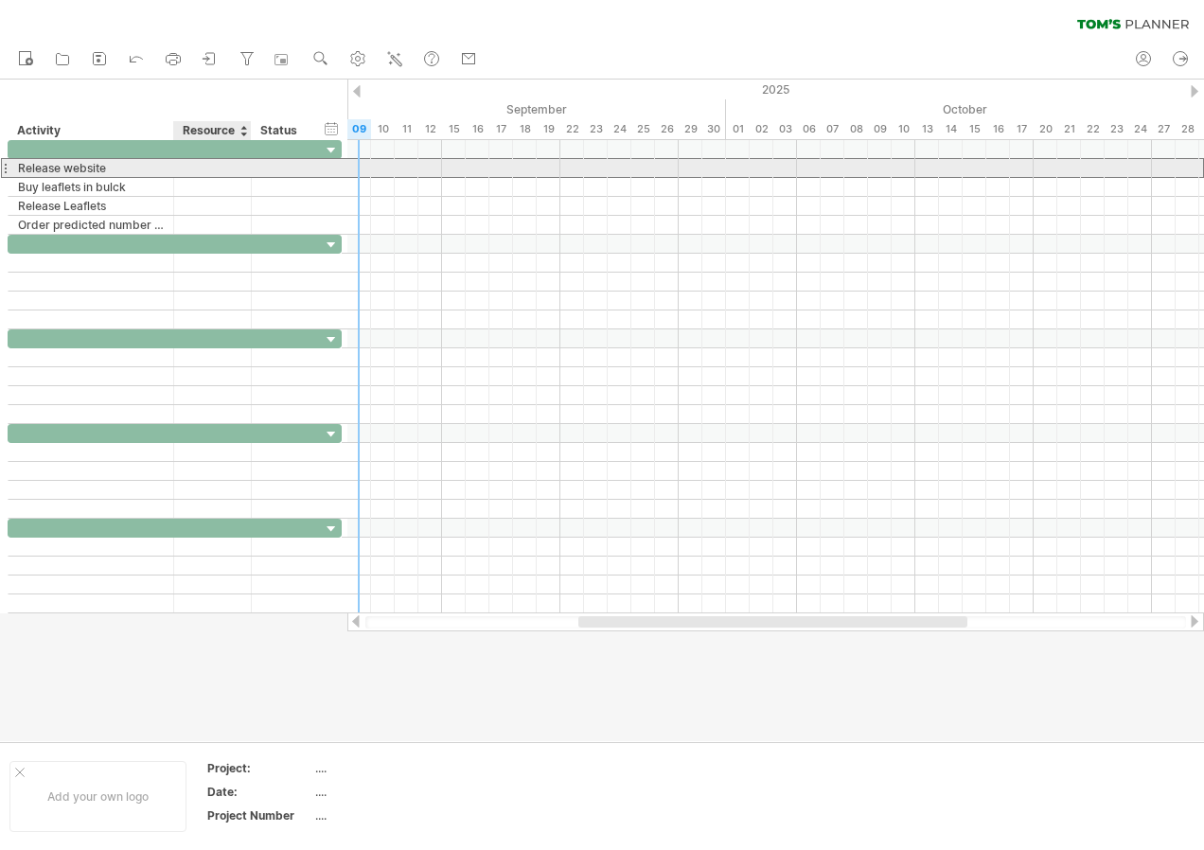
click at [195, 159] on div at bounding box center [213, 168] width 58 height 18
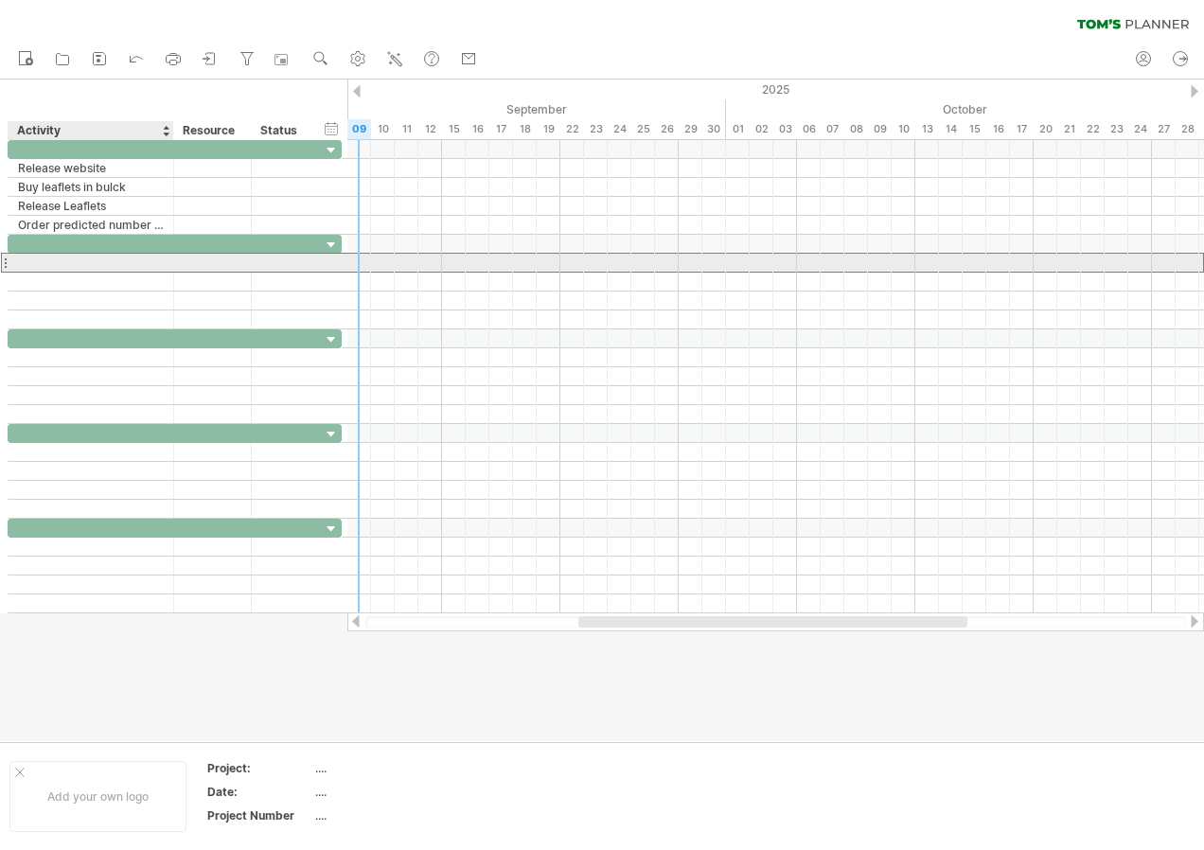
click at [151, 264] on div at bounding box center [91, 263] width 146 height 18
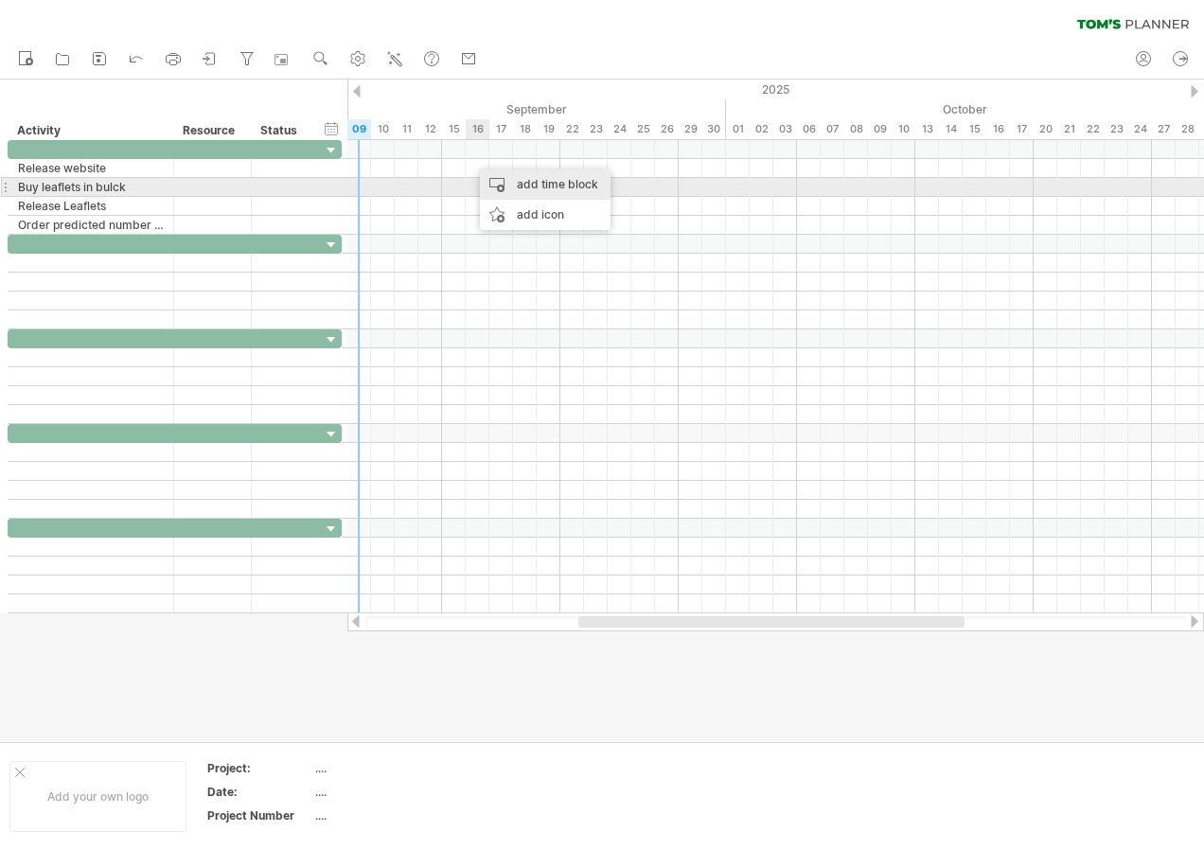
click at [520, 186] on div "add time block" at bounding box center [545, 184] width 131 height 30
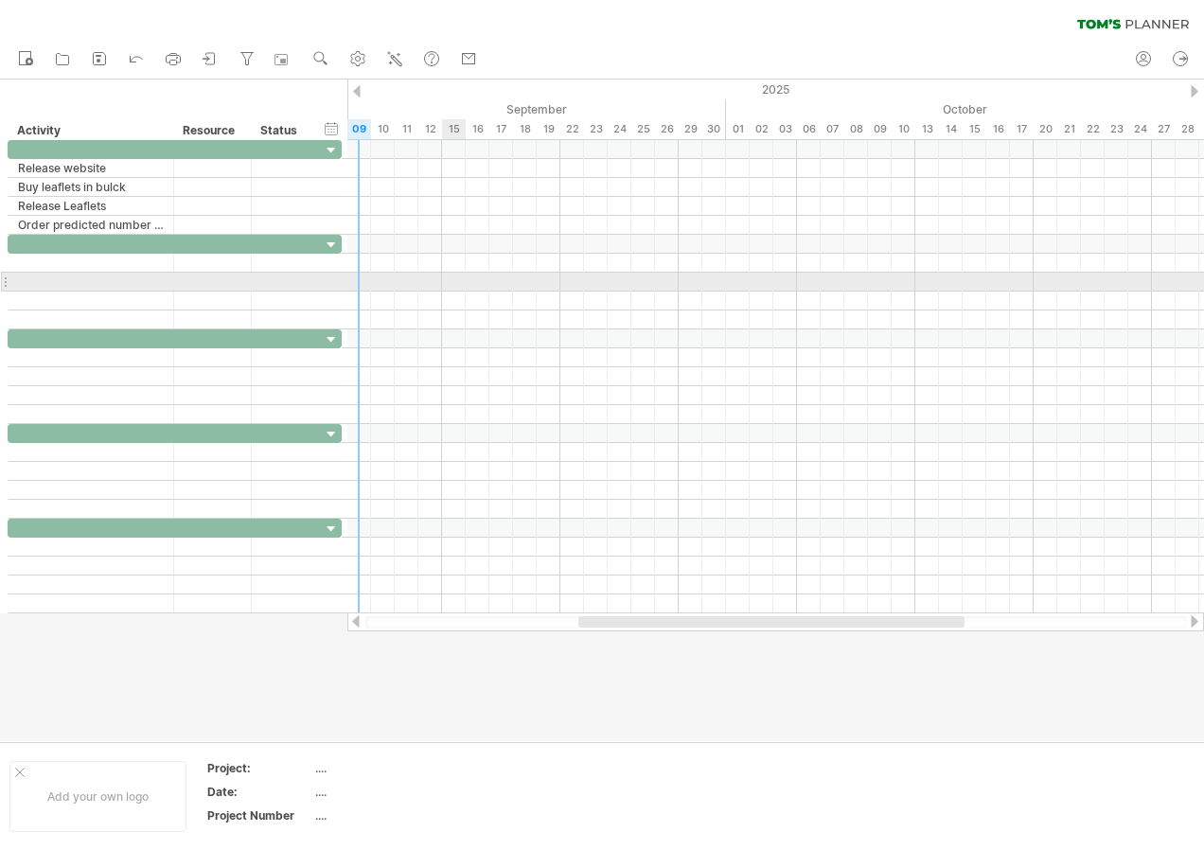
click at [452, 290] on div at bounding box center [775, 282] width 857 height 19
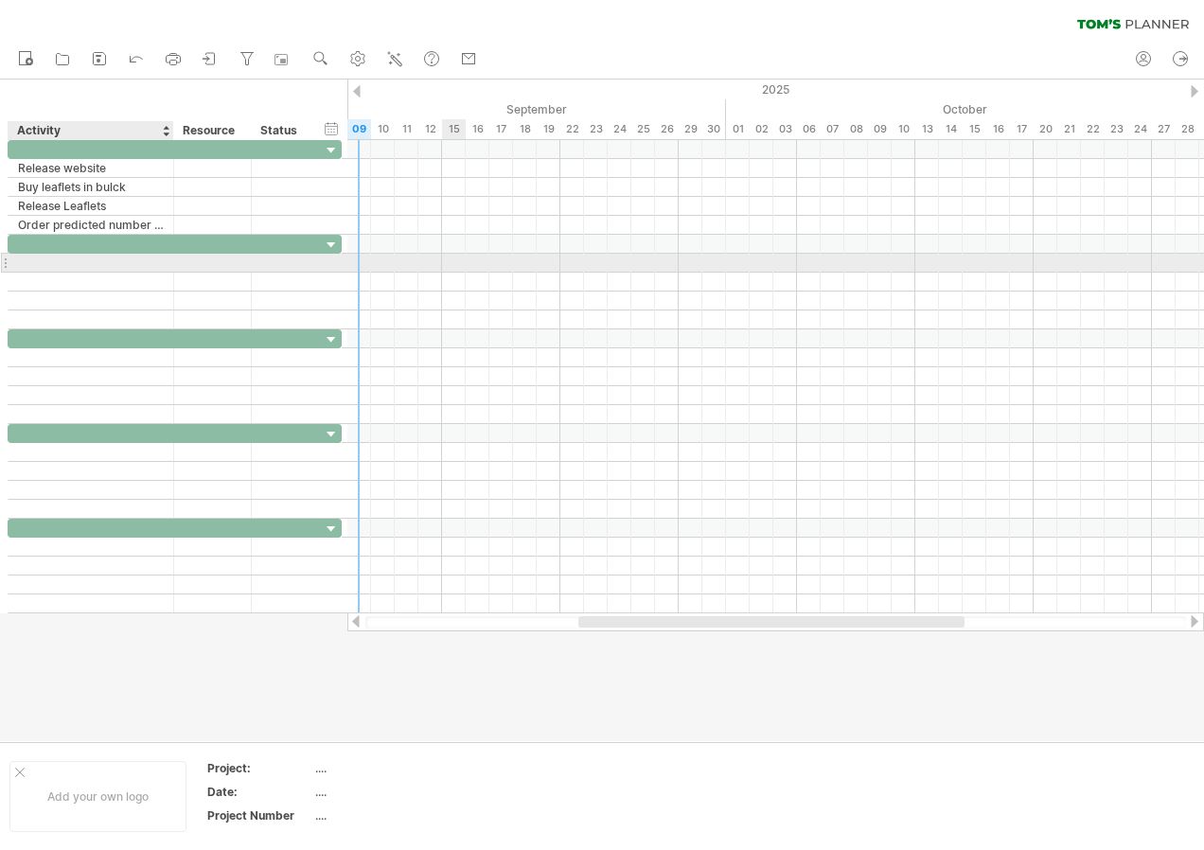
click at [98, 263] on div at bounding box center [91, 263] width 146 height 18
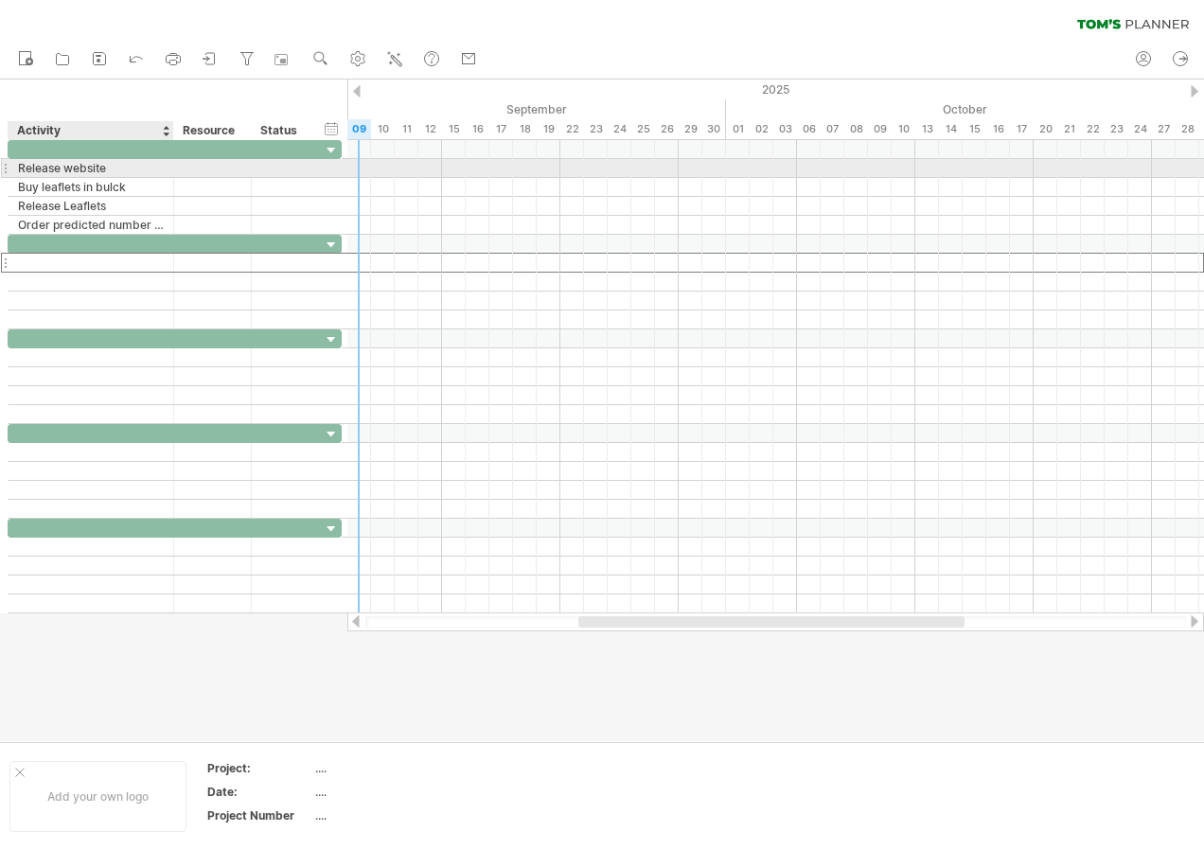
click at [59, 172] on div "Release website" at bounding box center [91, 168] width 146 height 18
type input "**********"
click at [162, 170] on input "**********" at bounding box center [91, 168] width 146 height 18
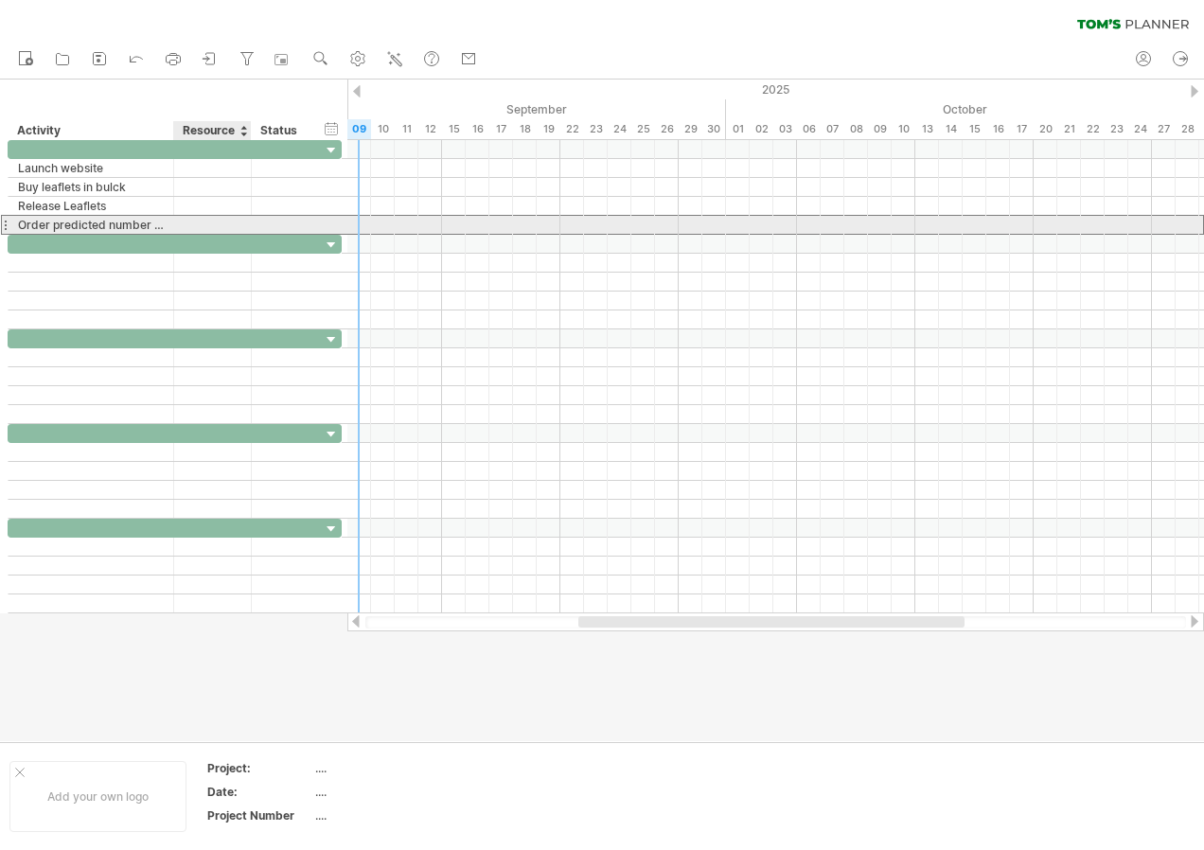
click at [186, 224] on div at bounding box center [213, 225] width 58 height 18
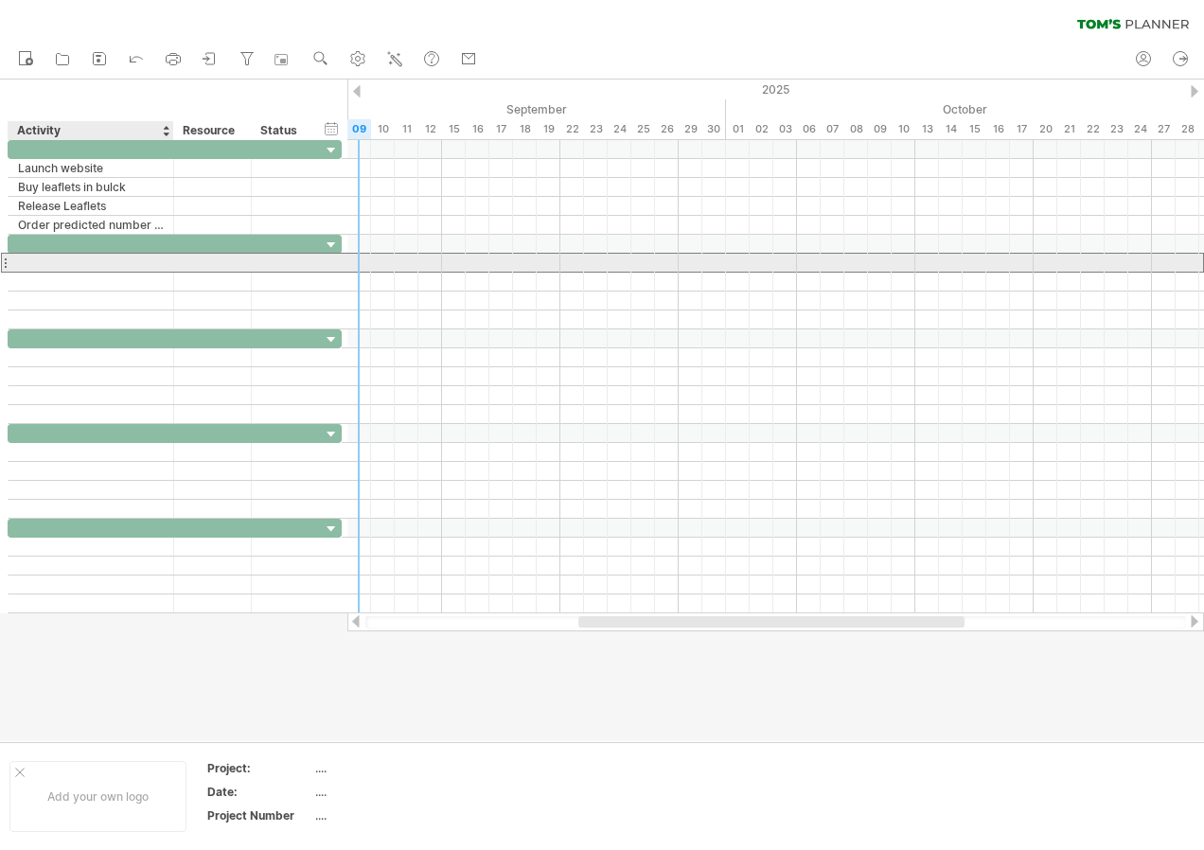
click at [18, 267] on div at bounding box center [91, 263] width 146 height 18
type input "**********"
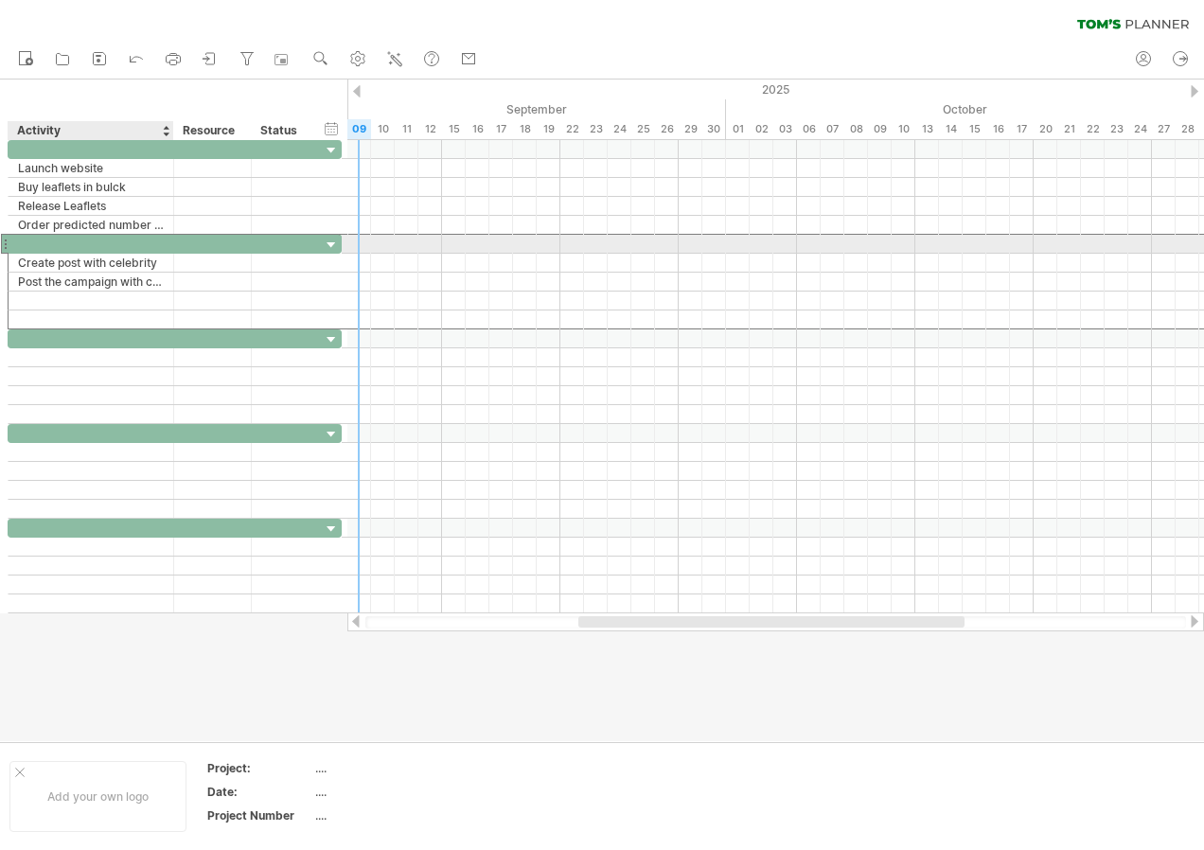
click at [104, 235] on div at bounding box center [91, 244] width 146 height 18
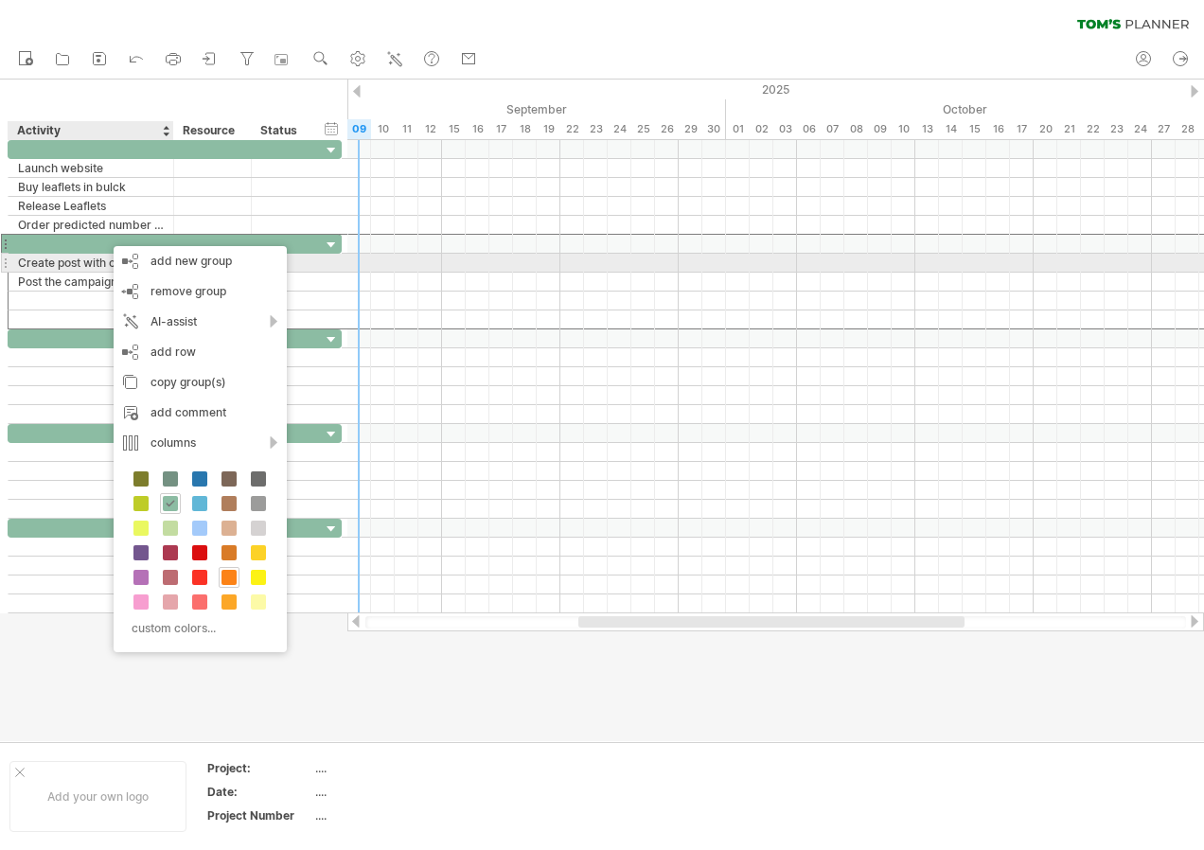
click at [311, 271] on div at bounding box center [287, 263] width 70 height 18
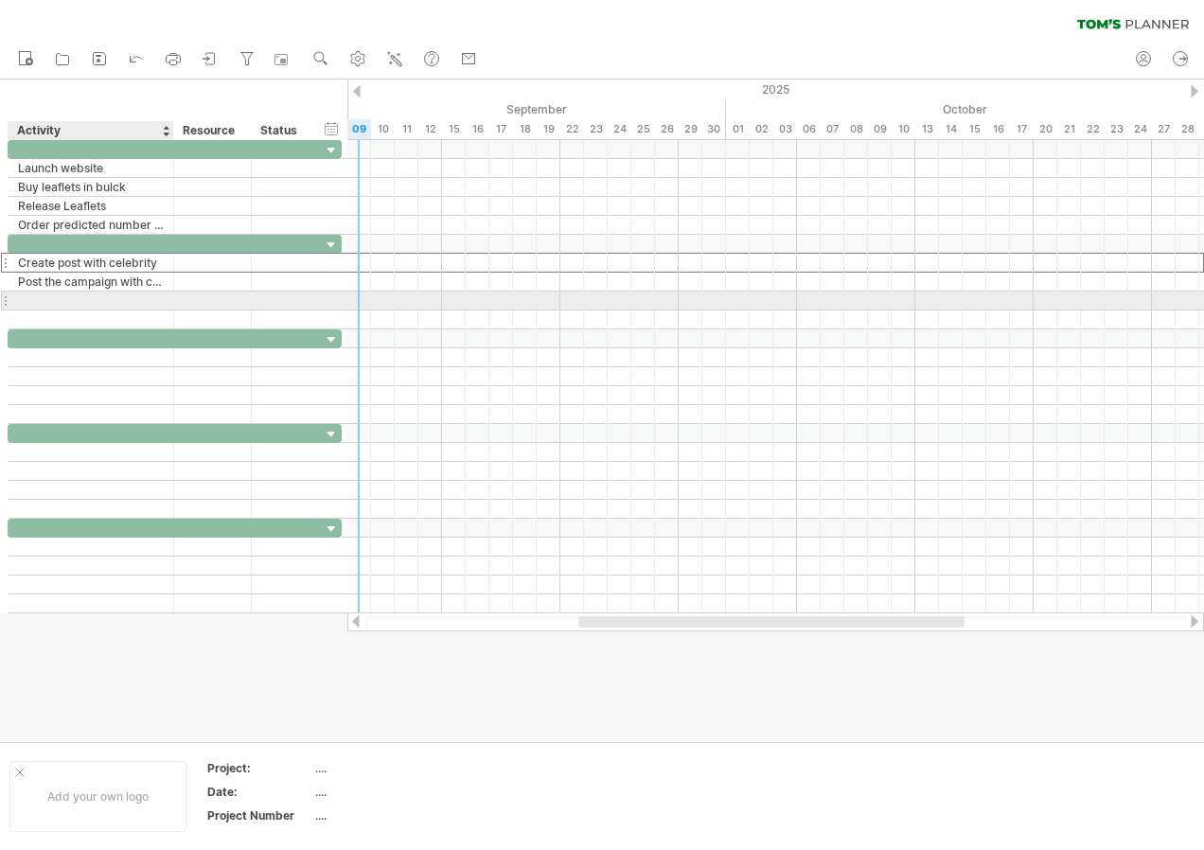
click at [82, 300] on div at bounding box center [91, 301] width 146 height 18
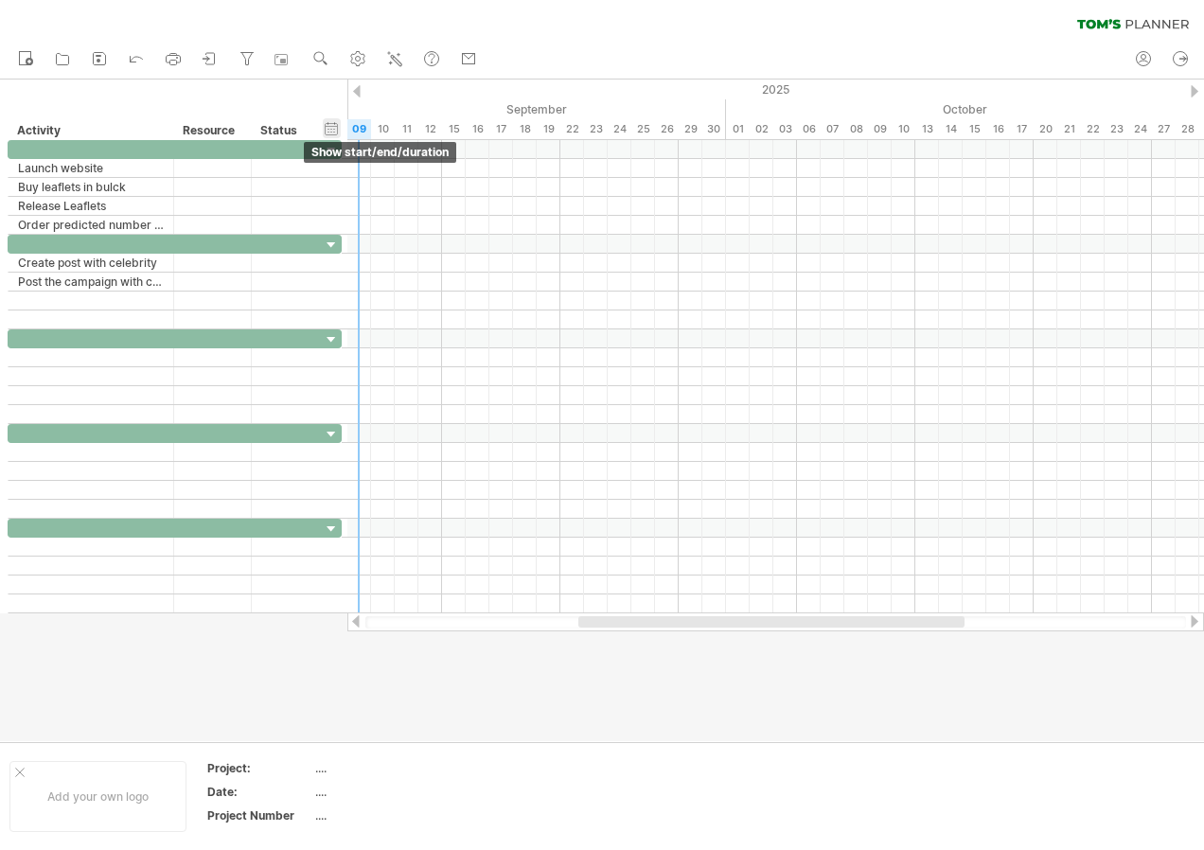
click at [327, 118] on div "hide start/end/duration show start/end/duration" at bounding box center [332, 128] width 18 height 20
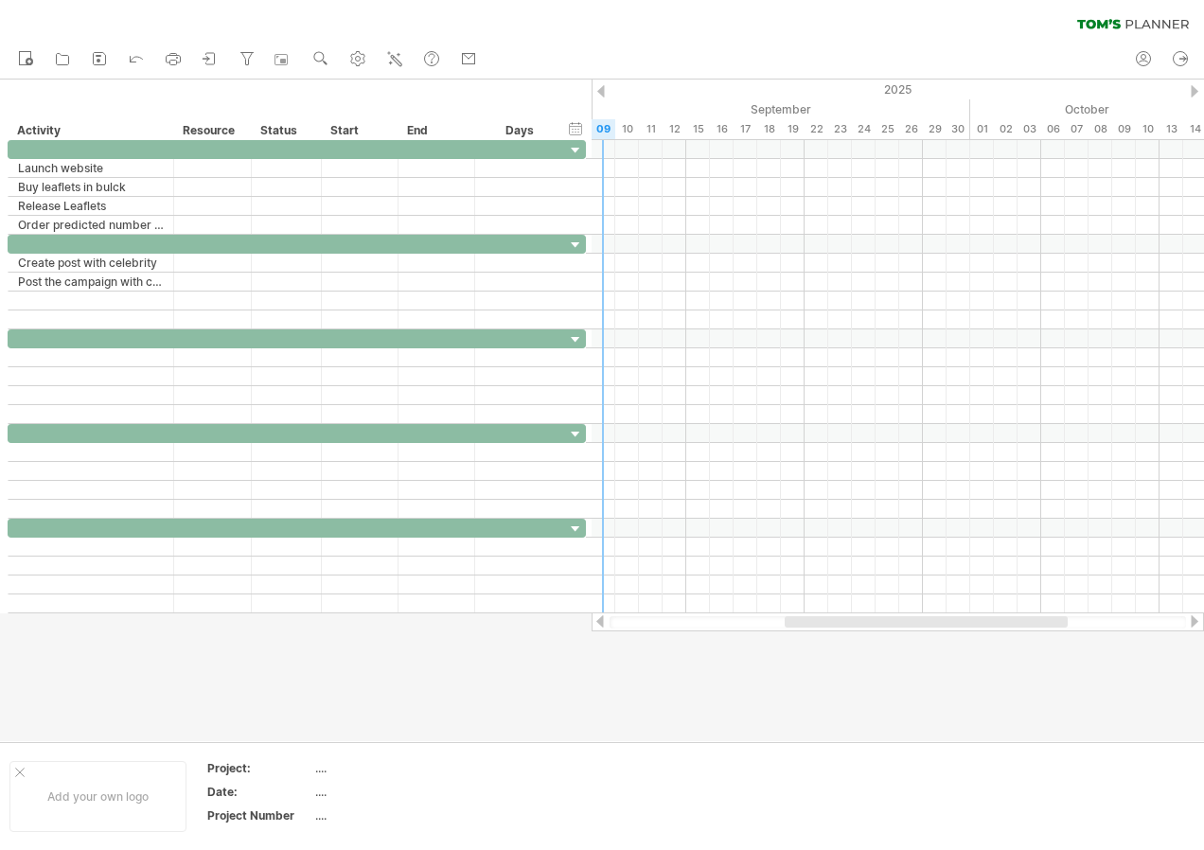
click at [587, 130] on div "hide start/end/duration show start/end/duration ******** Activity ******** Reso…" at bounding box center [296, 110] width 592 height 61
click at [574, 130] on div "hide start/end/duration show start/end/duration" at bounding box center [576, 128] width 18 height 20
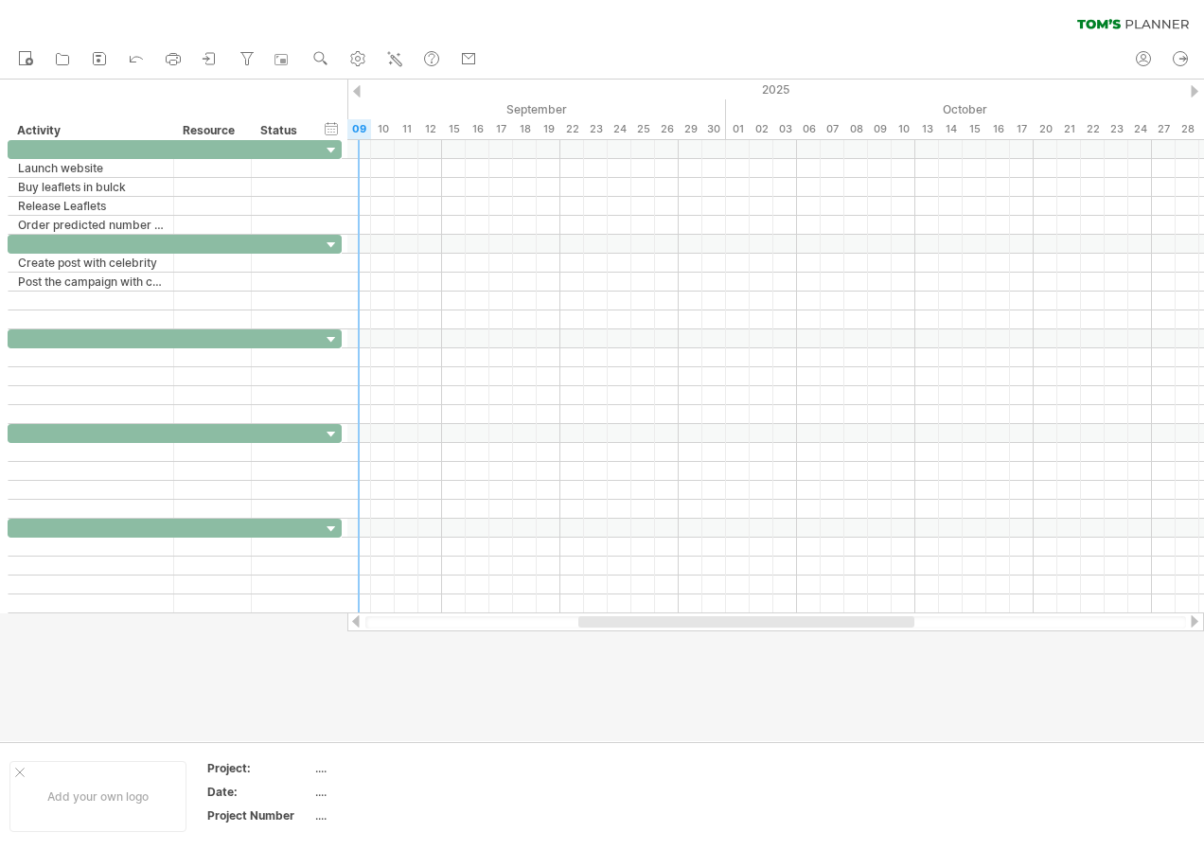
click at [573, 4] on div "clear filter reapply filter" at bounding box center [602, 20] width 1204 height 40
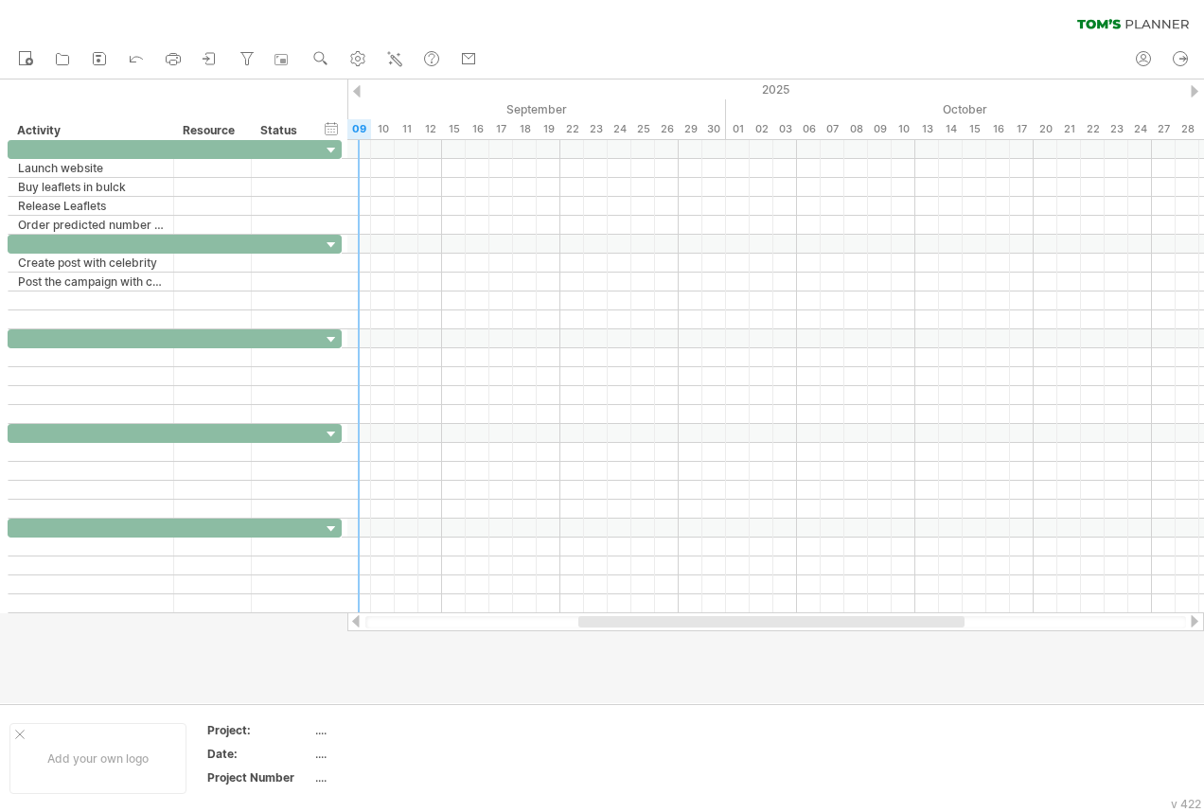
click at [722, 27] on div "clear filter reapply filter" at bounding box center [602, 20] width 1204 height 40
